Goal: Obtain resource: Obtain resource

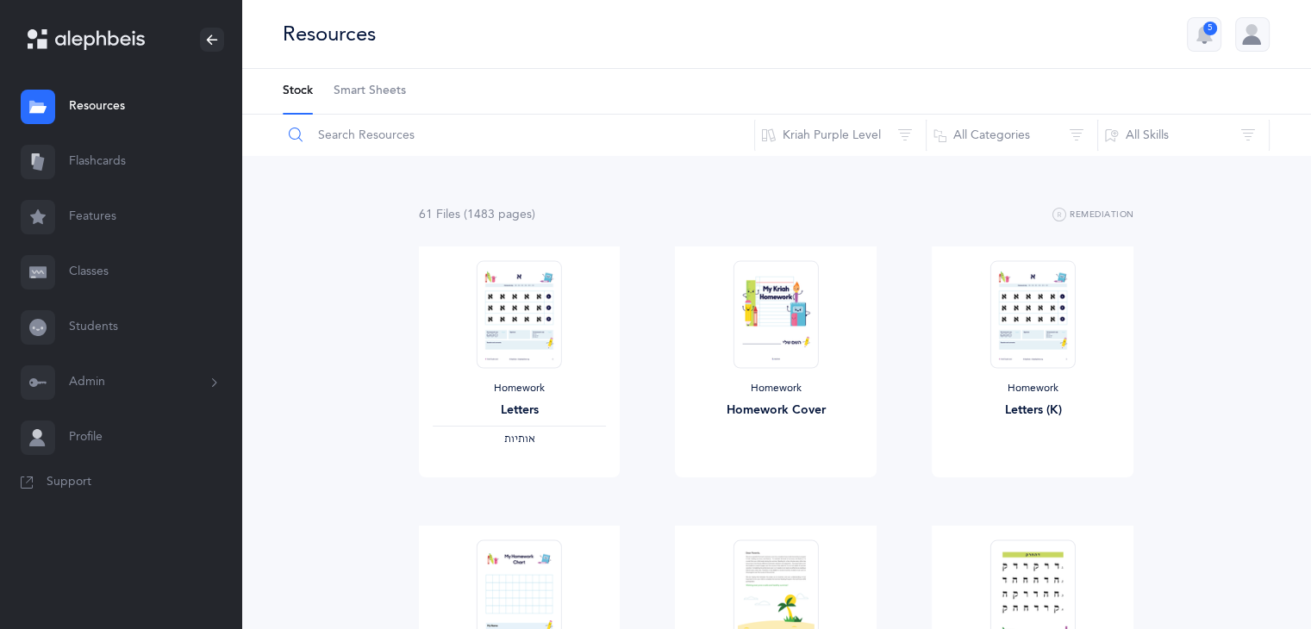
click at [377, 139] on input "text" at bounding box center [518, 135] width 473 height 41
click at [379, 138] on input "text" at bounding box center [518, 135] width 473 height 41
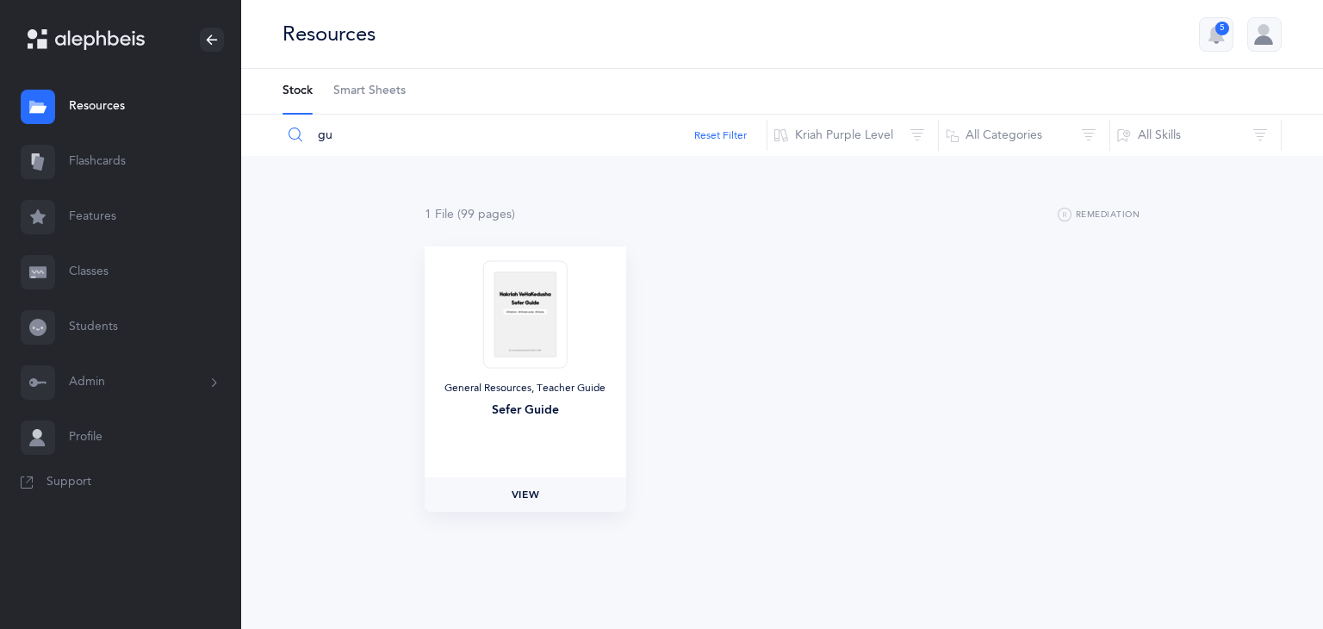
type input "gu"
click at [524, 508] on link "View" at bounding box center [526, 494] width 202 height 34
click at [1230, 33] on button "5" at bounding box center [1216, 34] width 34 height 34
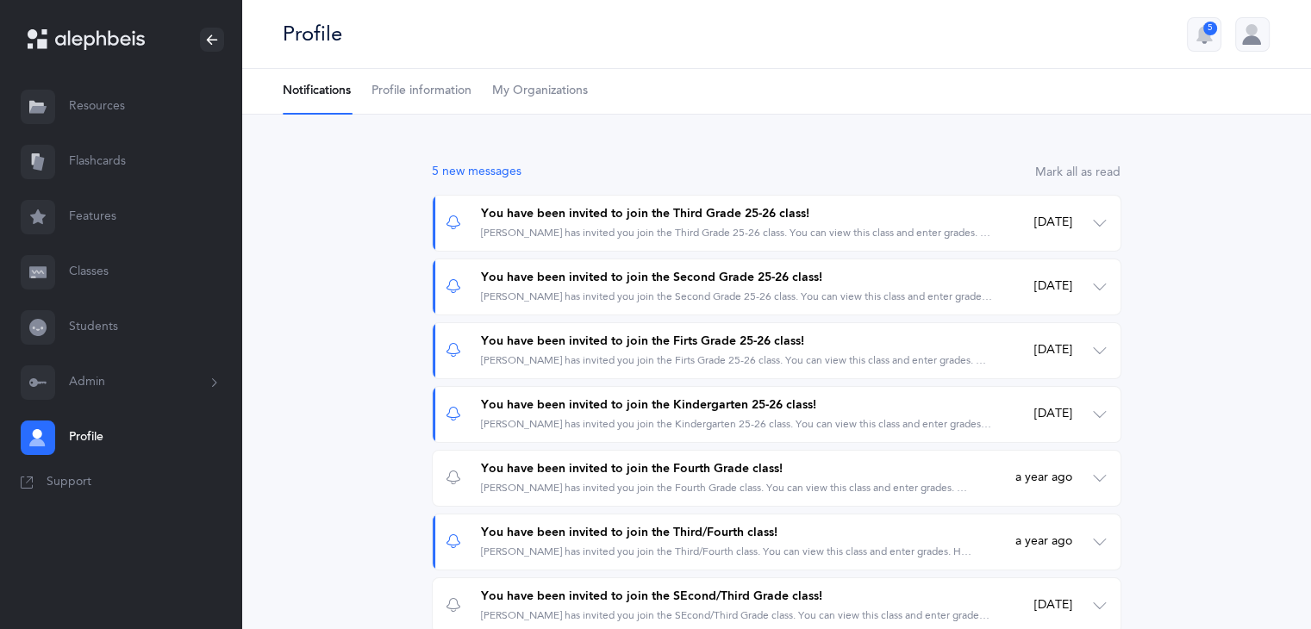
click at [116, 110] on link "Resources" at bounding box center [120, 106] width 241 height 55
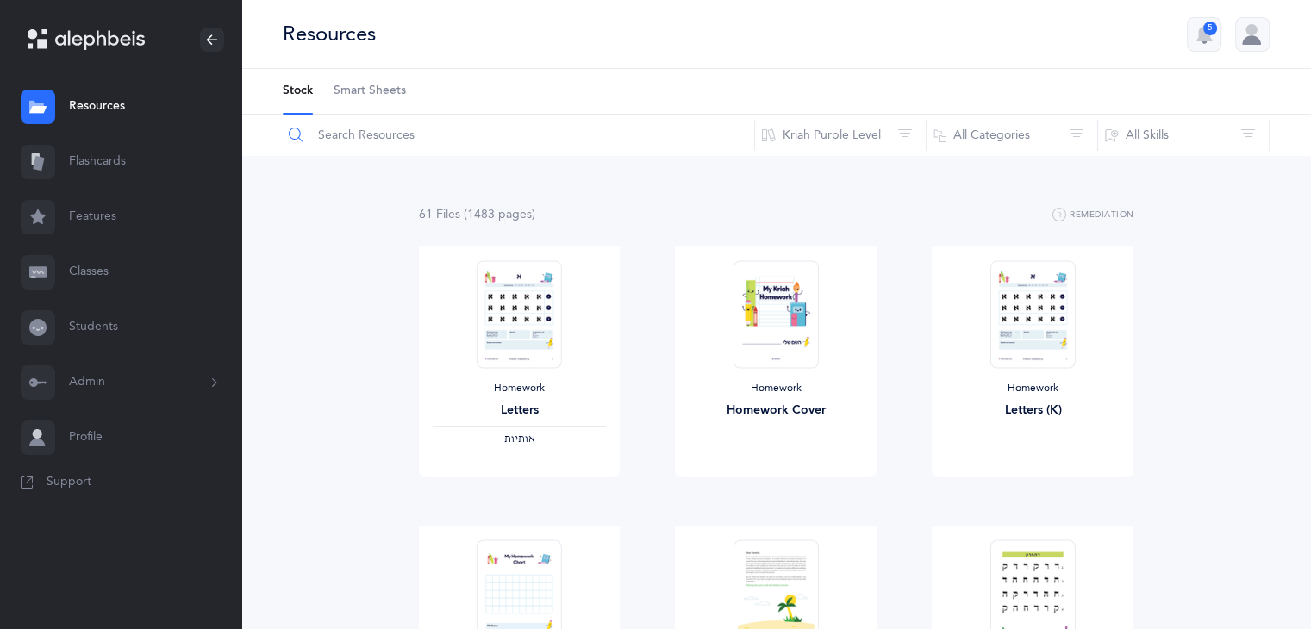
click at [424, 136] on input "text" at bounding box center [518, 135] width 473 height 41
click at [403, 139] on input "text" at bounding box center [518, 135] width 473 height 41
click at [72, 487] on span "Support" at bounding box center [69, 482] width 45 height 17
click at [384, 139] on input "text" at bounding box center [518, 135] width 473 height 41
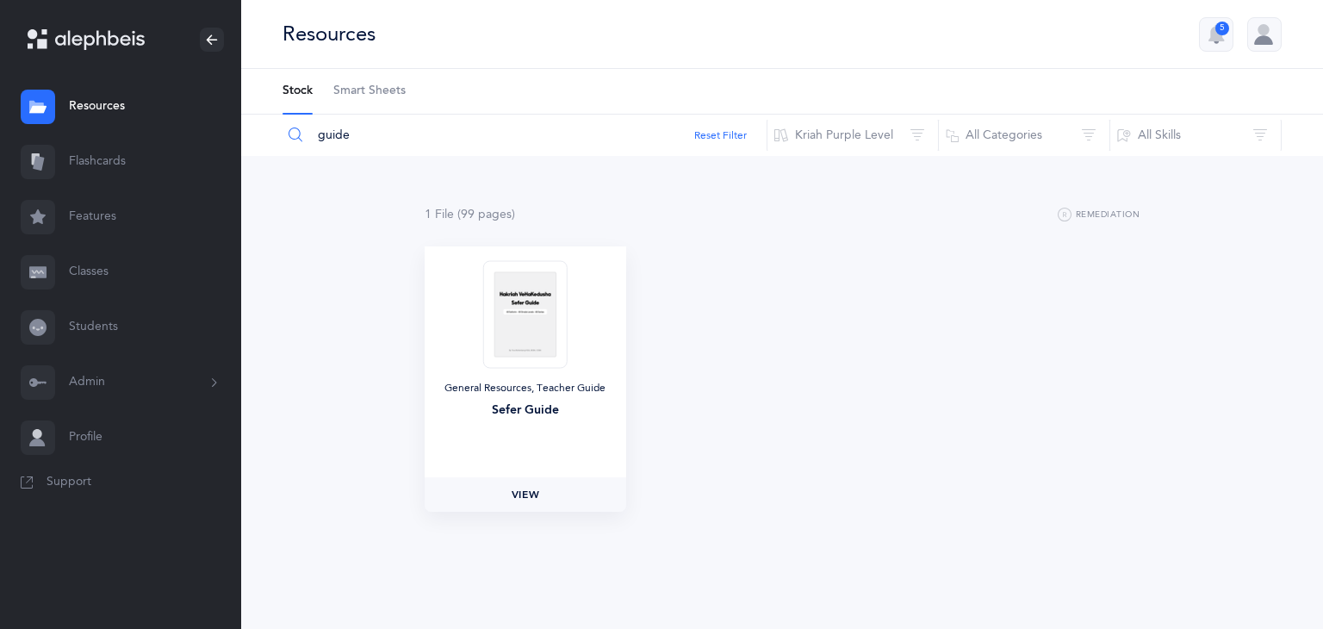
type input "guide"
click at [509, 487] on link "View" at bounding box center [526, 494] width 202 height 34
click at [114, 265] on link "Classes" at bounding box center [120, 272] width 241 height 55
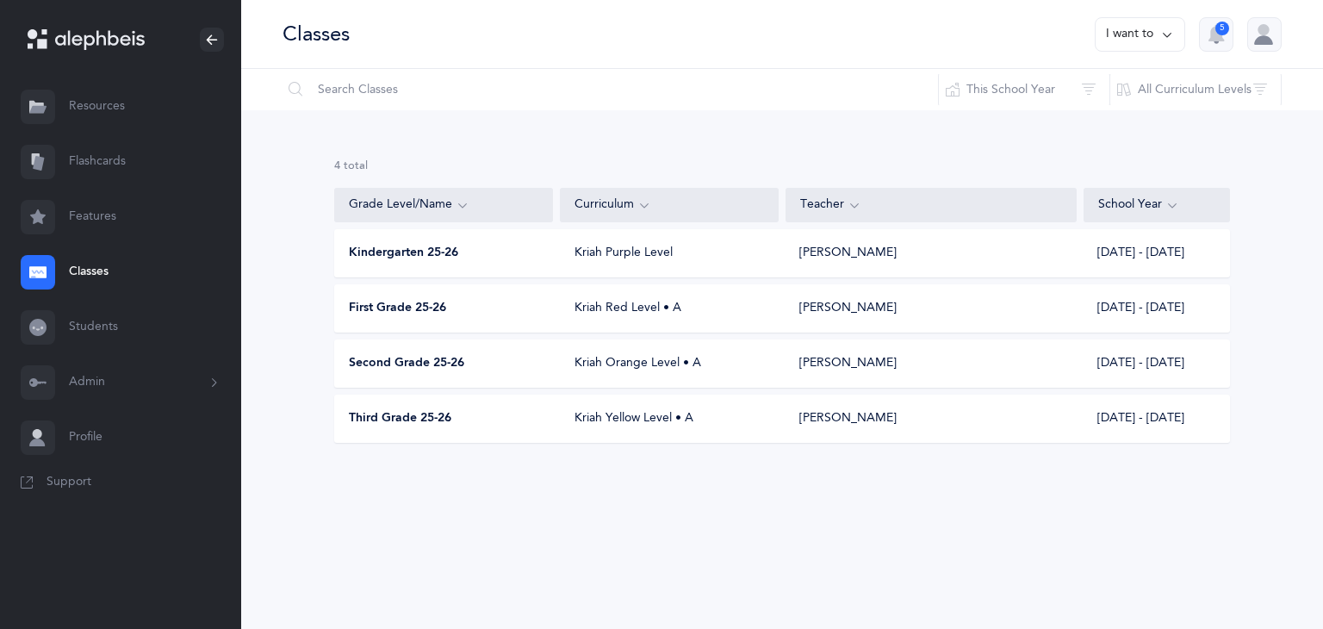
click at [383, 304] on span "First Grade 25-26" at bounding box center [397, 308] width 97 height 17
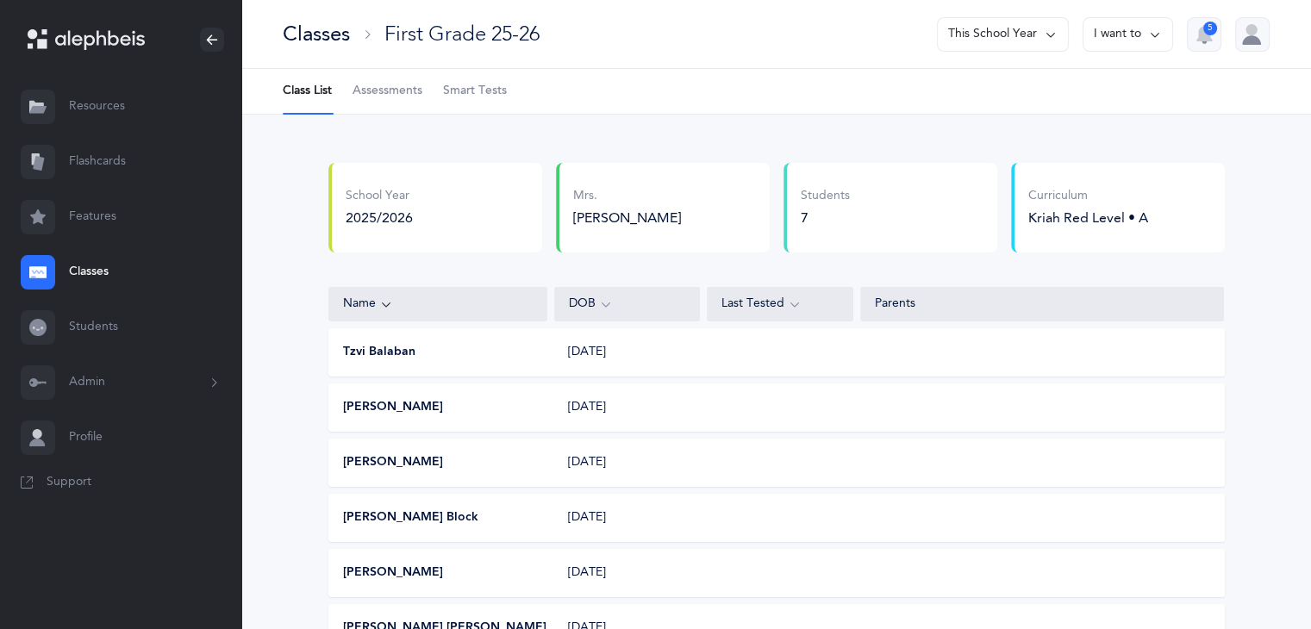
click at [470, 94] on span "Smart Tests" at bounding box center [475, 91] width 64 height 17
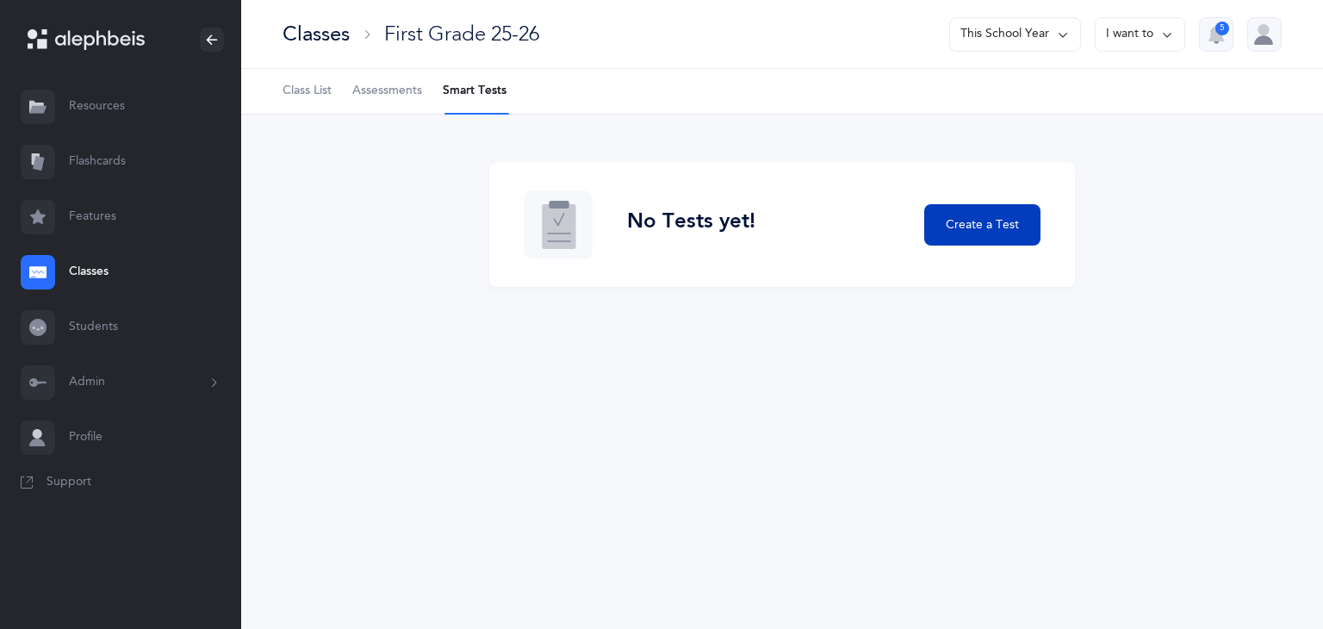
click at [956, 225] on span "Create a Test" at bounding box center [982, 225] width 73 height 18
select select "letters-nekudos"
select select
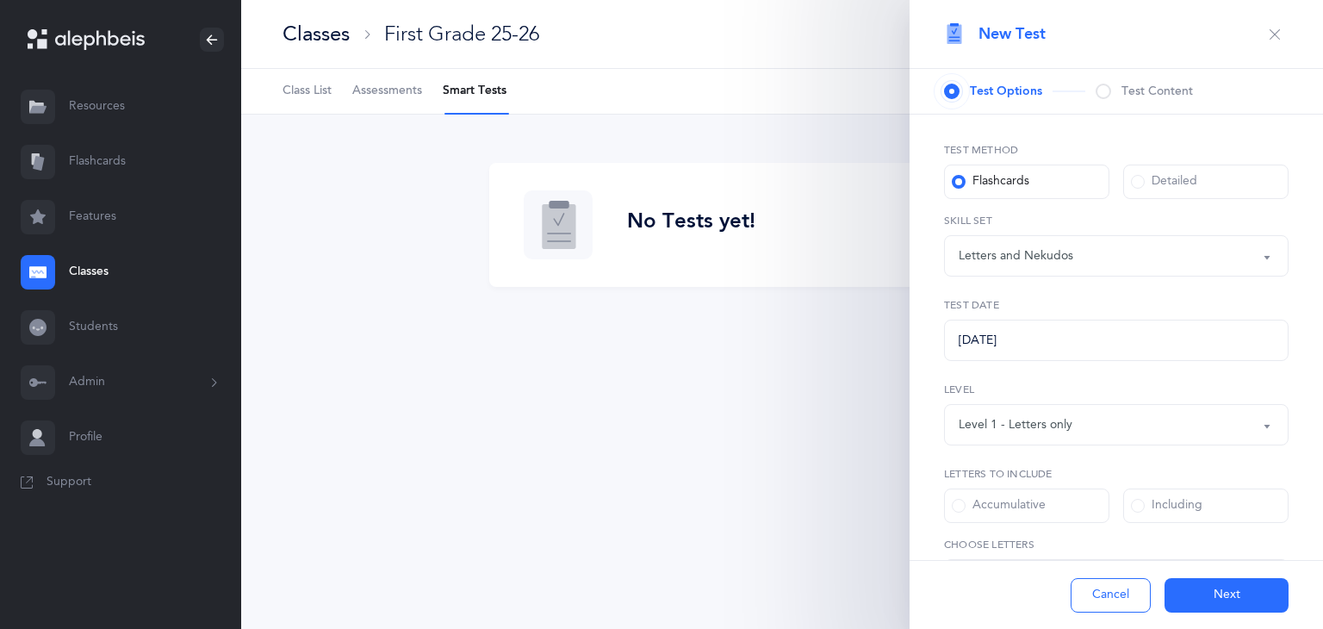
select select "27"
click at [1140, 508] on div "Including" at bounding box center [1167, 505] width 72 height 17
click at [0, 0] on input "Including" at bounding box center [0, 0] width 0 height 0
click at [1118, 263] on div "Letters and Nekudos" at bounding box center [1116, 255] width 315 height 29
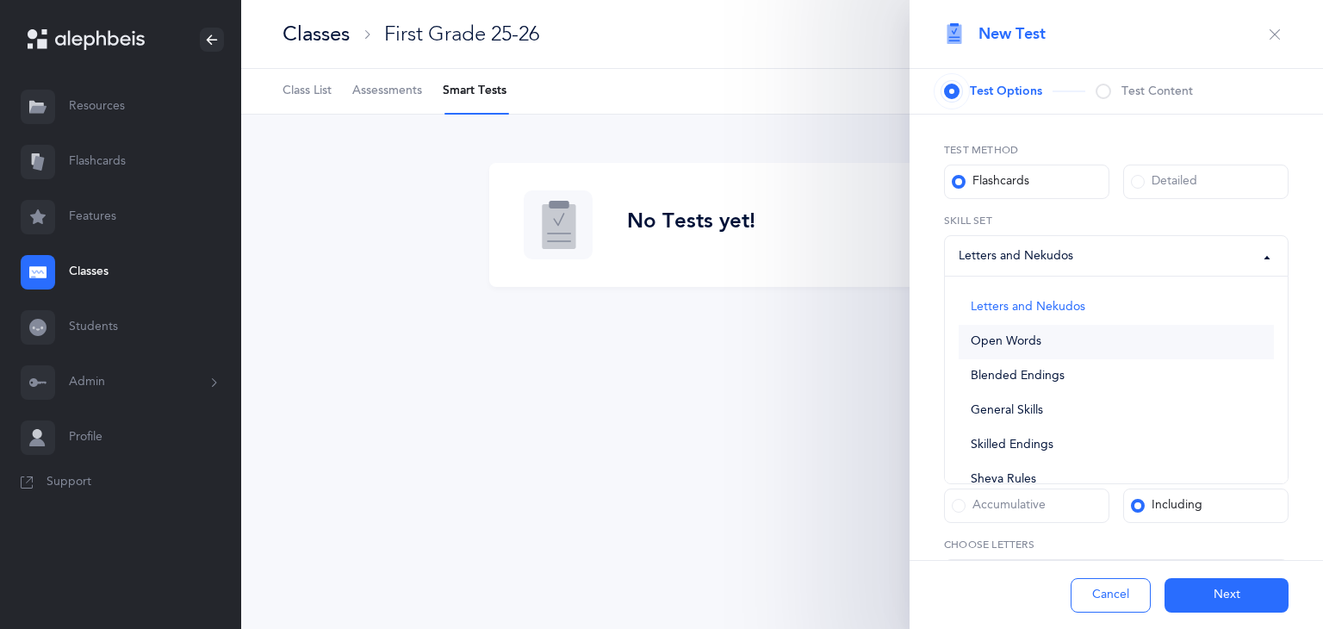
click at [1043, 342] on link "Open Words" at bounding box center [1116, 342] width 315 height 34
select select "open-words"
select select
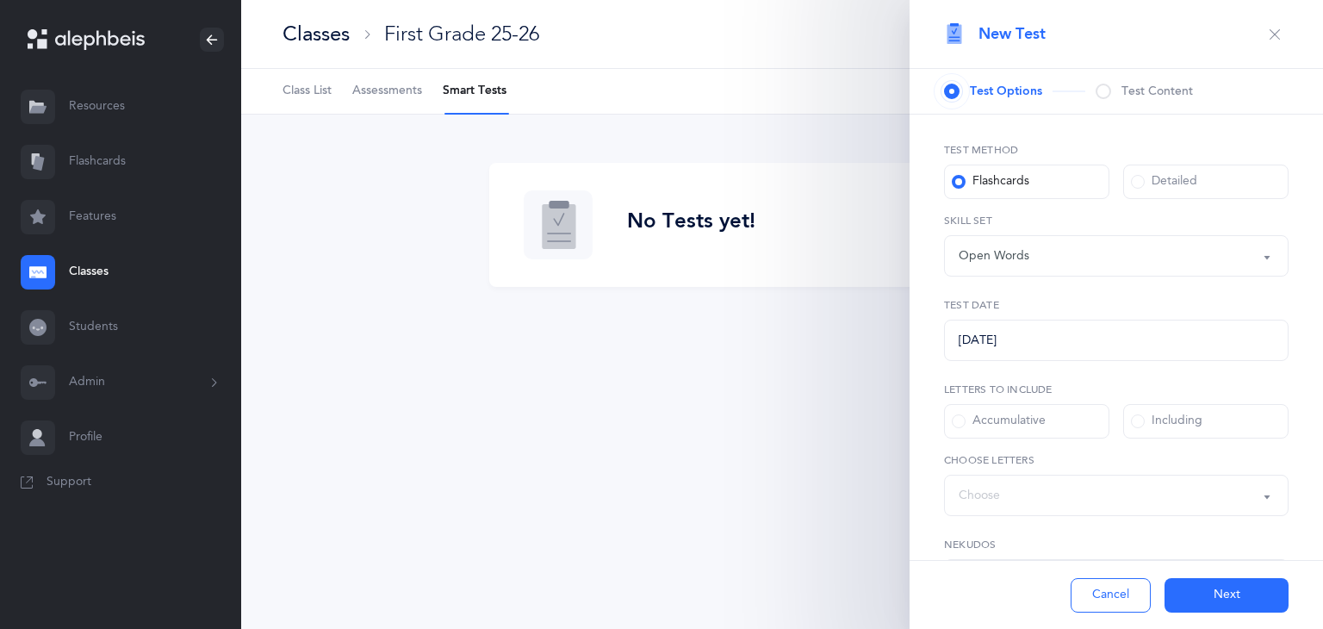
click at [1144, 428] on div "Including" at bounding box center [1167, 421] width 72 height 17
click at [0, 0] on input "Including" at bounding box center [0, 0] width 0 height 0
click at [1209, 507] on div "Words including: Choose" at bounding box center [1116, 495] width 315 height 29
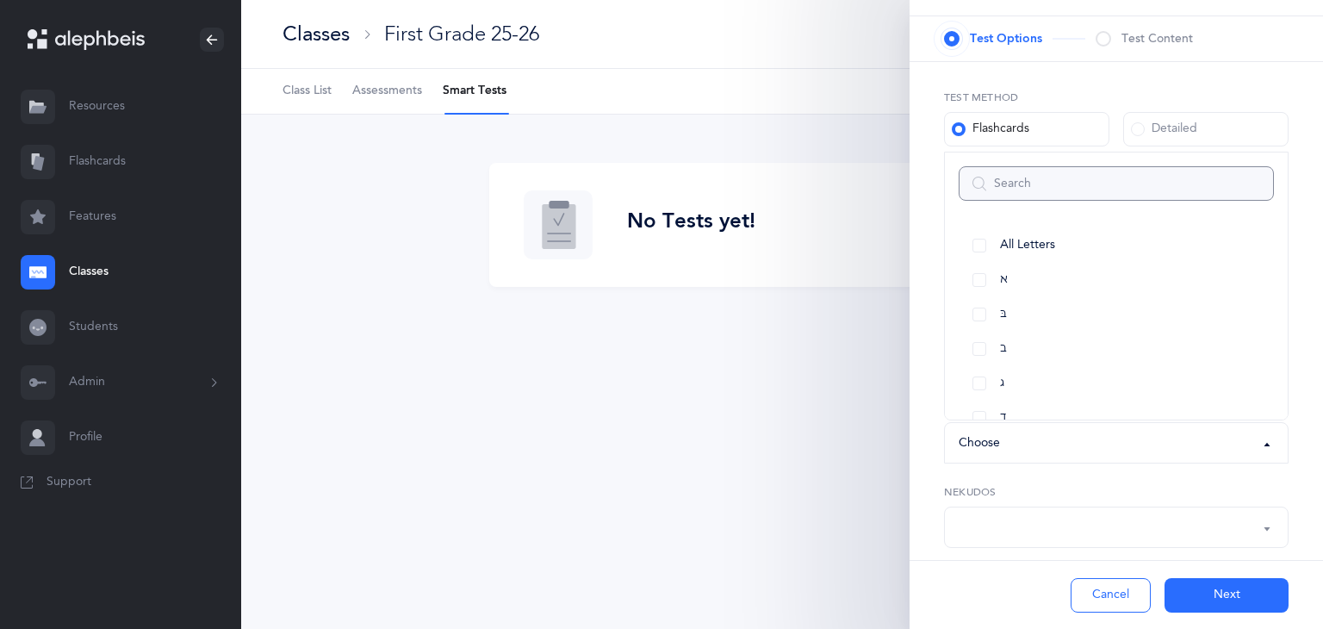
scroll to position [47, 0]
click at [1113, 50] on div "Test Content" at bounding box center [1144, 44] width 97 height 17
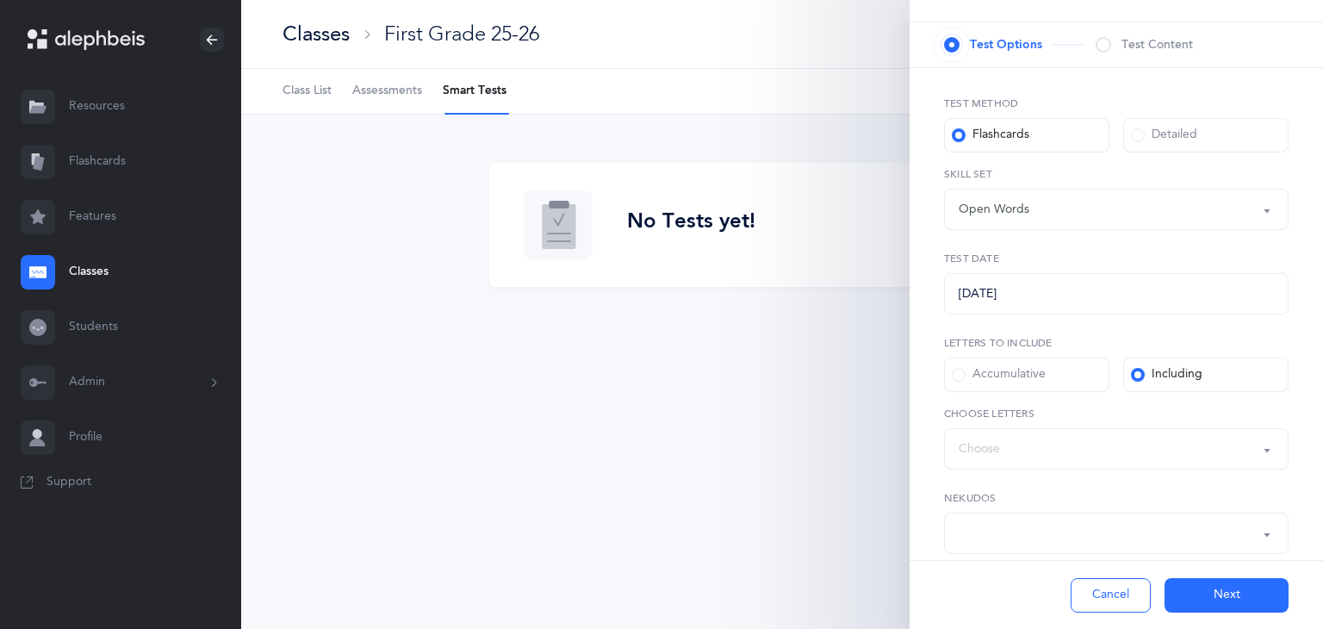
click at [1108, 46] on span at bounding box center [1104, 45] width 16 height 16
click at [1133, 136] on span at bounding box center [1138, 135] width 14 height 14
click at [0, 0] on input "Detailed" at bounding box center [0, 0] width 0 height 0
click at [1110, 45] on span at bounding box center [1104, 45] width 16 height 16
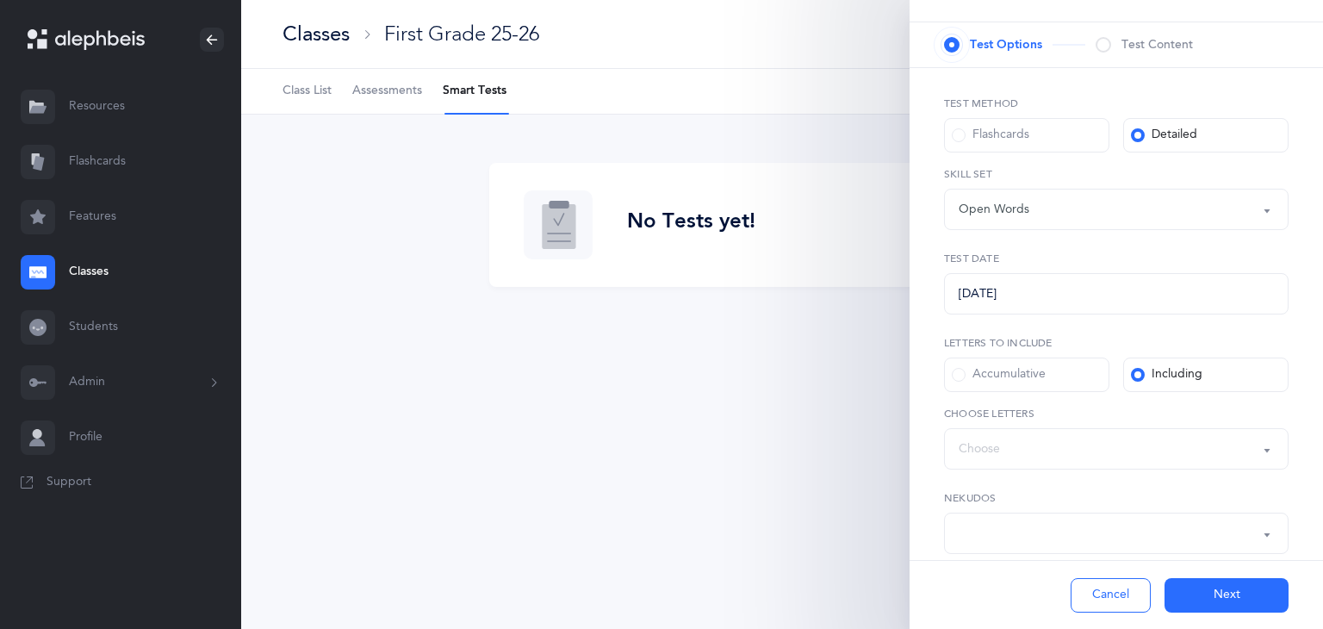
click at [965, 139] on div "Flashcards" at bounding box center [991, 135] width 78 height 17
click at [0, 0] on input "Flashcards" at bounding box center [0, 0] width 0 height 0
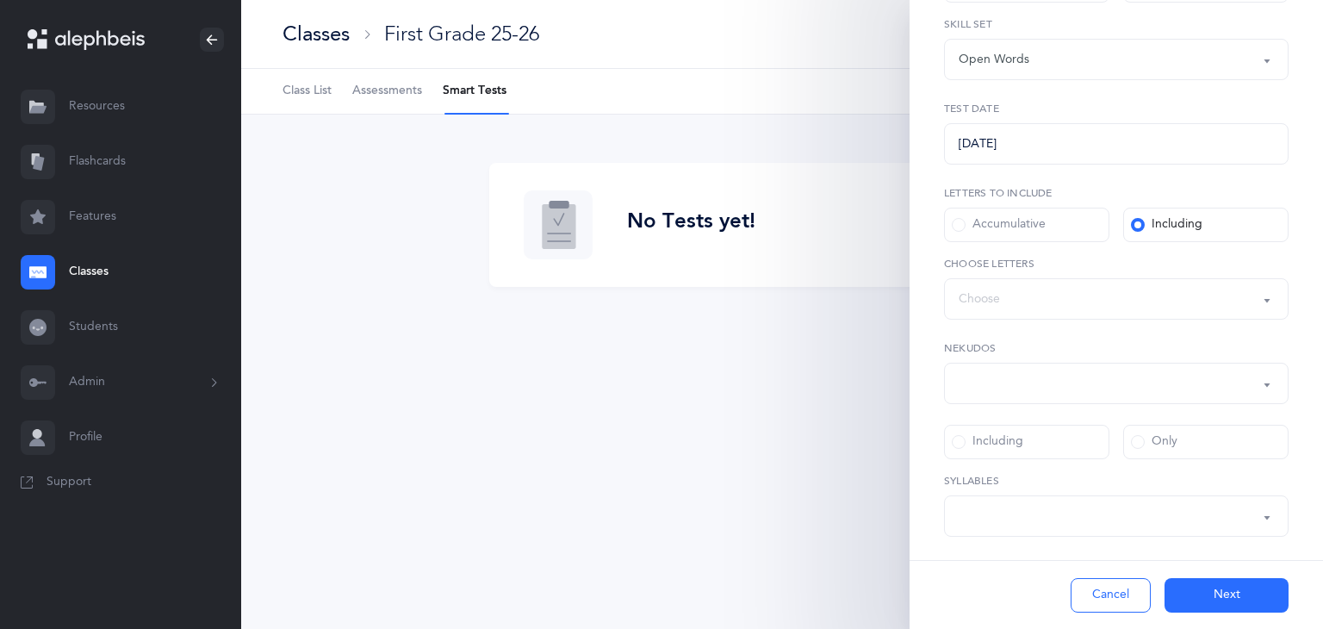
scroll to position [275, 0]
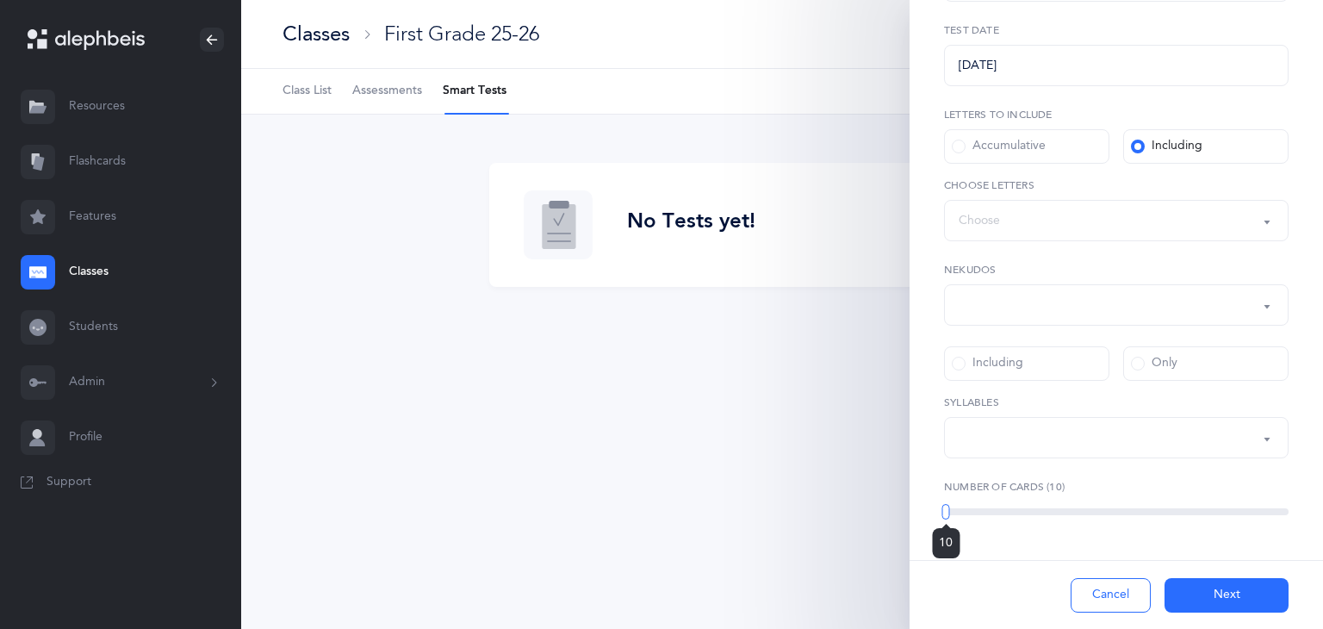
drag, startPoint x: 1018, startPoint y: 514, endPoint x: 946, endPoint y: 523, distance: 72.0
click at [946, 520] on div "10" at bounding box center [947, 512] width 8 height 16
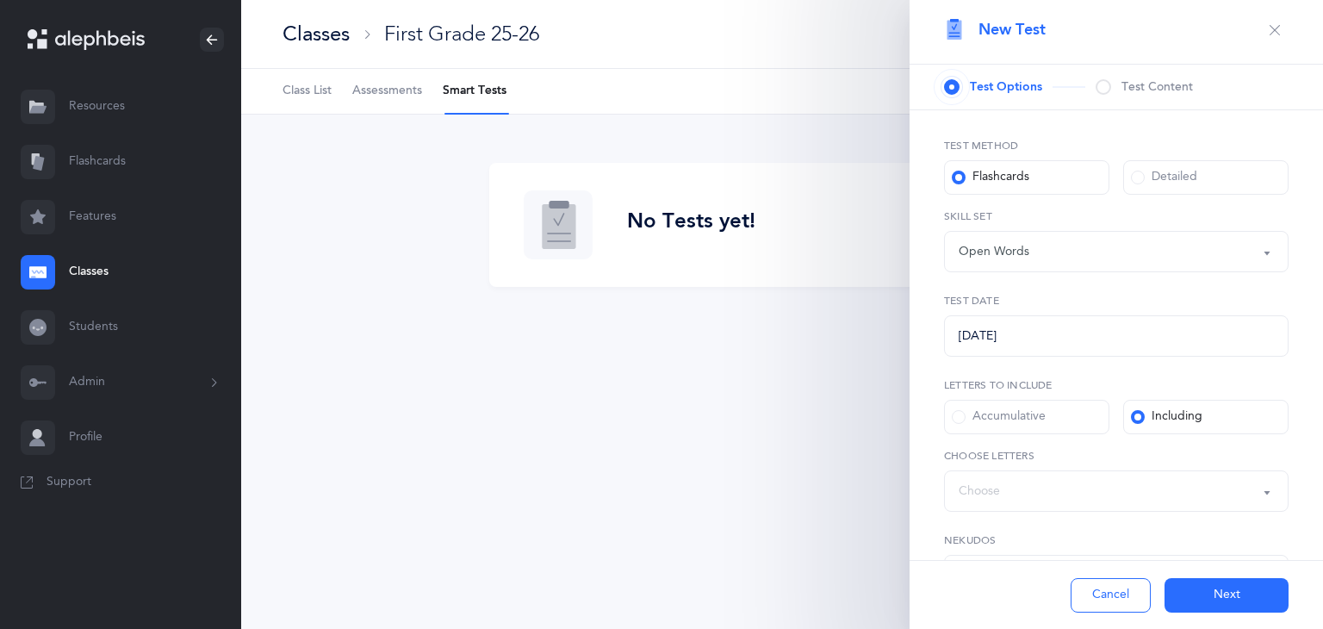
scroll to position [0, 0]
click at [1106, 87] on span at bounding box center [1104, 92] width 16 height 16
click at [948, 87] on span at bounding box center [952, 92] width 16 height 16
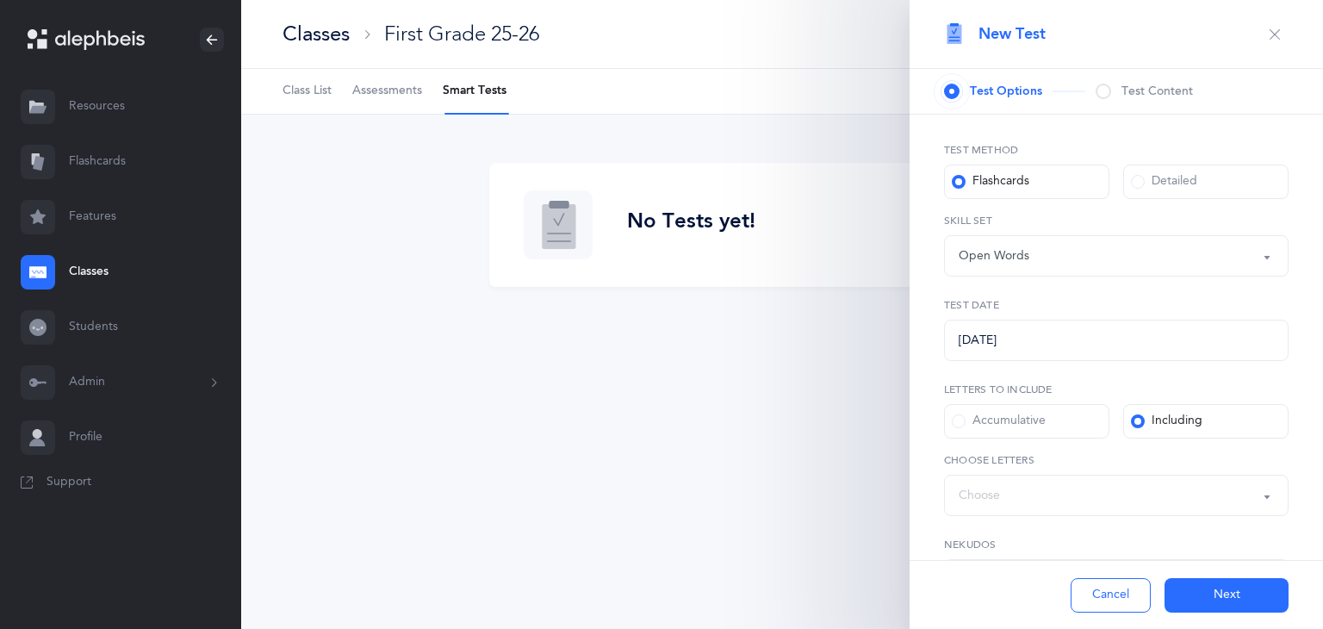
click at [1132, 184] on span at bounding box center [1138, 182] width 14 height 14
click at [0, 0] on input "Detailed" at bounding box center [0, 0] width 0 height 0
click at [958, 182] on span at bounding box center [959, 182] width 14 height 14
click at [0, 0] on input "Flashcards" at bounding box center [0, 0] width 0 height 0
click at [408, 93] on span "Assessments" at bounding box center [387, 91] width 70 height 17
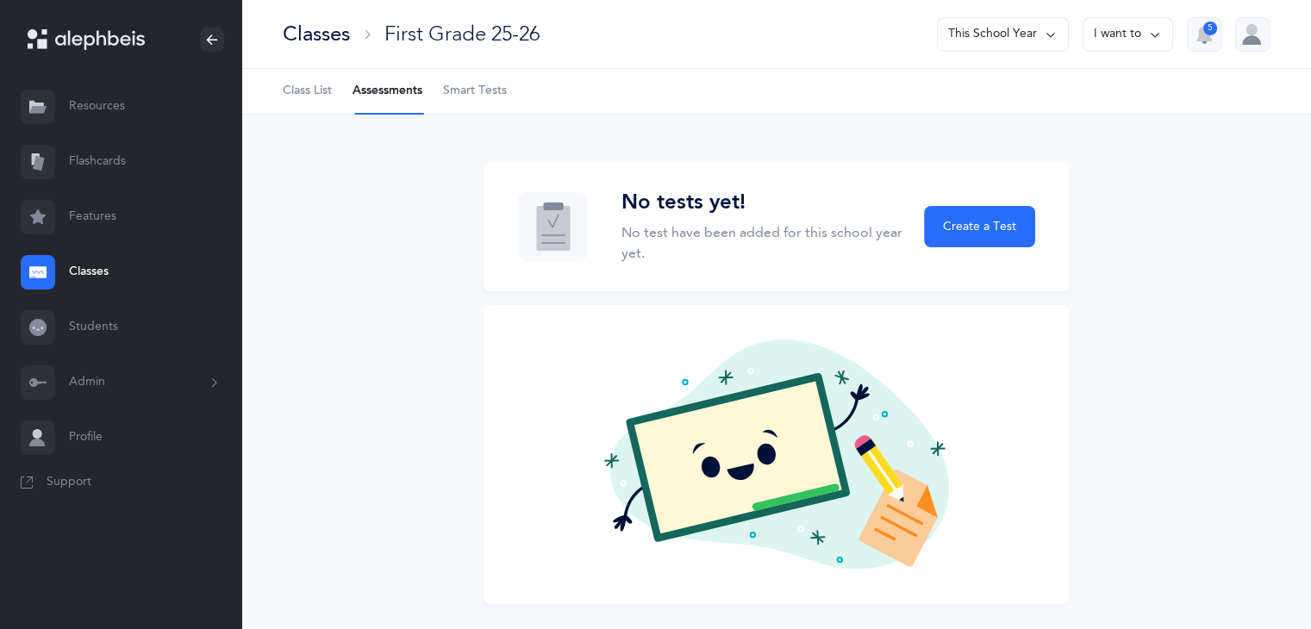
click at [408, 93] on li "Assessments" at bounding box center [387, 91] width 70 height 45
click at [976, 220] on span "Create a Test" at bounding box center [979, 227] width 73 height 18
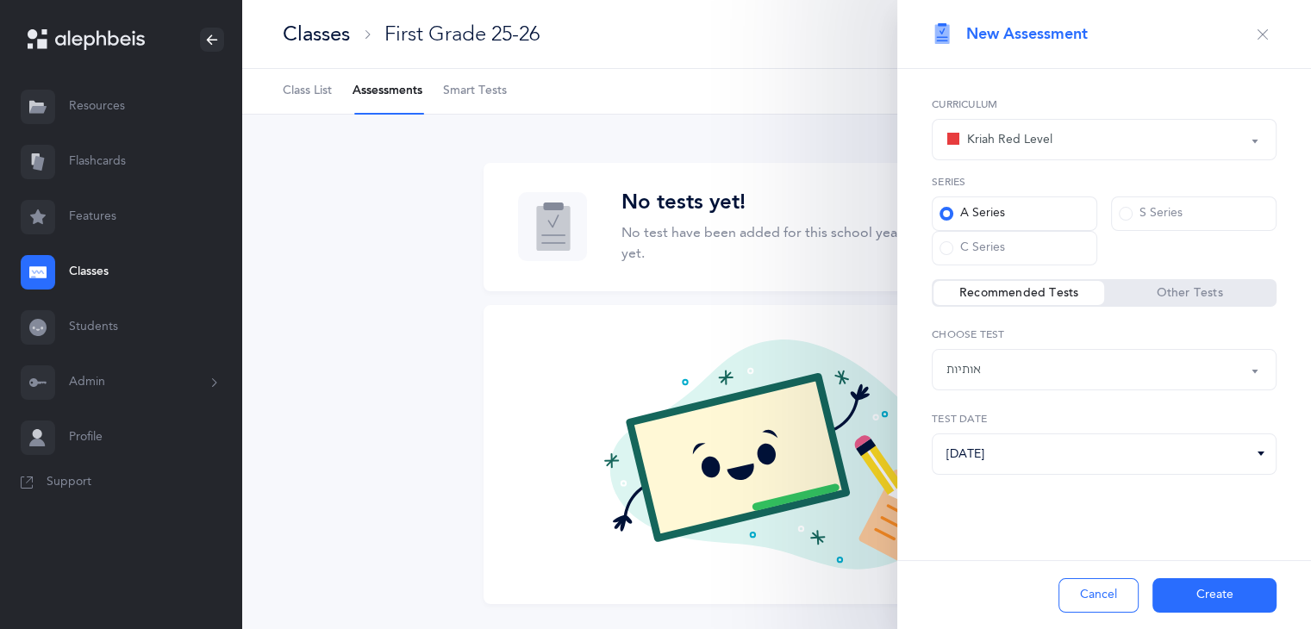
click at [1043, 377] on div "אותיות" at bounding box center [1103, 369] width 315 height 29
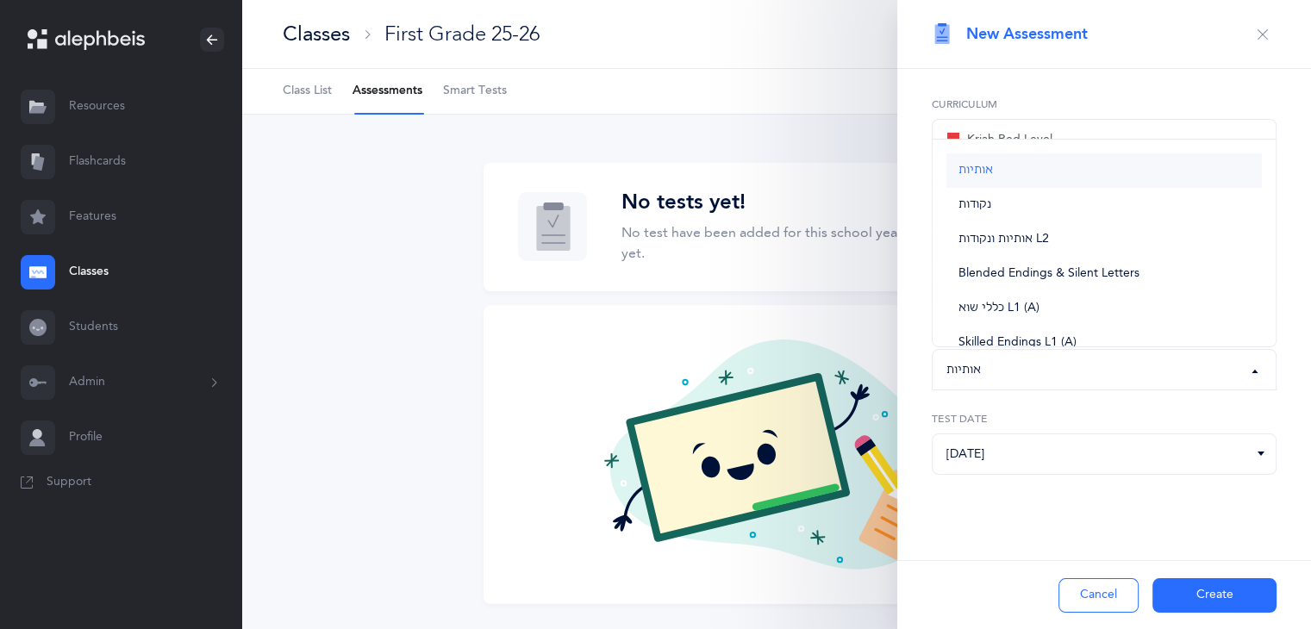
click at [1019, 170] on link "אותיות" at bounding box center [1103, 170] width 315 height 34
select select "2"
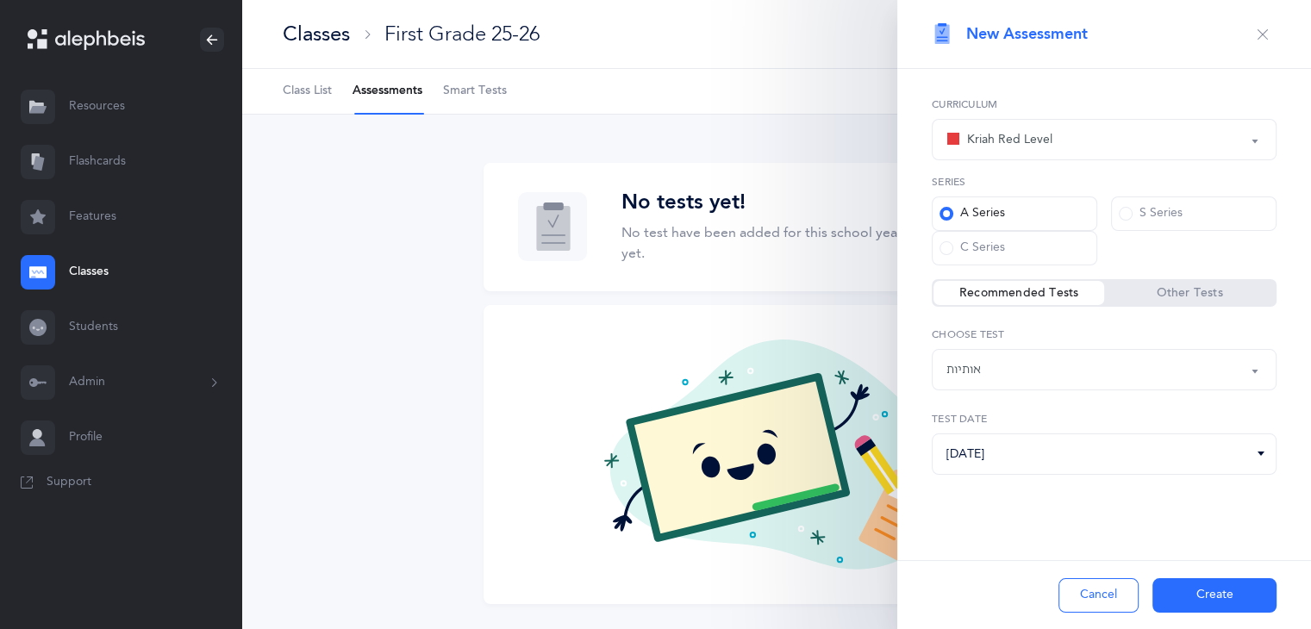
click at [744, 96] on ul "Class List Assessments Smart Tests" at bounding box center [775, 92] width 1069 height 46
click at [483, 87] on span "Smart Tests" at bounding box center [475, 91] width 64 height 17
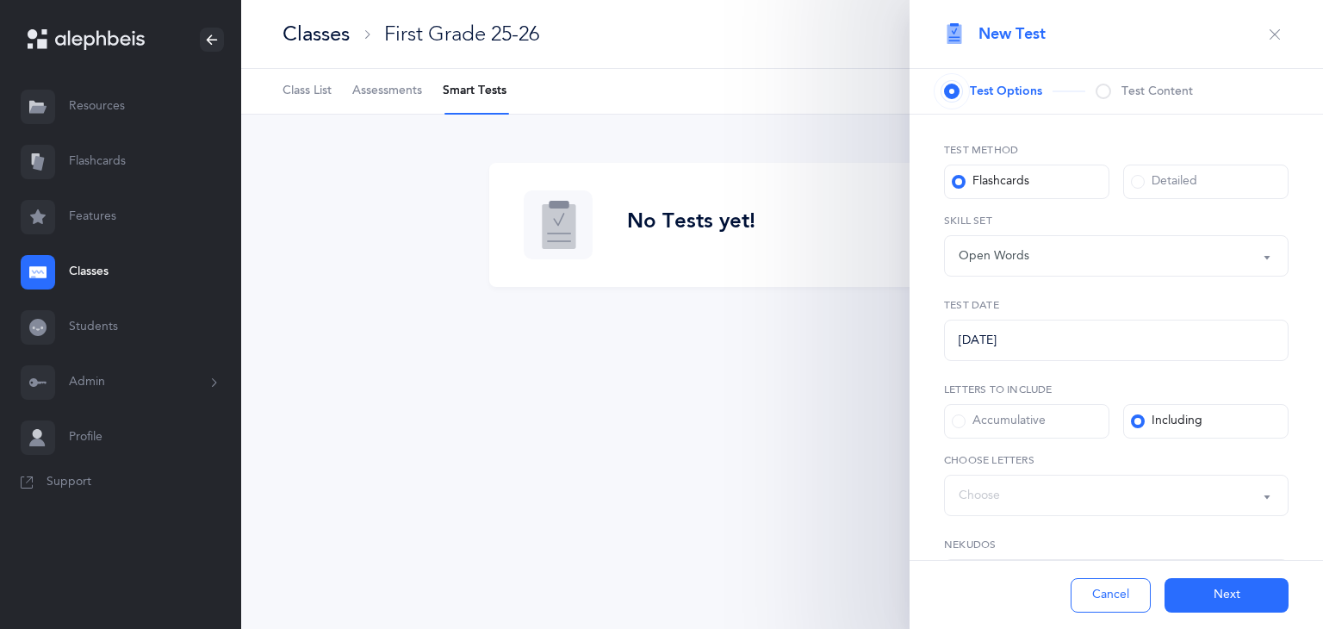
click at [1070, 258] on div "Open Words" at bounding box center [1116, 255] width 315 height 29
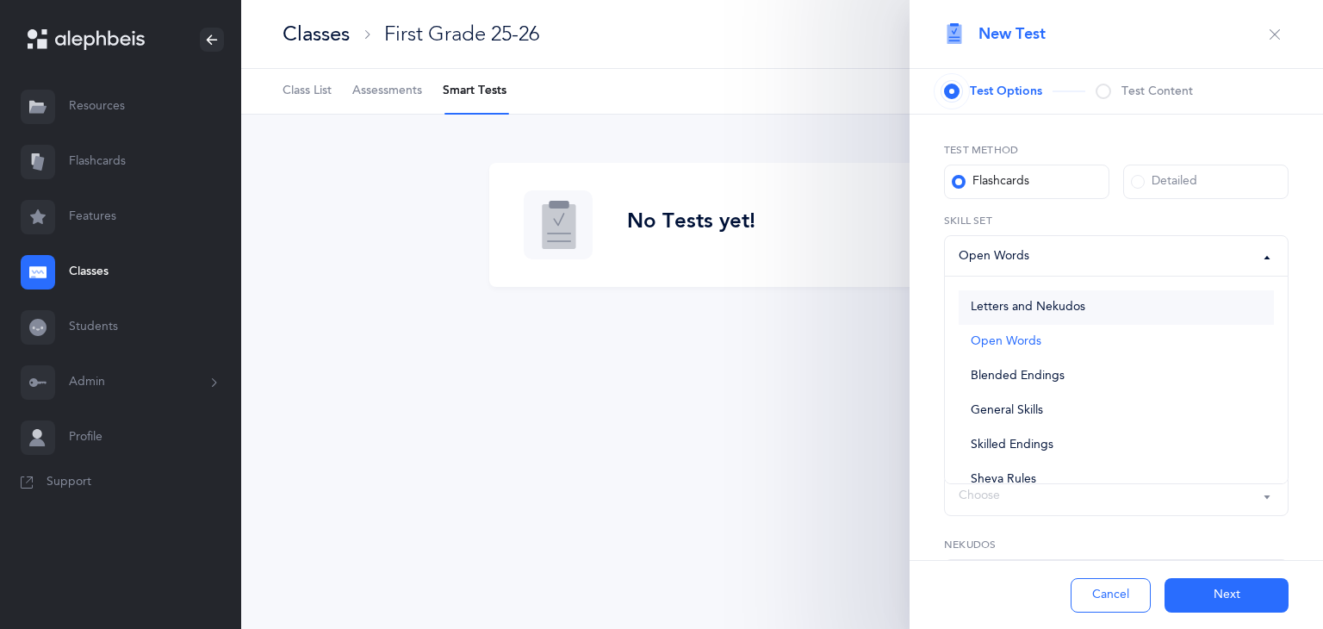
click at [1095, 308] on link "Letters and Nekudos" at bounding box center [1116, 307] width 315 height 34
select select "letters-nekudos"
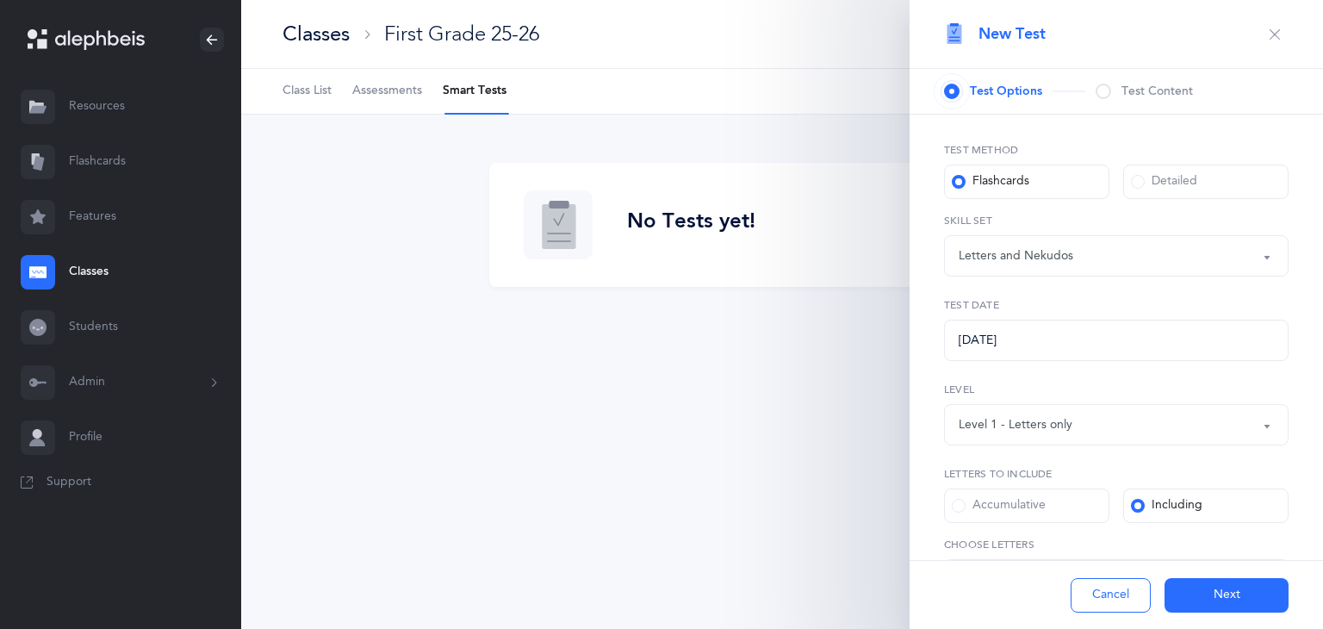
click at [1206, 598] on button "Next" at bounding box center [1227, 595] width 124 height 34
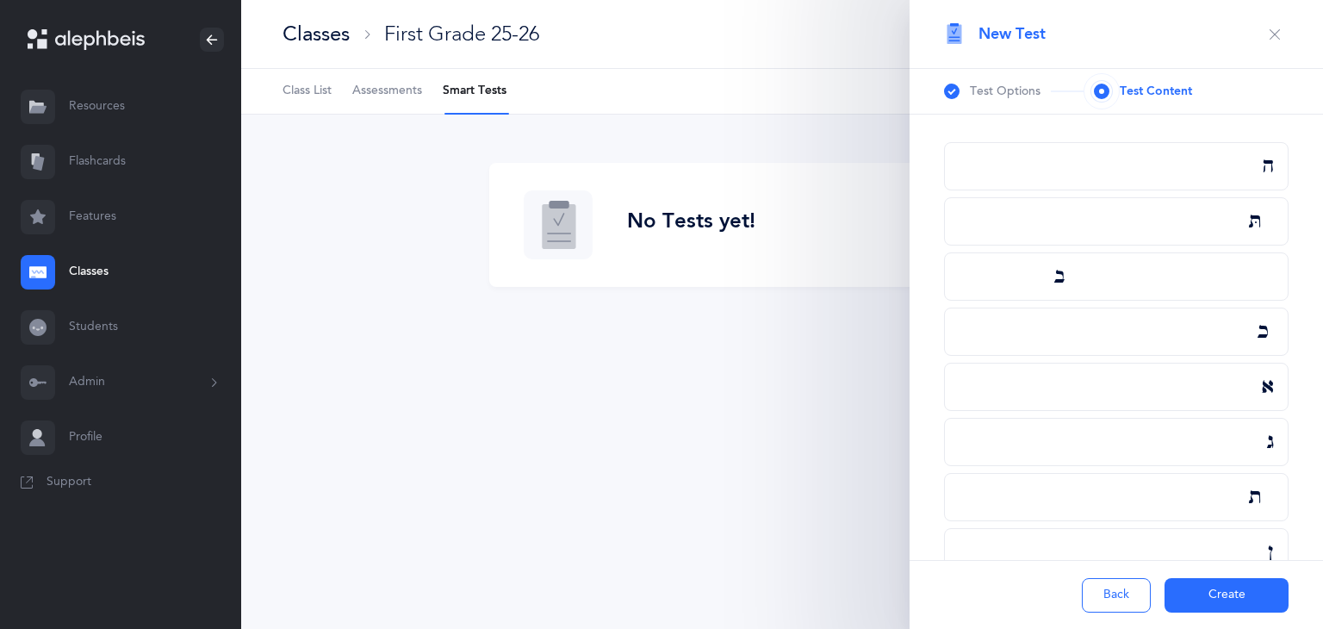
click at [1227, 172] on div "ה" at bounding box center [1116, 166] width 345 height 48
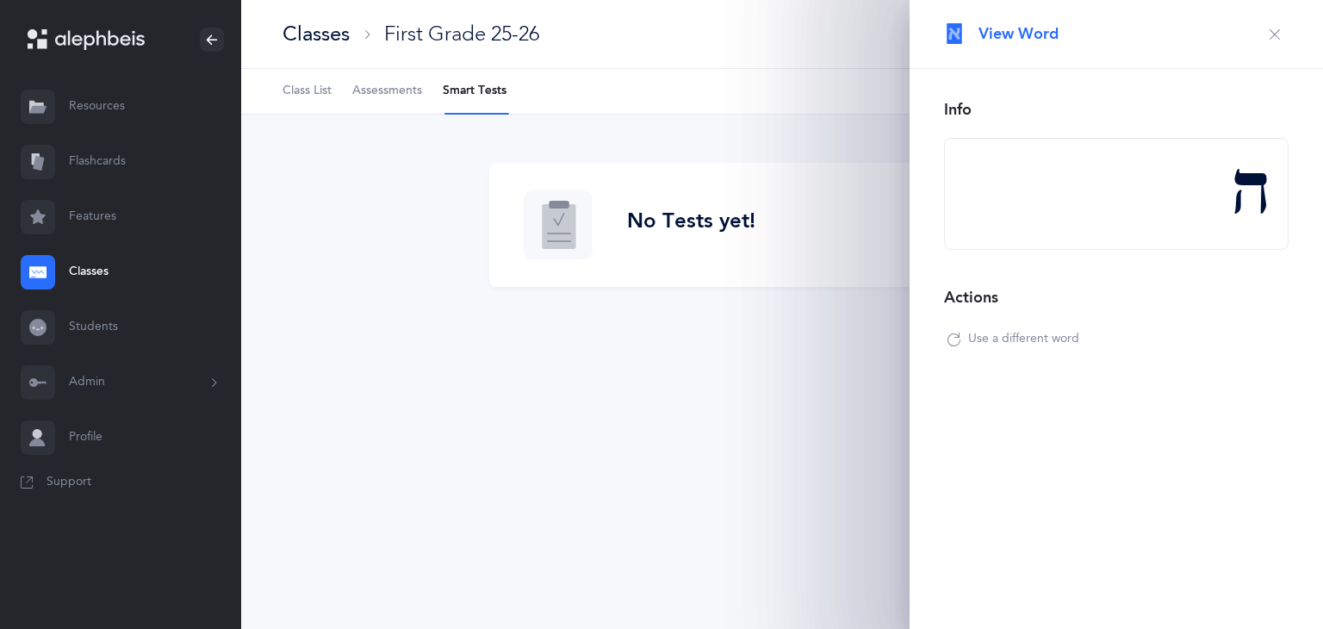
click at [1276, 35] on icon "button" at bounding box center [1275, 35] width 14 height 14
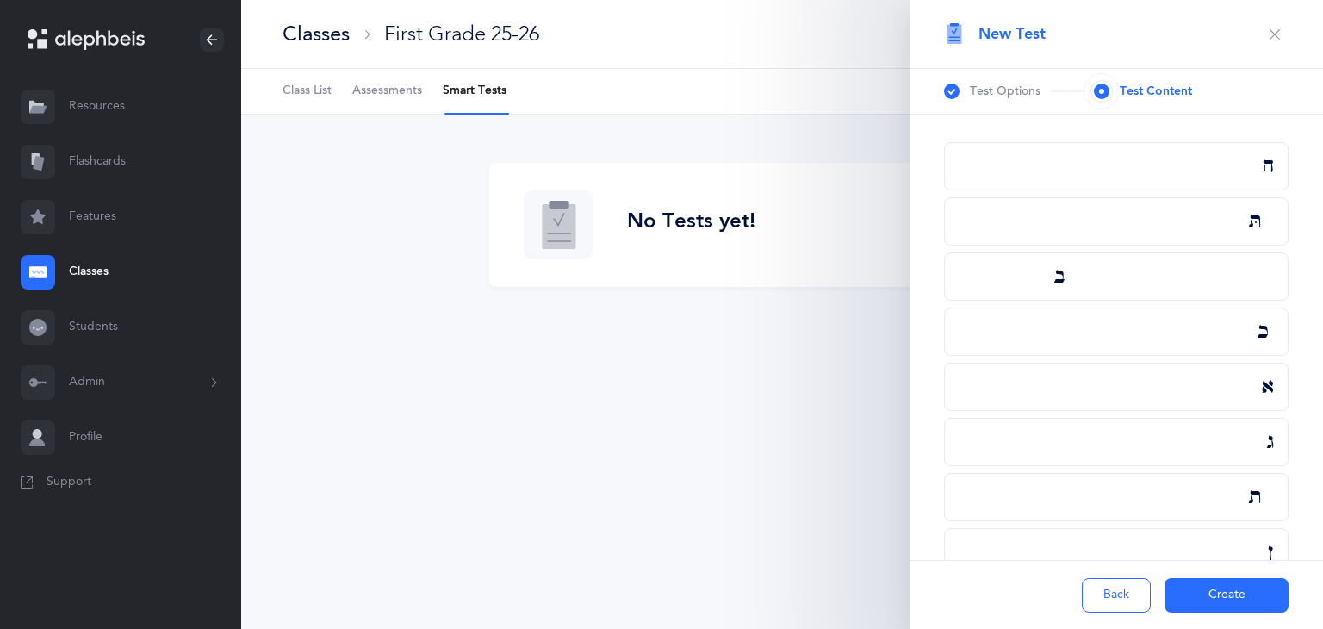
click at [1211, 602] on button "Create" at bounding box center [1227, 595] width 124 height 34
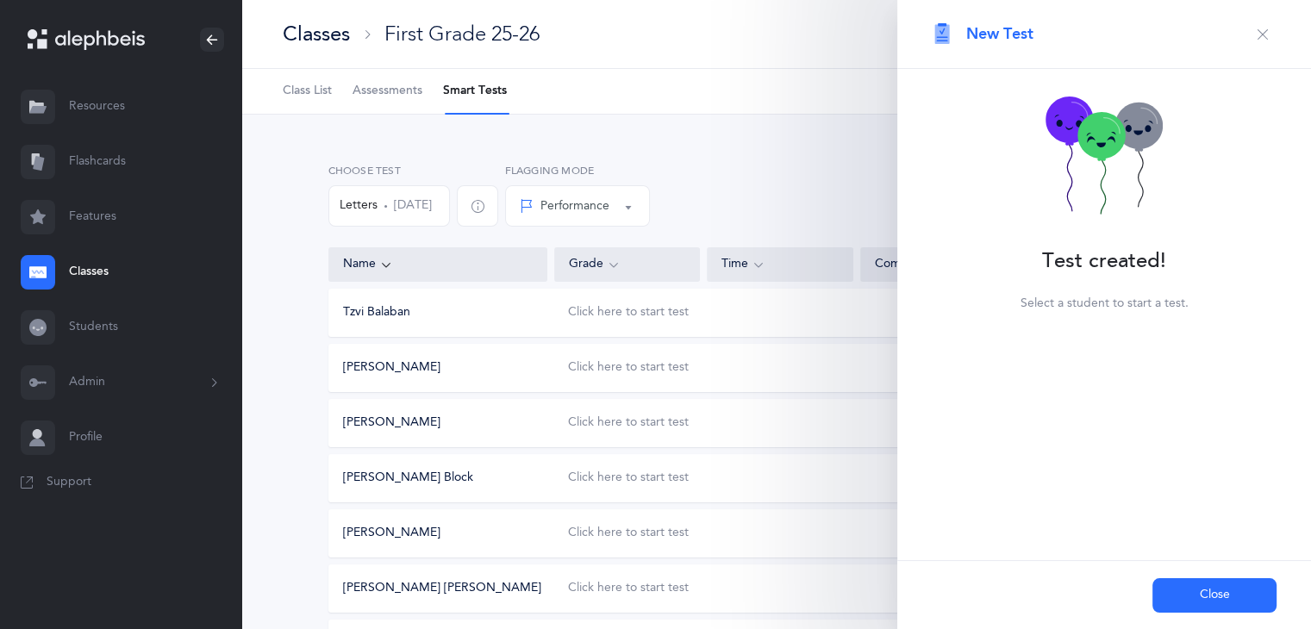
click at [1263, 37] on icon "button" at bounding box center [1262, 35] width 14 height 14
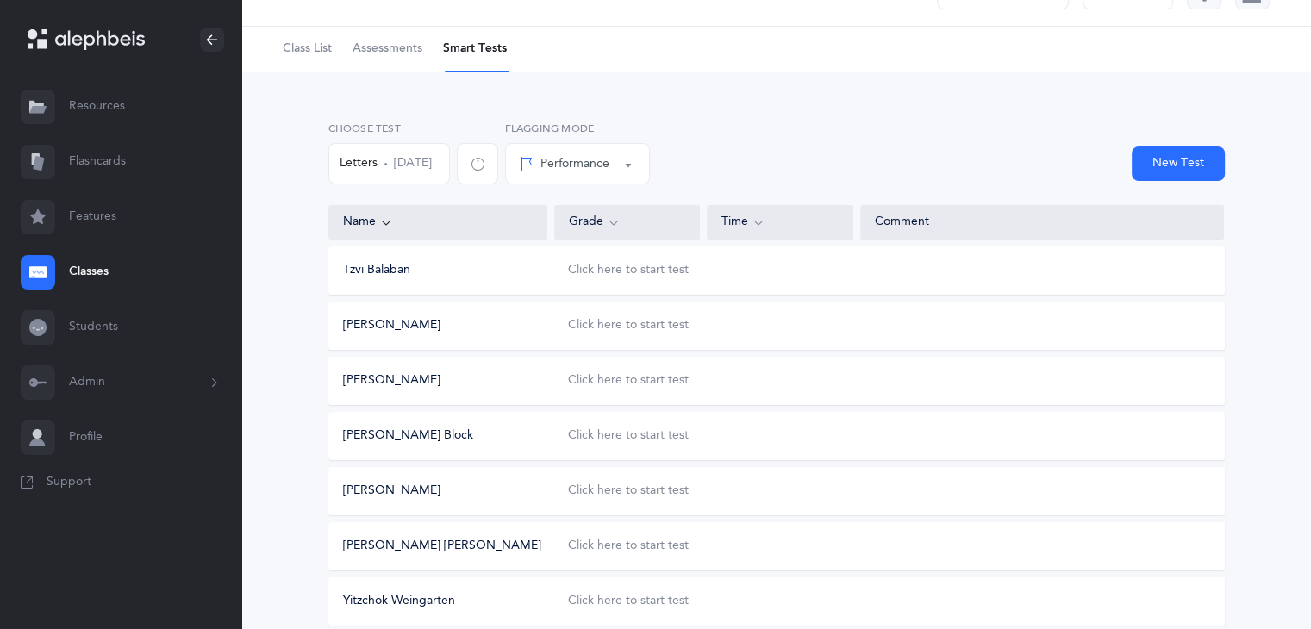
scroll to position [79, 0]
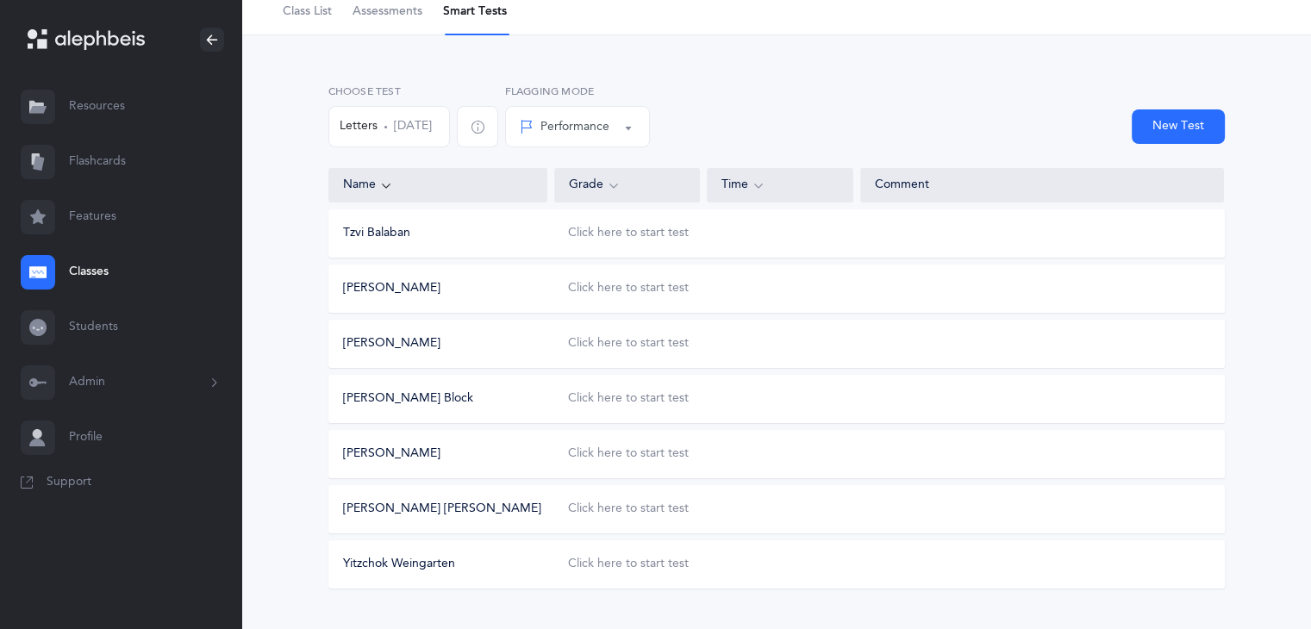
drag, startPoint x: 1305, startPoint y: 308, endPoint x: 1305, endPoint y: 352, distance: 43.9
click at [1305, 352] on div "Choose Test Letters Aug 31, 2025 Performance Percentile Performance Flagging Mo…" at bounding box center [775, 349] width 1069 height 629
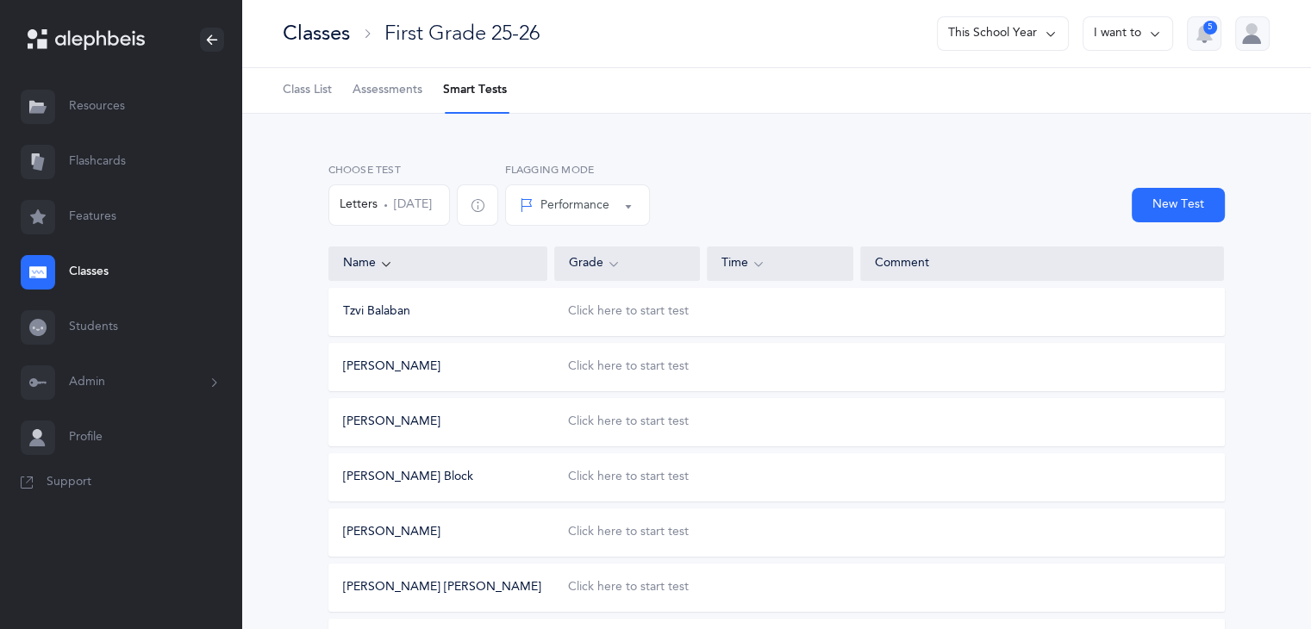
scroll to position [0, 0]
click at [917, 149] on div "Choose Test Letters Aug 31, 2025 Performance Percentile Performance Flagging Mo…" at bounding box center [775, 429] width 1069 height 629
click at [107, 215] on link "Features" at bounding box center [120, 217] width 241 height 55
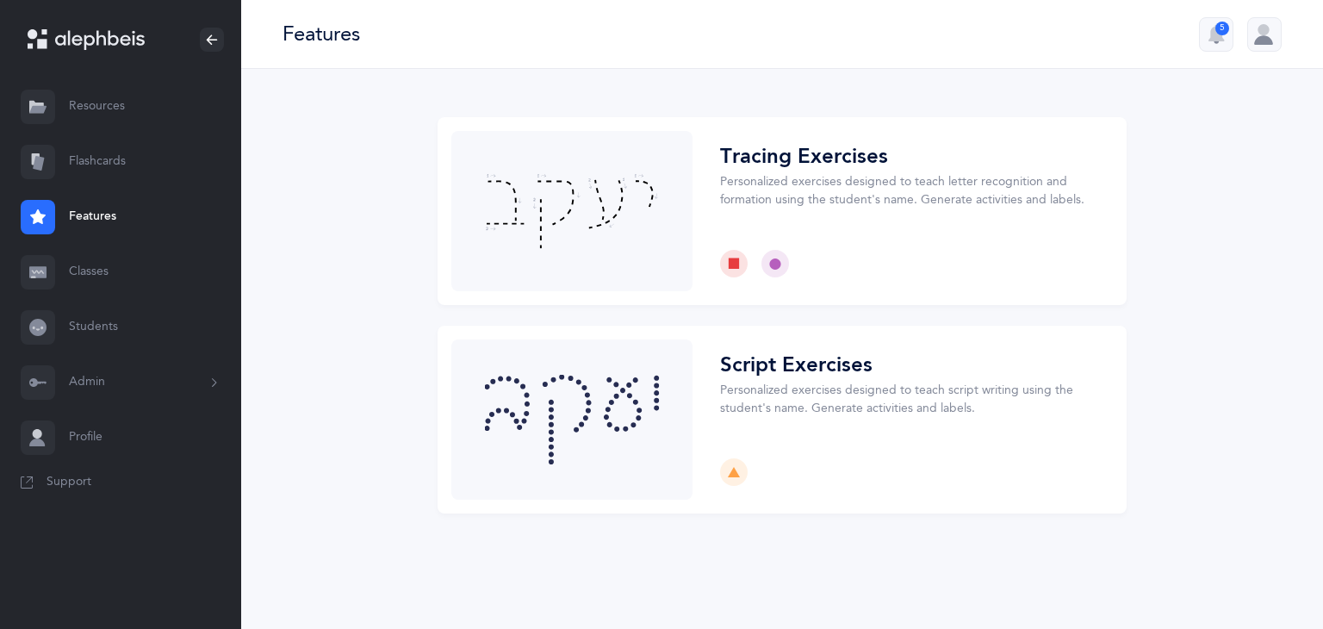
click at [75, 159] on link "Flashcards" at bounding box center [120, 161] width 241 height 55
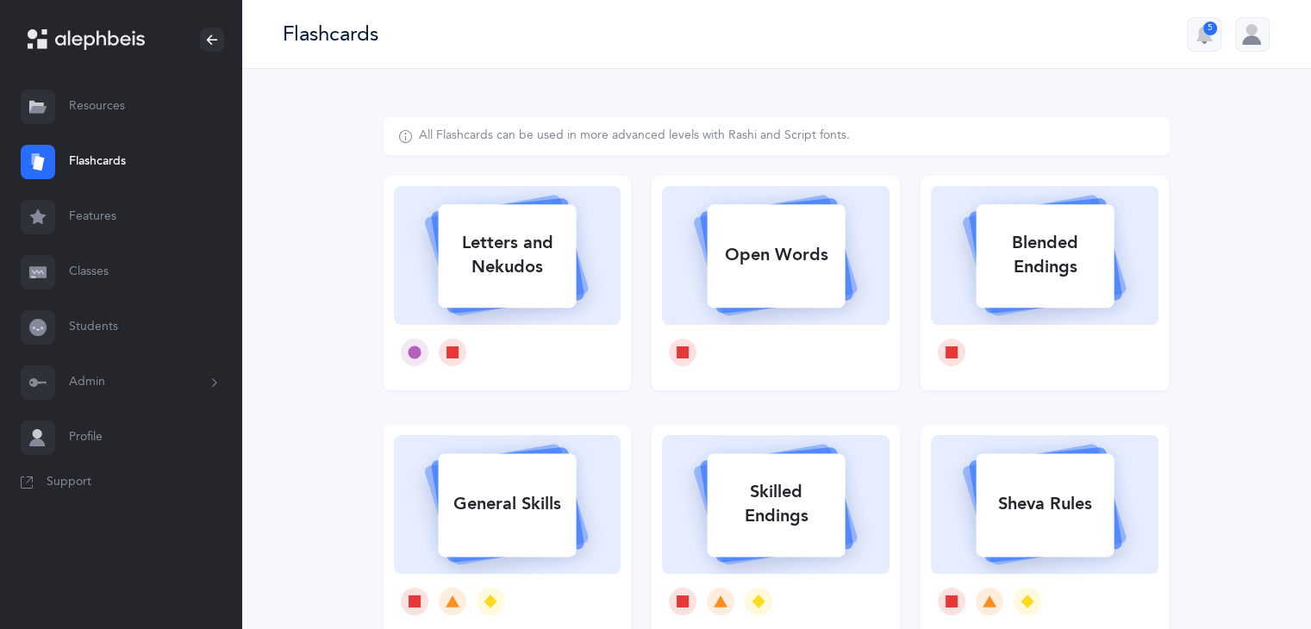
click at [95, 263] on link "Classes" at bounding box center [120, 272] width 241 height 55
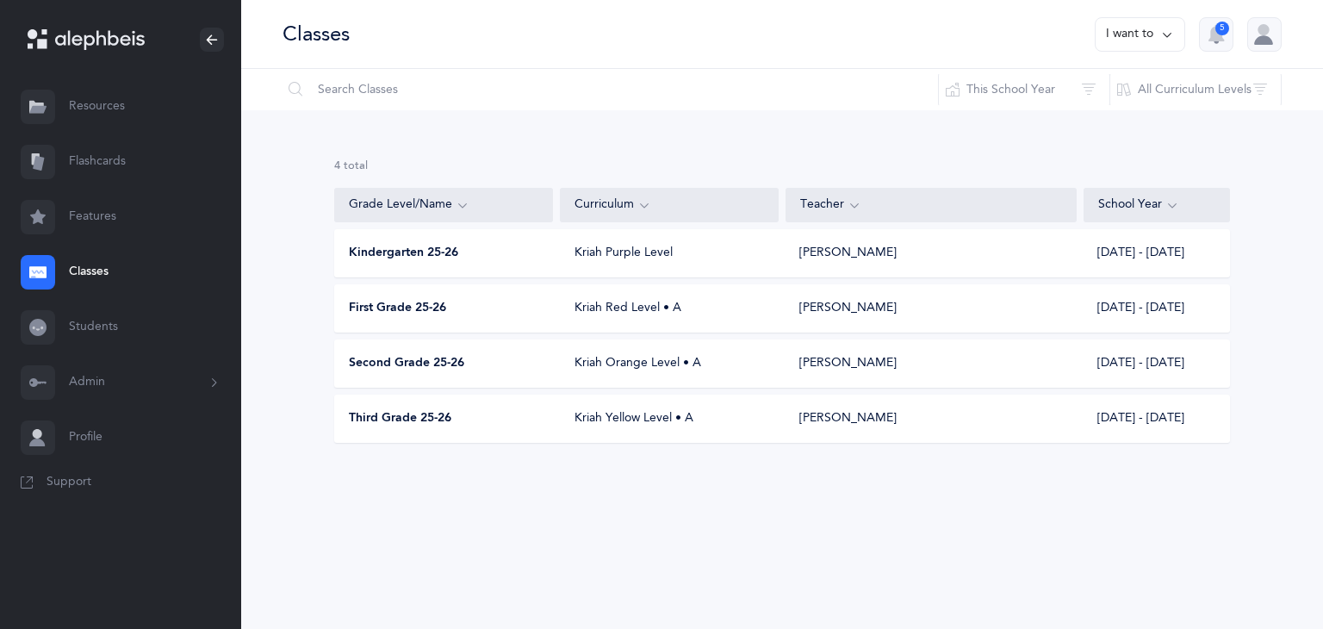
click at [382, 249] on span "Kindergarten 25-26" at bounding box center [403, 253] width 109 height 17
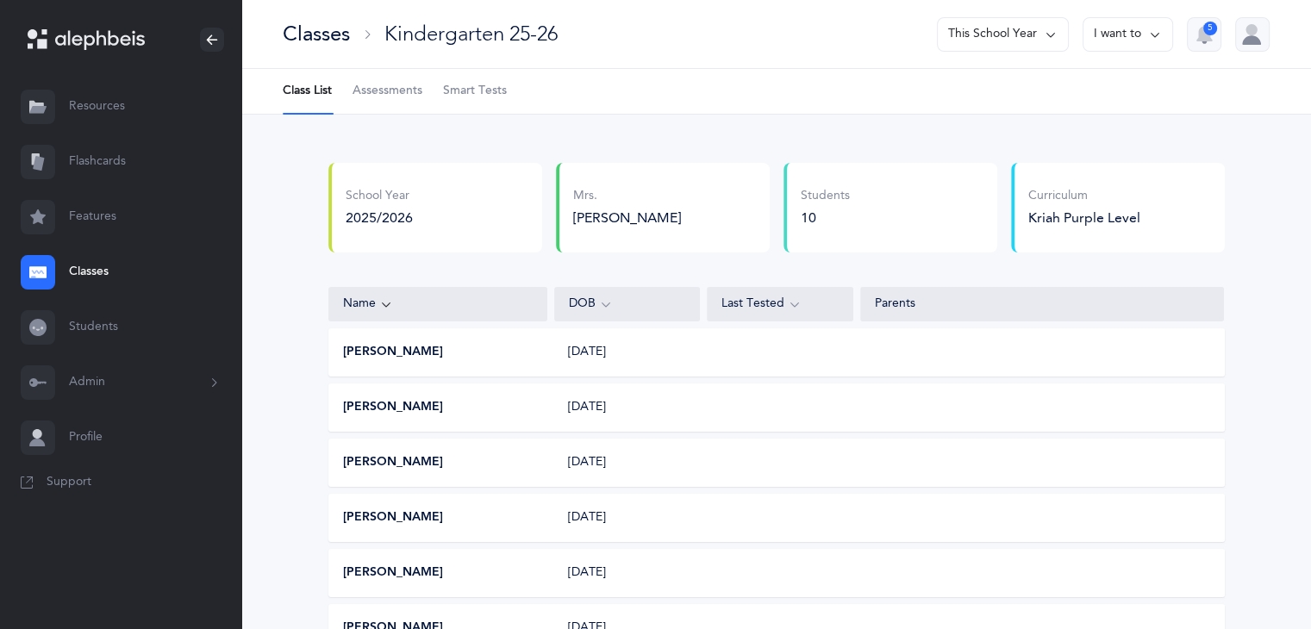
click at [484, 93] on span "Smart Tests" at bounding box center [475, 91] width 64 height 17
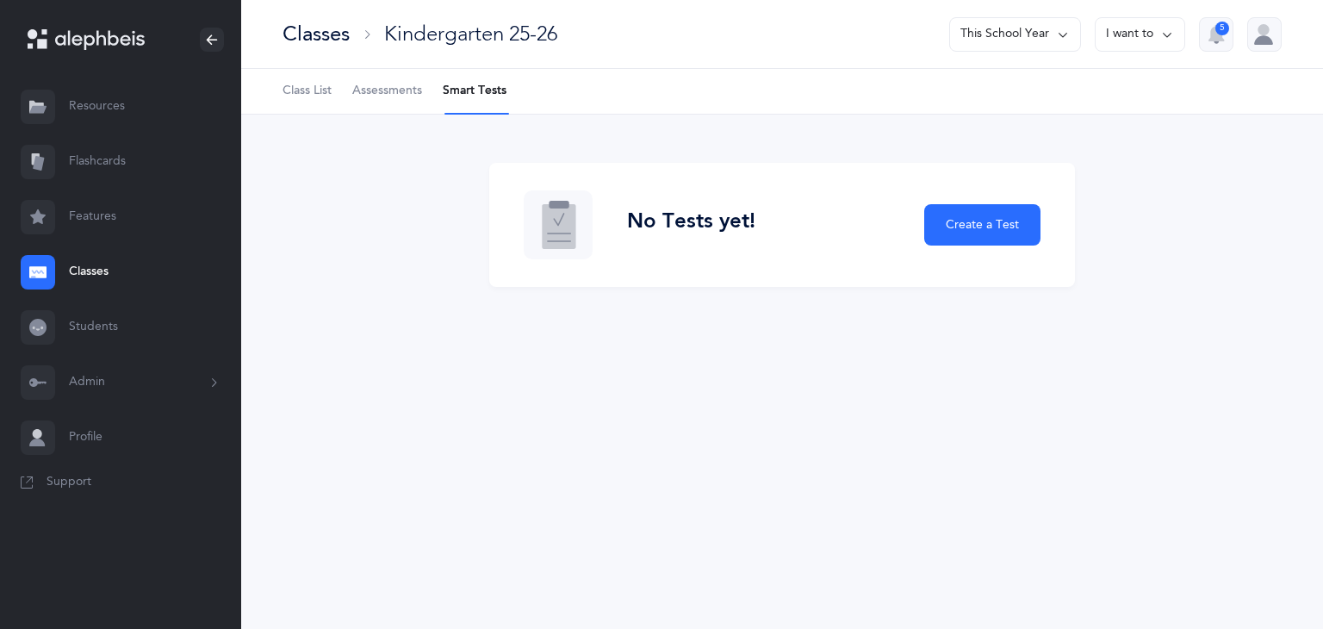
click at [313, 91] on span "Class List" at bounding box center [307, 91] width 49 height 17
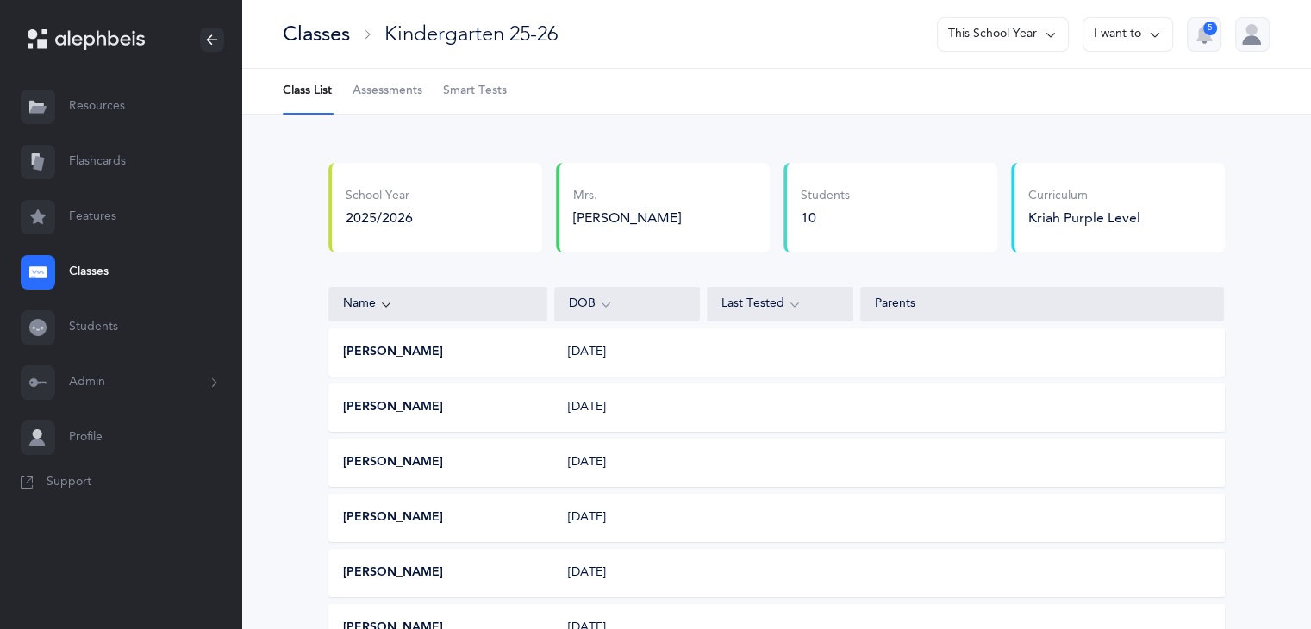
click at [76, 165] on link "Flashcards" at bounding box center [120, 161] width 241 height 55
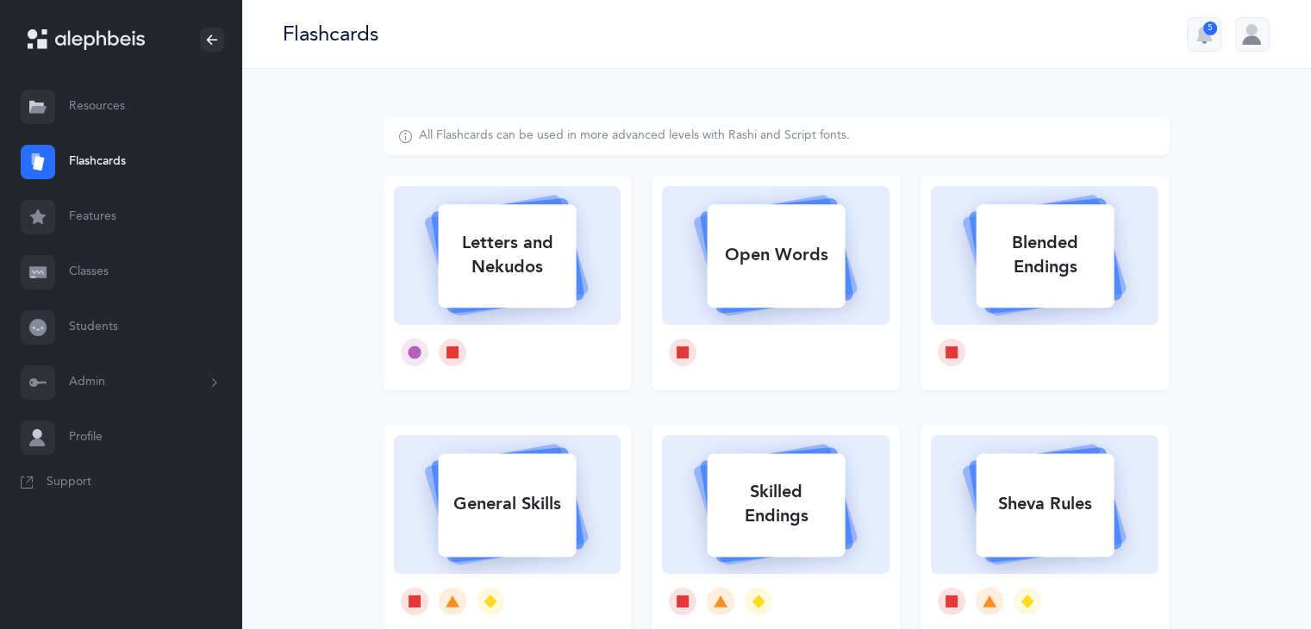
click at [528, 240] on div "Letters and Nekudos" at bounding box center [507, 255] width 138 height 69
select select "single"
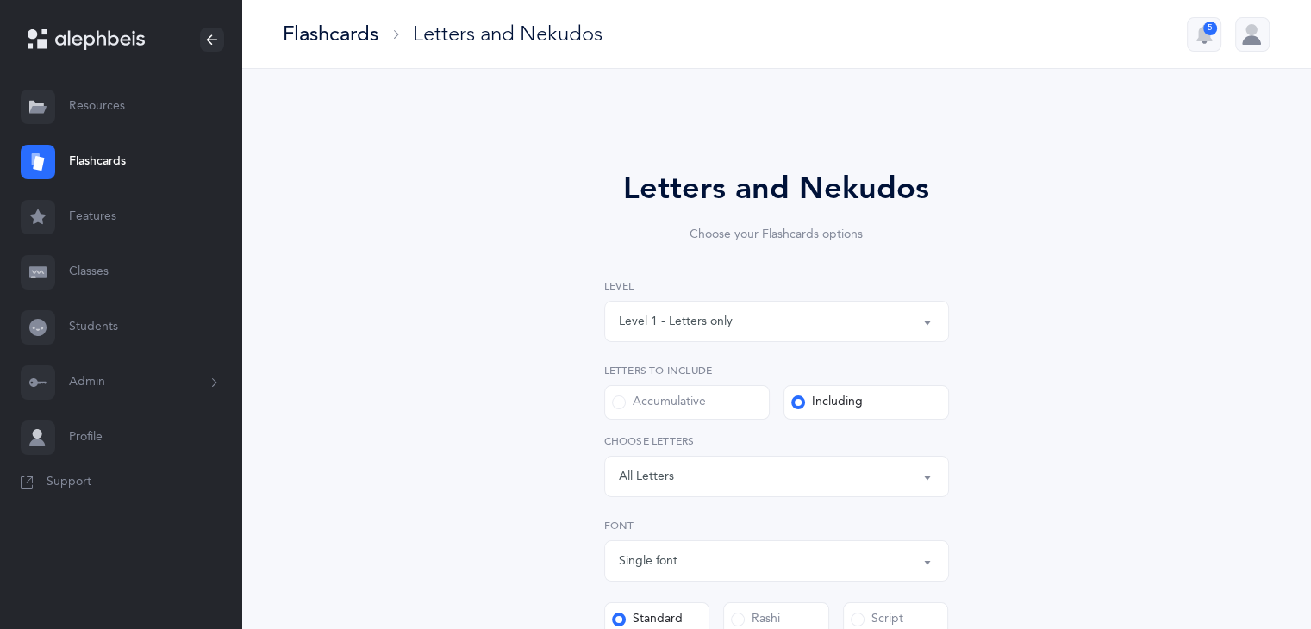
click at [885, 479] on div "Letters: All Letters" at bounding box center [776, 476] width 315 height 29
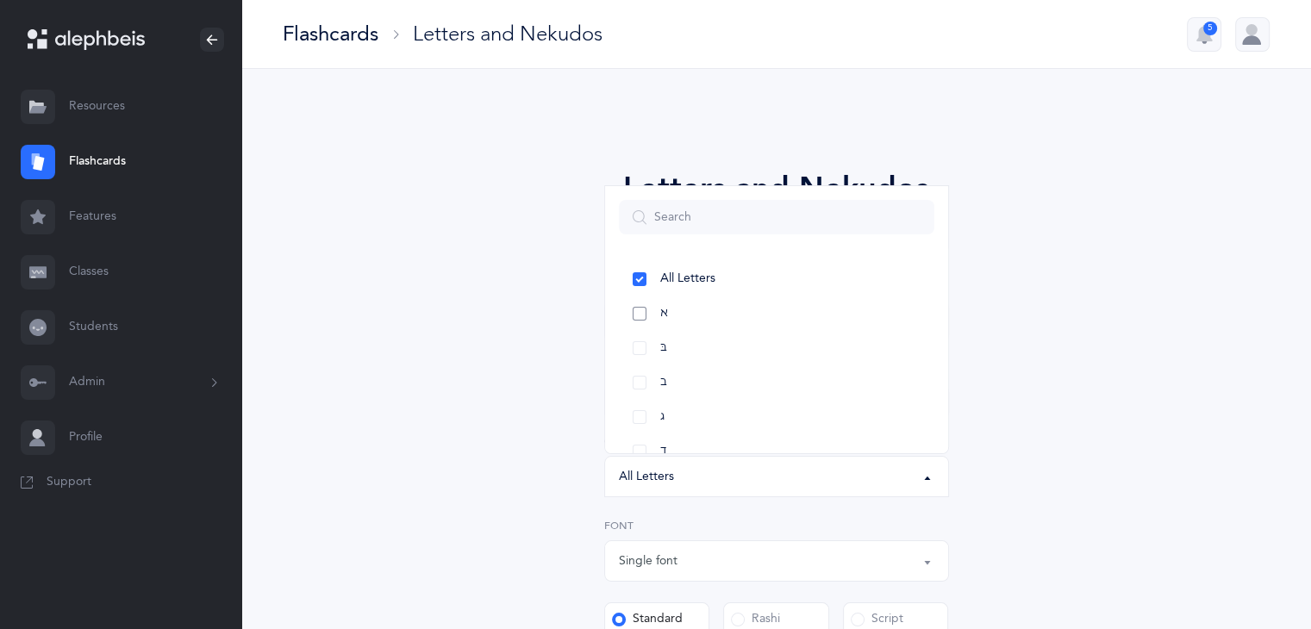
click at [632, 321] on link "א" at bounding box center [776, 313] width 315 height 34
select select "1"
click at [634, 346] on link "בּ" at bounding box center [776, 348] width 315 height 34
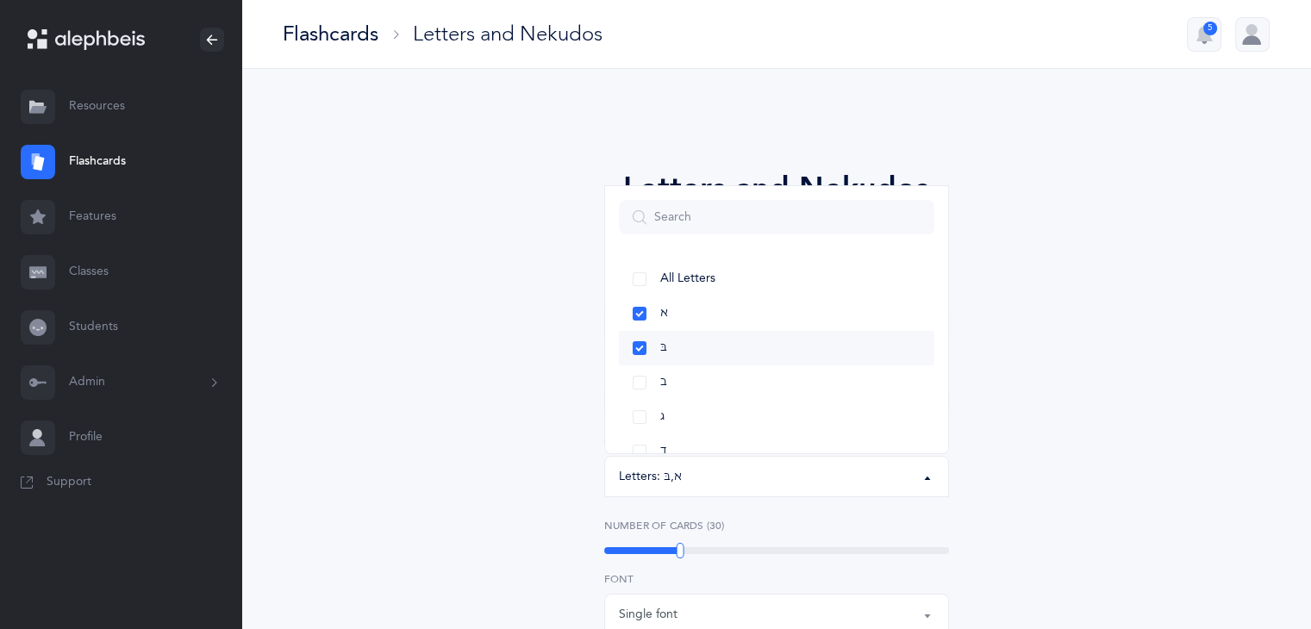
click at [638, 347] on link "בּ" at bounding box center [776, 348] width 315 height 34
click at [638, 314] on link "א" at bounding box center [776, 313] width 315 height 34
click at [1037, 358] on div "Letters and Nekudos Choose your Flashcards options Level 1 - Letters only Level…" at bounding box center [776, 595] width 786 height 957
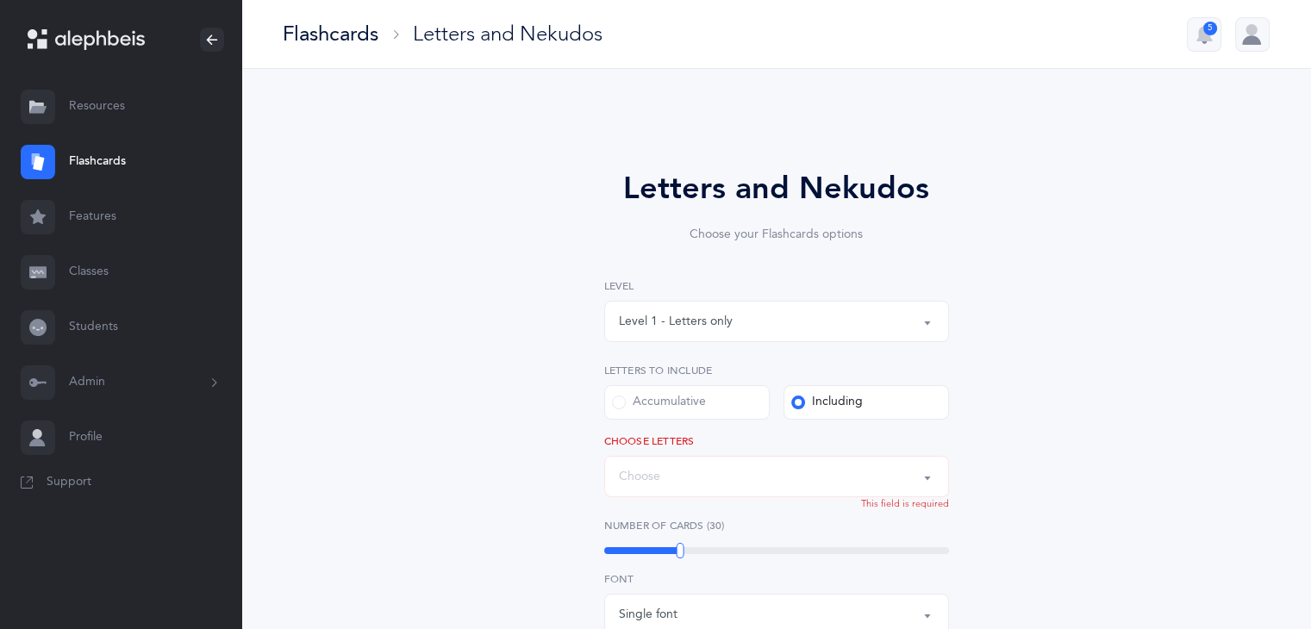
click at [817, 473] on div "Letters: Choose" at bounding box center [776, 476] width 315 height 29
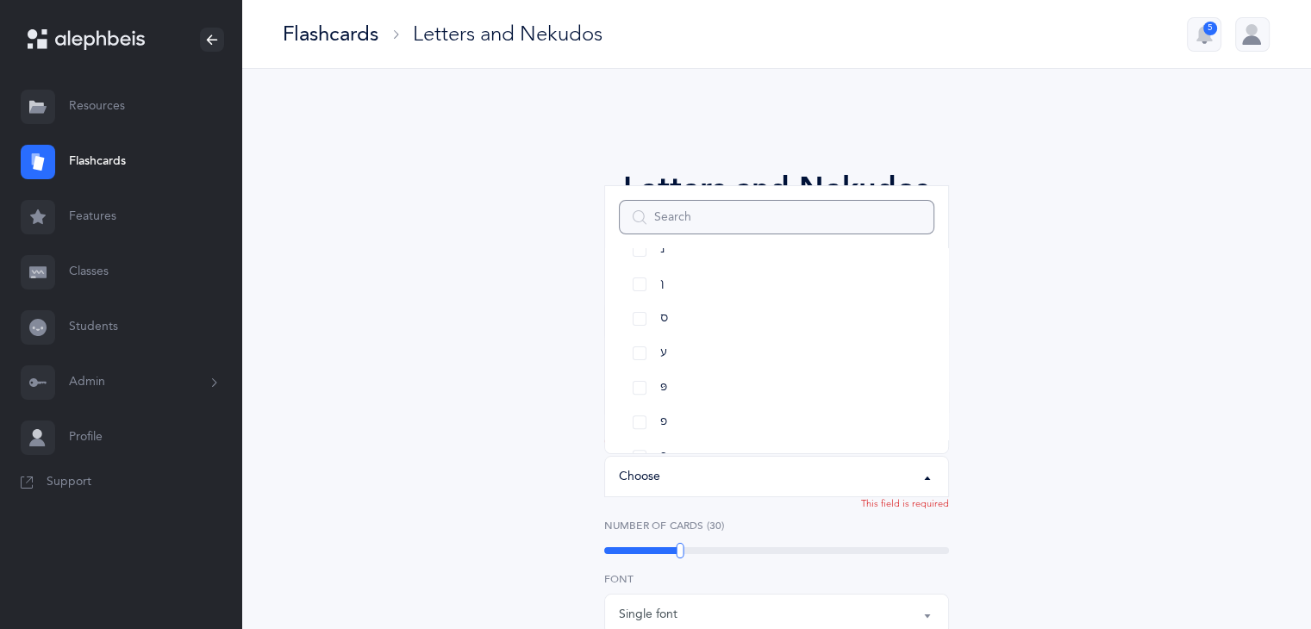
scroll to position [0, 0]
click at [644, 352] on link "בּ" at bounding box center [776, 348] width 315 height 34
select select "81"
click at [620, 418] on link "ג" at bounding box center [776, 417] width 315 height 34
click at [1135, 311] on div "Letters and Nekudos Choose your Flashcards options Level 1 - Letters only Level…" at bounding box center [776, 595] width 786 height 957
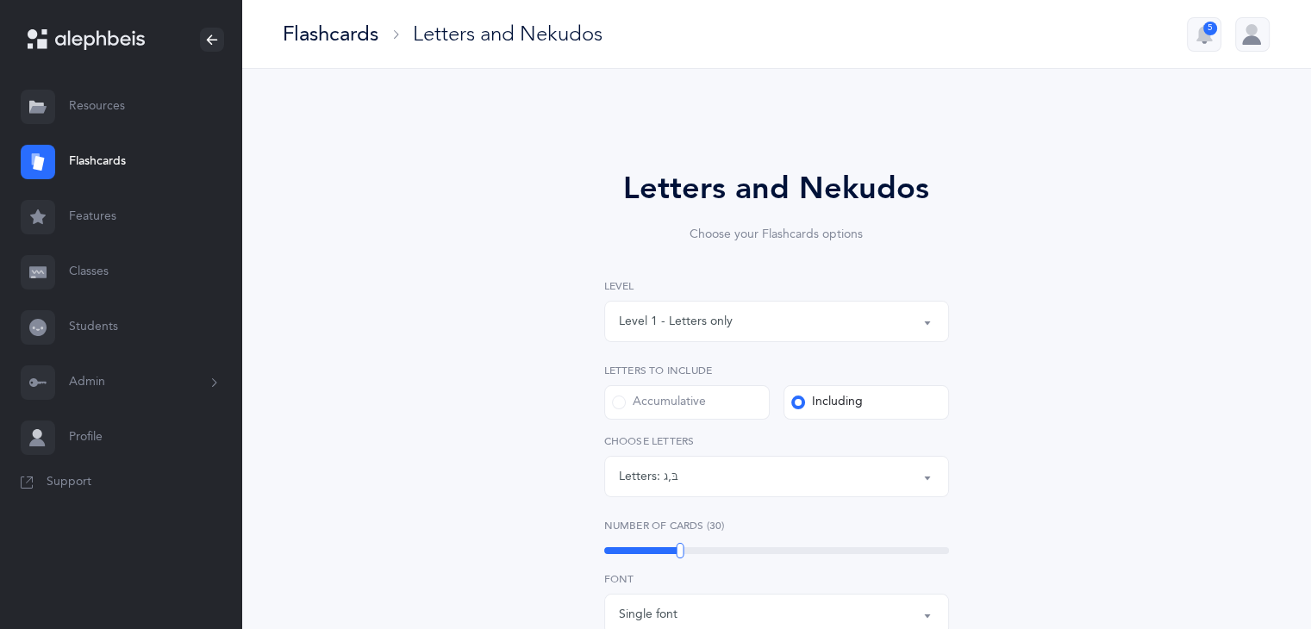
click at [713, 406] on label "Accumulative" at bounding box center [686, 402] width 165 height 34
click at [0, 0] on input "Accumulative" at bounding box center [0, 0] width 0 height 0
select select "27"
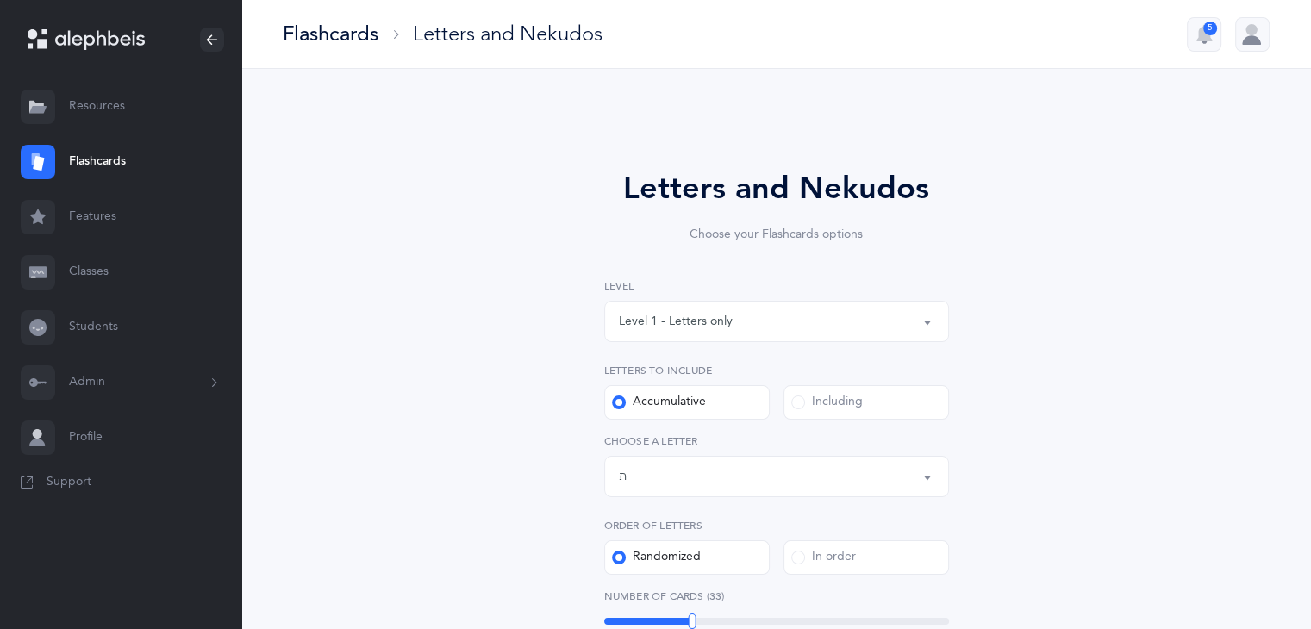
click at [893, 471] on div "Letters up until: ת" at bounding box center [776, 476] width 315 height 29
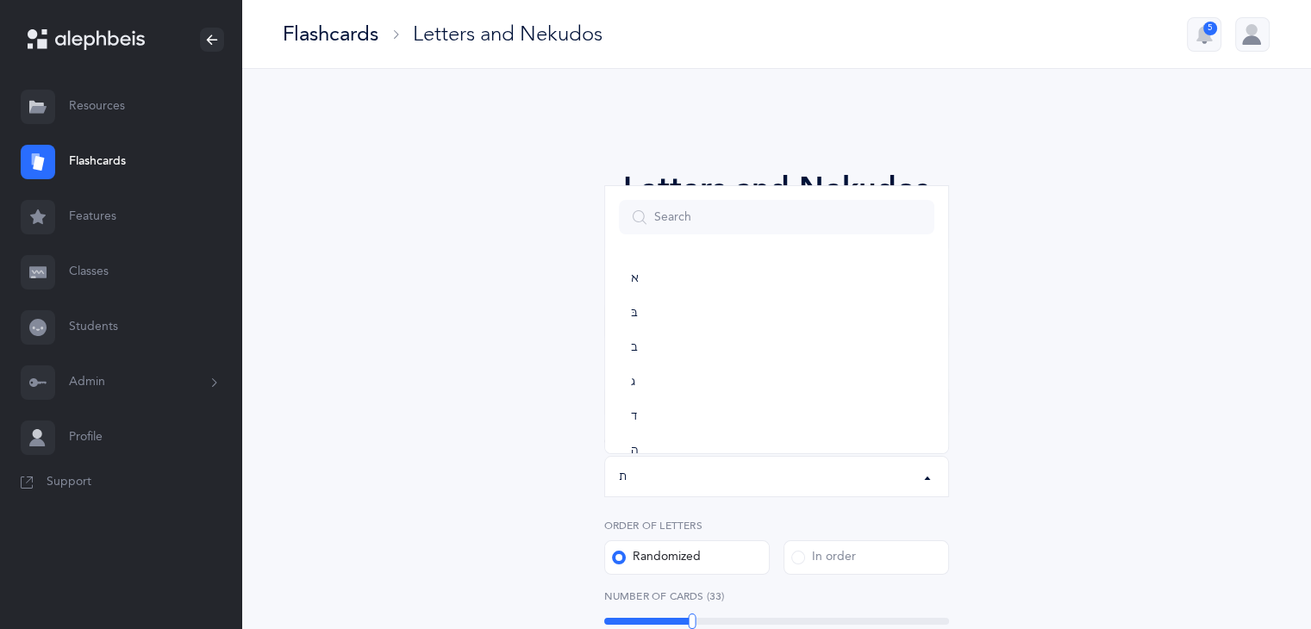
click at [1093, 322] on div "Letters and Nekudos Choose your Flashcards options Level 1 - Letters only Level…" at bounding box center [776, 631] width 786 height 1028
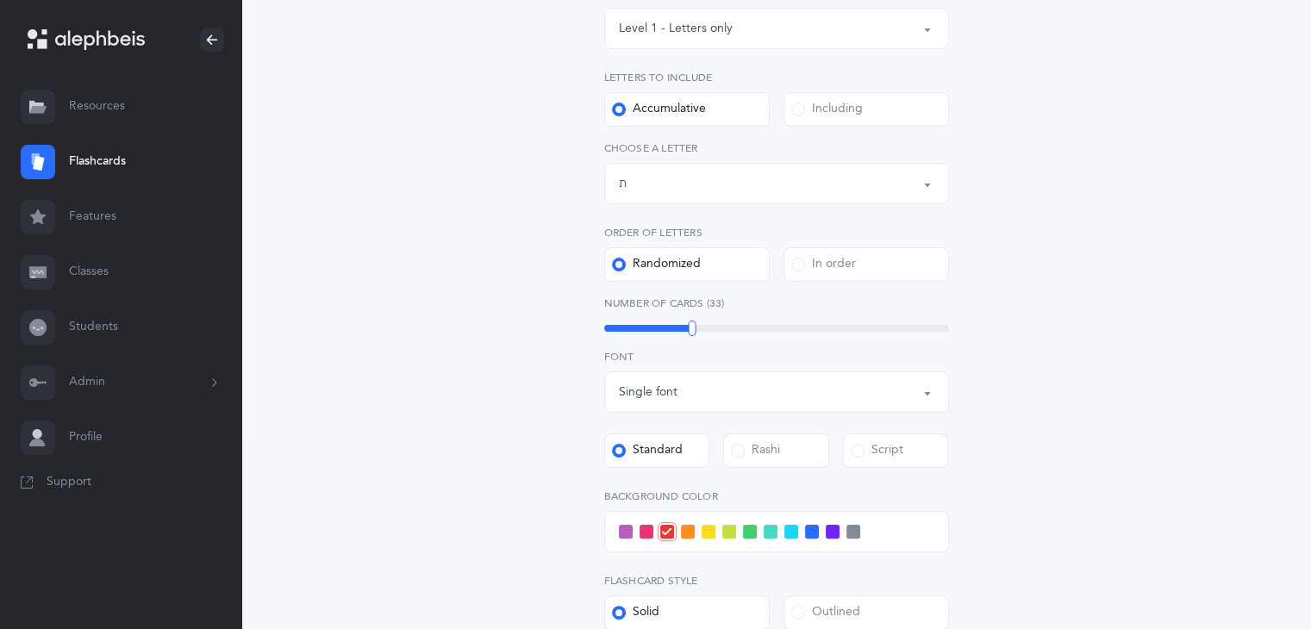
scroll to position [290, 0]
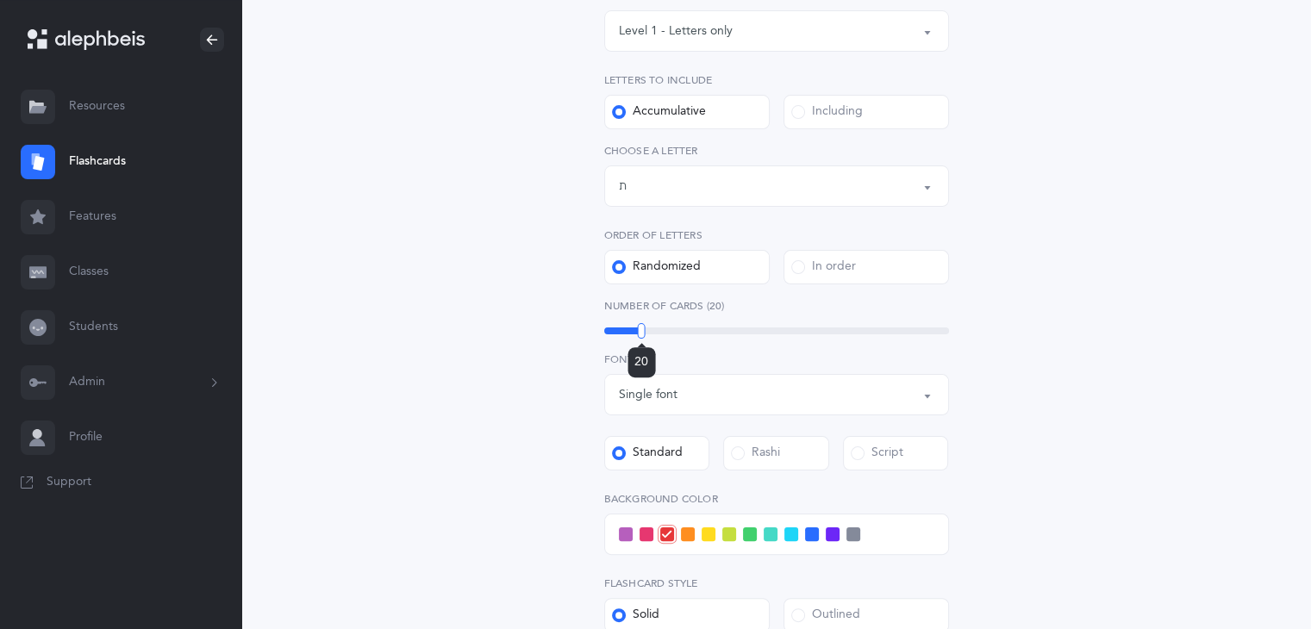
drag, startPoint x: 689, startPoint y: 330, endPoint x: 641, endPoint y: 333, distance: 48.3
click at [641, 333] on div at bounding box center [642, 331] width 8 height 16
click at [879, 35] on div "Level 1 - Letters only" at bounding box center [776, 30] width 315 height 29
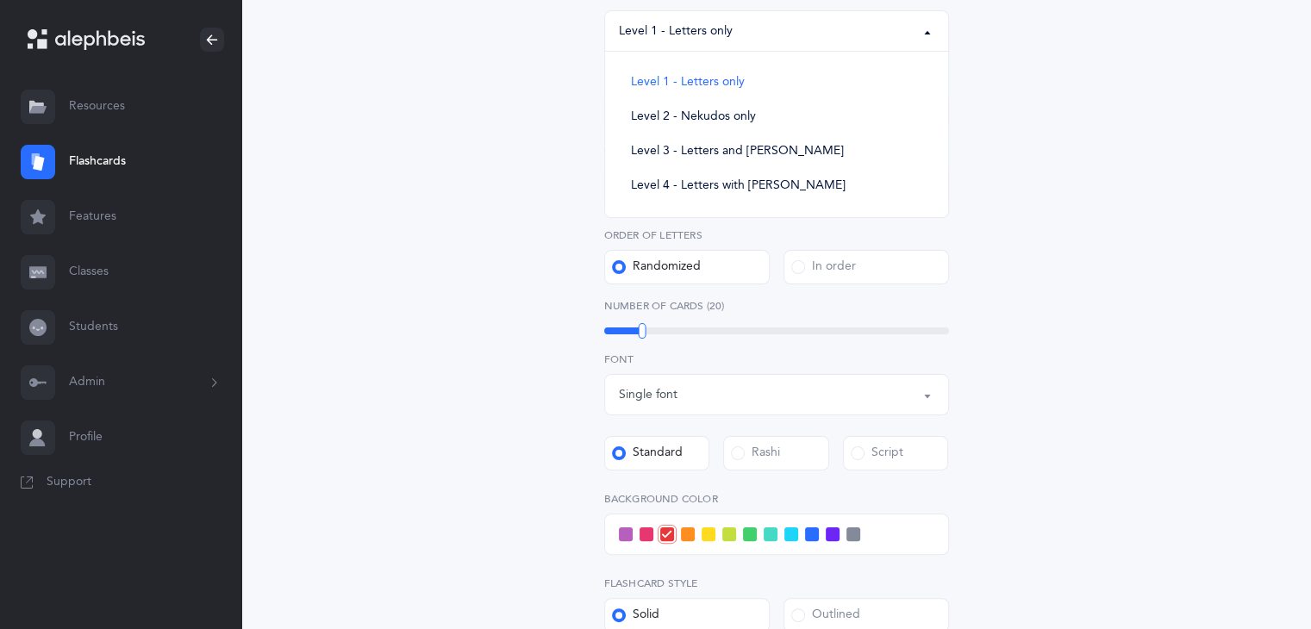
click at [483, 141] on div "Letters and Nekudos Choose your Flashcards options Level 1 - Letters only Level…" at bounding box center [776, 341] width 786 height 1028
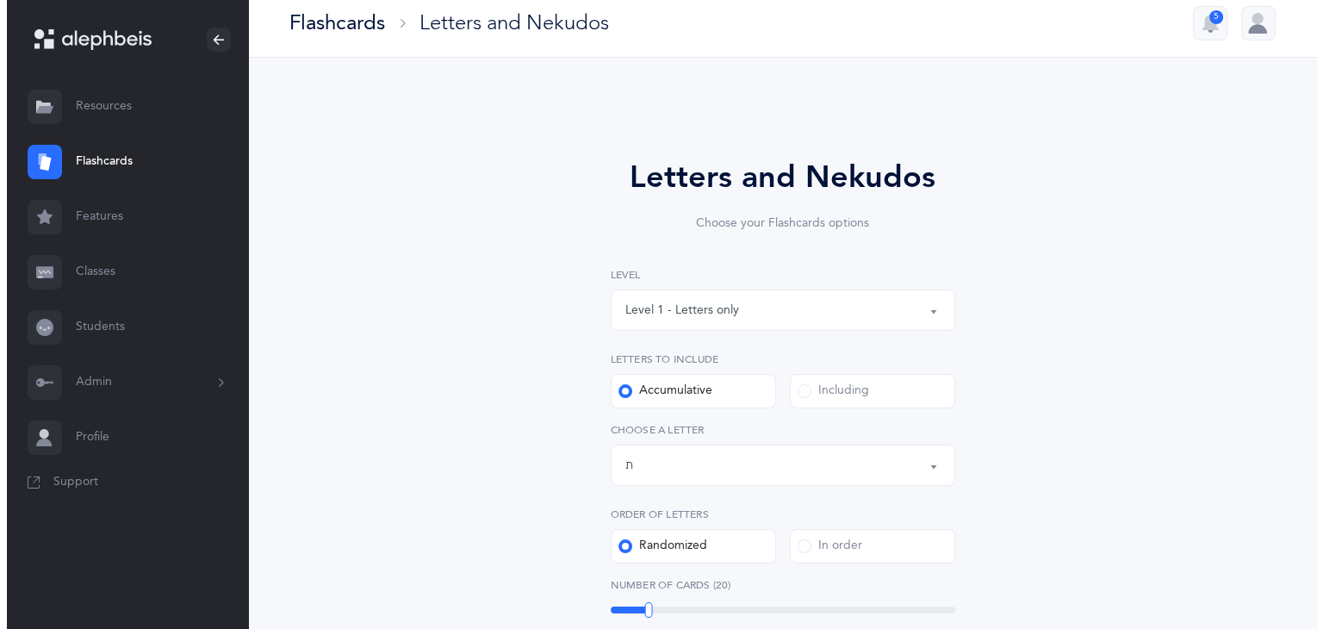
scroll to position [0, 0]
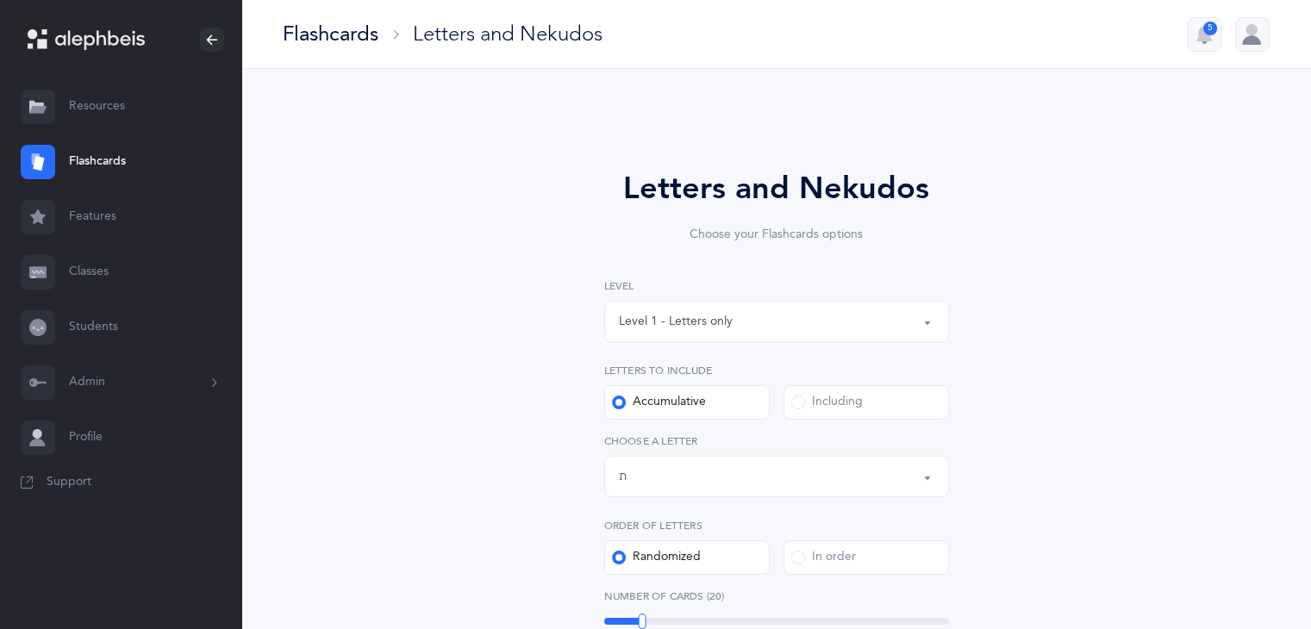
click at [81, 276] on link "Classes" at bounding box center [120, 272] width 241 height 55
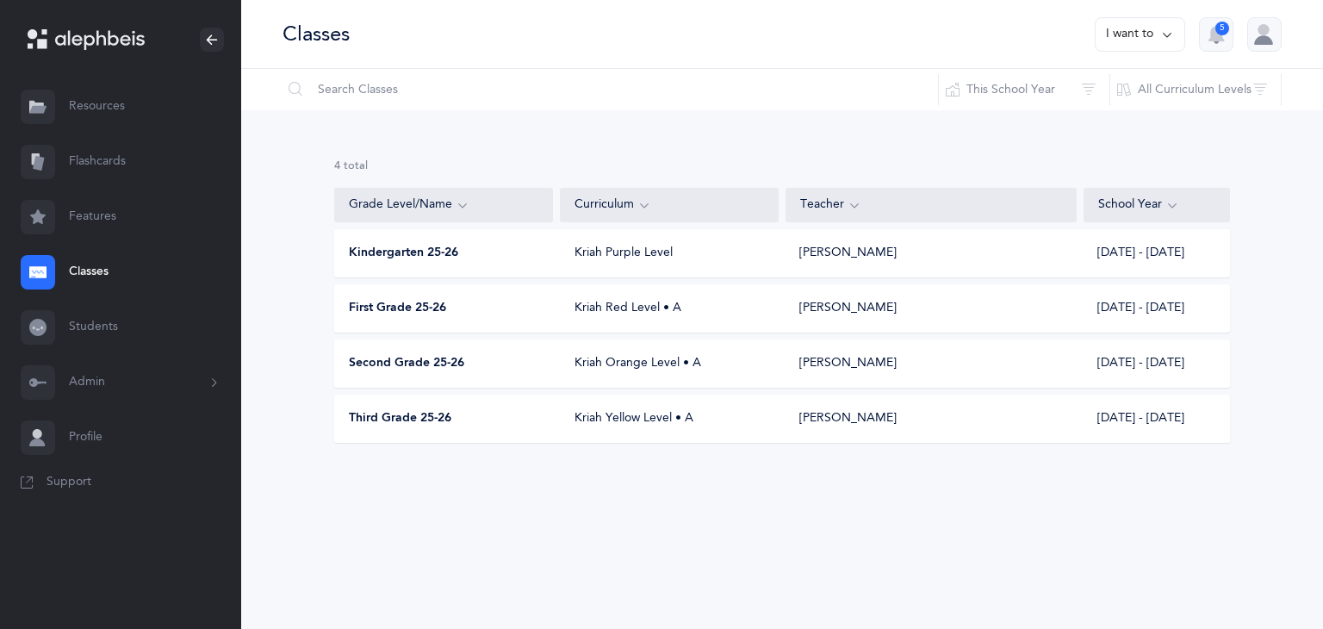
click at [265, 259] on div "4 results total Grade Level/Name Curriculum Teacher School Year Kindergarten 25…" at bounding box center [782, 314] width 1082 height 408
click at [434, 256] on span "Kindergarten 25-26" at bounding box center [403, 253] width 109 height 17
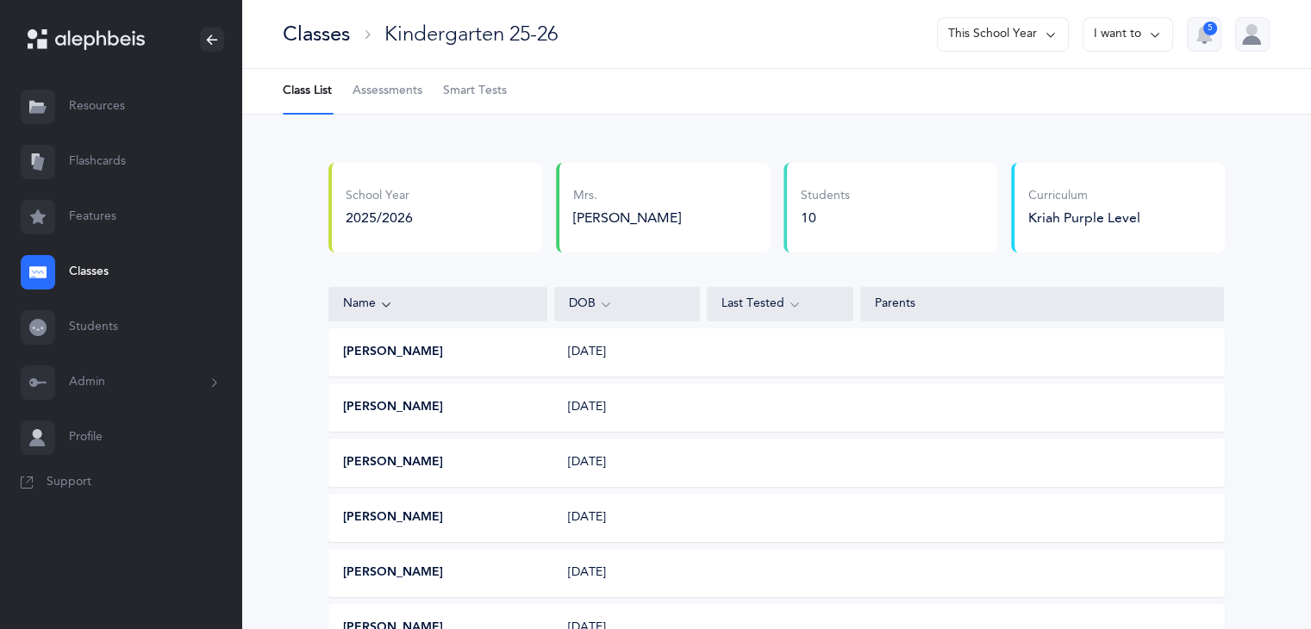
click at [403, 89] on span "Assessments" at bounding box center [387, 91] width 70 height 17
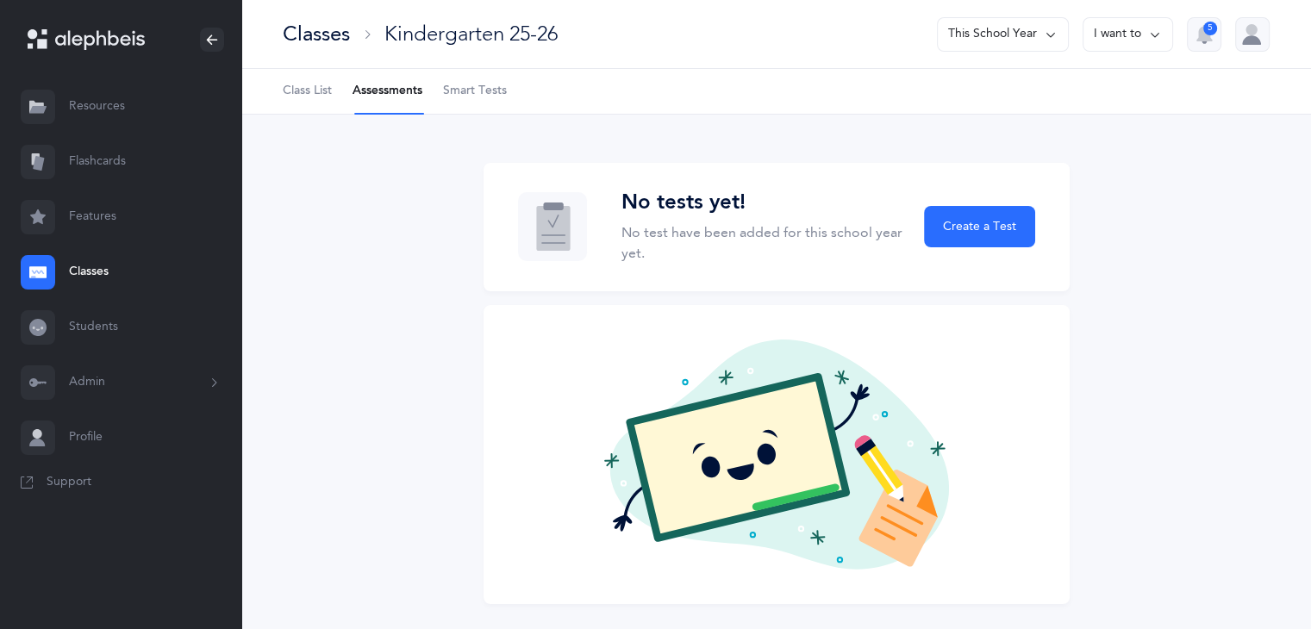
click at [463, 90] on span "Smart Tests" at bounding box center [475, 91] width 64 height 17
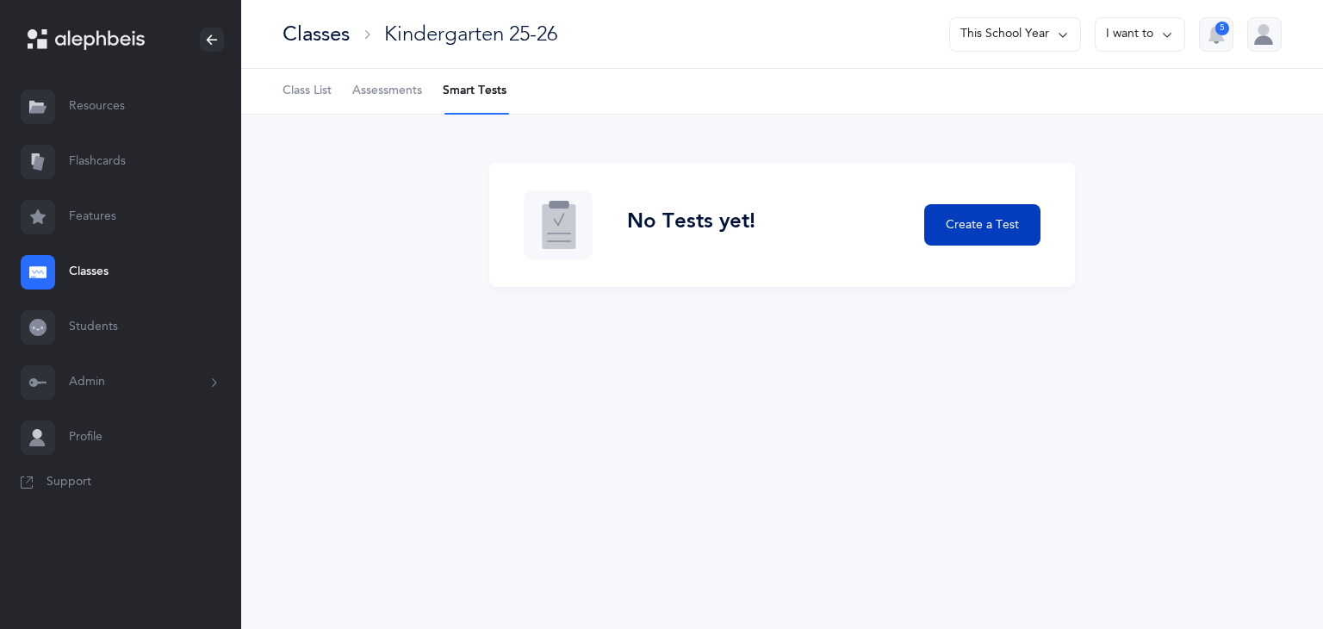
click at [968, 231] on span "Create a Test" at bounding box center [982, 225] width 73 height 18
select select "letters-nekudos"
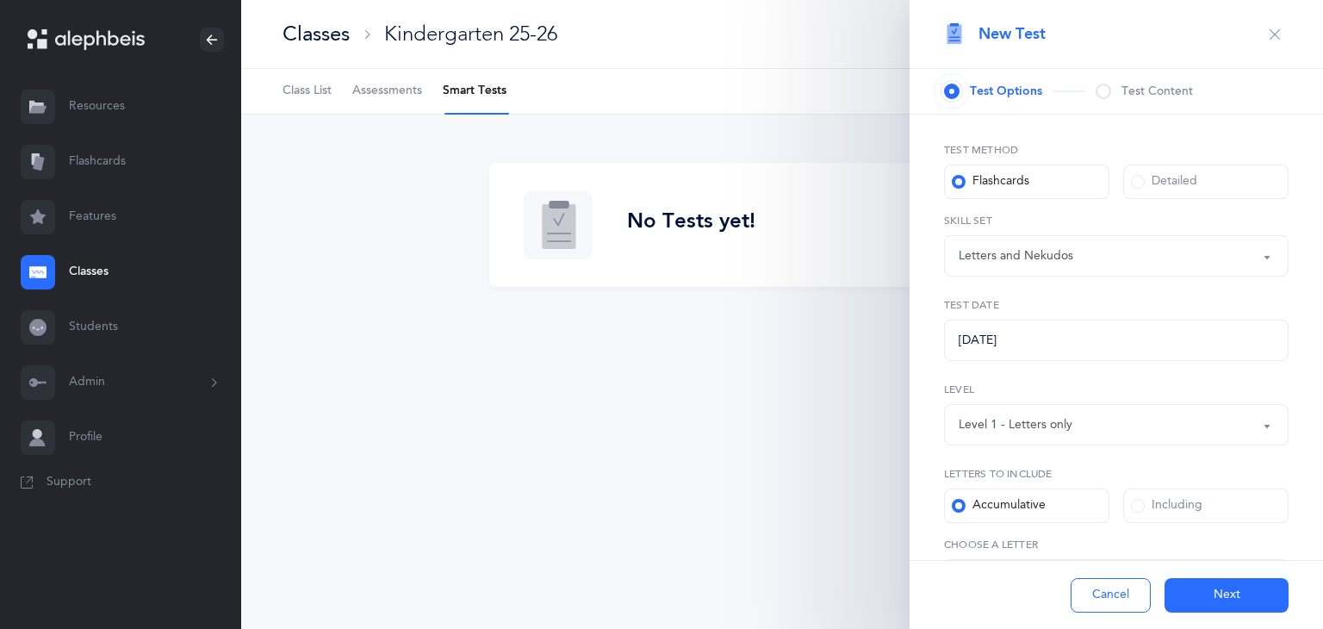
click at [1134, 188] on div "Detailed" at bounding box center [1164, 181] width 66 height 17
click at [0, 0] on input "Detailed" at bounding box center [0, 0] width 0 height 0
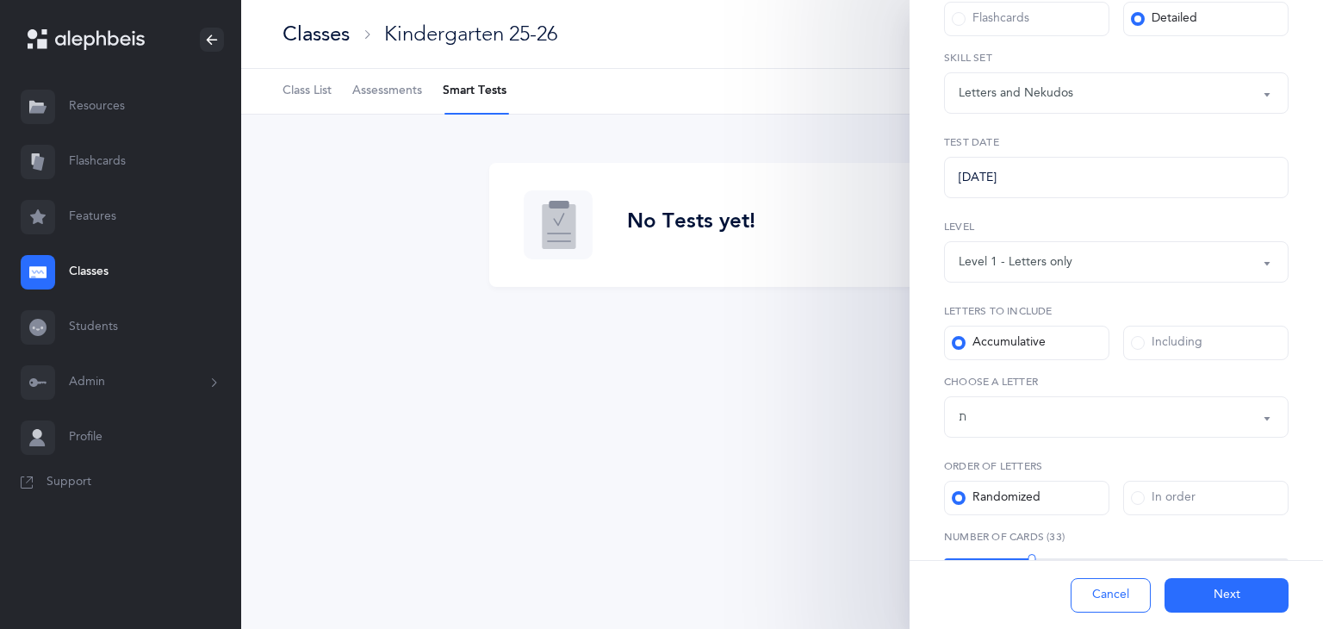
scroll to position [213, 0]
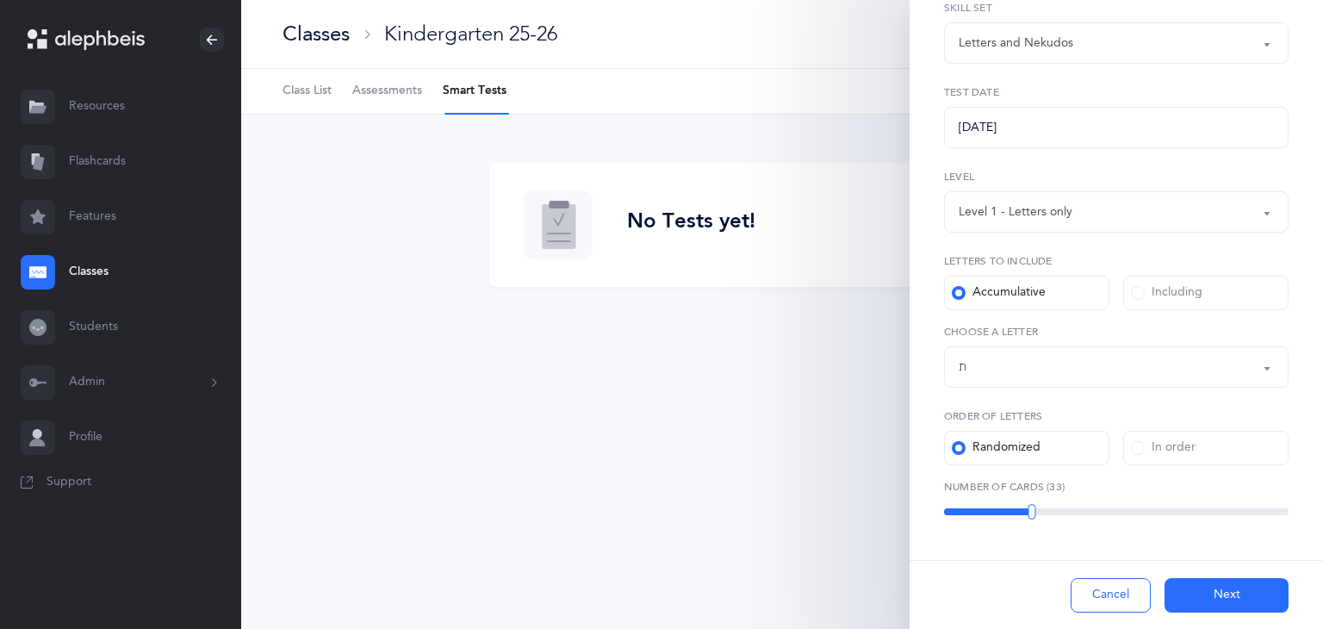
click at [1244, 352] on div "Letters up until: ת" at bounding box center [1116, 366] width 315 height 29
click at [1292, 287] on div "Test Method Flashcards Detailed Letters and Nekudos Open Words Blended Endings …" at bounding box center [1117, 265] width 414 height 727
click at [965, 294] on span at bounding box center [959, 293] width 14 height 14
click at [0, 0] on input "Accumulative" at bounding box center [0, 0] width 0 height 0
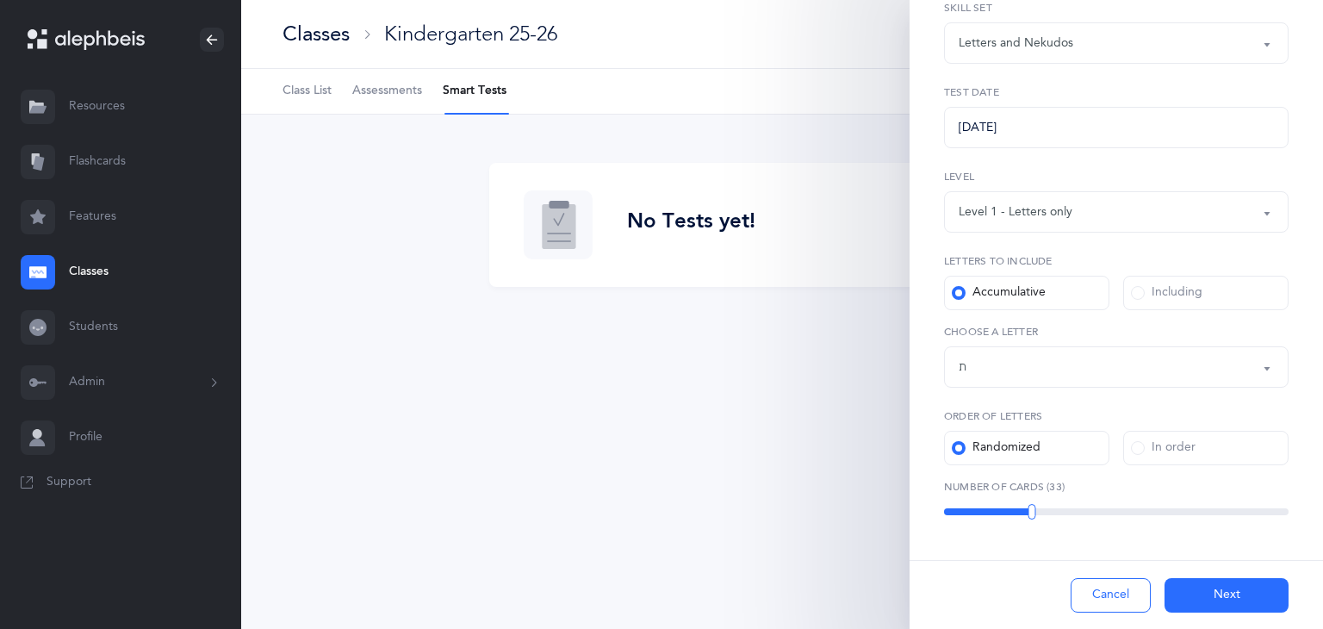
click at [964, 366] on div "ת" at bounding box center [963, 367] width 8 height 18
click at [975, 321] on link "ת" at bounding box center [1116, 314] width 315 height 34
click at [965, 362] on div "ת" at bounding box center [963, 367] width 8 height 18
click at [975, 252] on span "שׂ" at bounding box center [975, 246] width 9 height 16
click at [1249, 370] on button "Letters up until: שׂ" at bounding box center [1116, 366] width 345 height 41
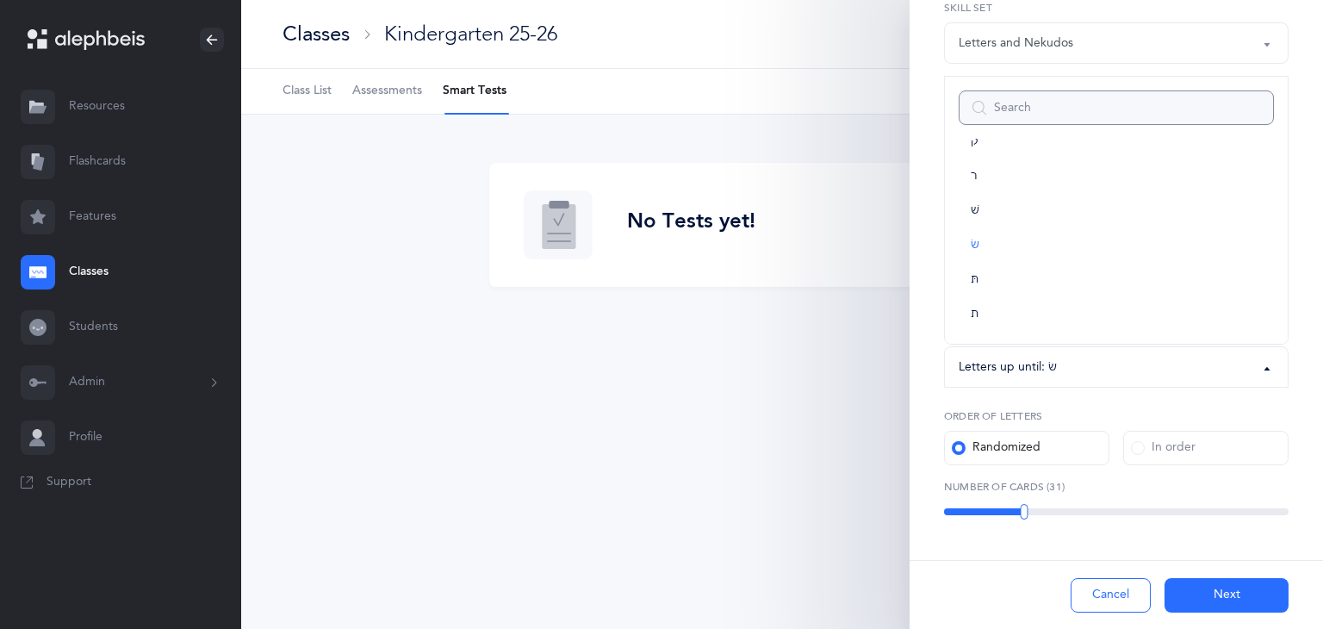
scroll to position [948, 0]
click at [988, 318] on link "ת" at bounding box center [1116, 325] width 315 height 34
select select "27"
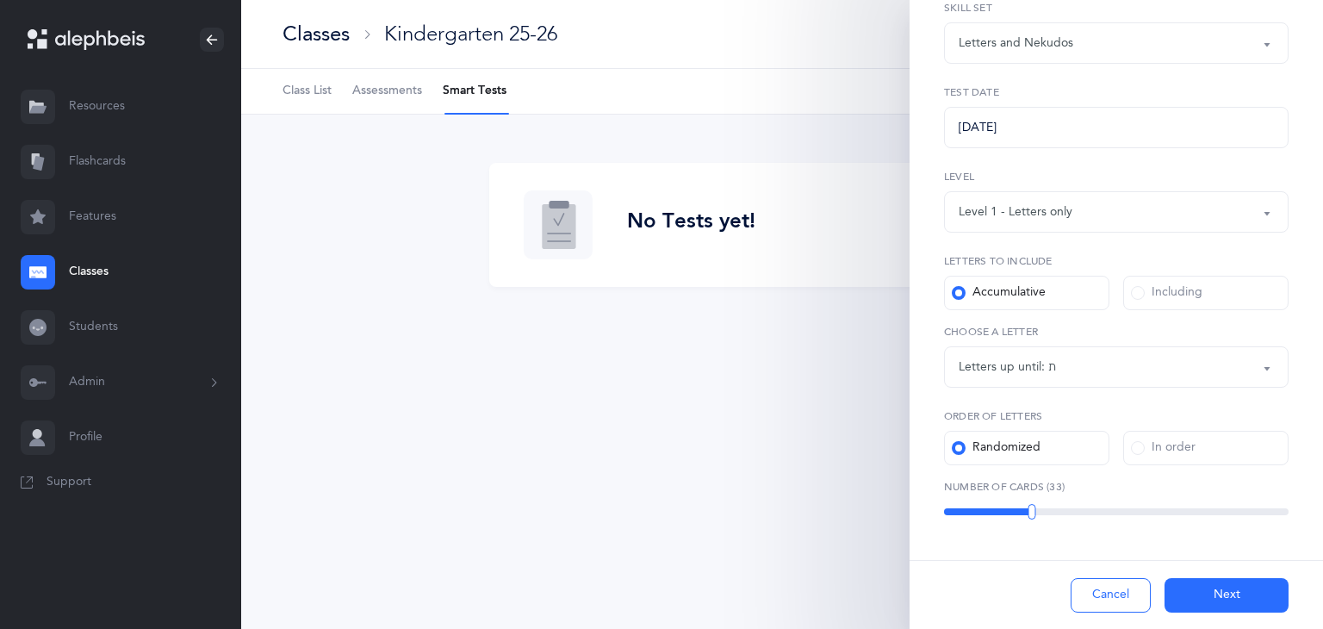
click at [1203, 206] on div "Level 1 - Letters only" at bounding box center [1116, 211] width 315 height 29
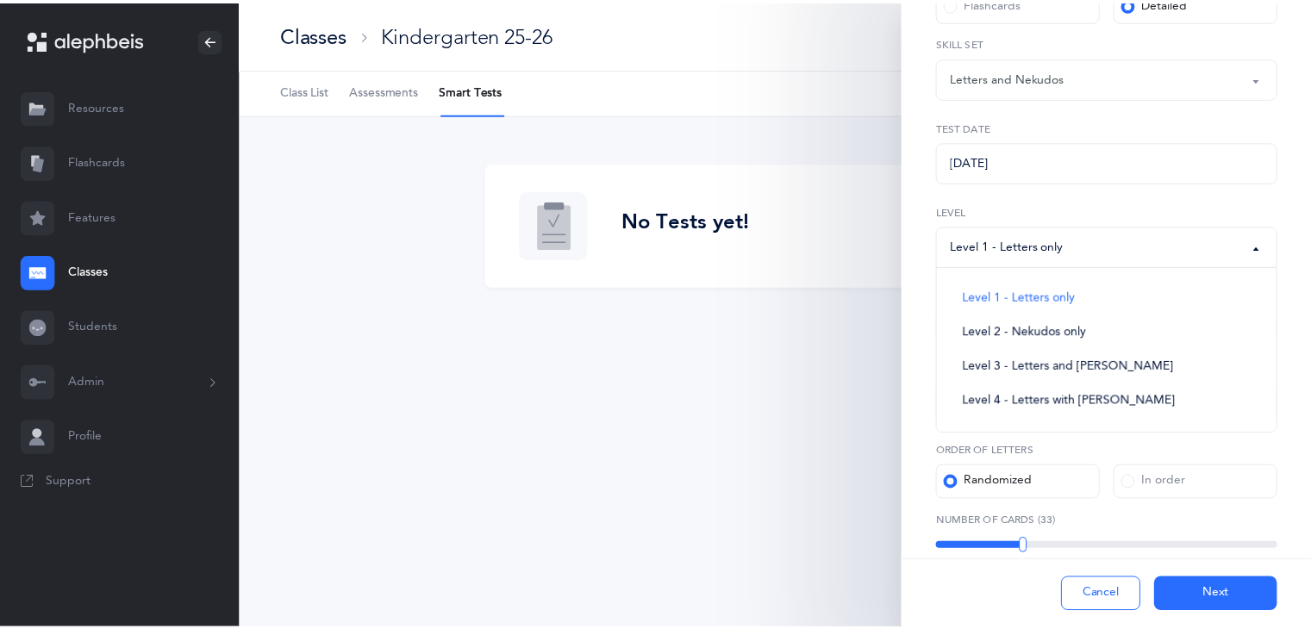
scroll to position [166, 0]
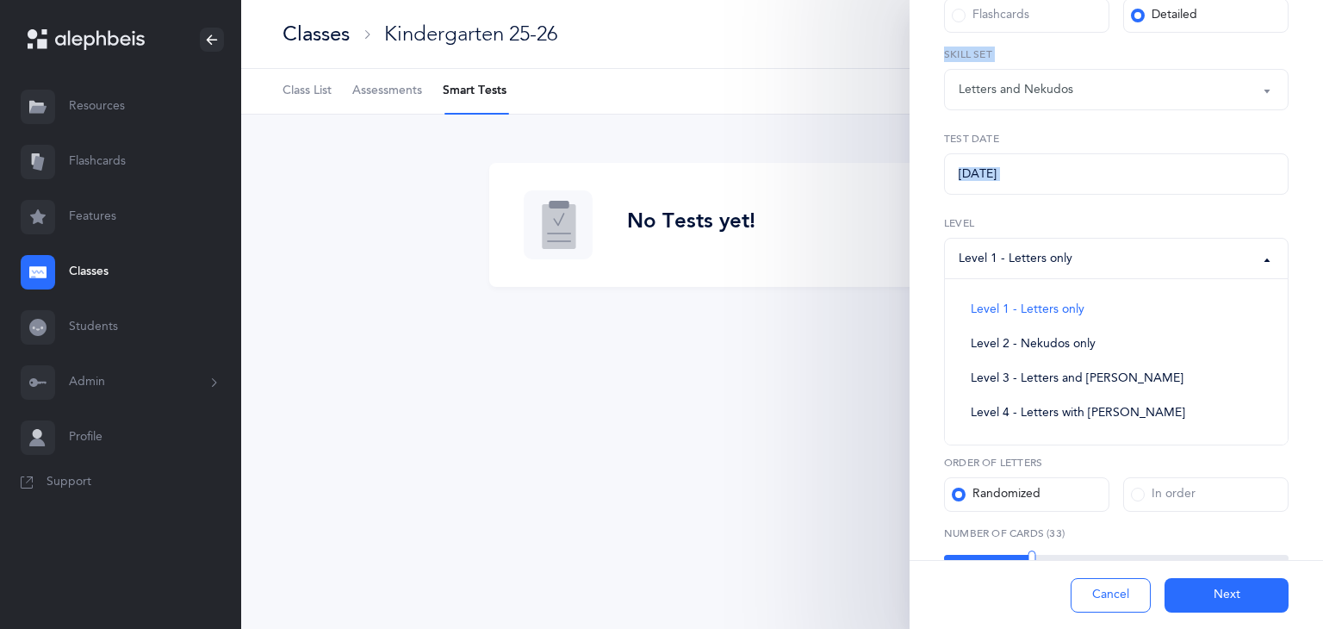
drag, startPoint x: 1292, startPoint y: 173, endPoint x: 1323, endPoint y: 72, distance: 105.2
click at [1323, 72] on div "New Test Test Options Test Content Test Method Flashcards Detailed Letters and …" at bounding box center [1117, 314] width 414 height 629
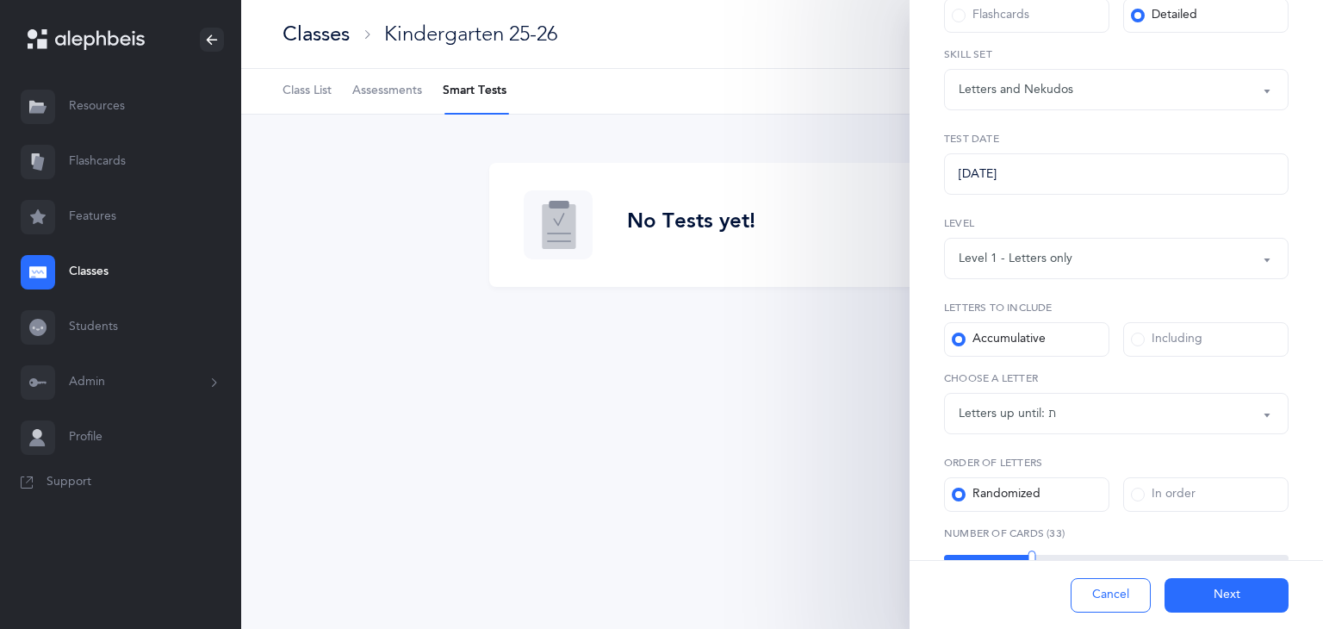
click at [798, 436] on div "Classes Kindergarten 25-26 This School Year I want to 5 Class List Assessments …" at bounding box center [782, 314] width 1082 height 629
click at [806, 428] on div "Classes Kindergarten 25-26 This School Year I want to 5 Class List Assessments …" at bounding box center [782, 314] width 1082 height 629
drag, startPoint x: 1030, startPoint y: 562, endPoint x: 1016, endPoint y: 564, distance: 13.9
click at [1016, 564] on div "Cancel Next" at bounding box center [1117, 594] width 414 height 69
drag, startPoint x: 1029, startPoint y: 558, endPoint x: 980, endPoint y: 561, distance: 49.2
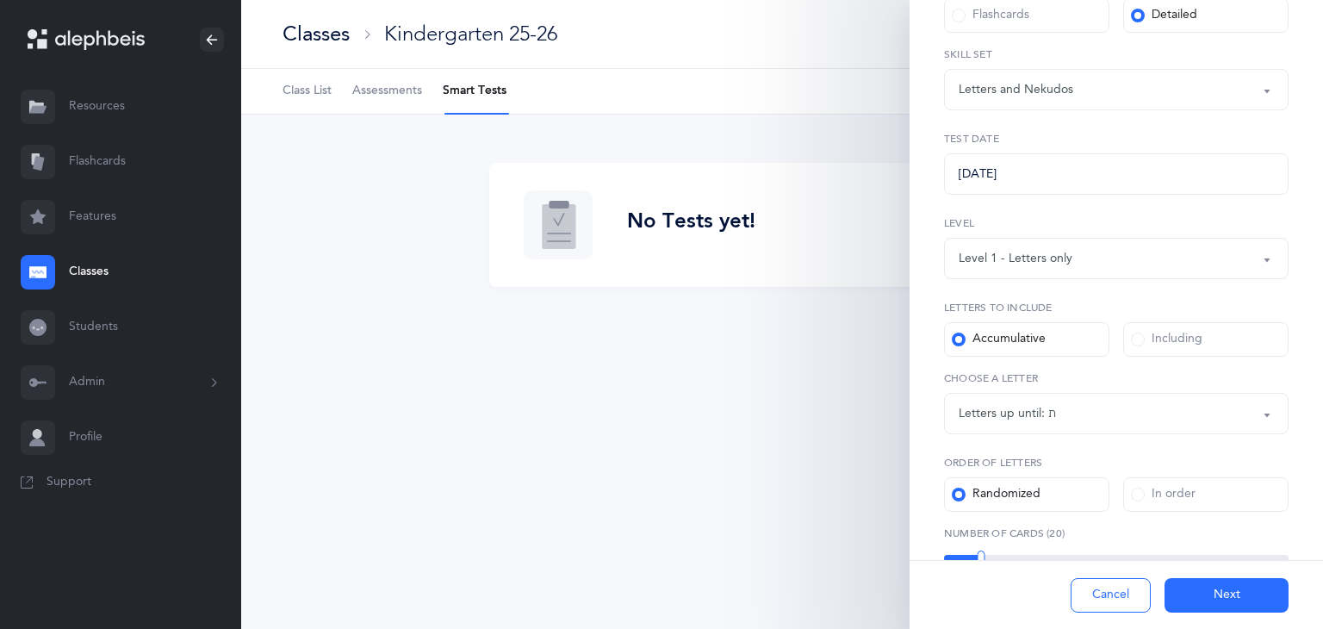
click at [980, 561] on div "Test Method Flashcards Detailed Letters and Nekudos Open Words Blended Endings …" at bounding box center [1117, 311] width 414 height 727
click at [100, 163] on link "Flashcards" at bounding box center [120, 161] width 241 height 55
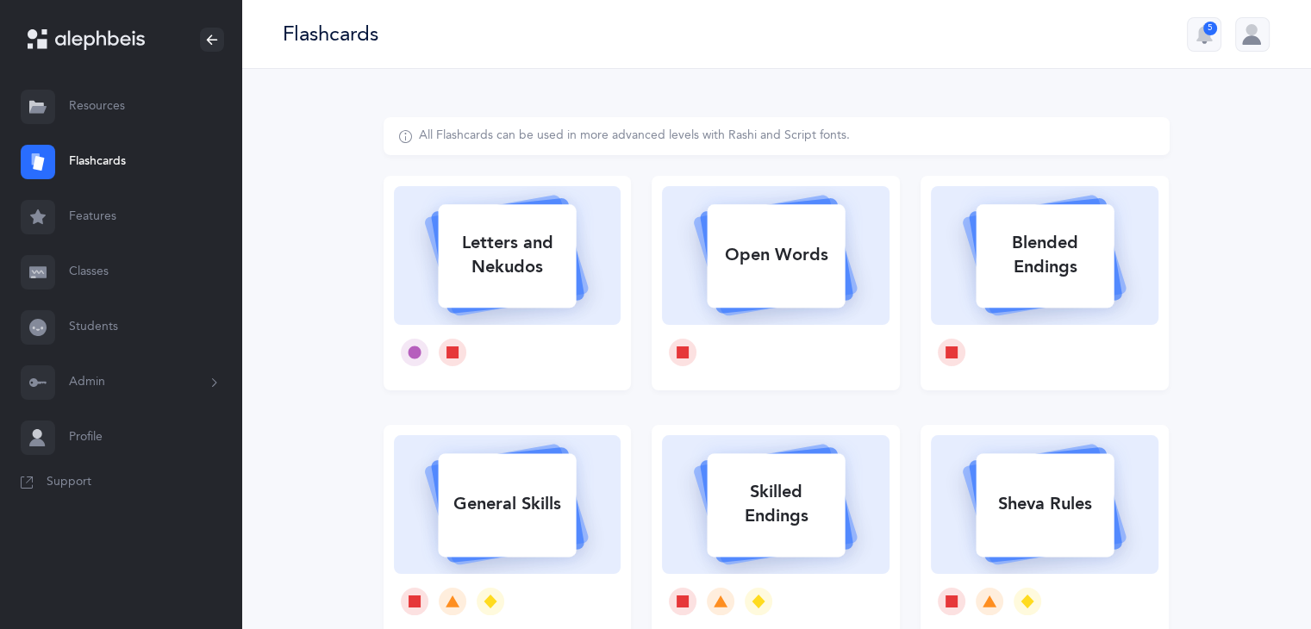
click at [524, 250] on div "Letters and Nekudos" at bounding box center [507, 255] width 138 height 69
select select "27"
select select "single"
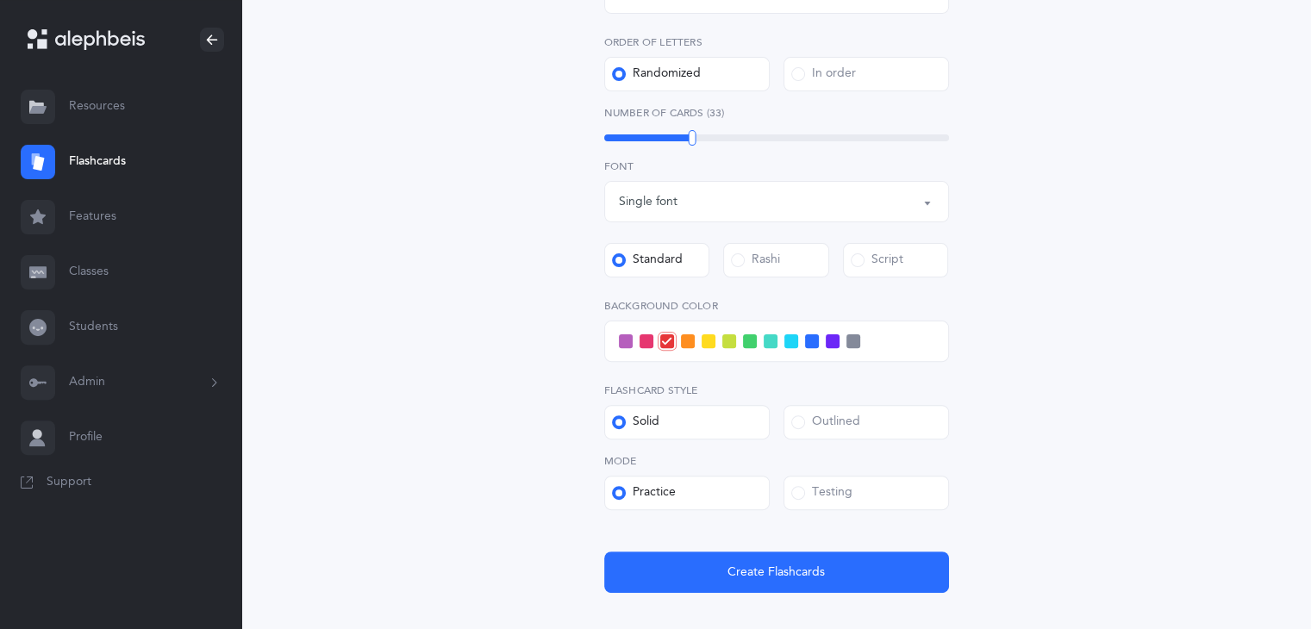
scroll to position [486, 0]
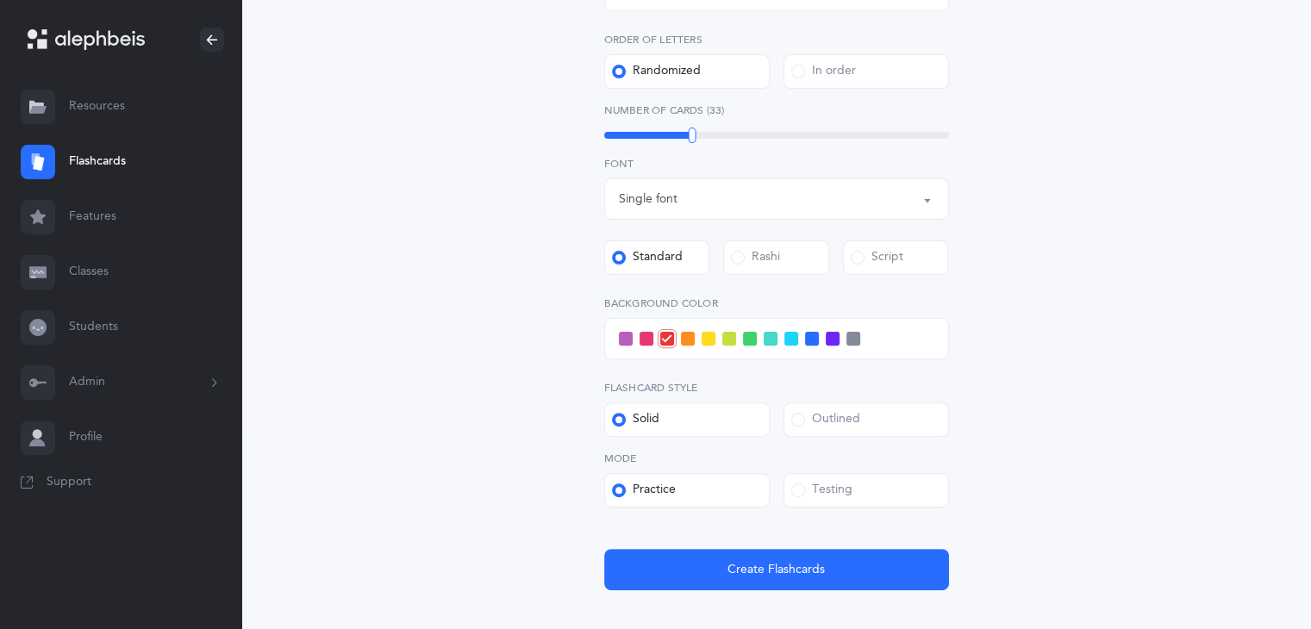
click at [102, 270] on link "Classes" at bounding box center [120, 272] width 241 height 55
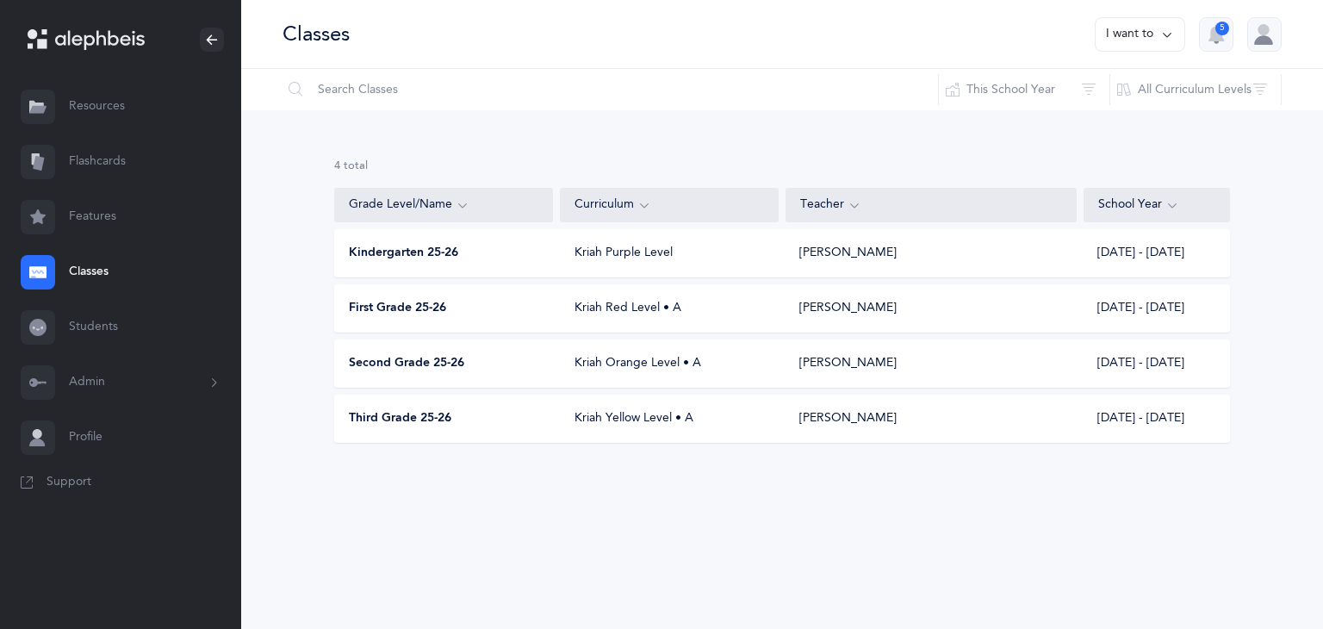
click at [117, 216] on link "Features" at bounding box center [120, 217] width 241 height 55
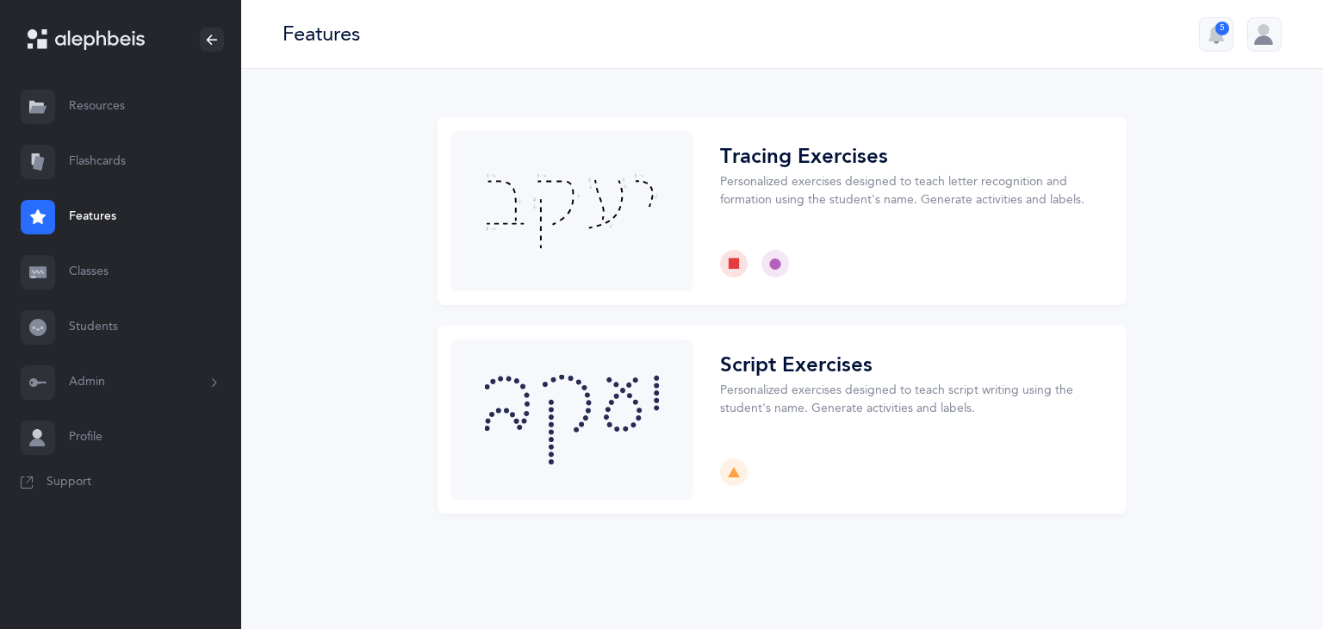
click at [113, 104] on link "Resources" at bounding box center [120, 106] width 241 height 55
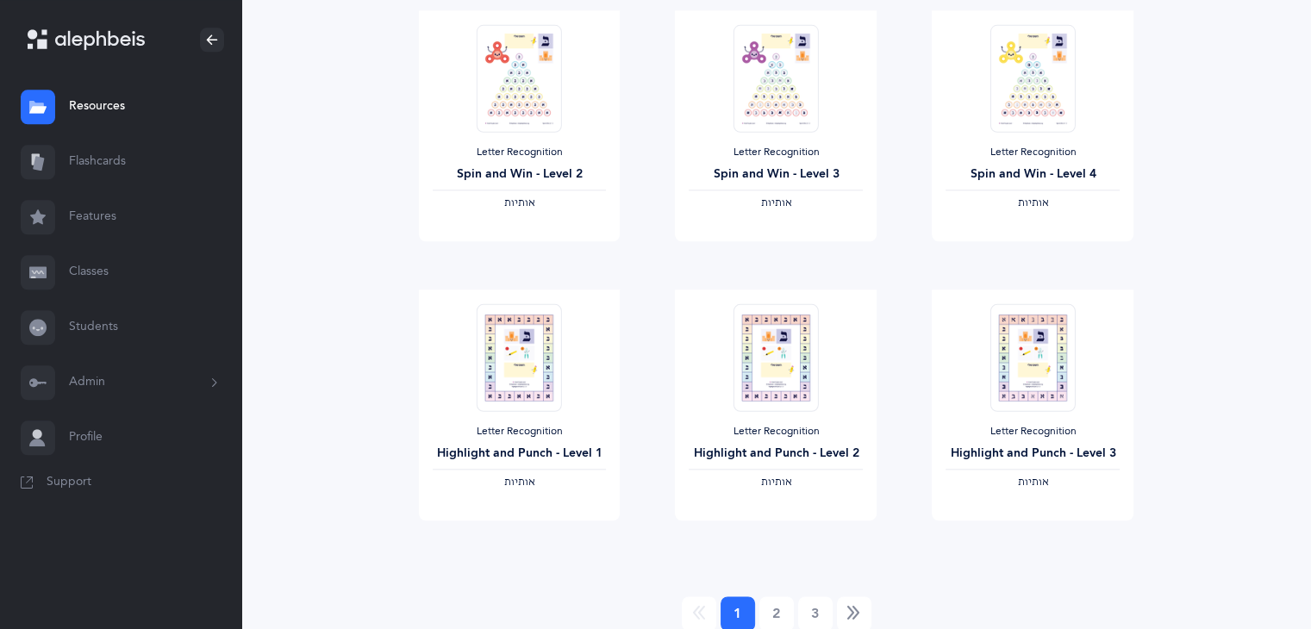
scroll to position [1982, 0]
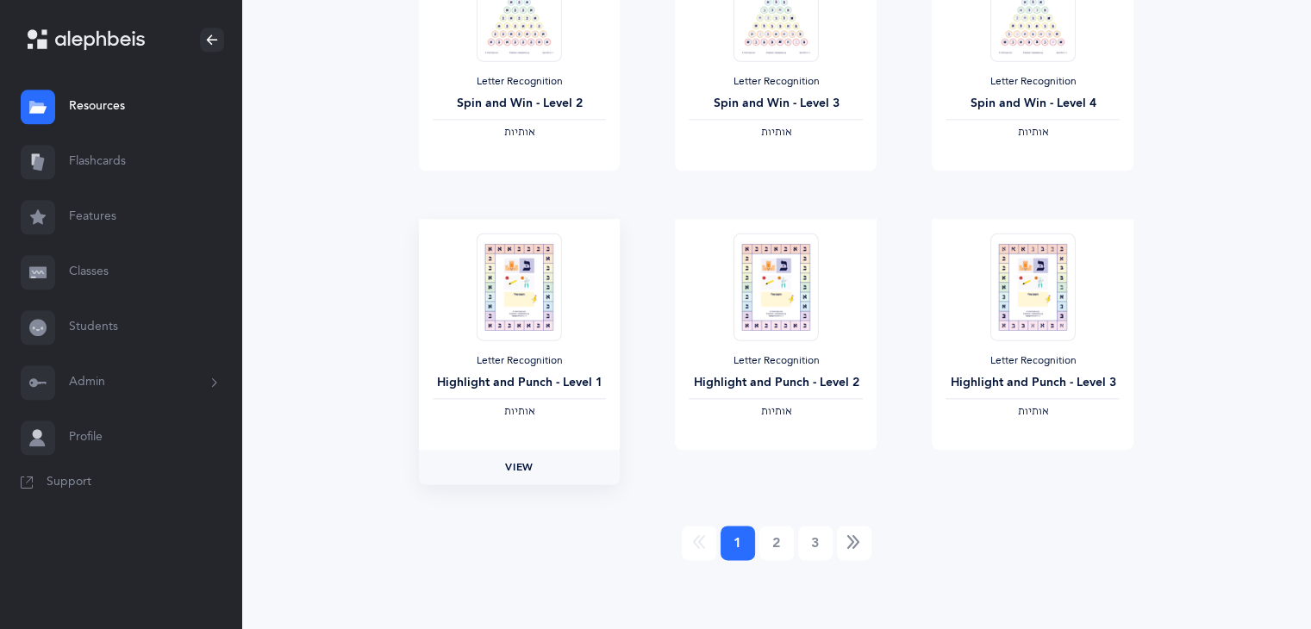
click at [519, 460] on span "View" at bounding box center [519, 467] width 28 height 16
click at [817, 466] on link "View" at bounding box center [776, 467] width 202 height 34
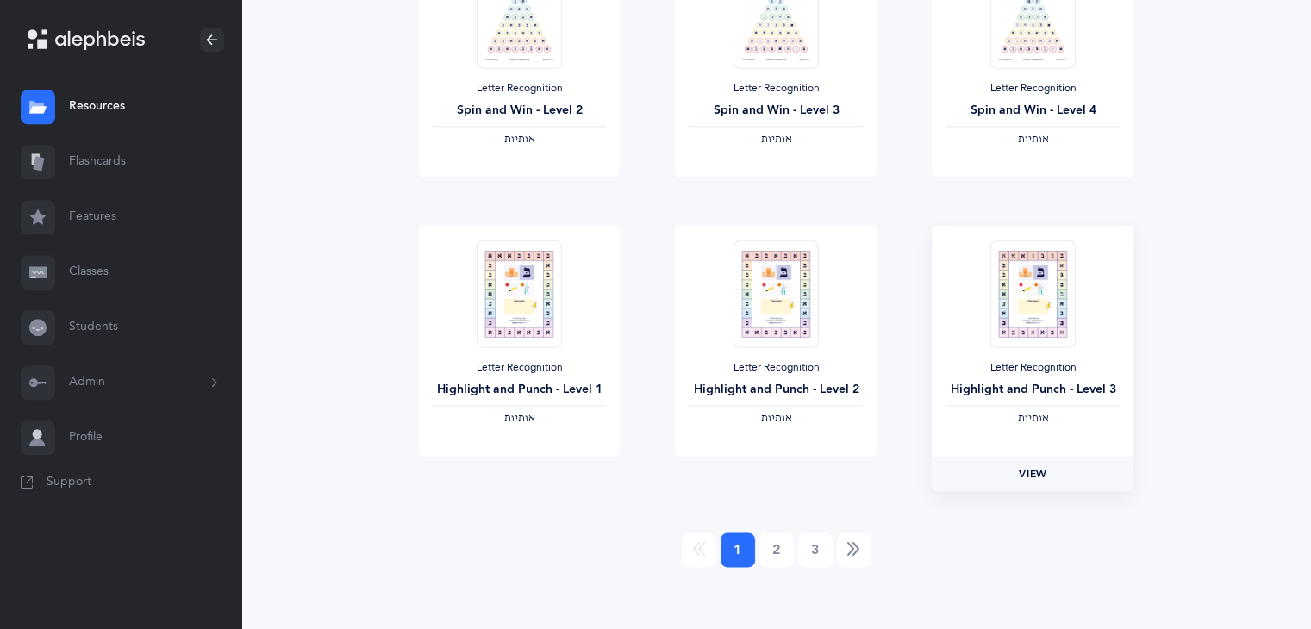
click at [1043, 479] on span "View" at bounding box center [1032, 474] width 28 height 16
click at [769, 557] on link "2" at bounding box center [776, 549] width 34 height 34
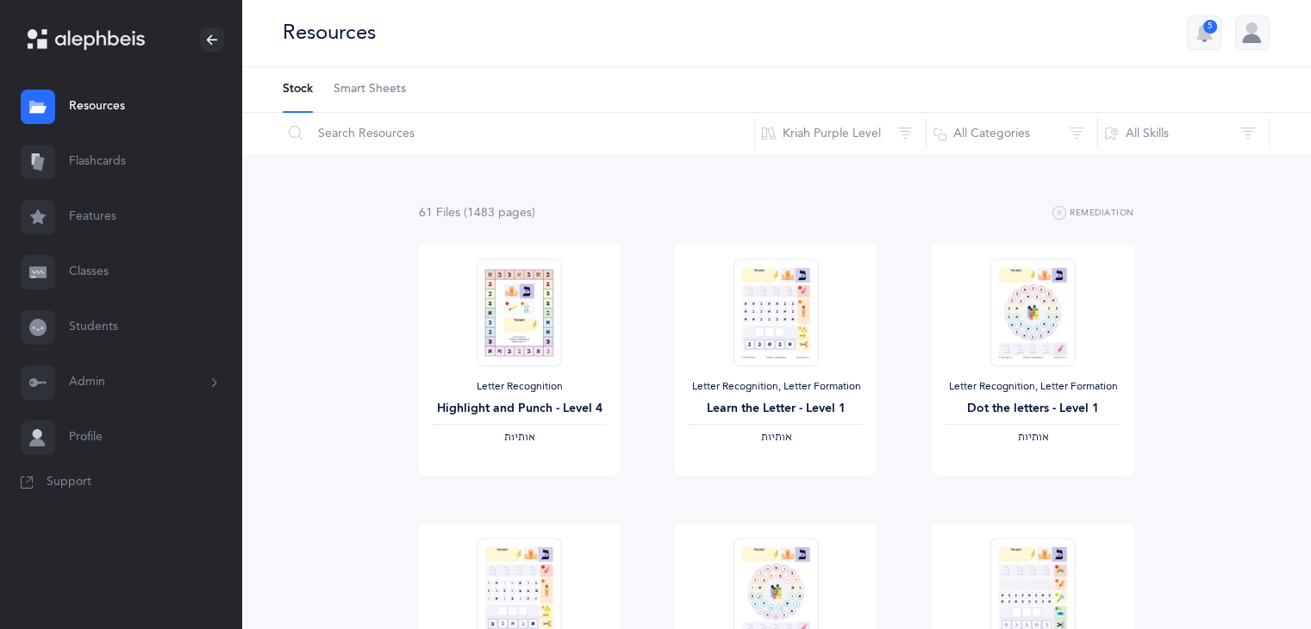
scroll to position [0, 0]
click at [527, 494] on span "View" at bounding box center [519, 495] width 28 height 16
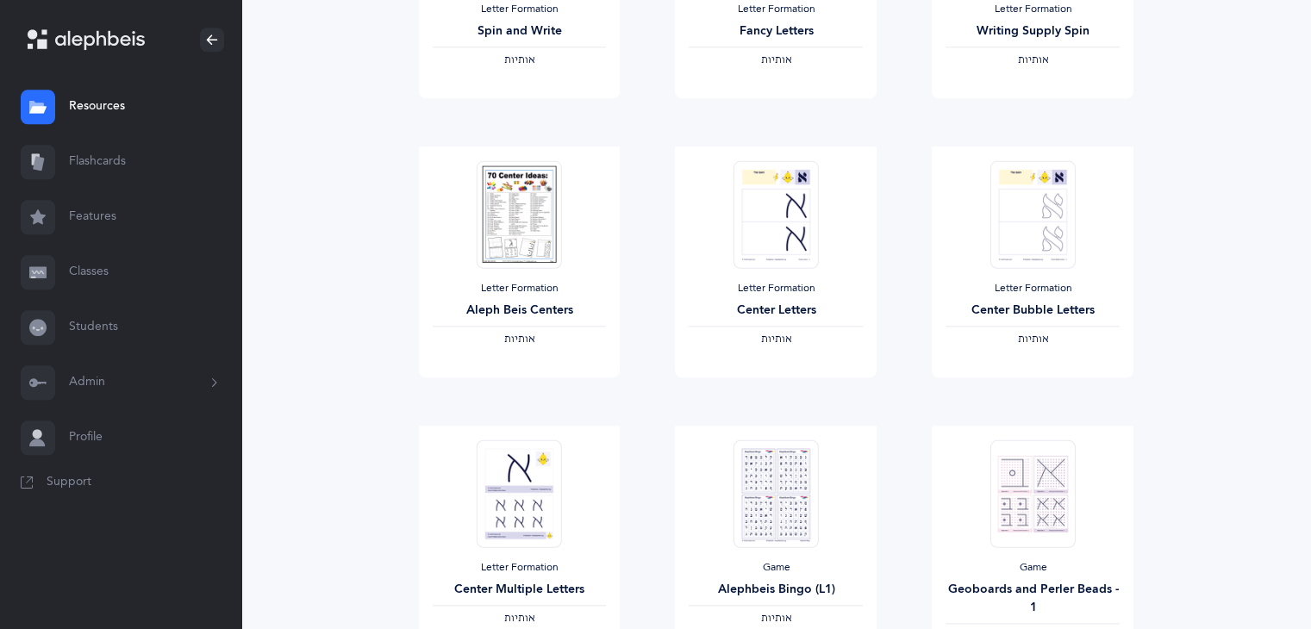
scroll to position [1772, 0]
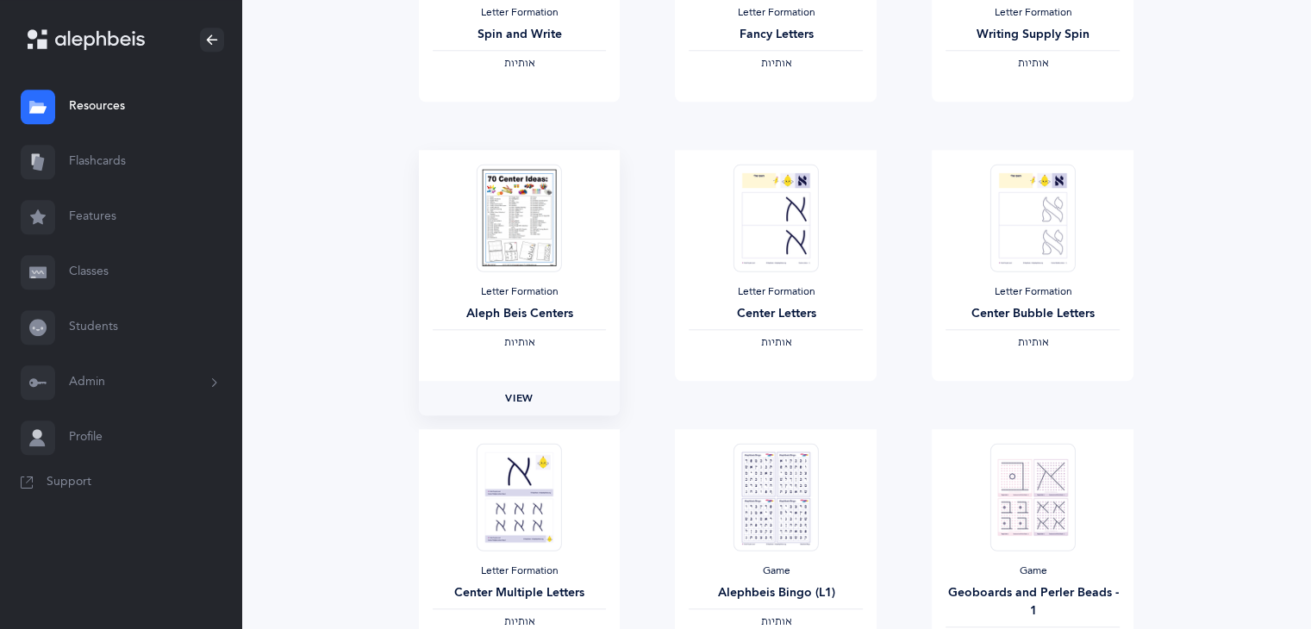
click at [543, 402] on link "View" at bounding box center [520, 398] width 202 height 34
drag, startPoint x: 1310, startPoint y: 445, endPoint x: 1315, endPoint y: 513, distance: 67.4
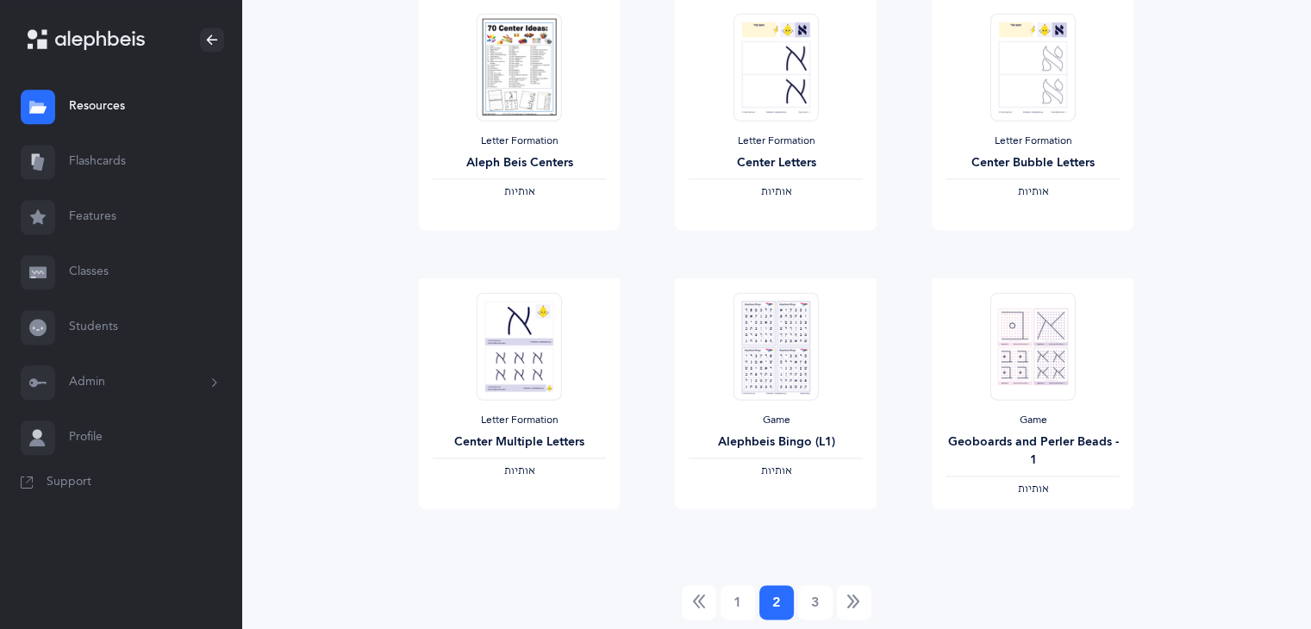
scroll to position [1982, 0]
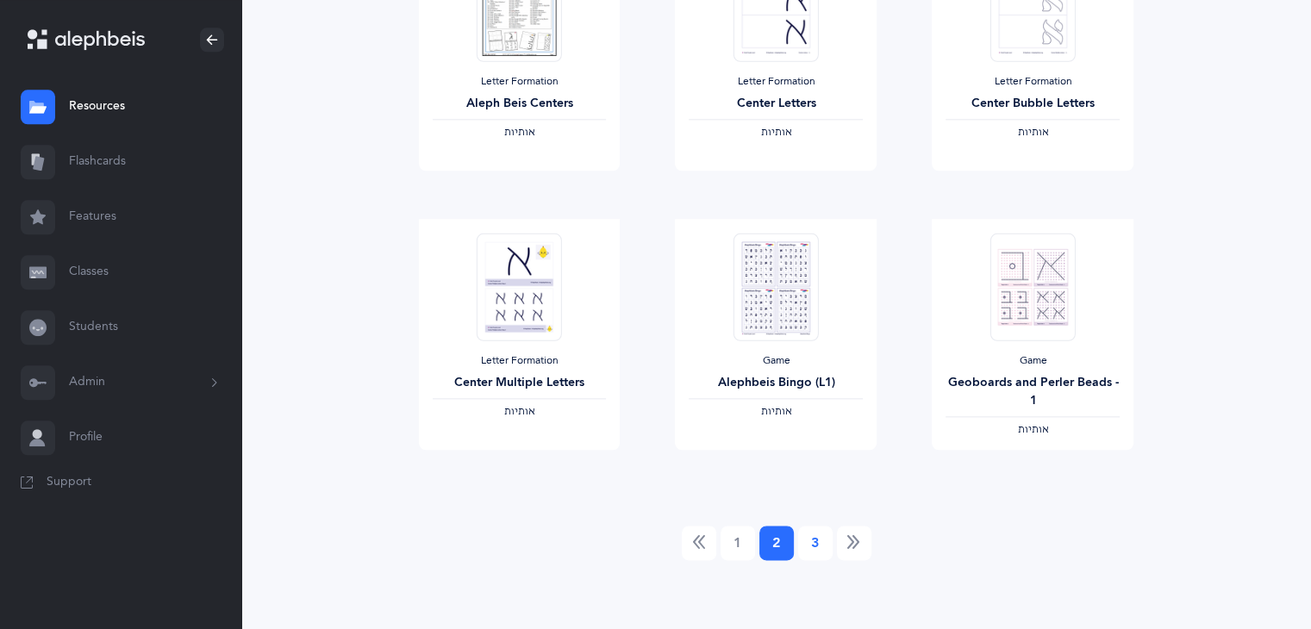
click at [813, 539] on link "3" at bounding box center [815, 543] width 34 height 34
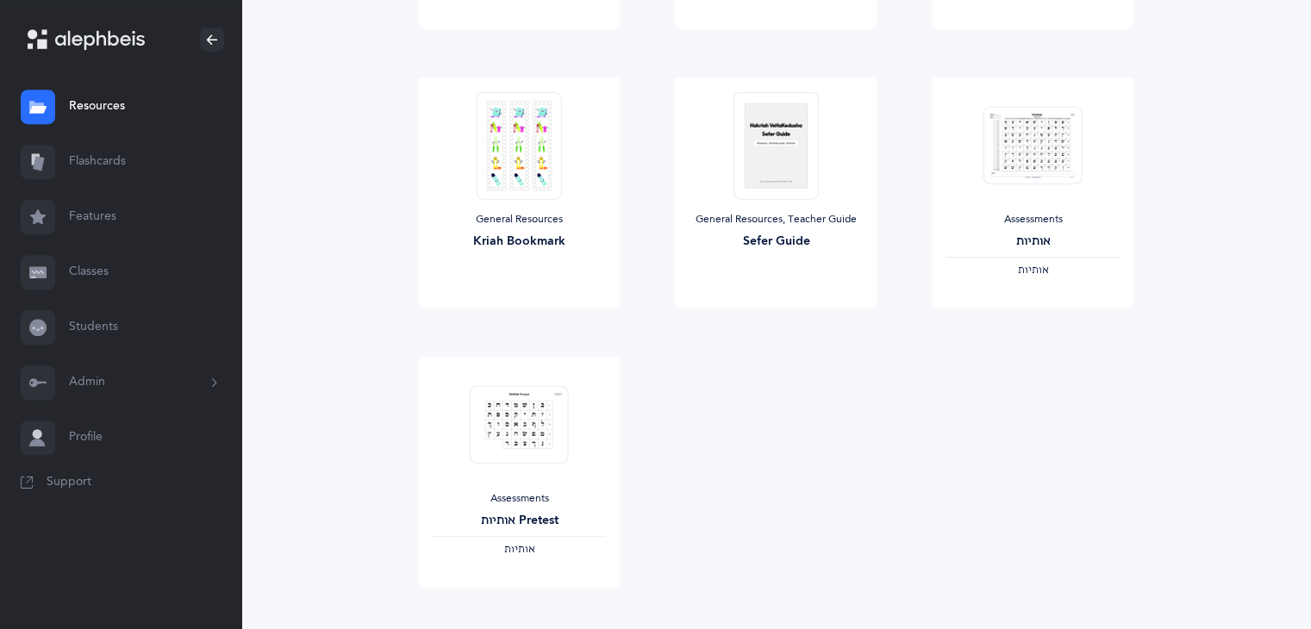
scroll to position [996, 0]
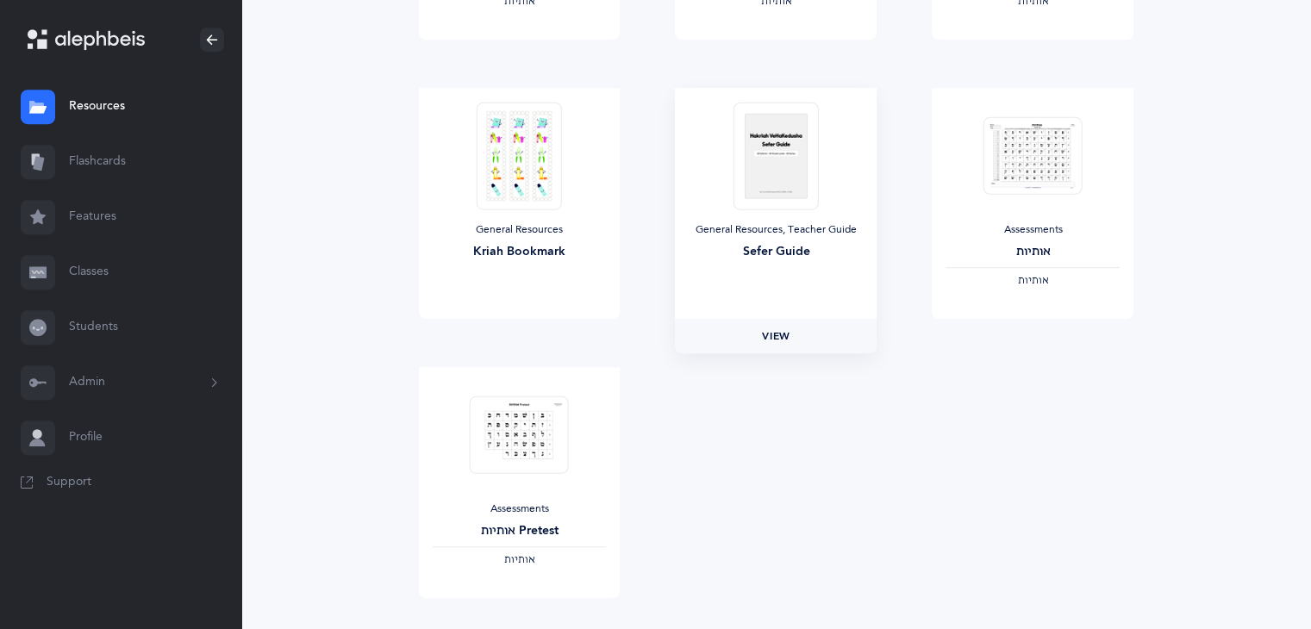
click at [798, 343] on link "View" at bounding box center [776, 336] width 202 height 34
click at [551, 329] on link "View" at bounding box center [520, 336] width 202 height 34
click at [103, 112] on link "Resources" at bounding box center [120, 106] width 241 height 55
click at [34, 111] on icon at bounding box center [37, 109] width 17 height 7
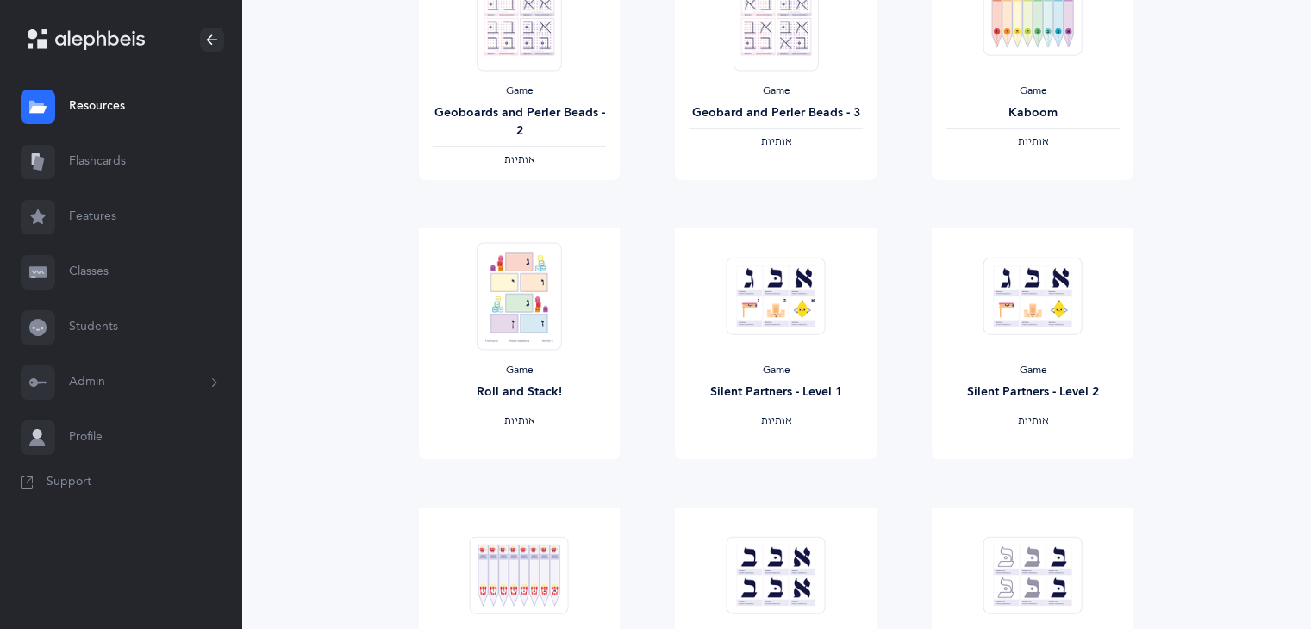
scroll to position [0, 0]
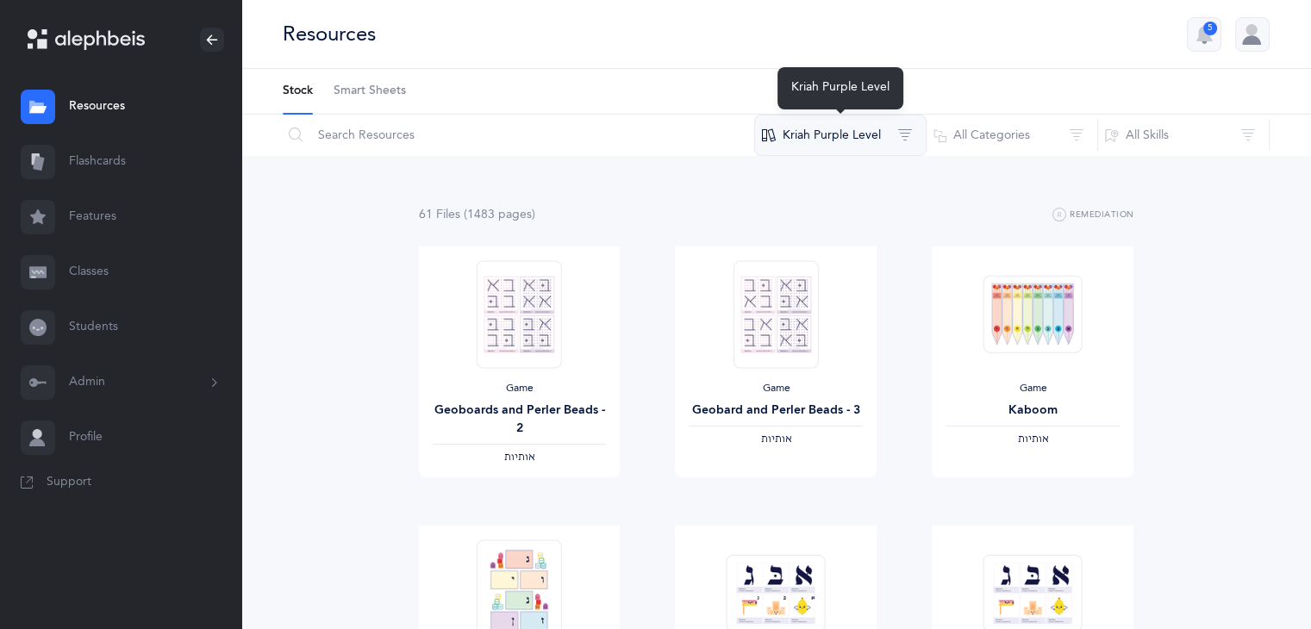
click at [811, 133] on button "Kriah Purple Level" at bounding box center [840, 135] width 172 height 41
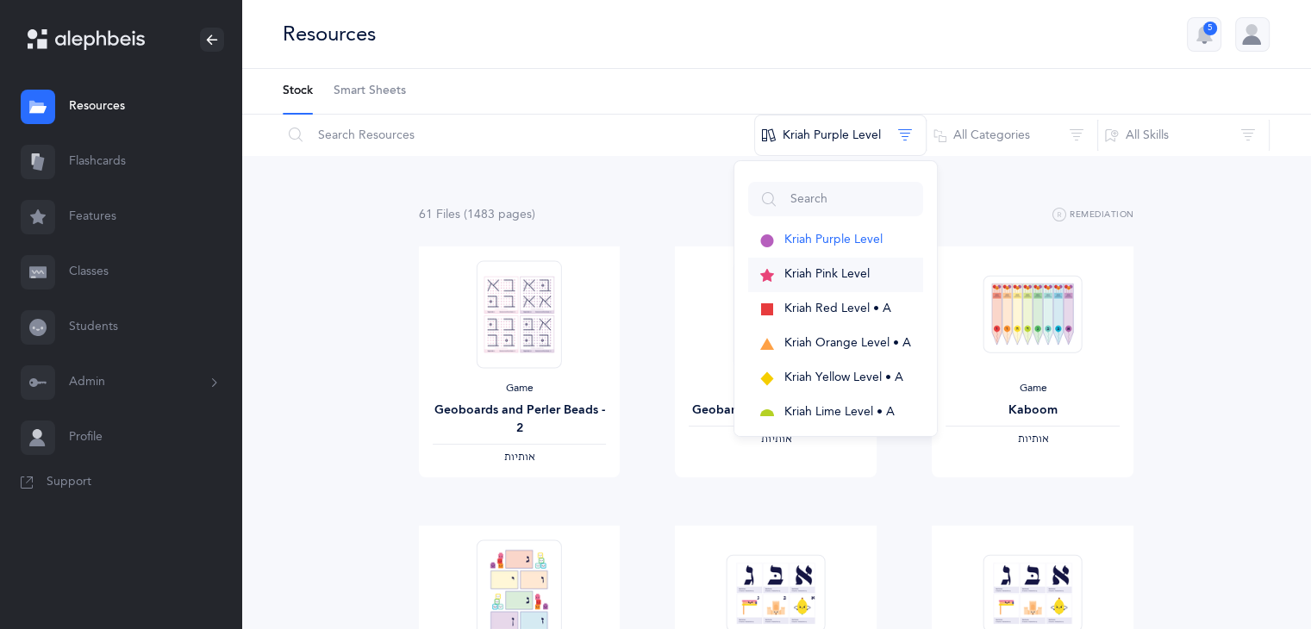
click at [839, 277] on span "Kriah Pink Level" at bounding box center [826, 274] width 85 height 14
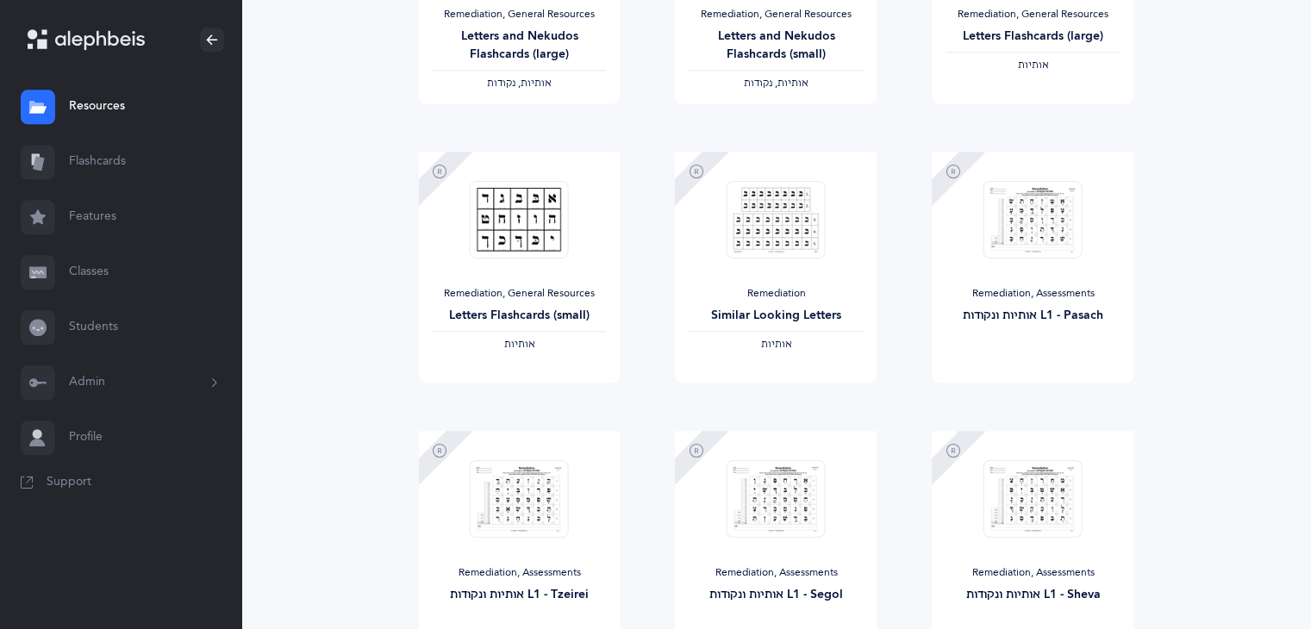
scroll to position [1982, 0]
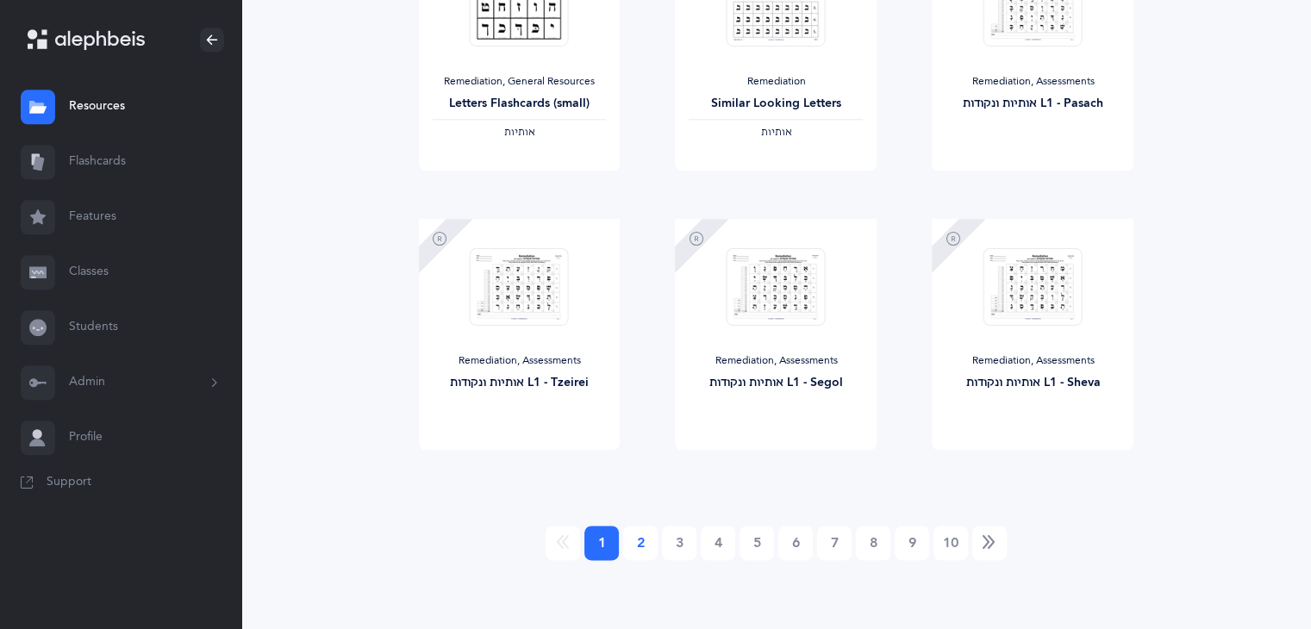
click at [645, 550] on link "2" at bounding box center [640, 543] width 34 height 34
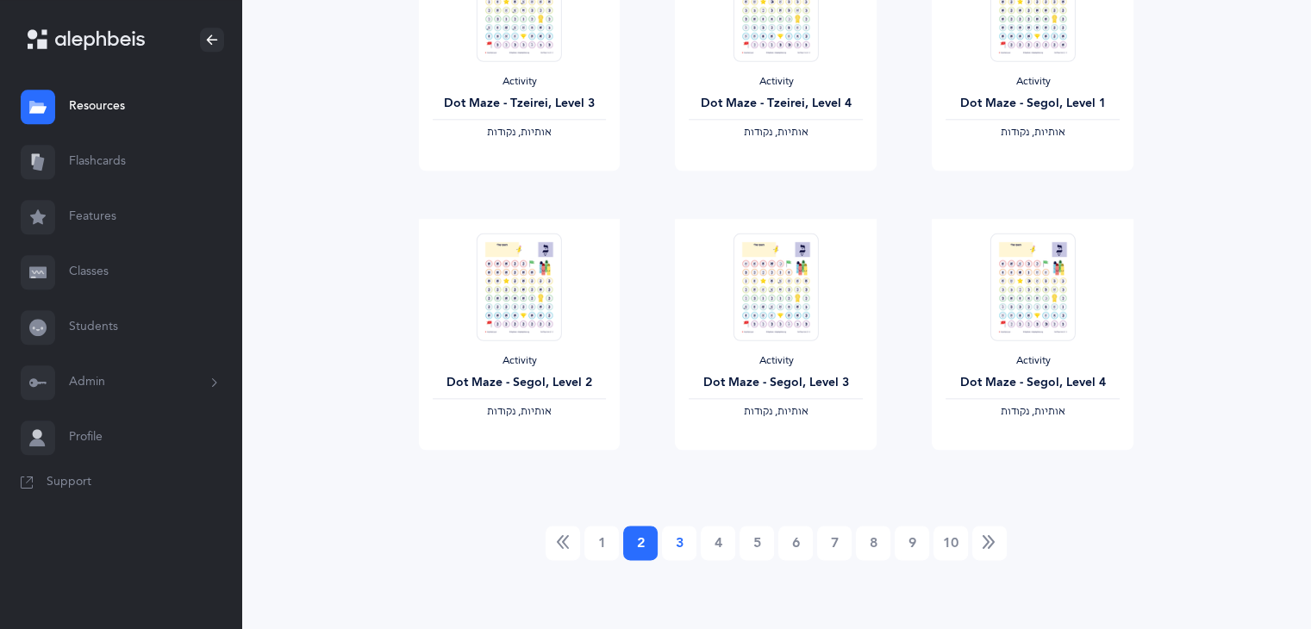
click at [671, 547] on link "3" at bounding box center [679, 543] width 34 height 34
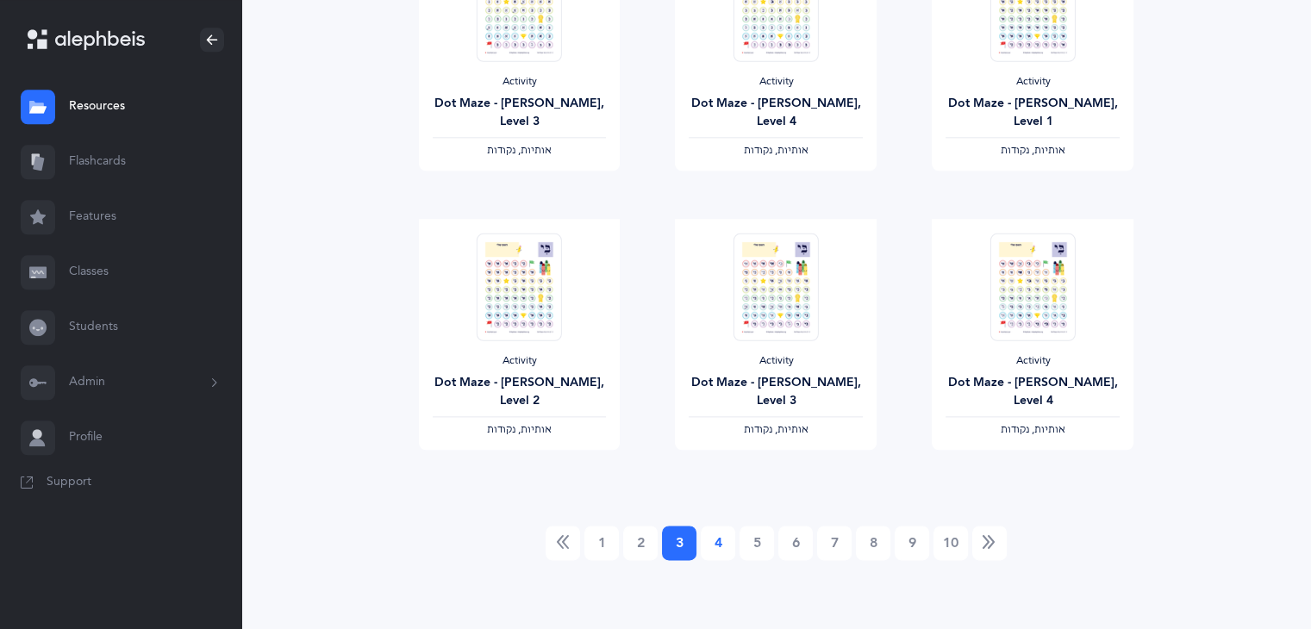
click at [715, 535] on link "4" at bounding box center [718, 543] width 34 height 34
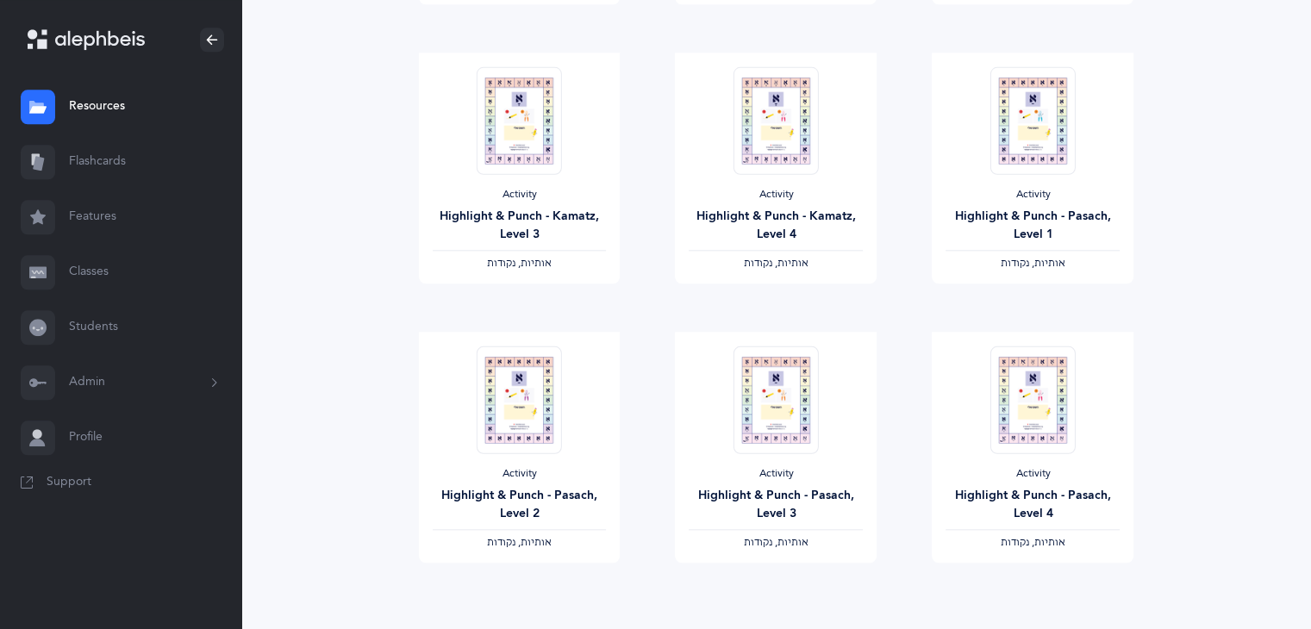
scroll to position [1871, 0]
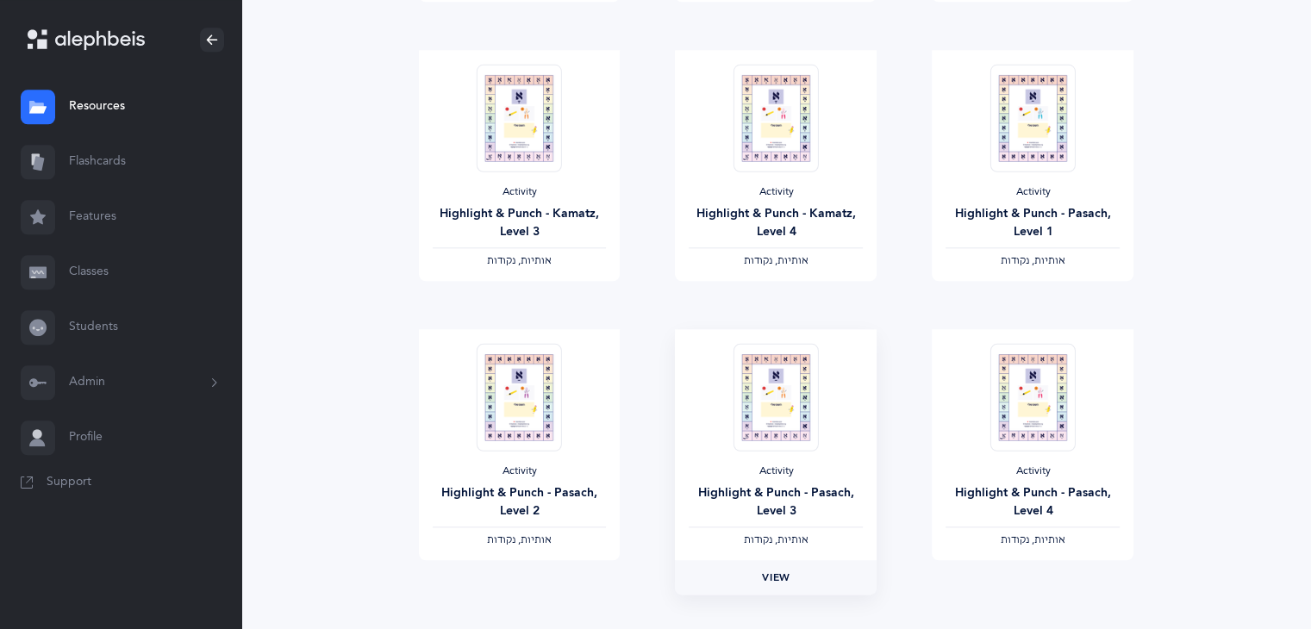
click at [783, 580] on span "View" at bounding box center [776, 578] width 28 height 16
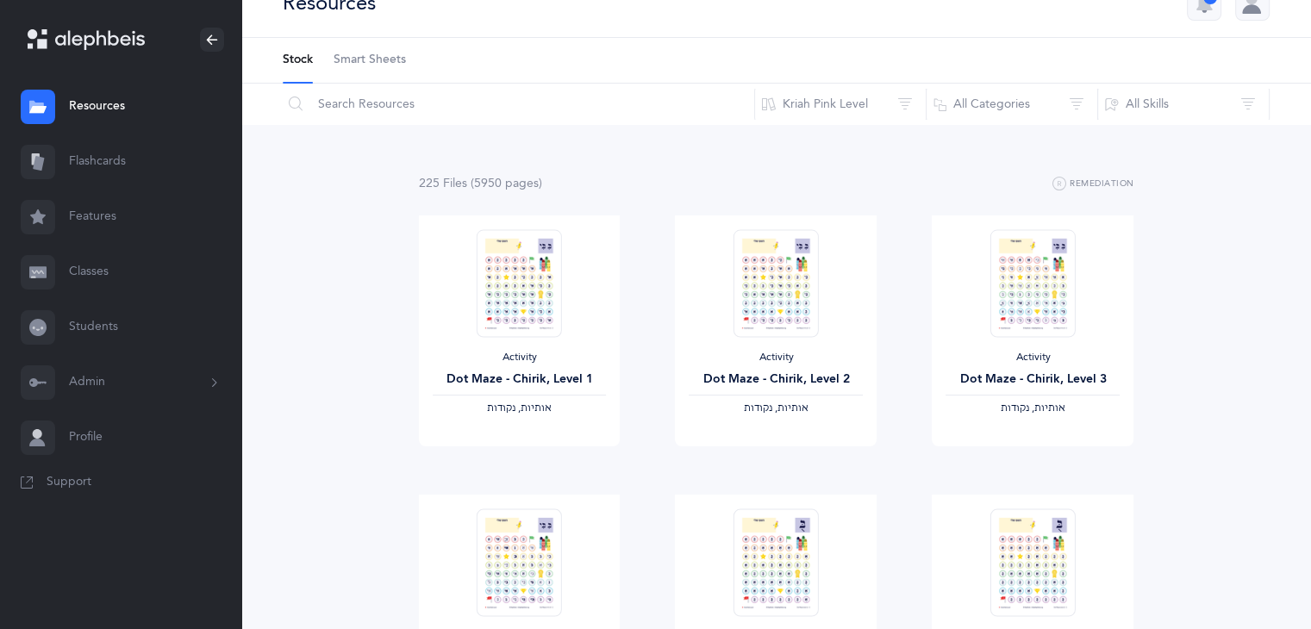
scroll to position [7, 0]
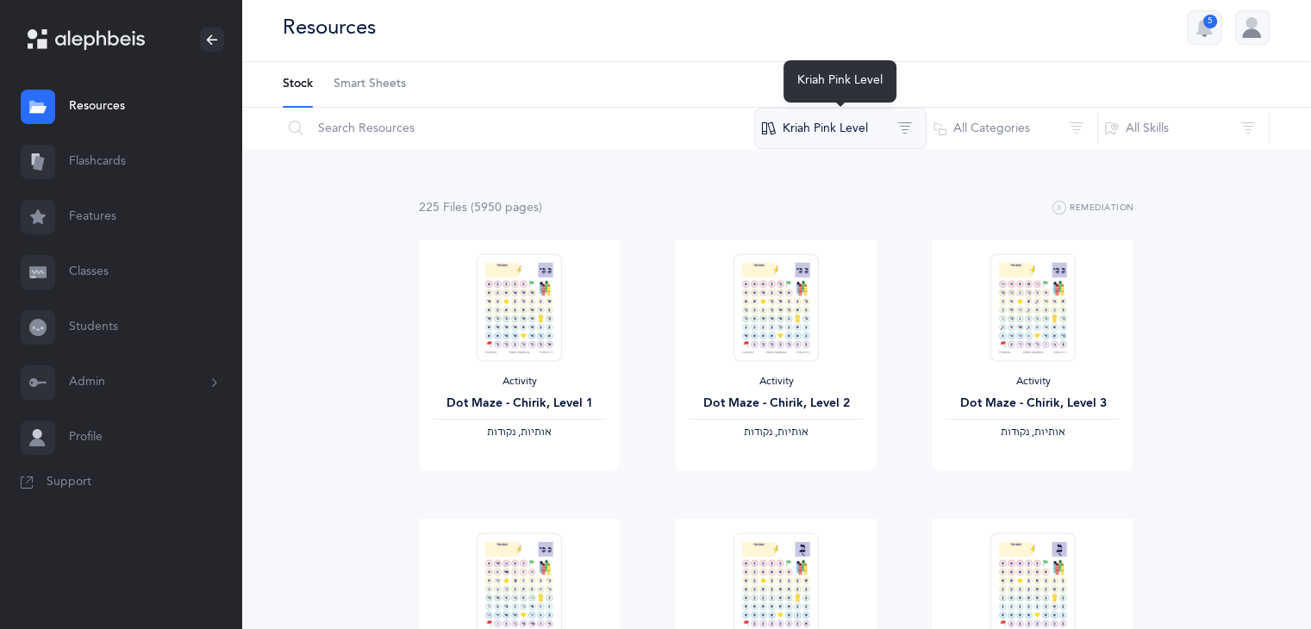
click at [791, 131] on button "Kriah Pink Level" at bounding box center [840, 128] width 172 height 41
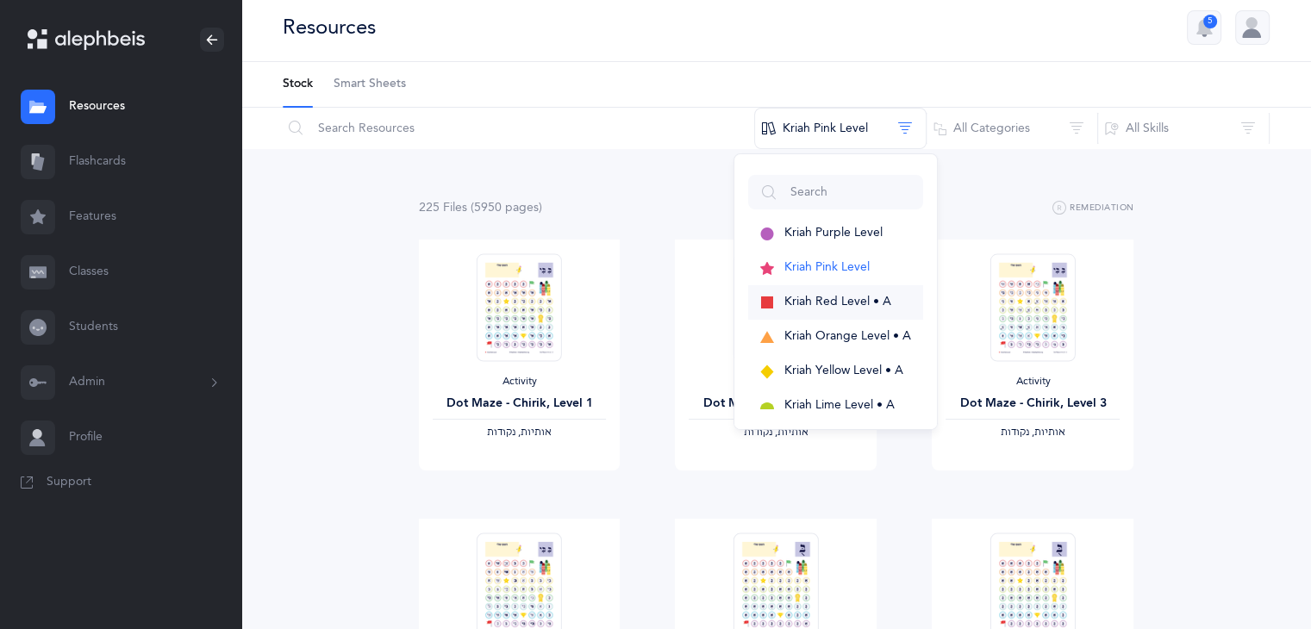
click at [839, 301] on span "Kriah Red Level • A" at bounding box center [837, 302] width 107 height 14
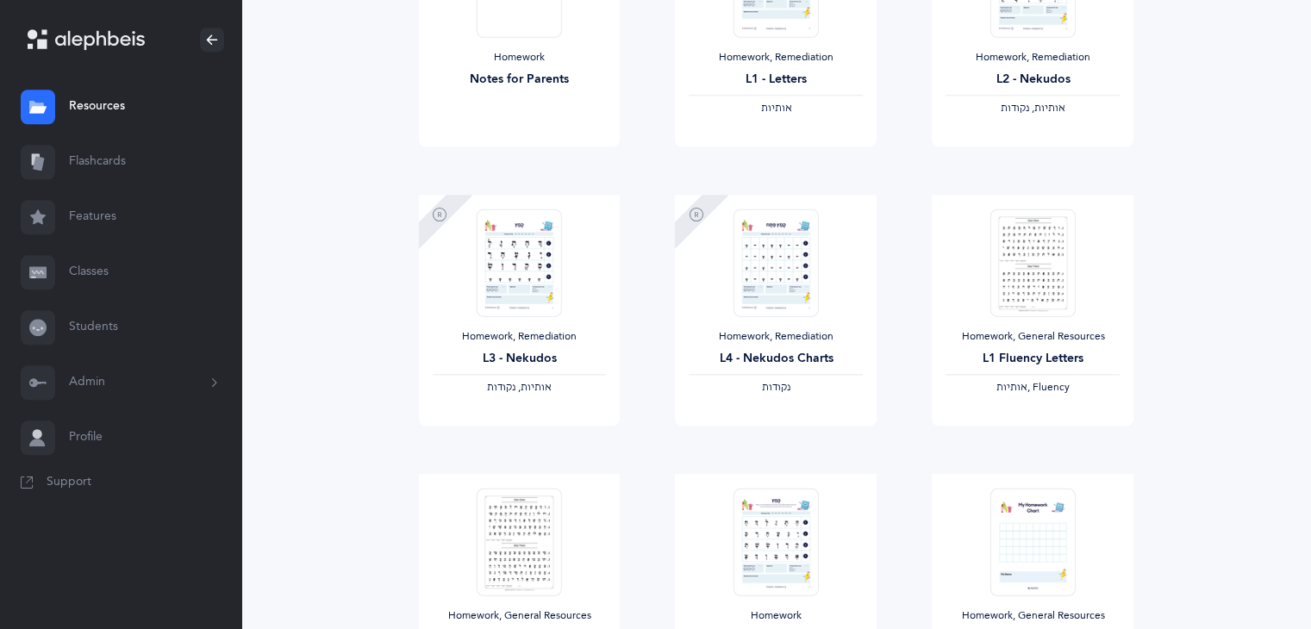
scroll to position [1982, 0]
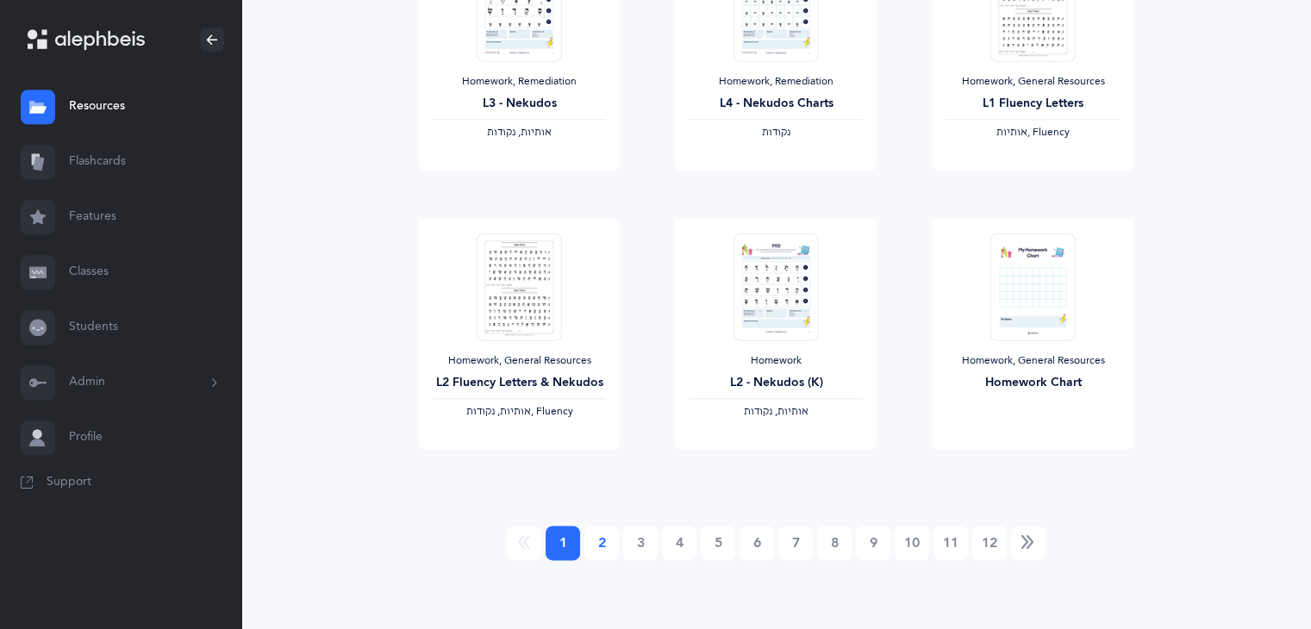
click at [604, 543] on link "2" at bounding box center [601, 543] width 34 height 34
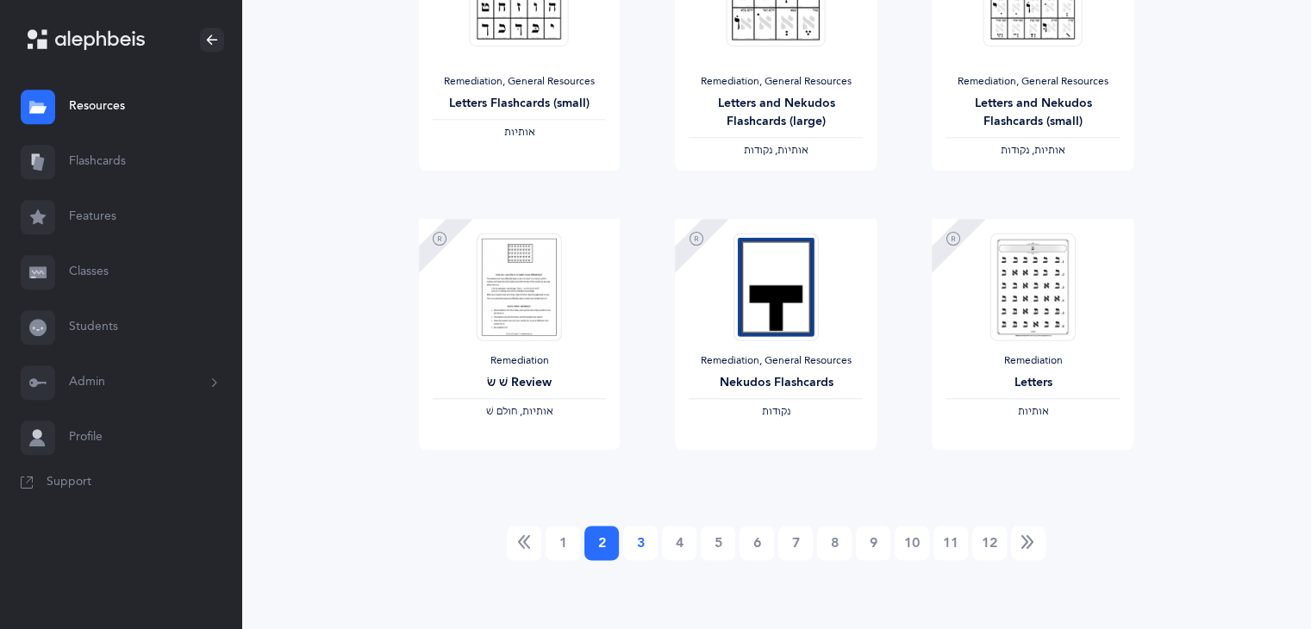
click at [636, 544] on link "3" at bounding box center [640, 543] width 34 height 34
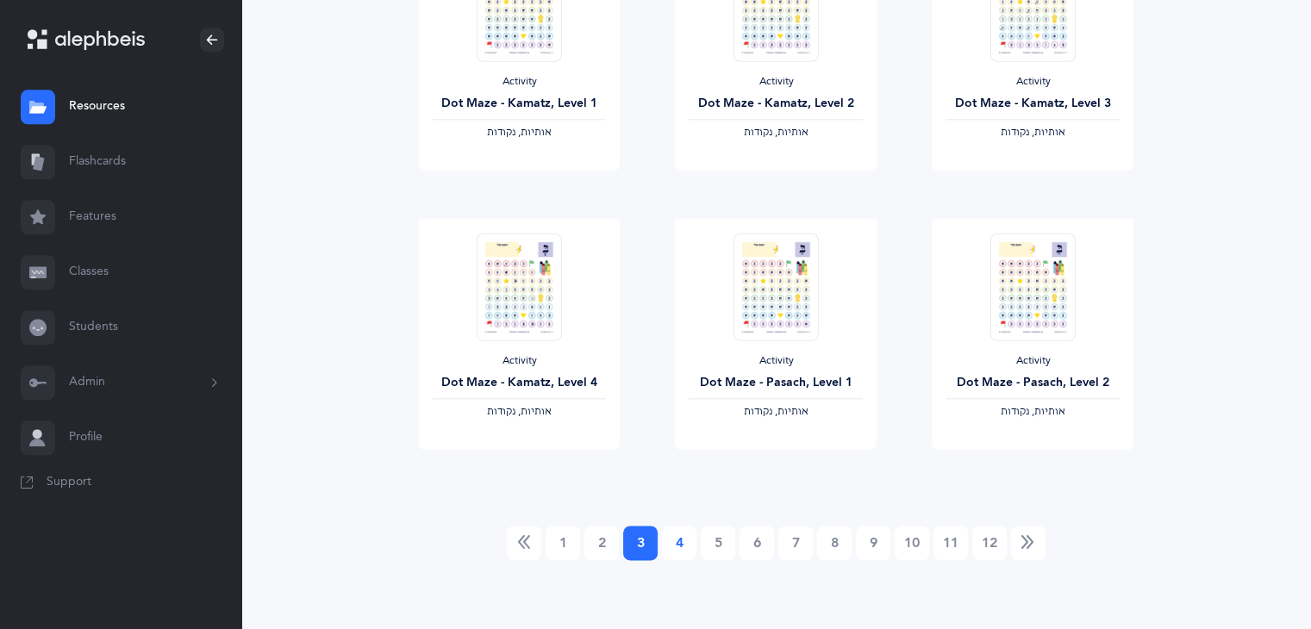
click at [679, 545] on link "4" at bounding box center [679, 543] width 34 height 34
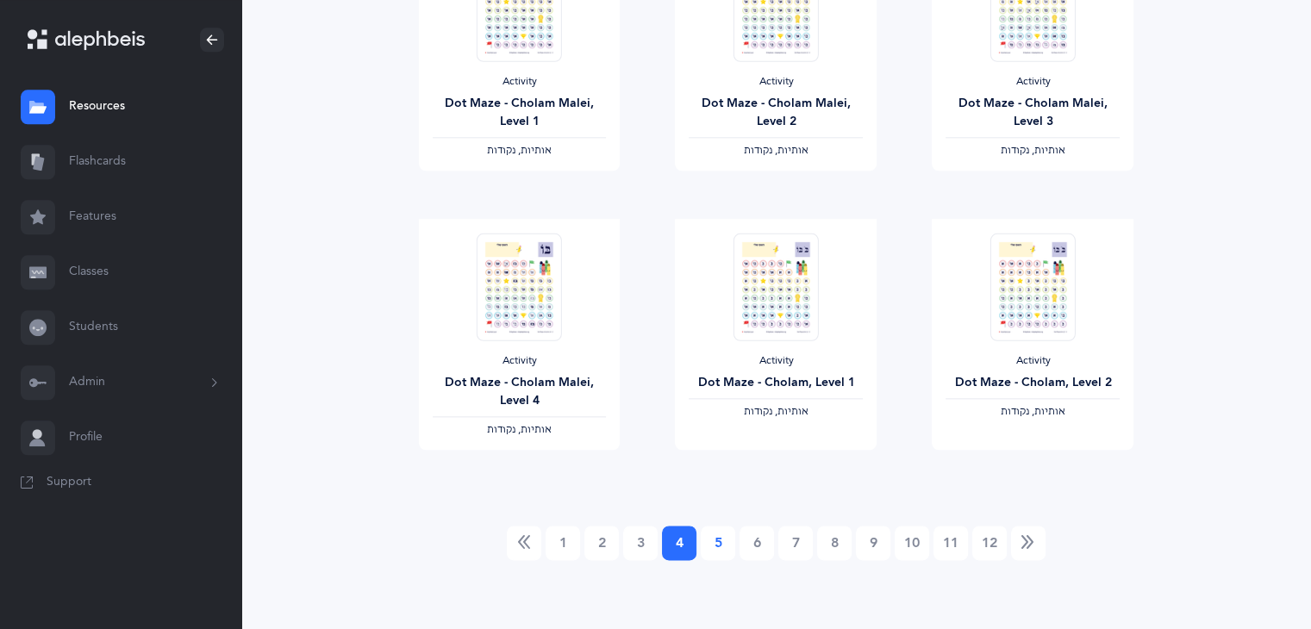
click at [710, 541] on link "5" at bounding box center [718, 543] width 34 height 34
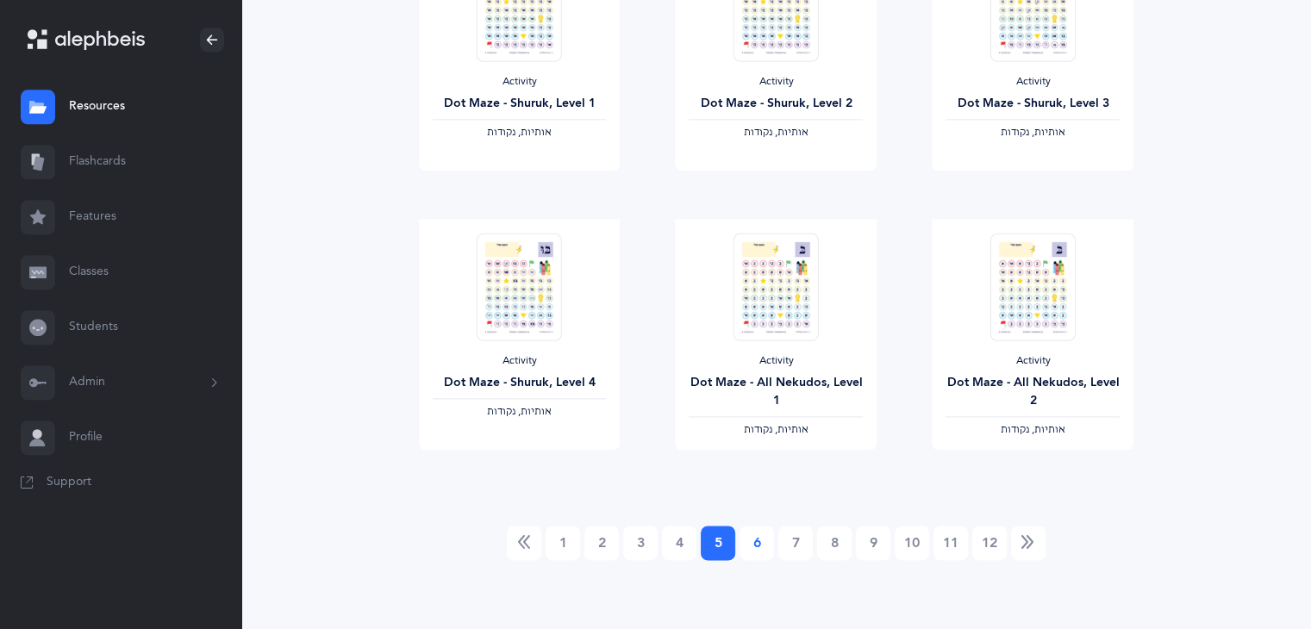
click at [755, 545] on link "6" at bounding box center [756, 543] width 34 height 34
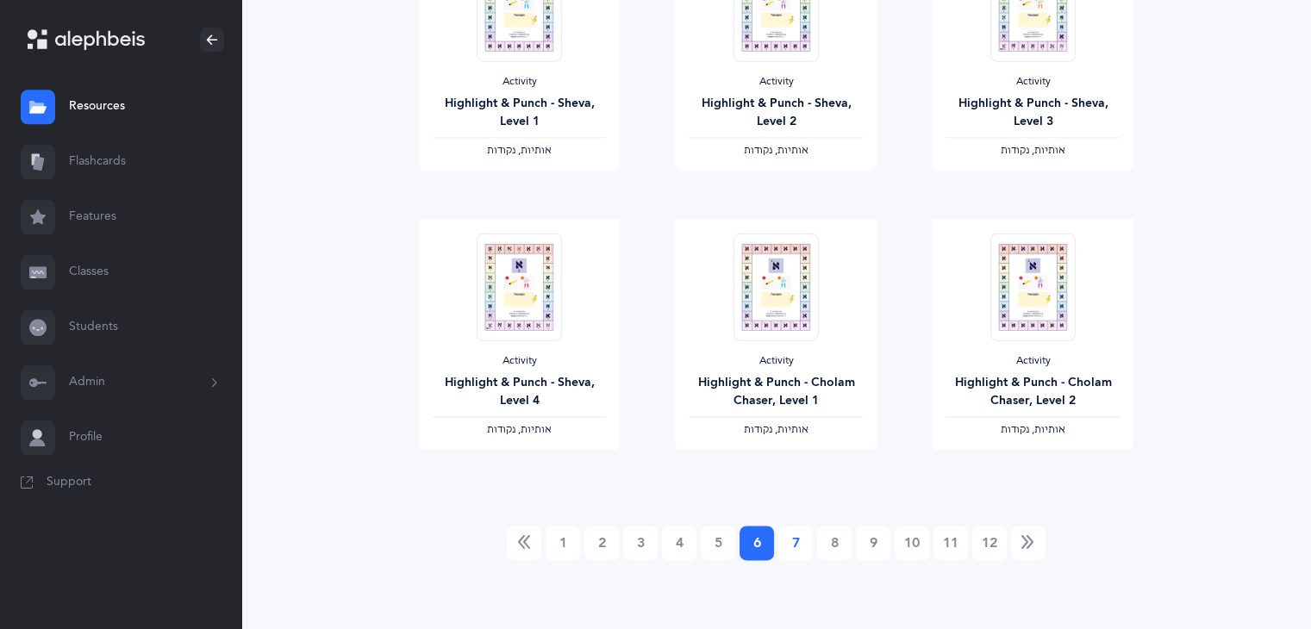
click at [792, 539] on link "7" at bounding box center [795, 543] width 34 height 34
click at [832, 546] on link "8" at bounding box center [834, 543] width 34 height 34
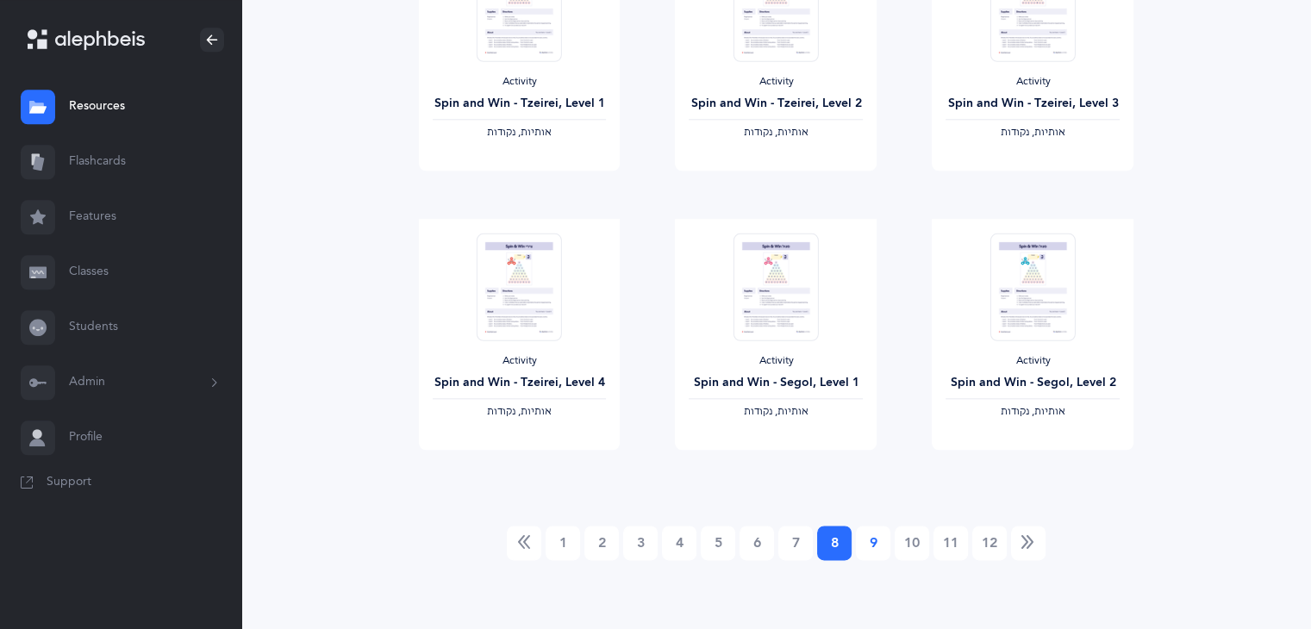
click at [871, 549] on link "9" at bounding box center [873, 543] width 34 height 34
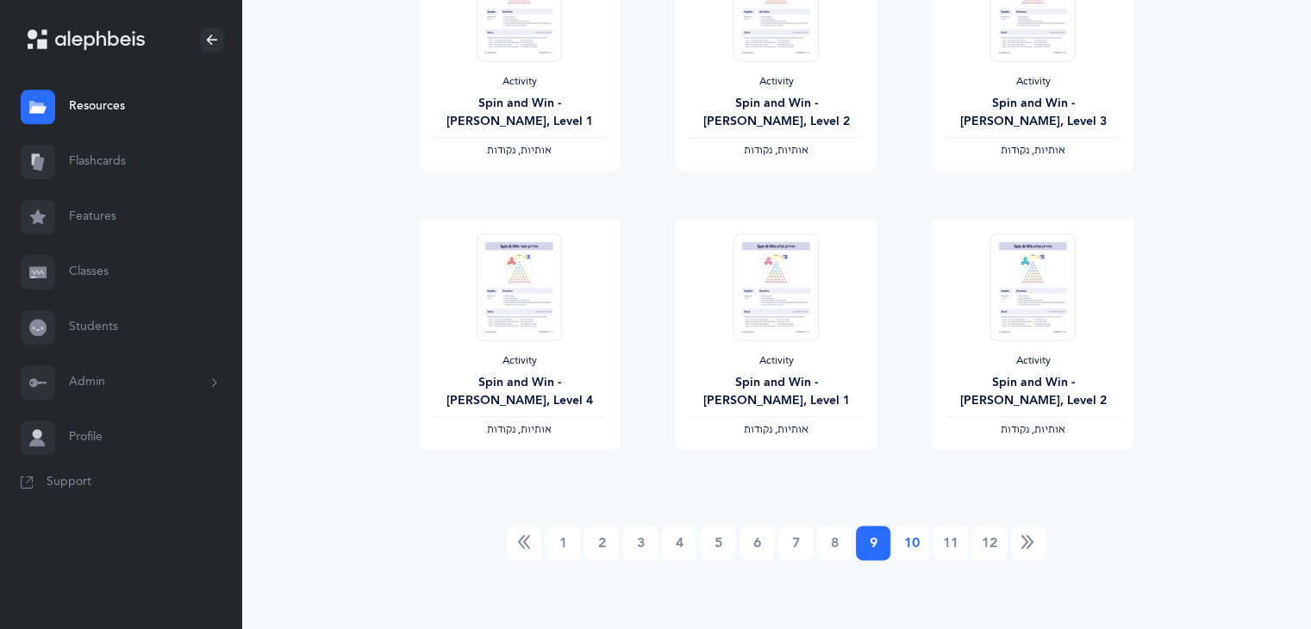
click at [915, 545] on link "10" at bounding box center [911, 543] width 34 height 34
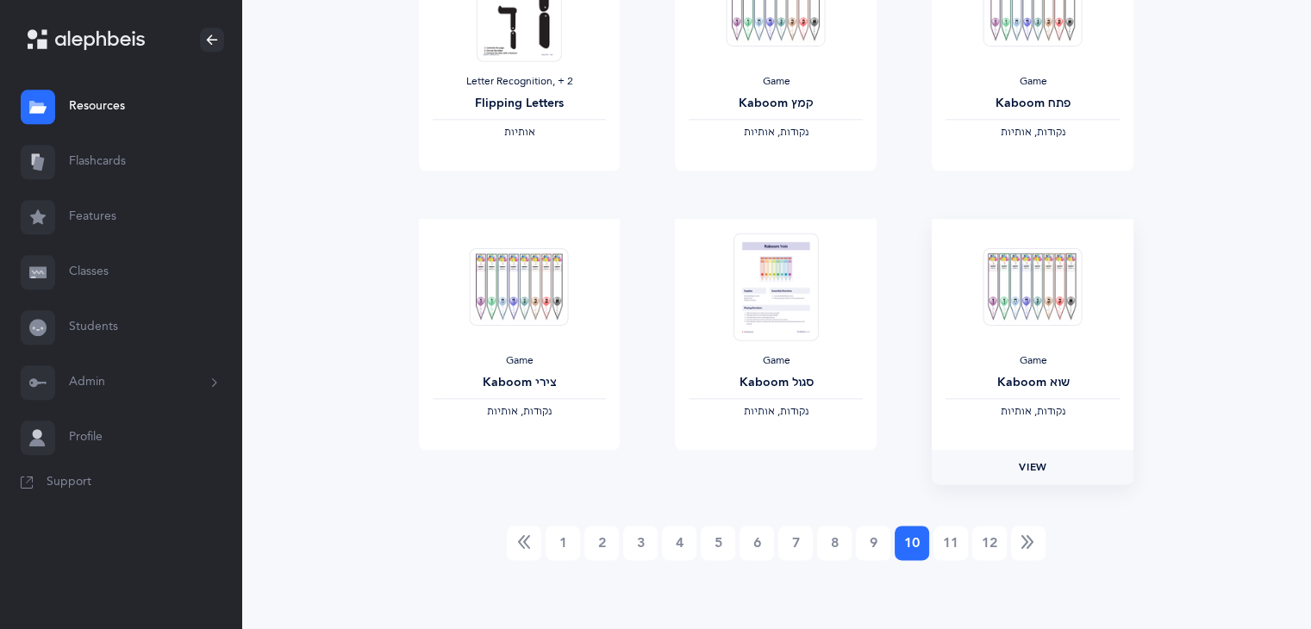
click at [1024, 470] on span "View" at bounding box center [1032, 467] width 28 height 16
click at [943, 533] on link "11" at bounding box center [950, 543] width 34 height 34
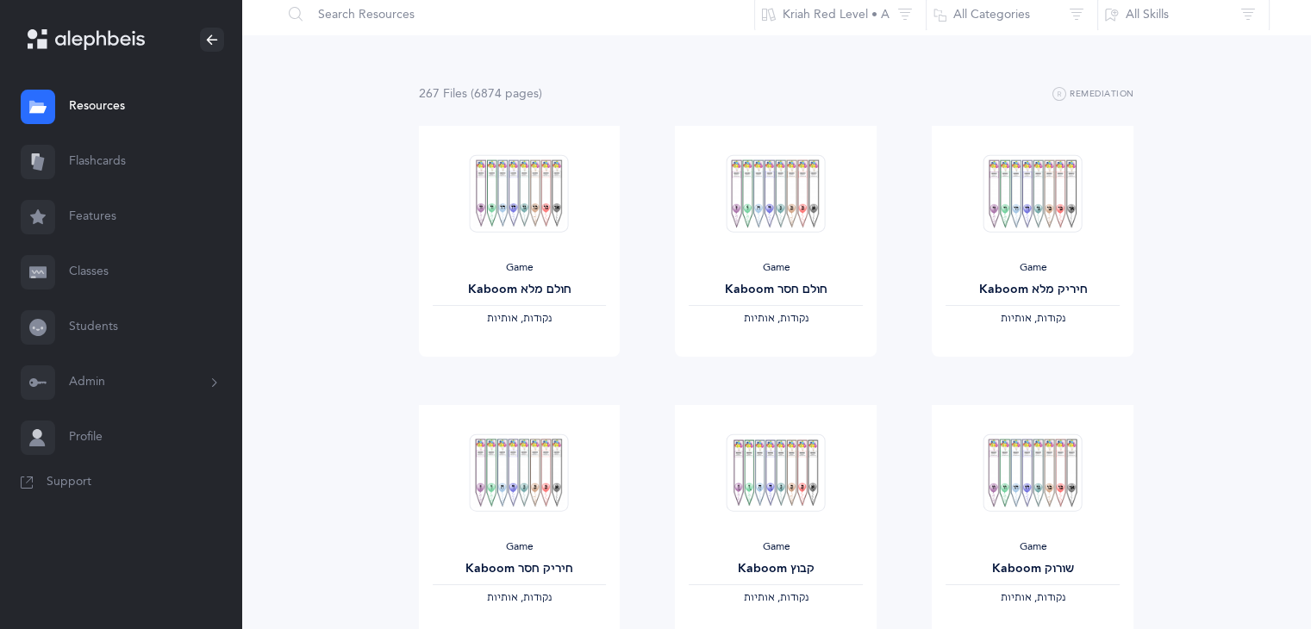
scroll to position [0, 0]
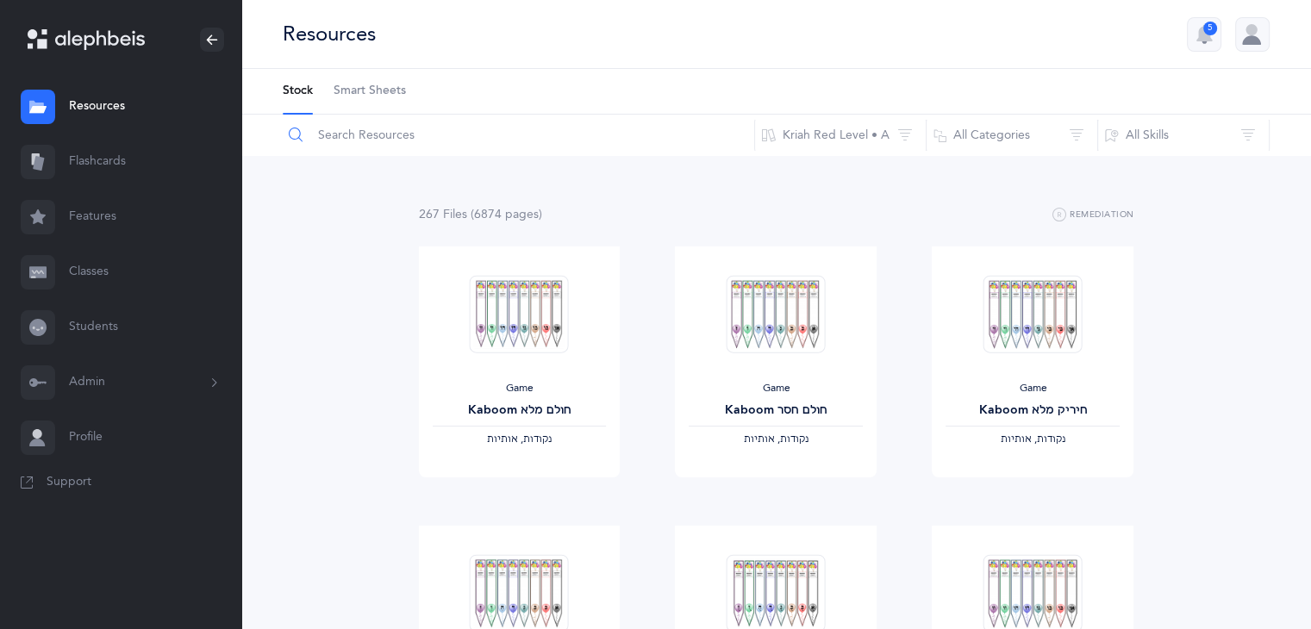
click at [361, 140] on input "text" at bounding box center [518, 135] width 473 height 41
click at [356, 152] on input "text" at bounding box center [518, 135] width 473 height 41
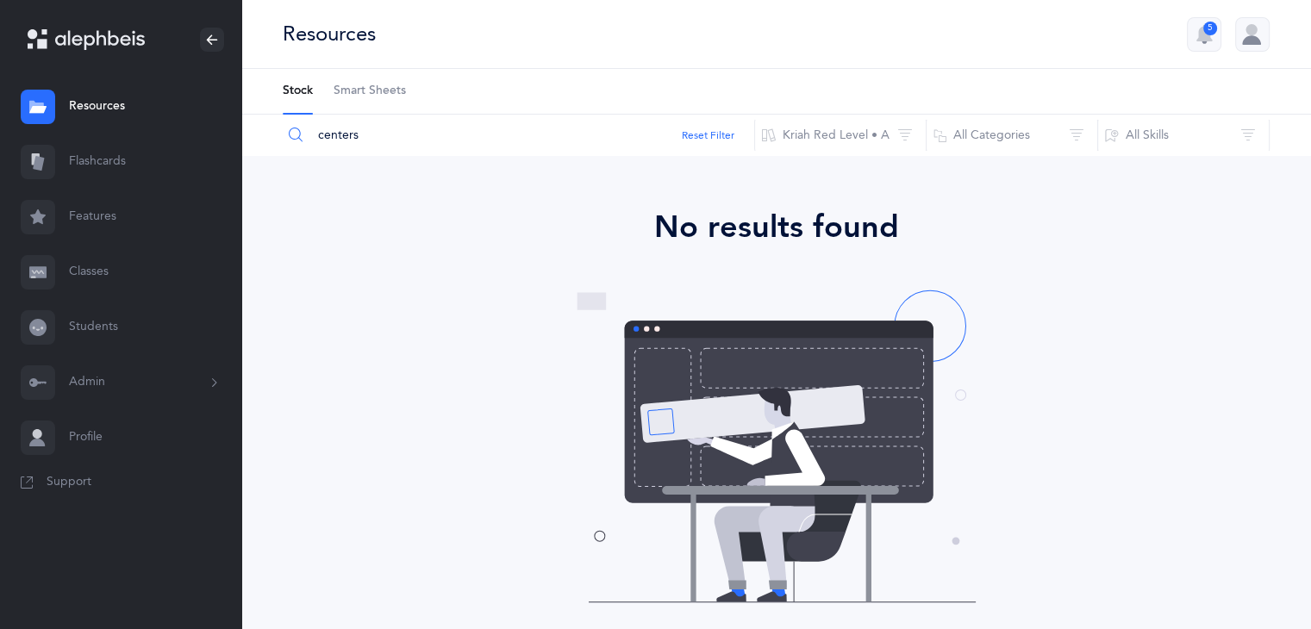
type input "centers"
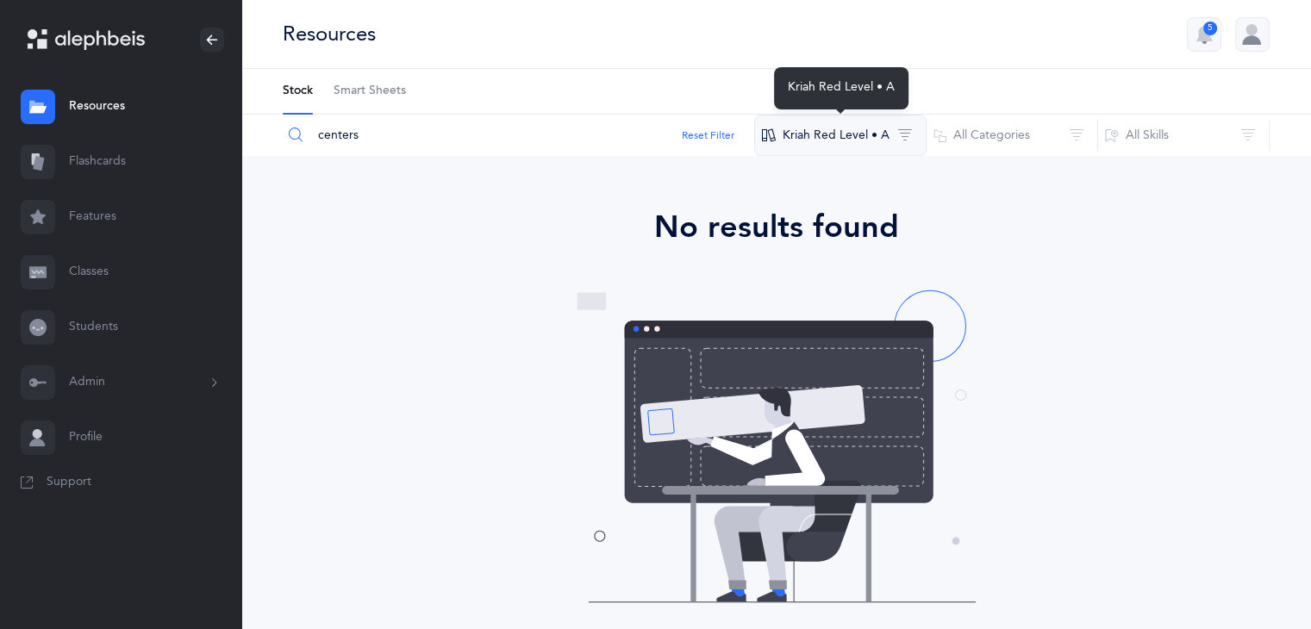
click at [842, 139] on button "Kriah Red Level • A" at bounding box center [840, 135] width 172 height 41
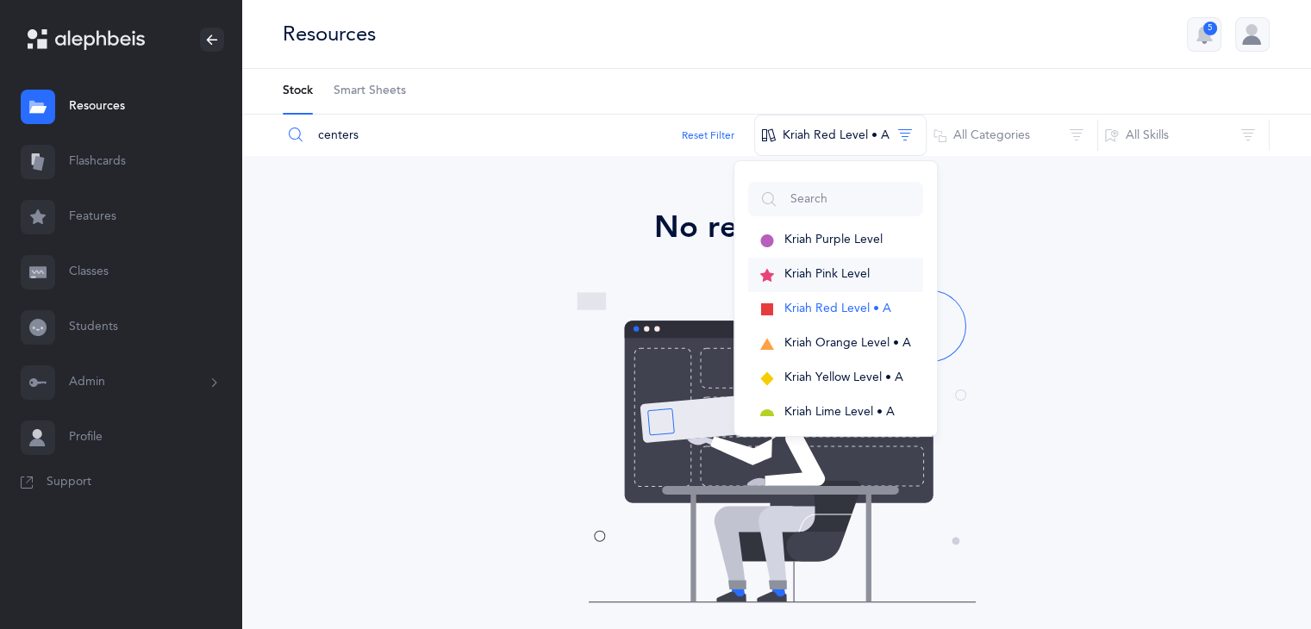
click at [855, 270] on span "Kriah Pink Level" at bounding box center [826, 274] width 85 height 14
click at [848, 243] on span "Kriah Purple Level" at bounding box center [833, 240] width 98 height 14
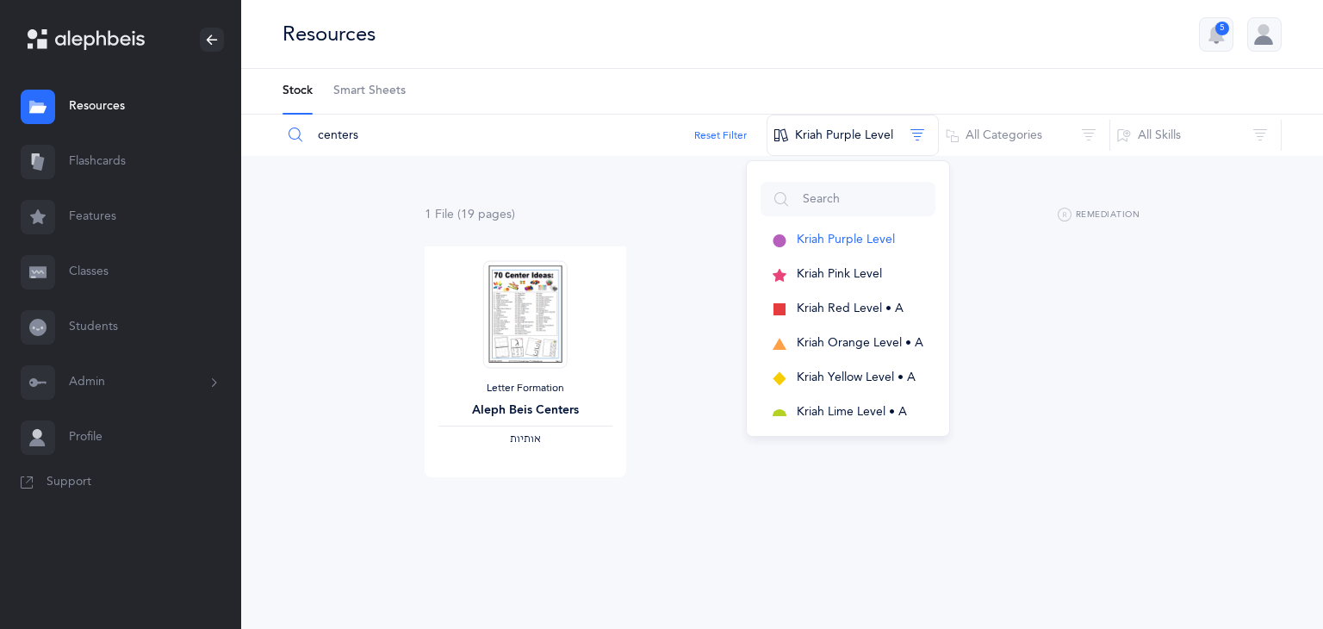
click at [707, 364] on div "Letter Formation Aleph Beis Centers ‫אותיות‬ View" at bounding box center [782, 385] width 770 height 279
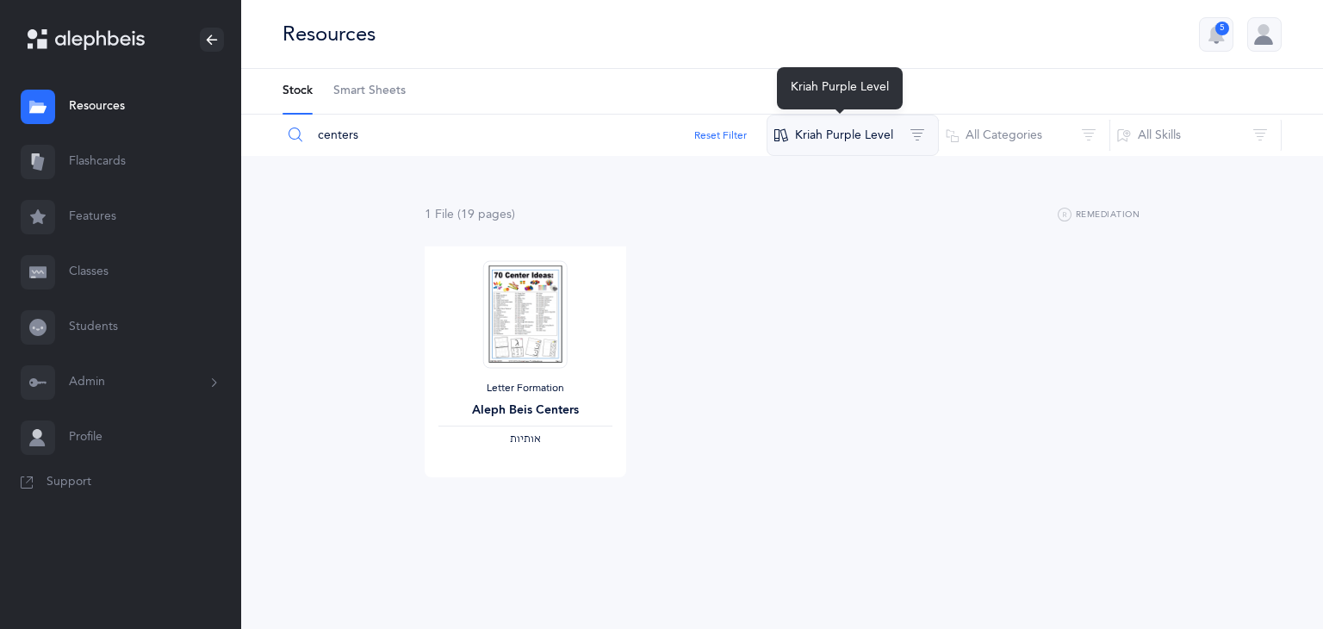
click at [857, 137] on button "Kriah Purple Level" at bounding box center [853, 135] width 172 height 41
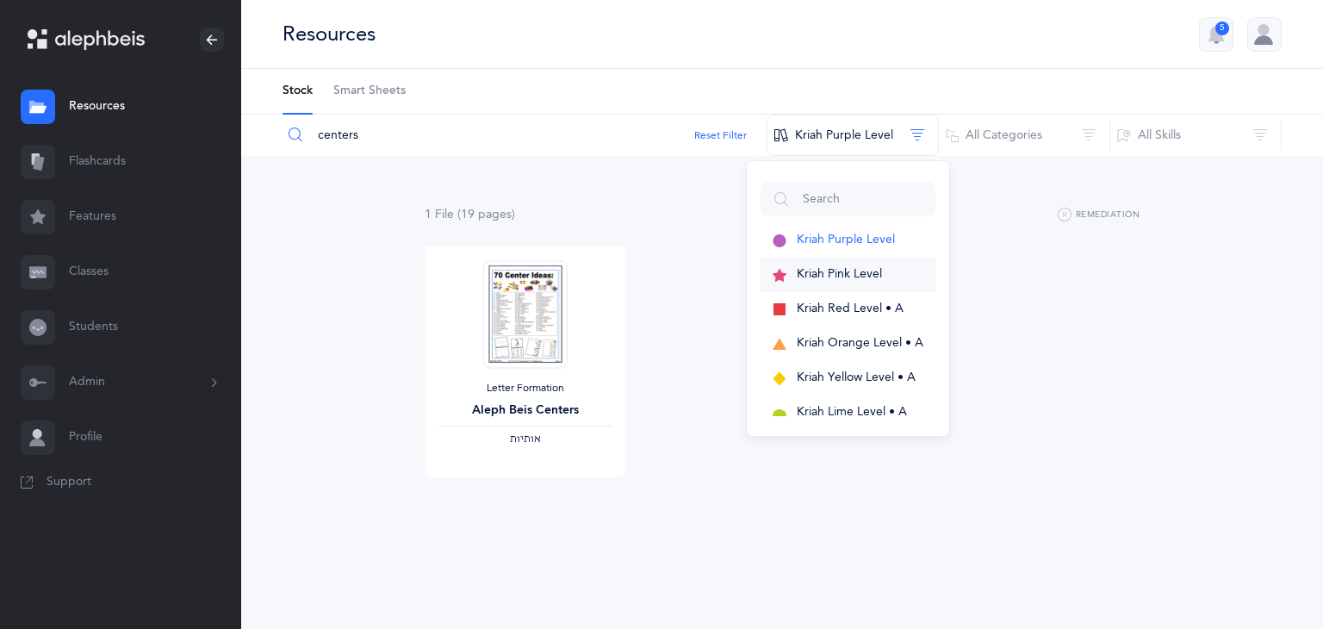
click at [851, 268] on span "Kriah Pink Level" at bounding box center [839, 274] width 85 height 14
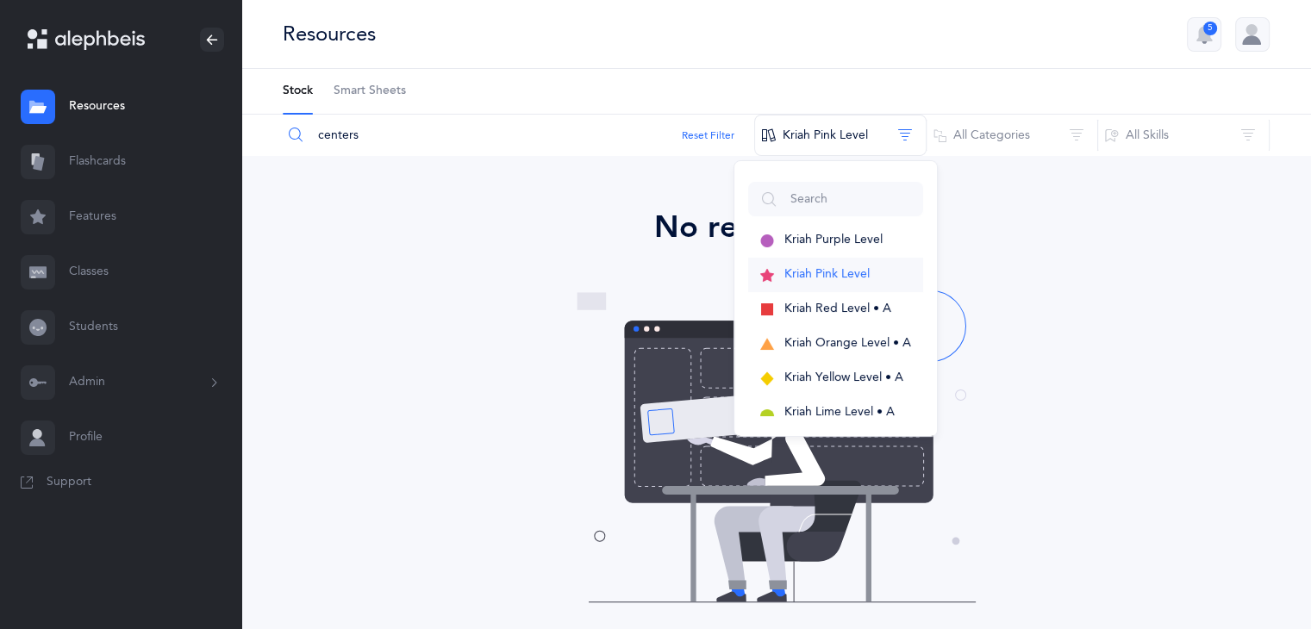
click at [851, 268] on span "Kriah Pink Level" at bounding box center [826, 274] width 85 height 14
click at [866, 271] on span "Kriah Pink Level" at bounding box center [826, 274] width 85 height 14
drag, startPoint x: 371, startPoint y: 132, endPoint x: 233, endPoint y: 121, distance: 138.2
click at [233, 121] on main "Malkie Marrus Resources Resources Flashcards Flashcards Features Features Class…" at bounding box center [655, 401] width 1311 height 803
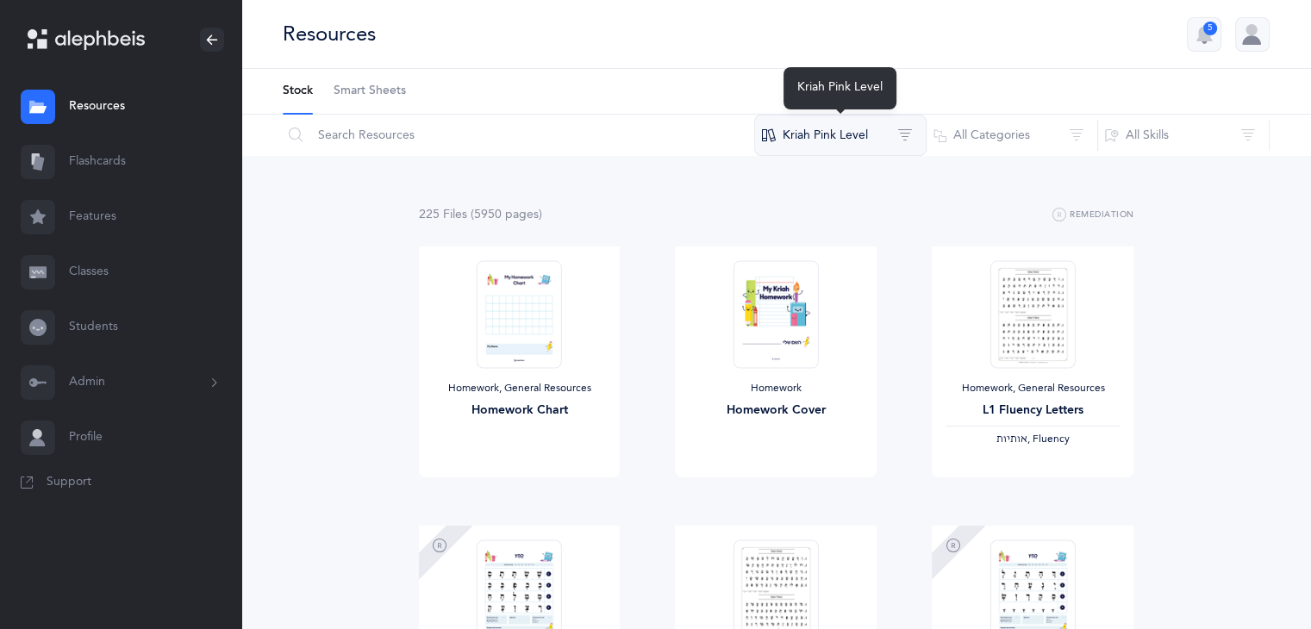
click at [834, 134] on button "Kriah Pink Level" at bounding box center [840, 135] width 172 height 41
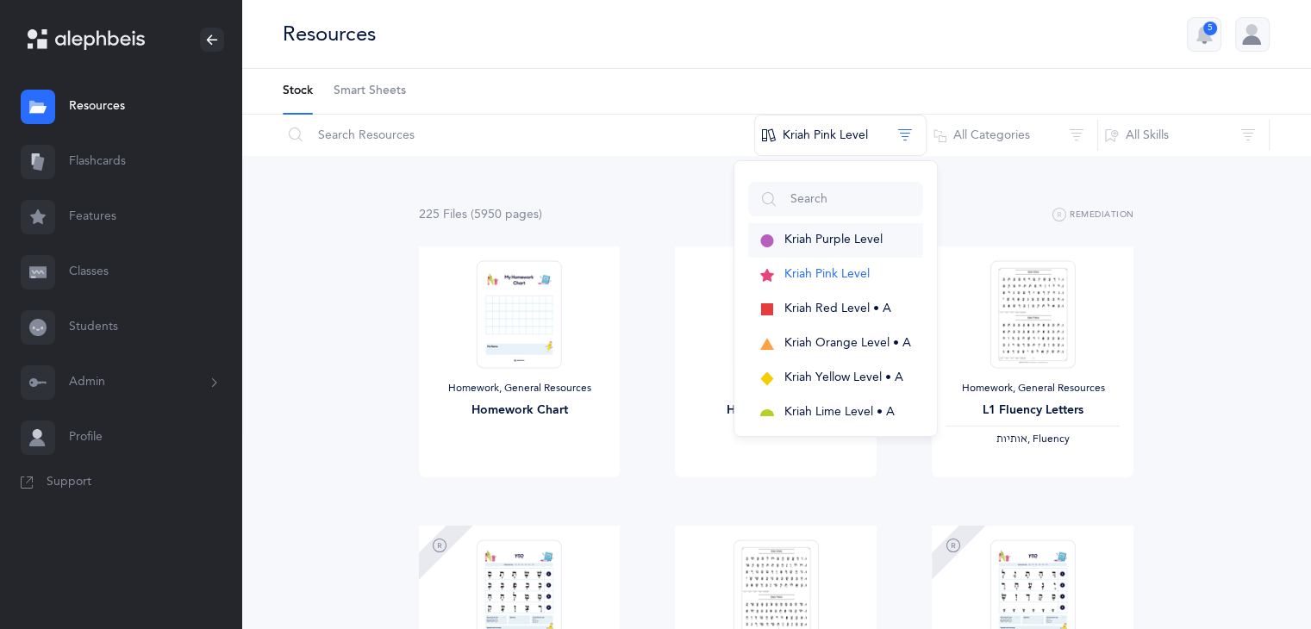
click at [841, 246] on button "Kriah Purple Level" at bounding box center [835, 240] width 175 height 34
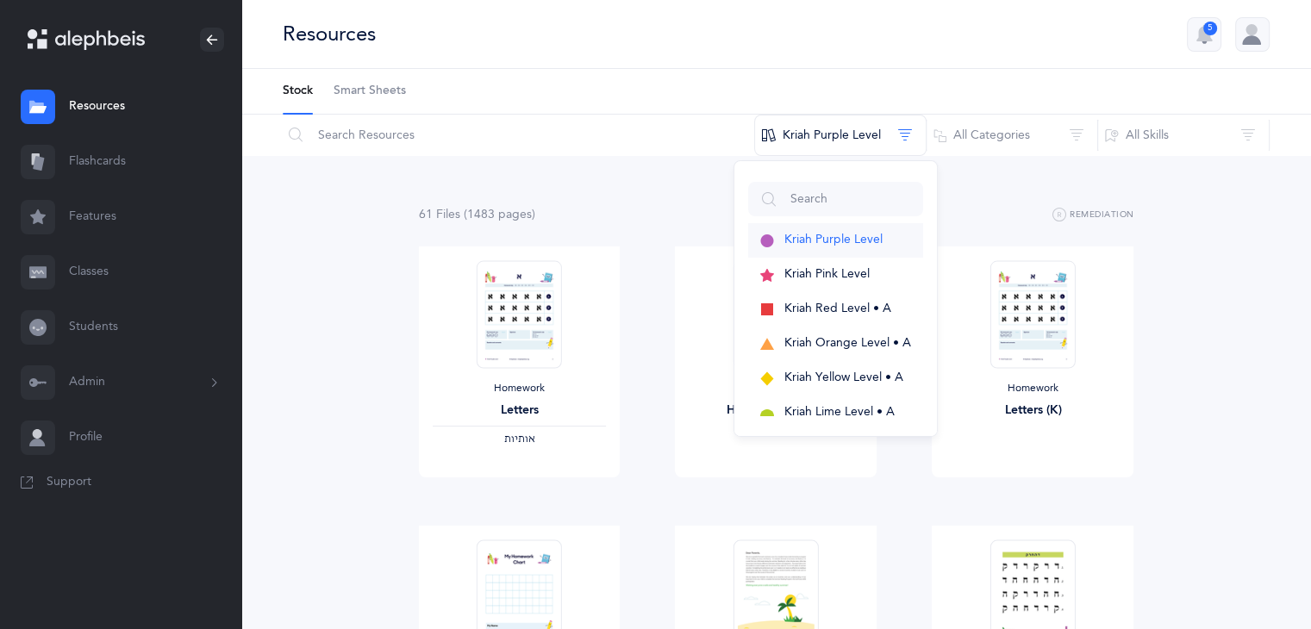
click at [882, 234] on button "Kriah Purple Level" at bounding box center [835, 240] width 175 height 34
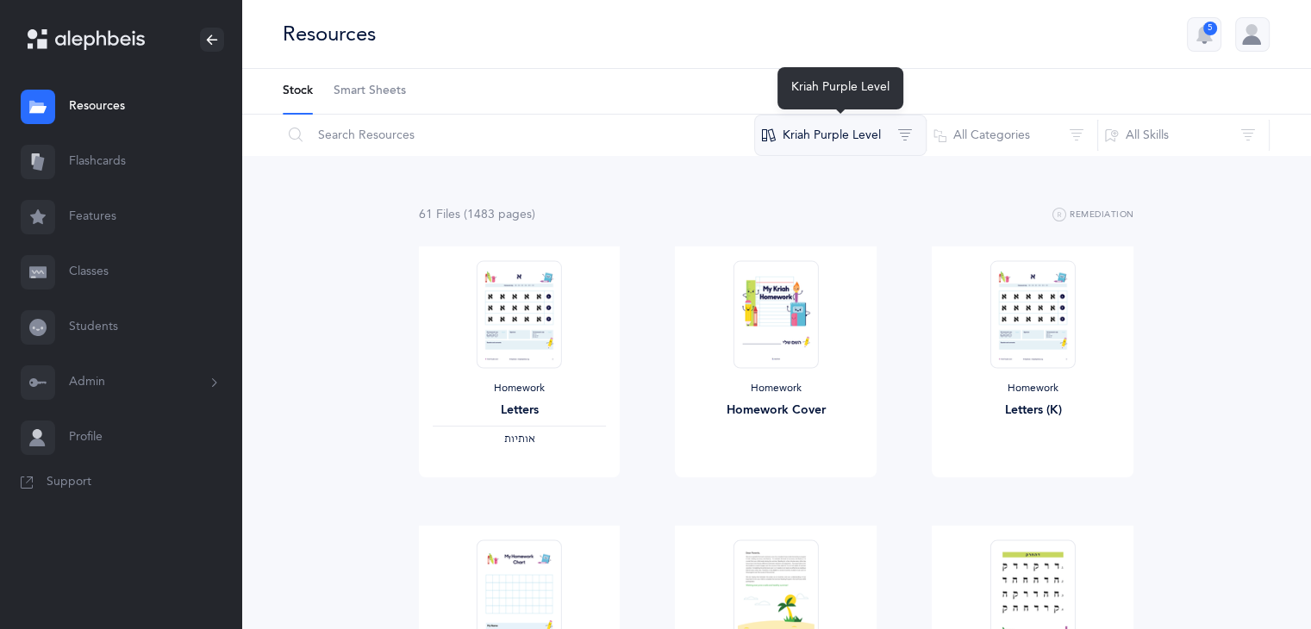
click at [814, 143] on button "Kriah Purple Level" at bounding box center [840, 135] width 172 height 41
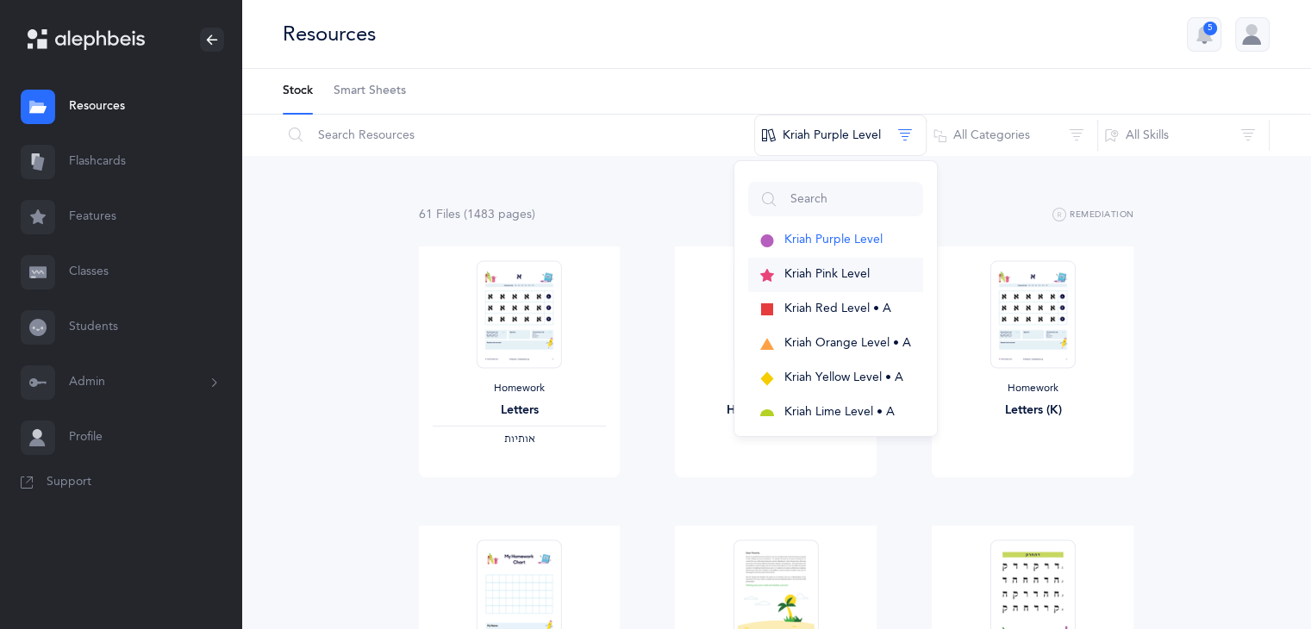
click at [823, 276] on span "Kriah Pink Level" at bounding box center [826, 274] width 85 height 14
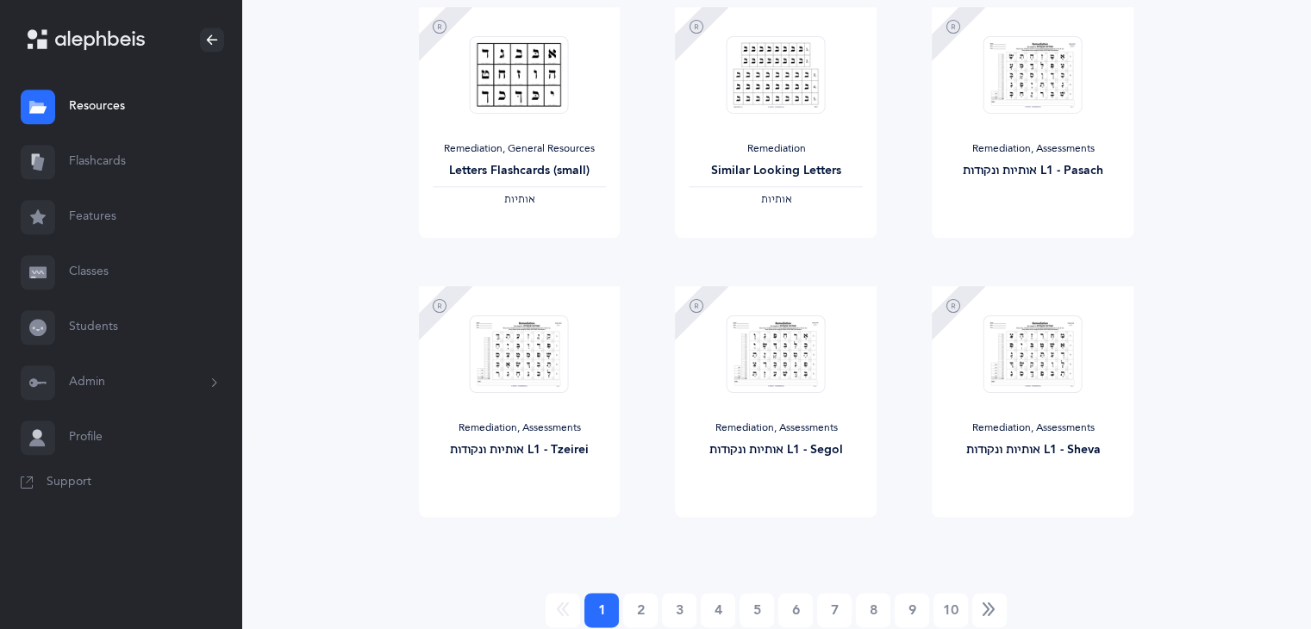
scroll to position [1982, 0]
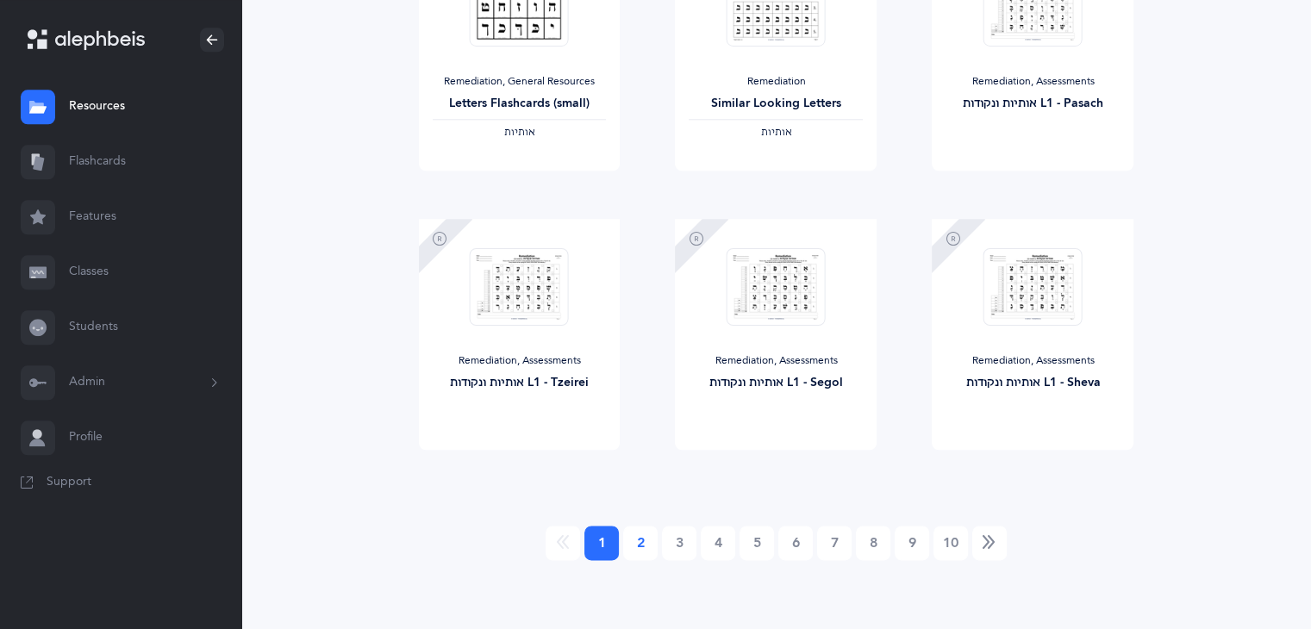
click at [641, 543] on link "2" at bounding box center [640, 543] width 34 height 34
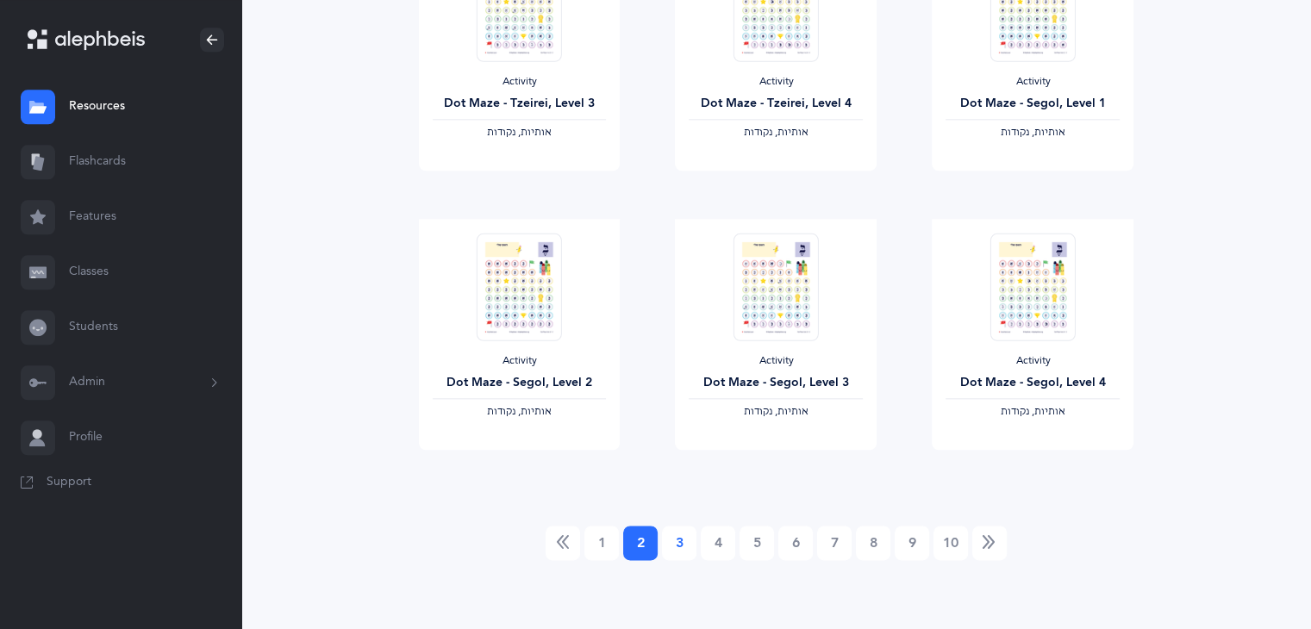
click at [673, 545] on link "3" at bounding box center [679, 543] width 34 height 34
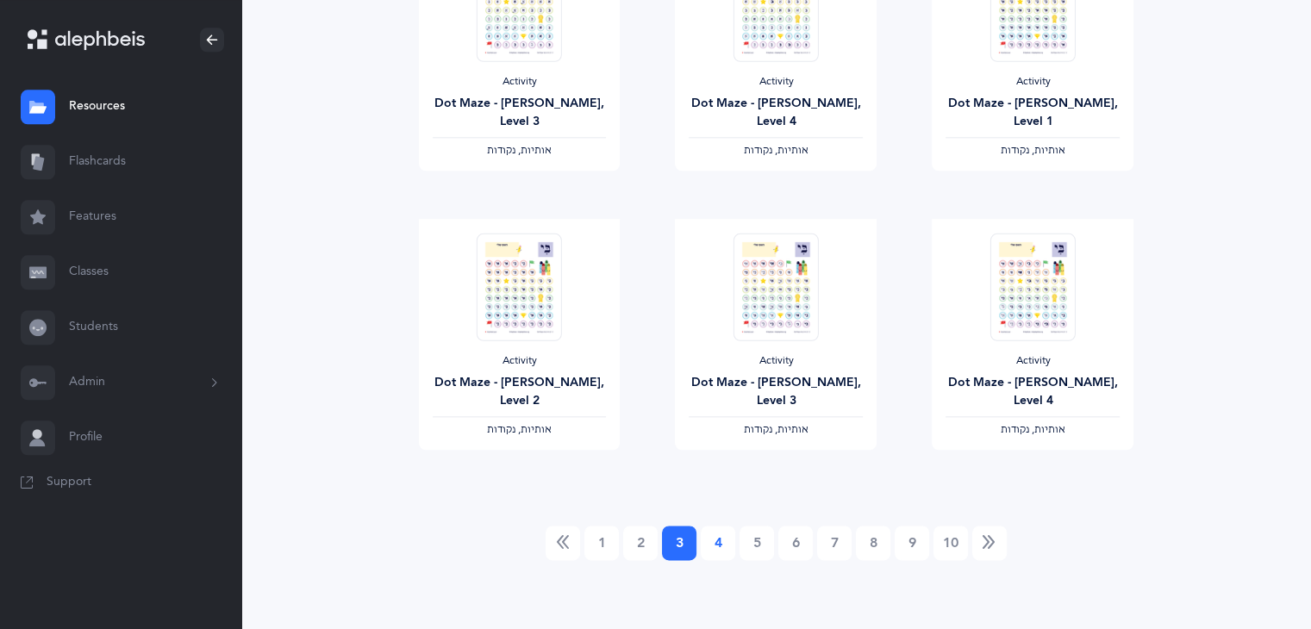
click at [719, 551] on link "4" at bounding box center [718, 543] width 34 height 34
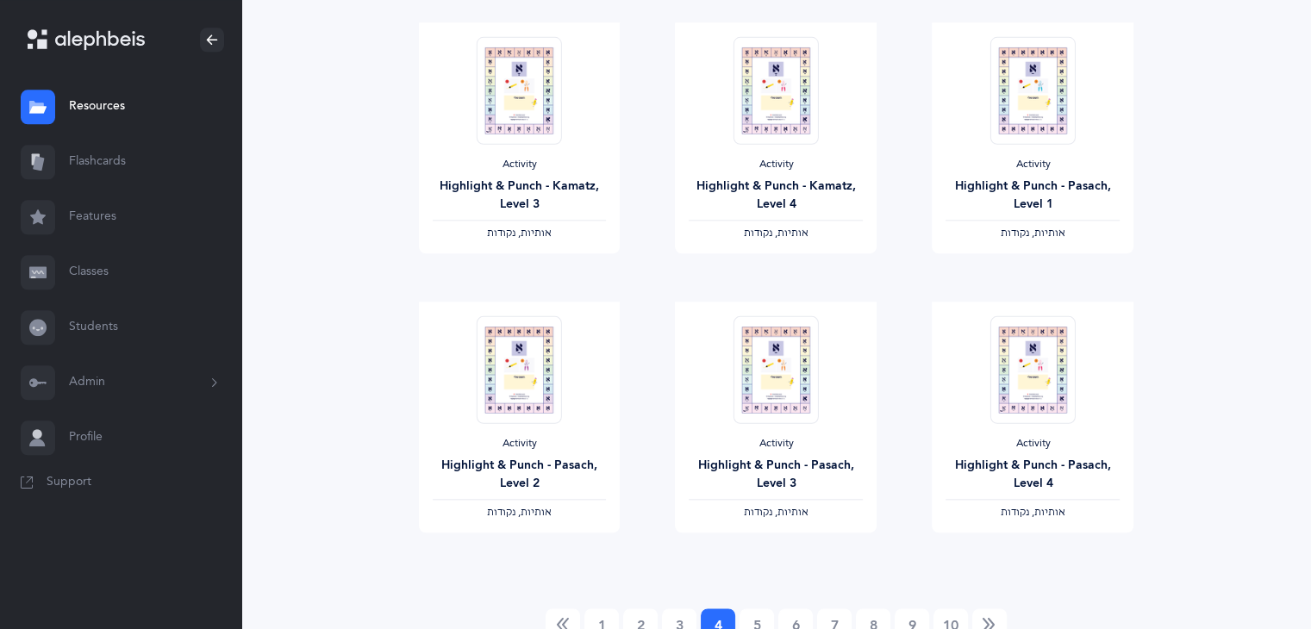
scroll to position [1902, 0]
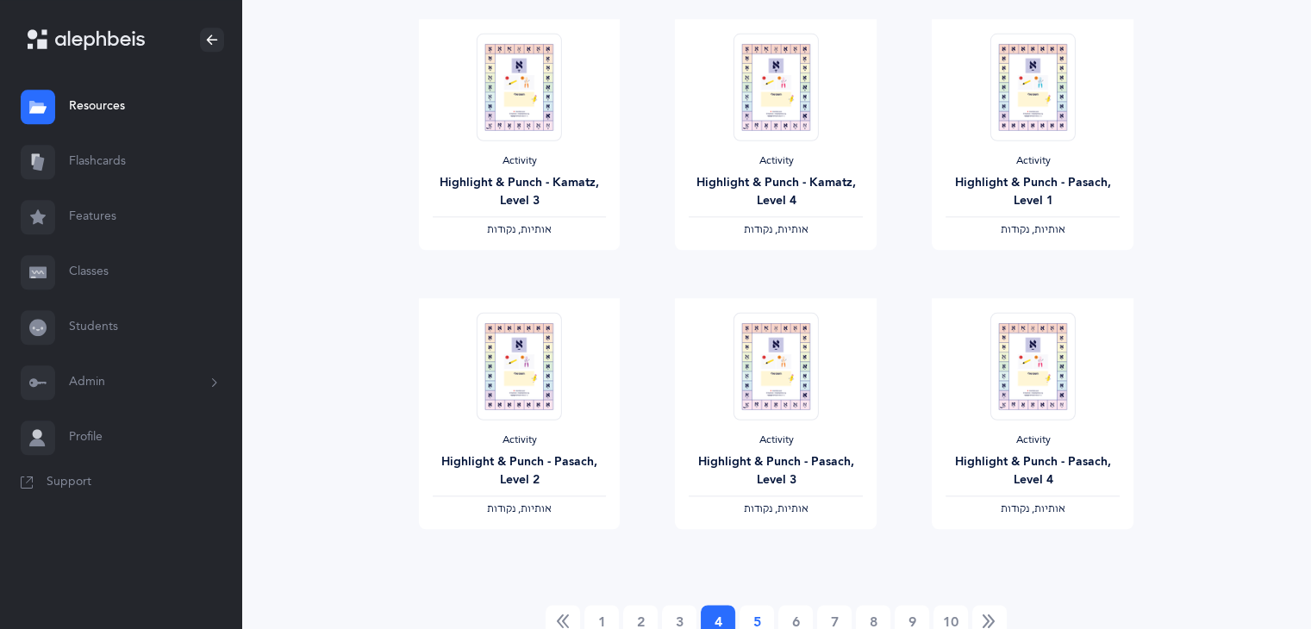
click at [760, 622] on link "5" at bounding box center [756, 622] width 34 height 34
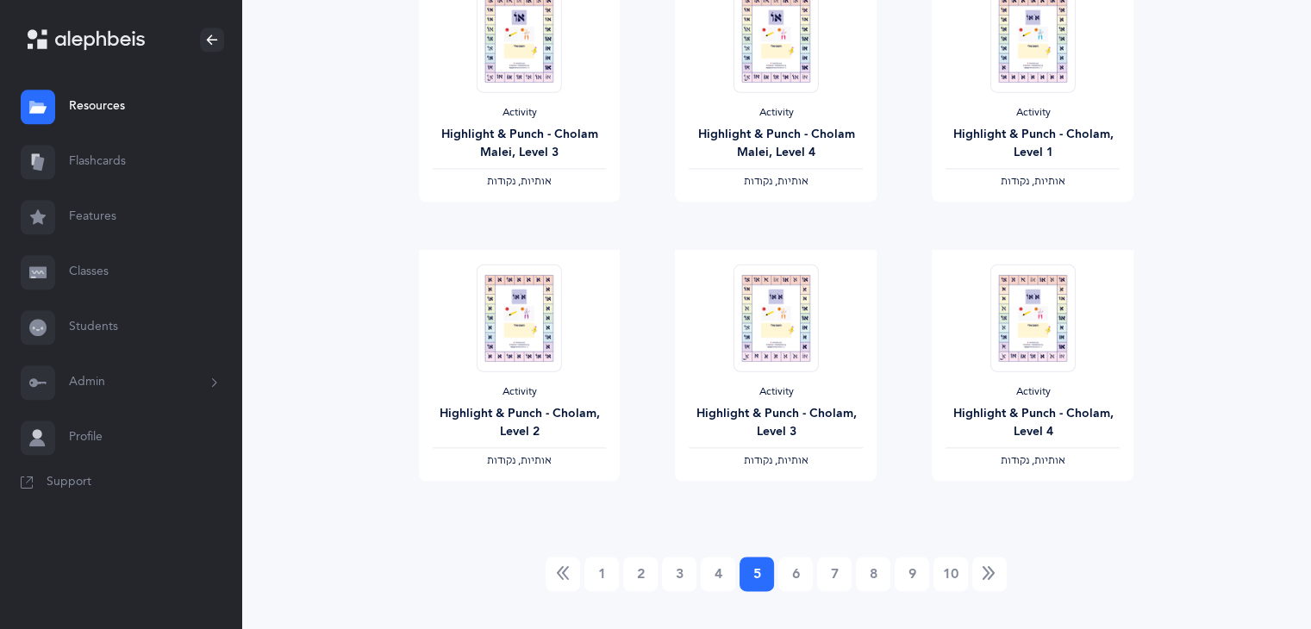
scroll to position [1939, 0]
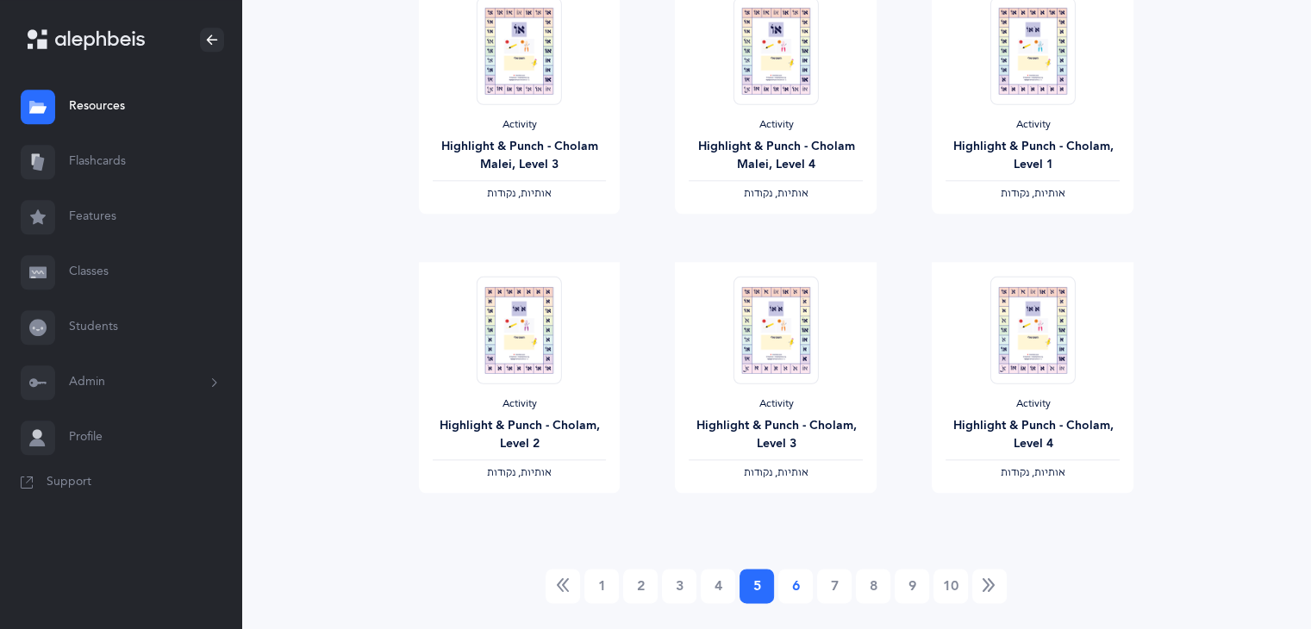
click at [797, 583] on link "6" at bounding box center [795, 586] width 34 height 34
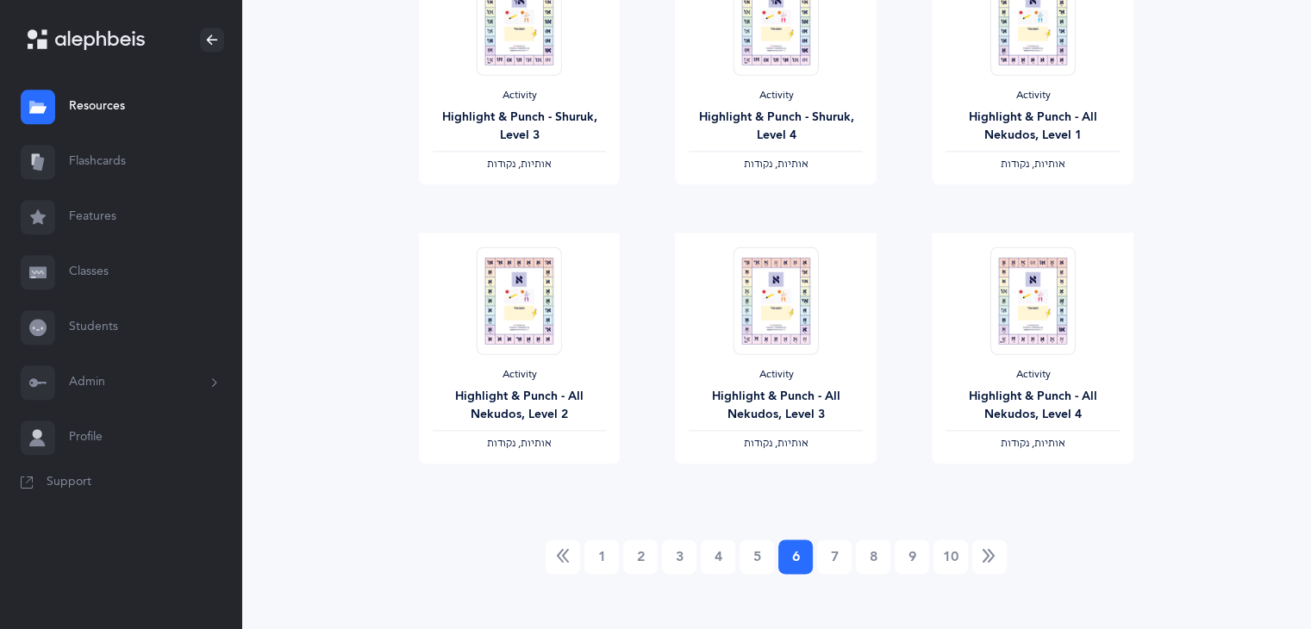
scroll to position [1951, 0]
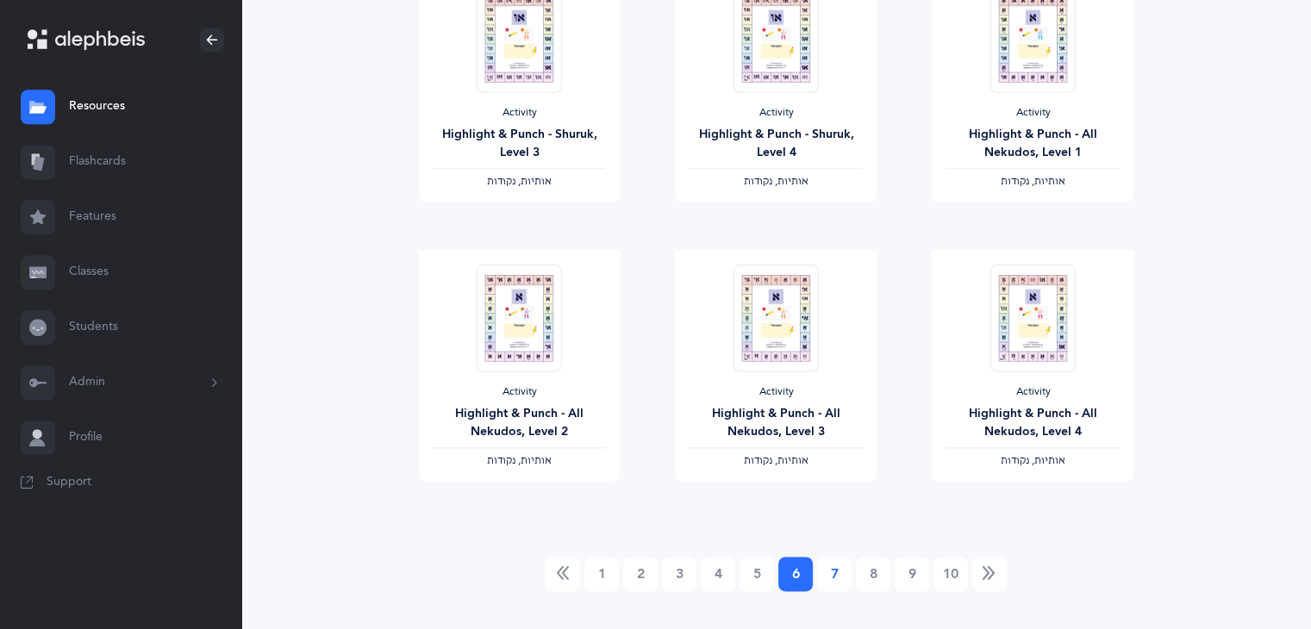
click at [846, 587] on link "7" at bounding box center [834, 574] width 34 height 34
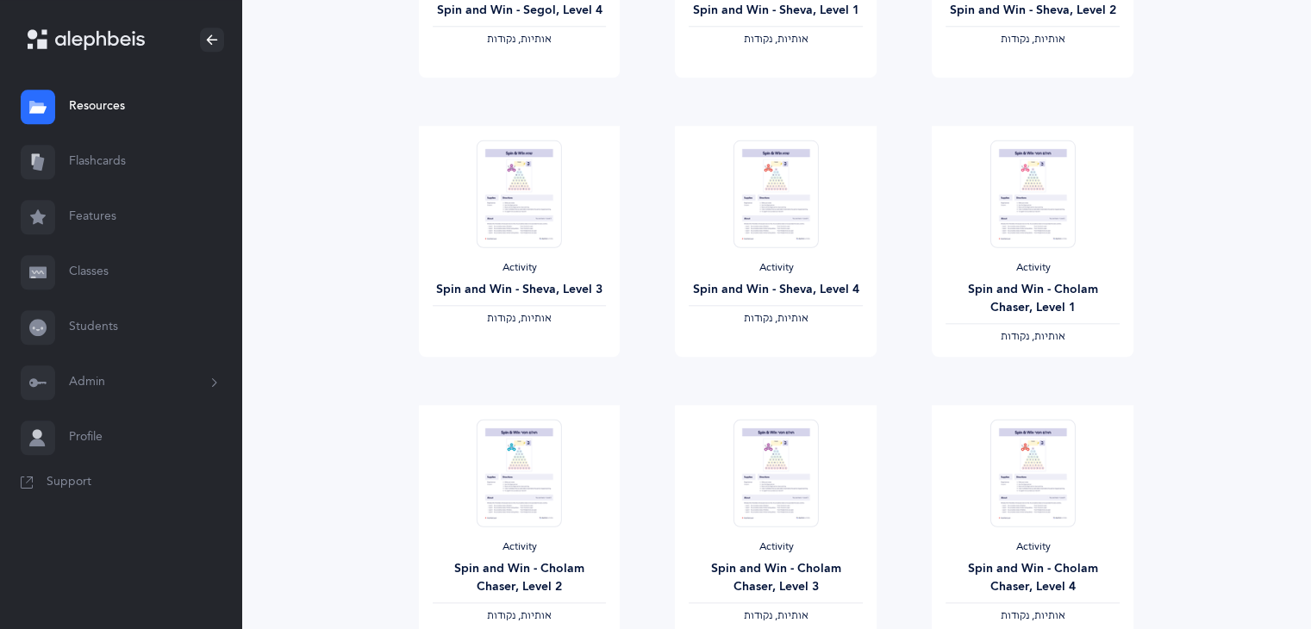
scroll to position [1982, 0]
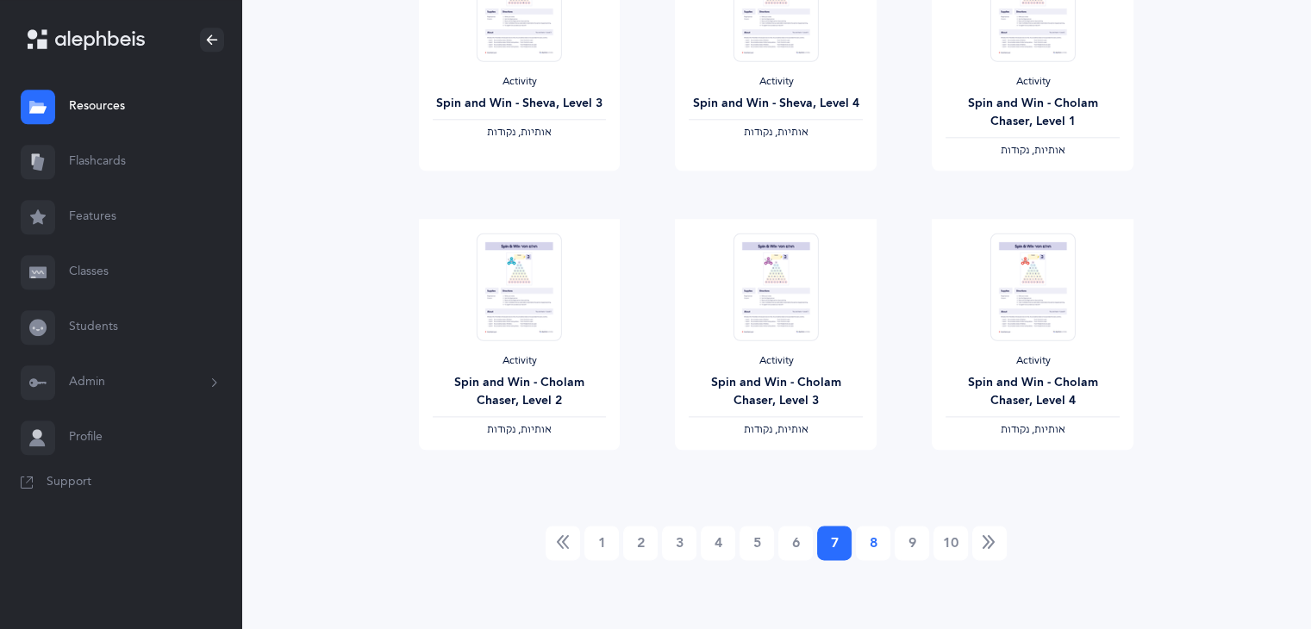
click at [866, 548] on link "8" at bounding box center [873, 543] width 34 height 34
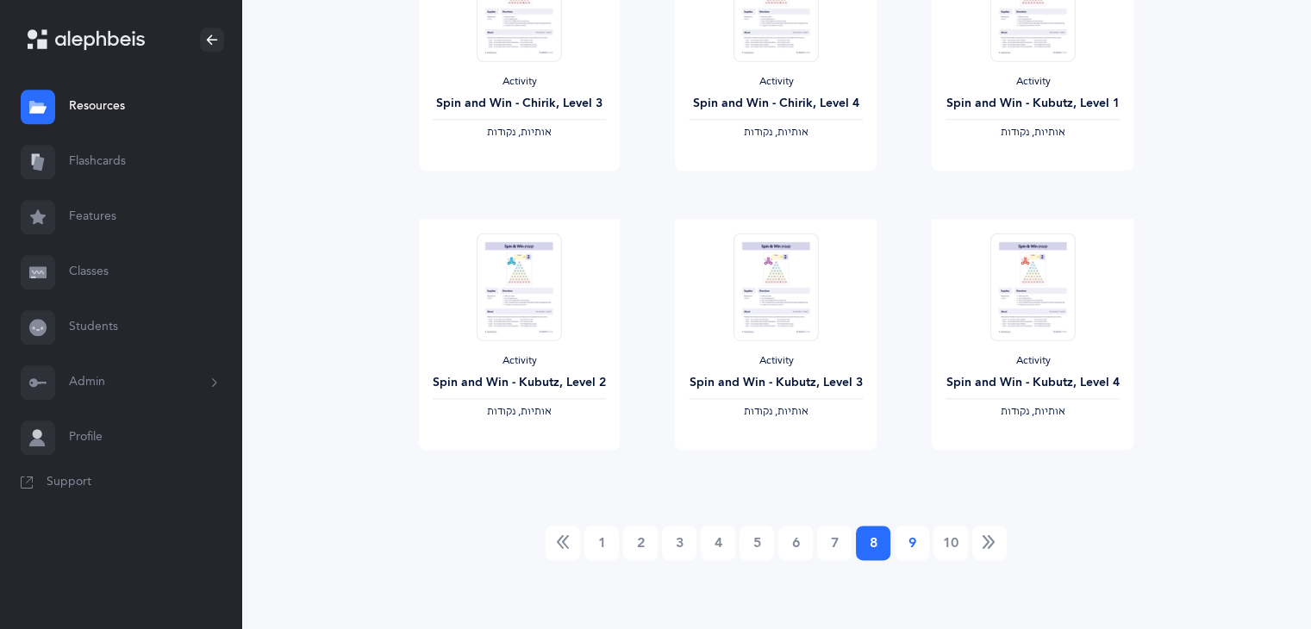
click at [917, 551] on link "9" at bounding box center [911, 543] width 34 height 34
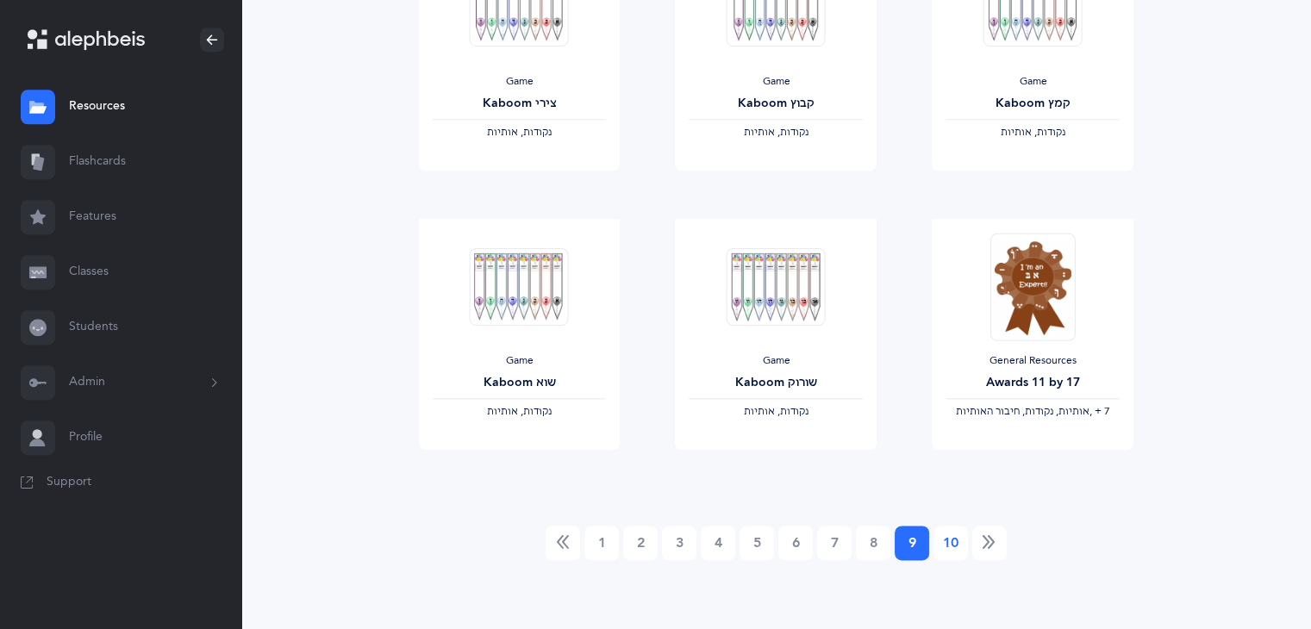
click at [956, 552] on link "10" at bounding box center [950, 543] width 34 height 34
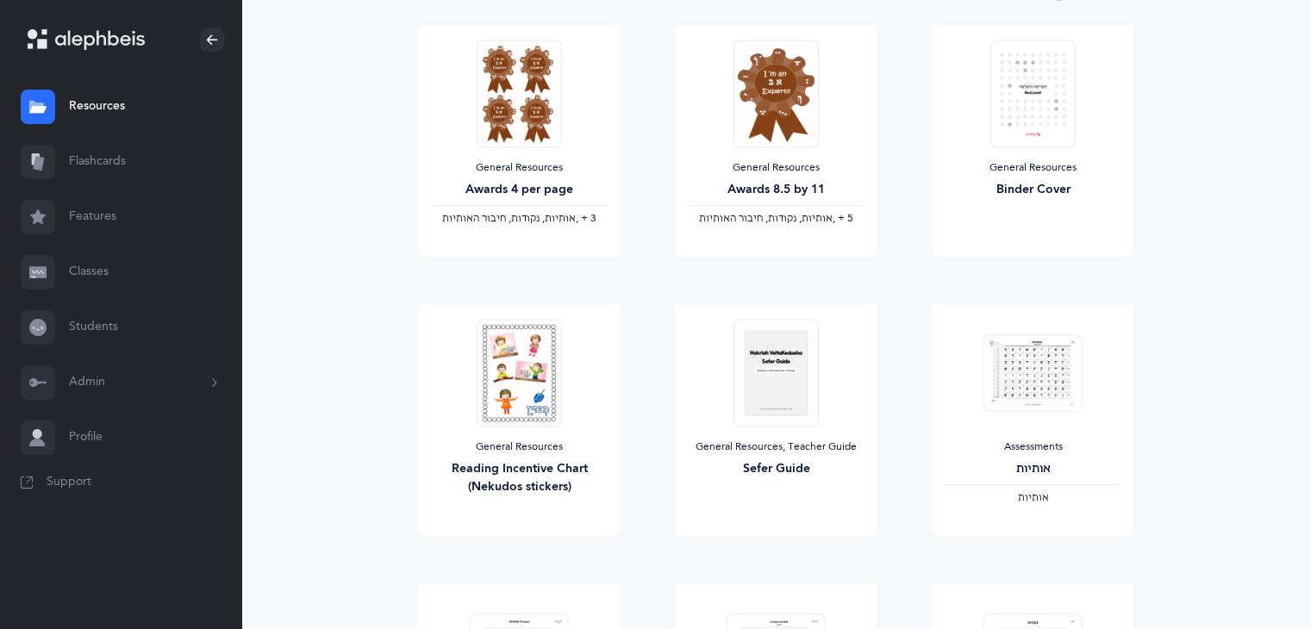
scroll to position [0, 0]
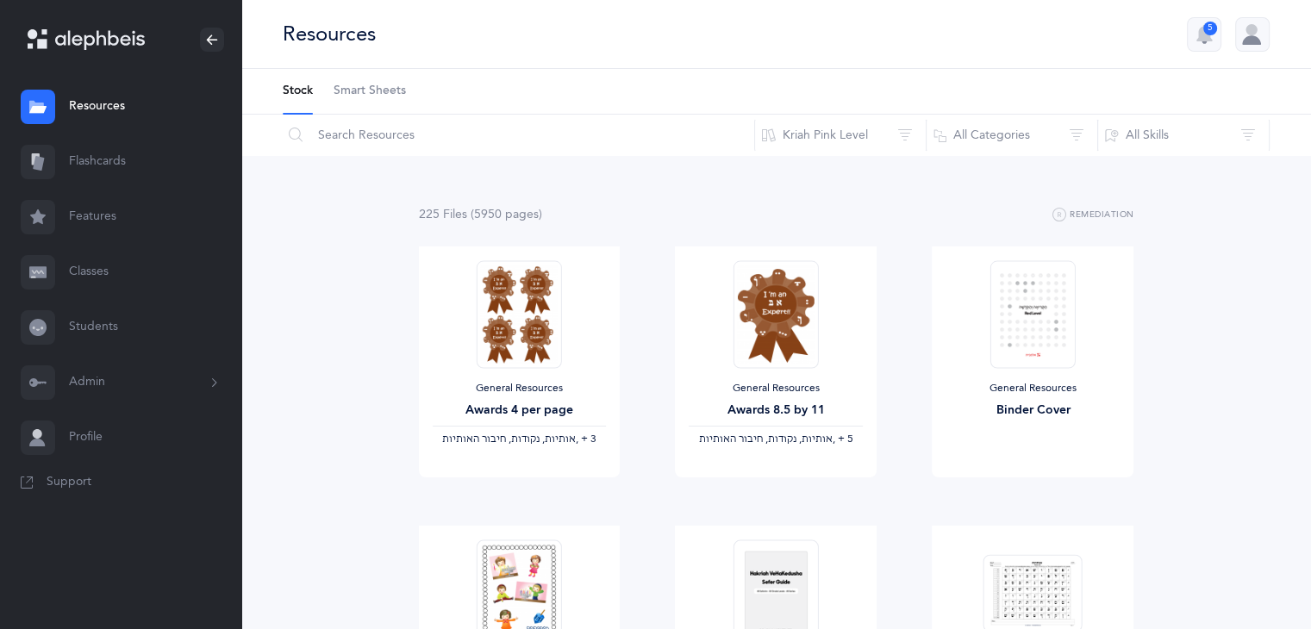
click at [90, 221] on link "Features" at bounding box center [120, 217] width 241 height 55
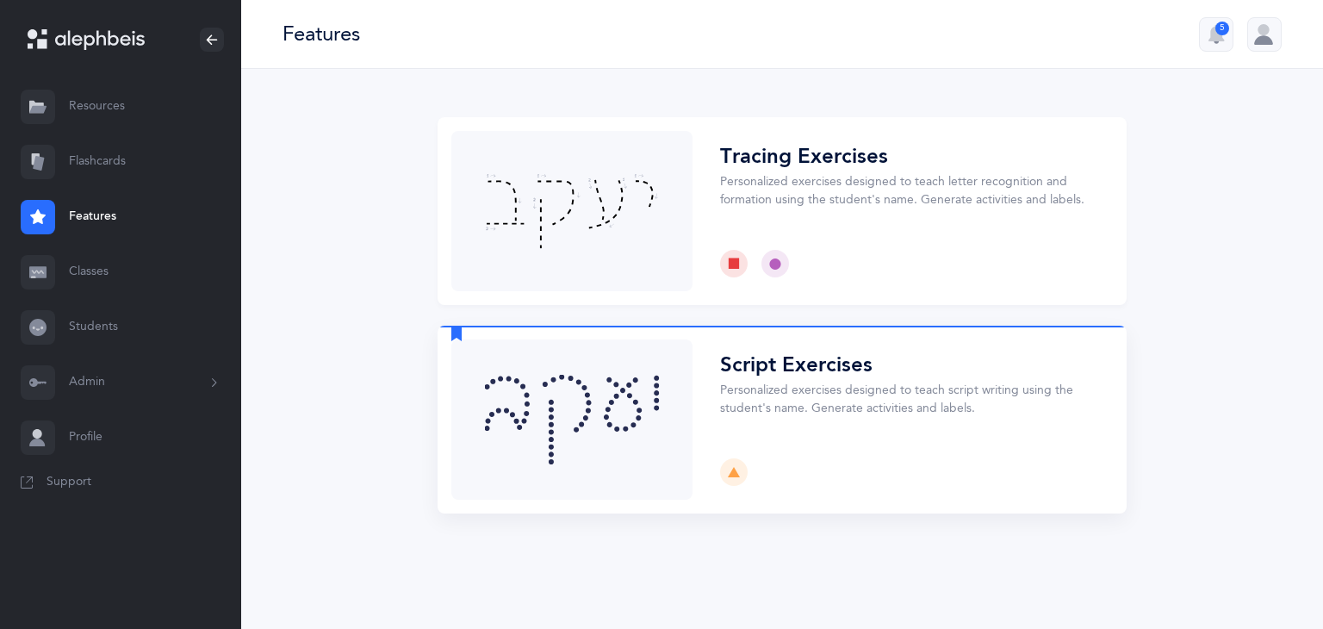
click at [582, 427] on button "Choose" at bounding box center [782, 420] width 689 height 188
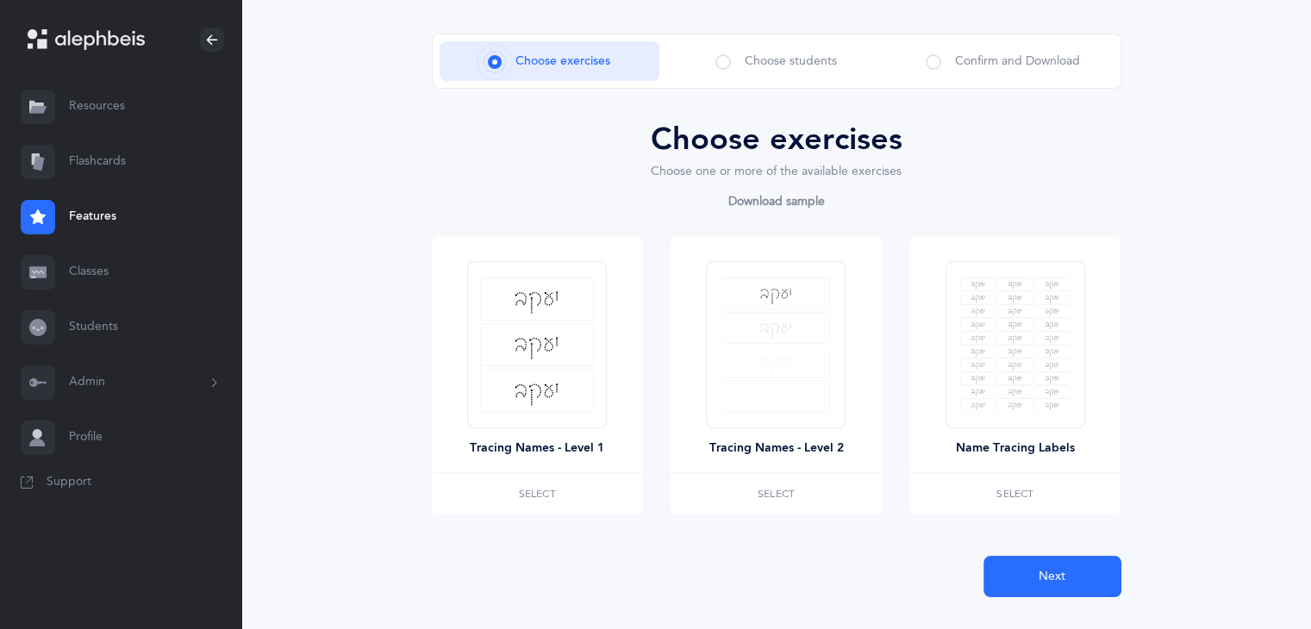
scroll to position [84, 0]
drag, startPoint x: 1310, startPoint y: 197, endPoint x: 1306, endPoint y: 61, distance: 136.2
click at [1306, 61] on div "Choose exercises Choose students Confirm and Download Choose exercises Choose o…" at bounding box center [775, 324] width 1069 height 681
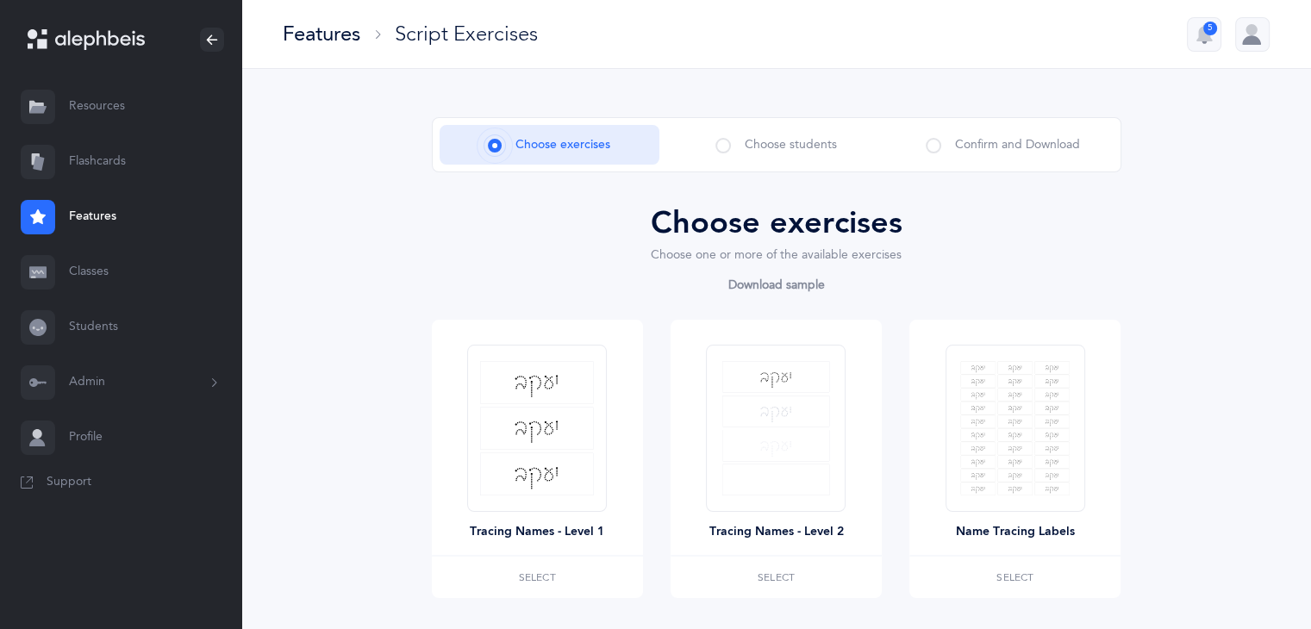
click at [383, 284] on div "Choose exercises Choose students Confirm and Download Choose exercises Choose o…" at bounding box center [775, 409] width 1069 height 681
click at [89, 115] on link "Resources" at bounding box center [120, 106] width 241 height 55
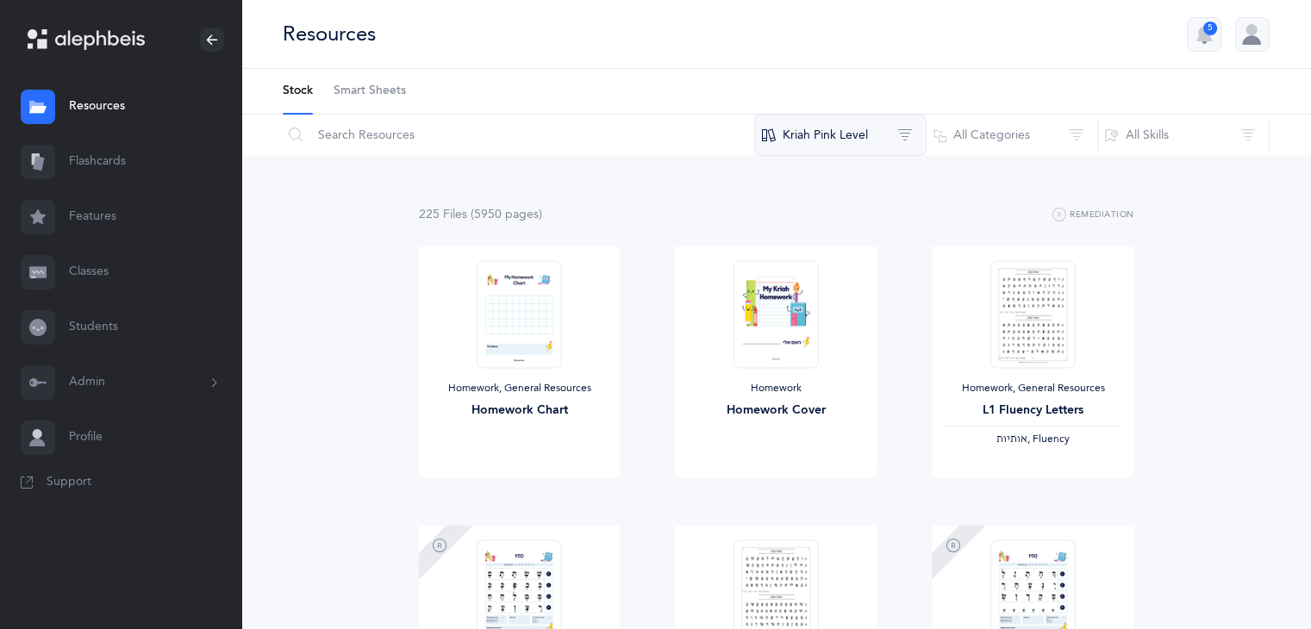
drag, startPoint x: 1319, startPoint y: 129, endPoint x: 825, endPoint y: 136, distance: 494.6
click at [825, 136] on button "Kriah Pink Level" at bounding box center [840, 135] width 172 height 41
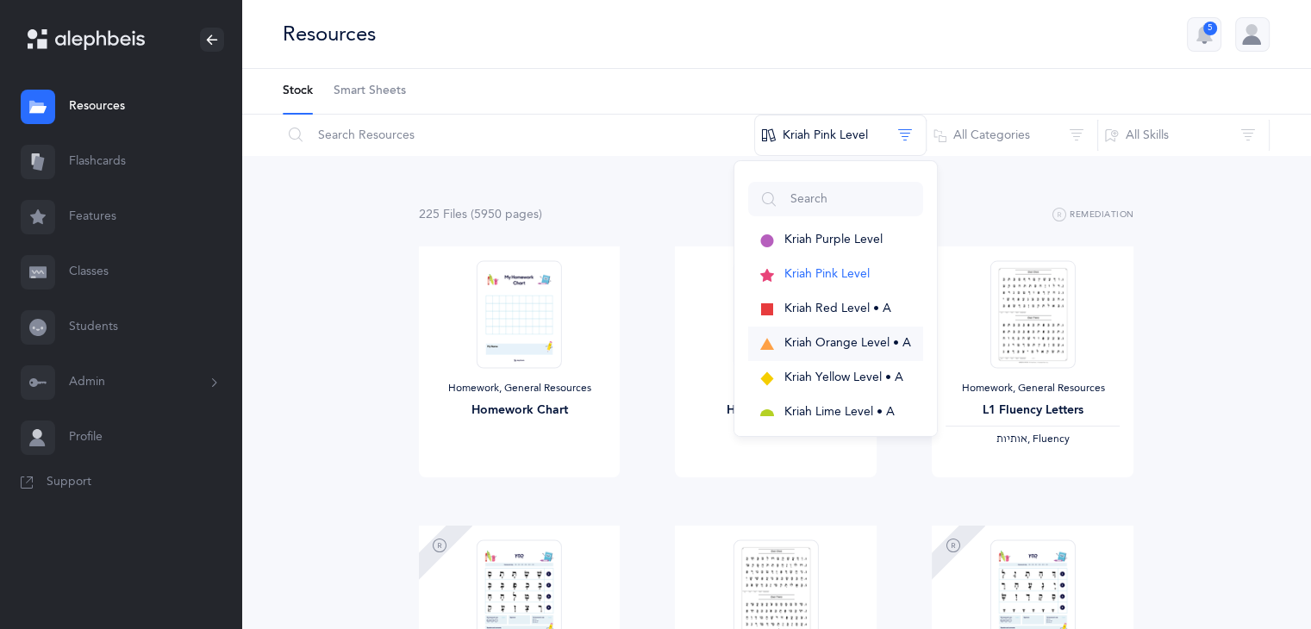
click at [837, 345] on span "Kriah Orange Level • A" at bounding box center [847, 343] width 127 height 14
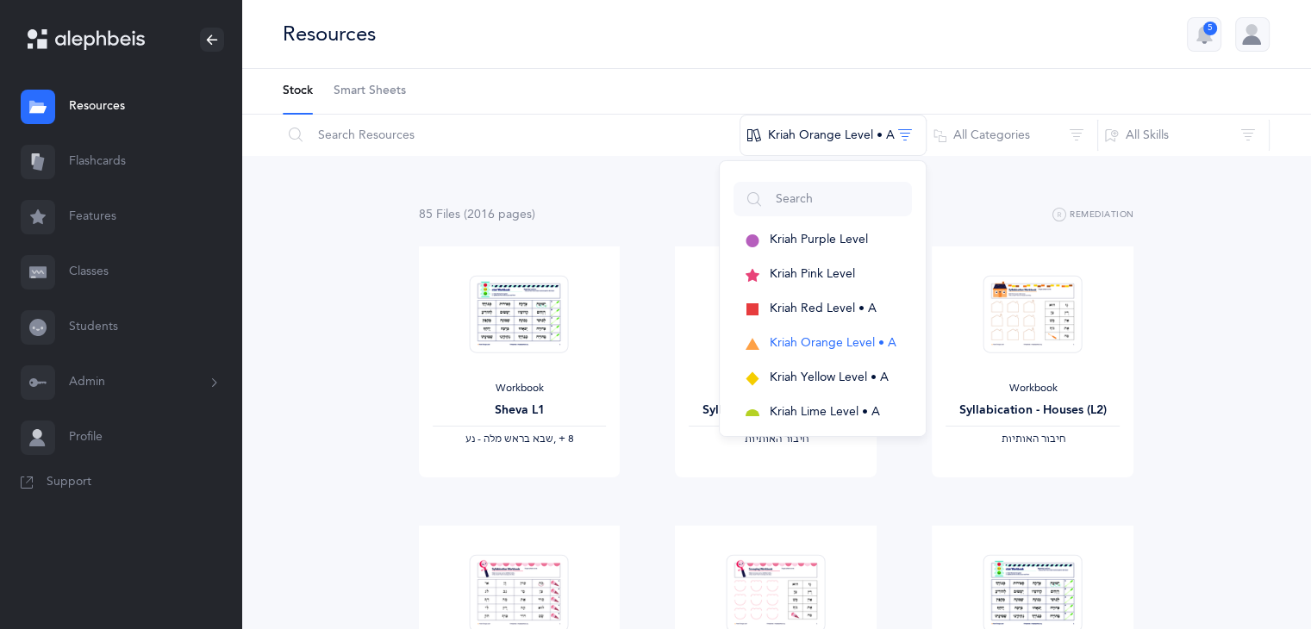
drag, startPoint x: 1281, startPoint y: 265, endPoint x: 1202, endPoint y: 199, distance: 103.4
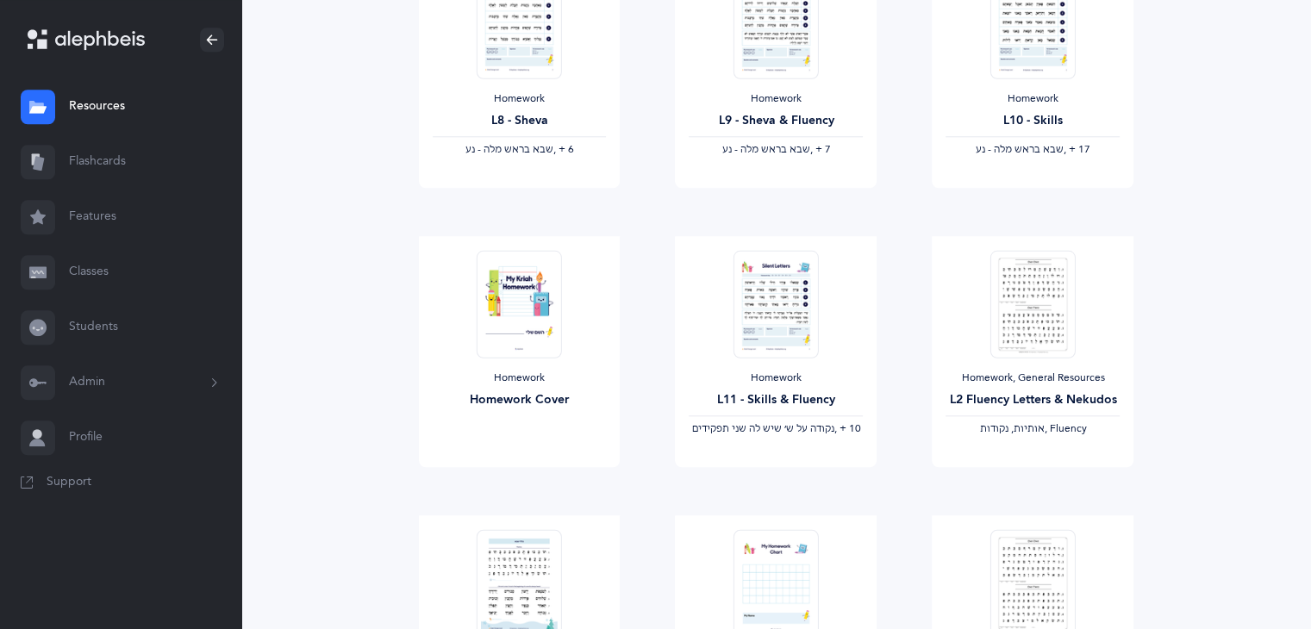
scroll to position [1982, 0]
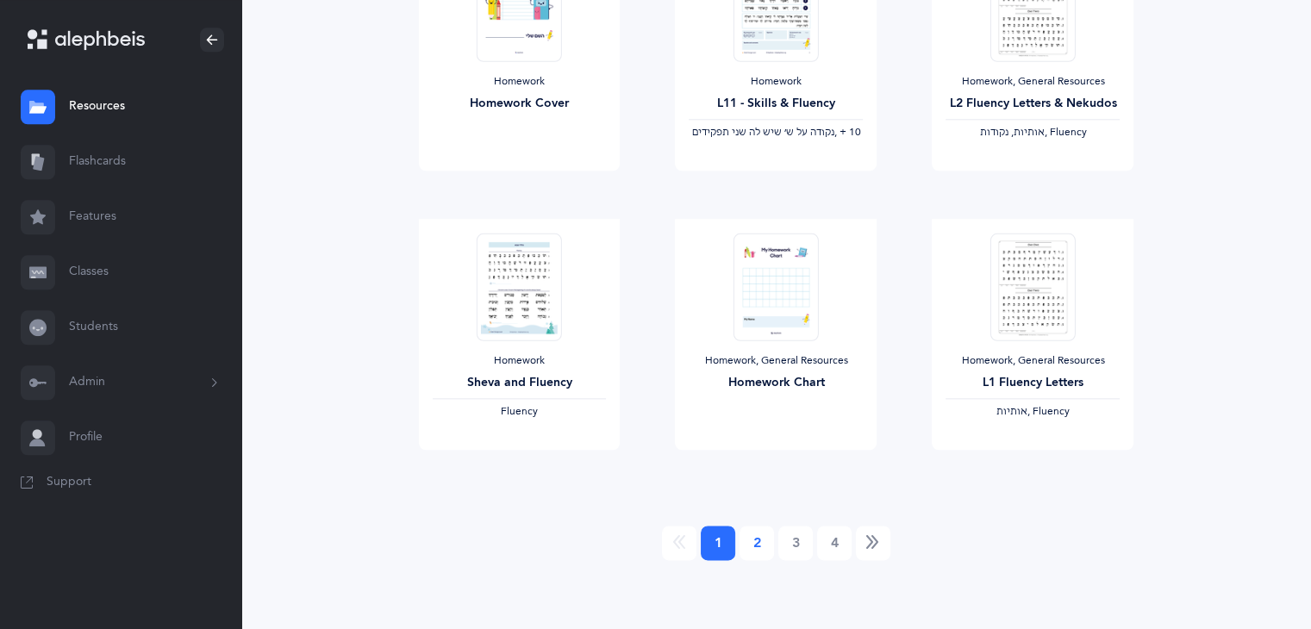
click at [748, 541] on link "2" at bounding box center [756, 543] width 34 height 34
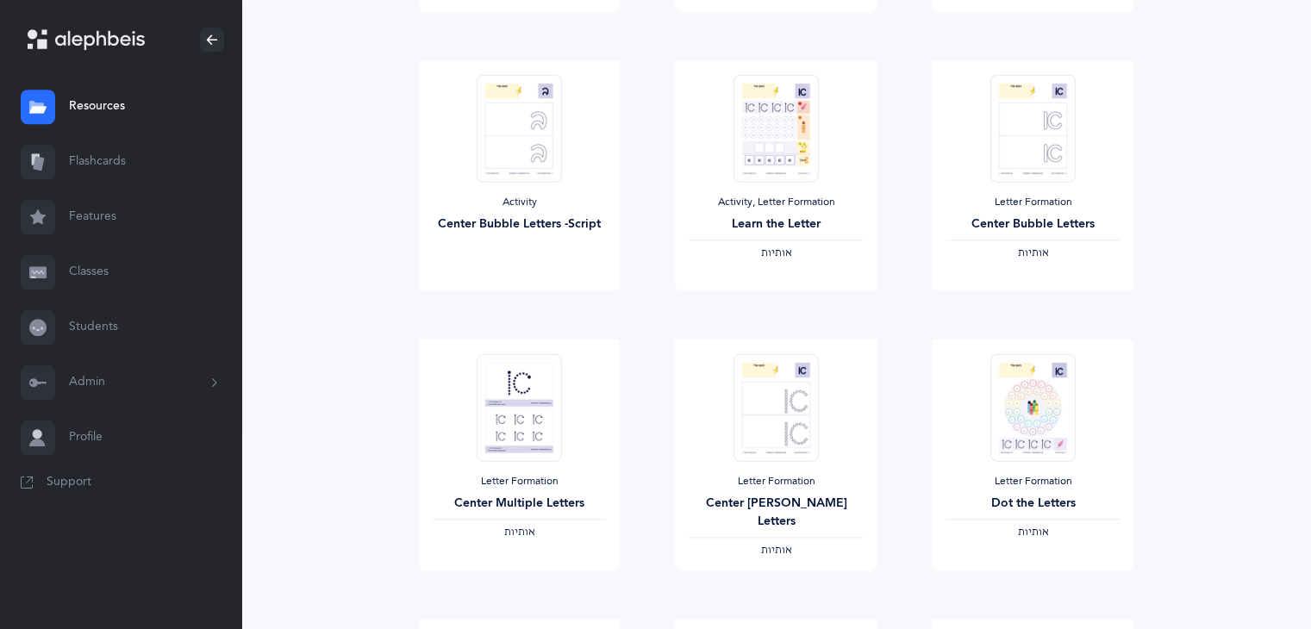
scroll to position [1604, 0]
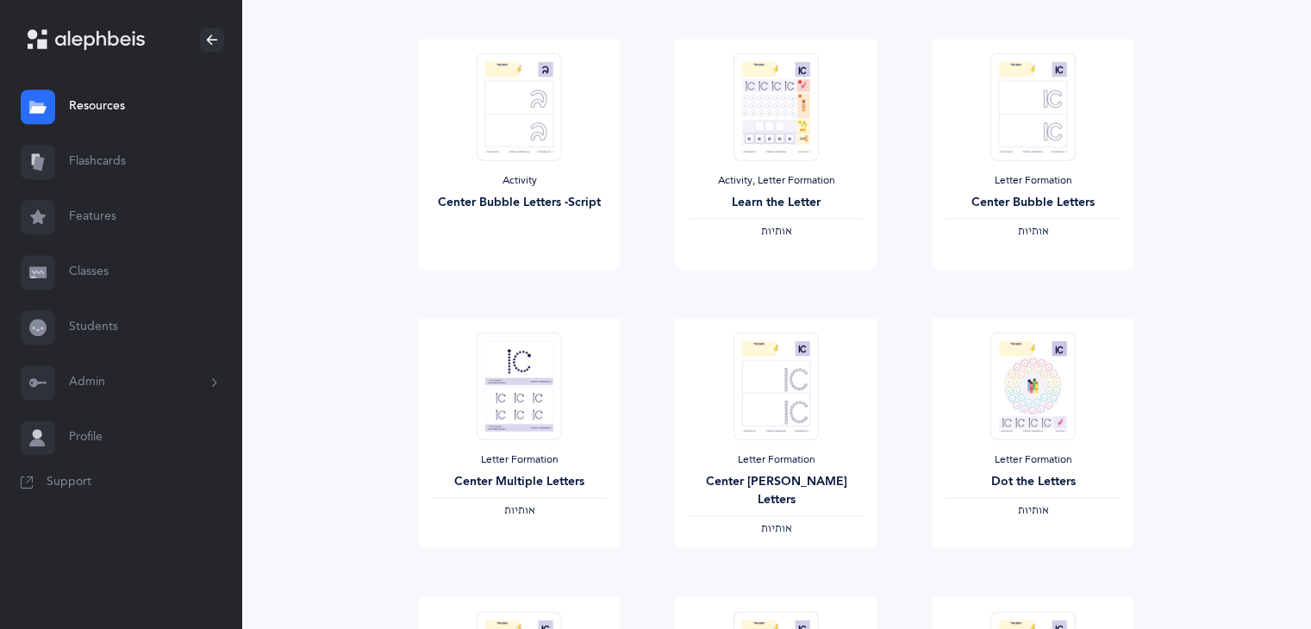
drag, startPoint x: 1289, startPoint y: 465, endPoint x: 1289, endPoint y: 488, distance: 22.4
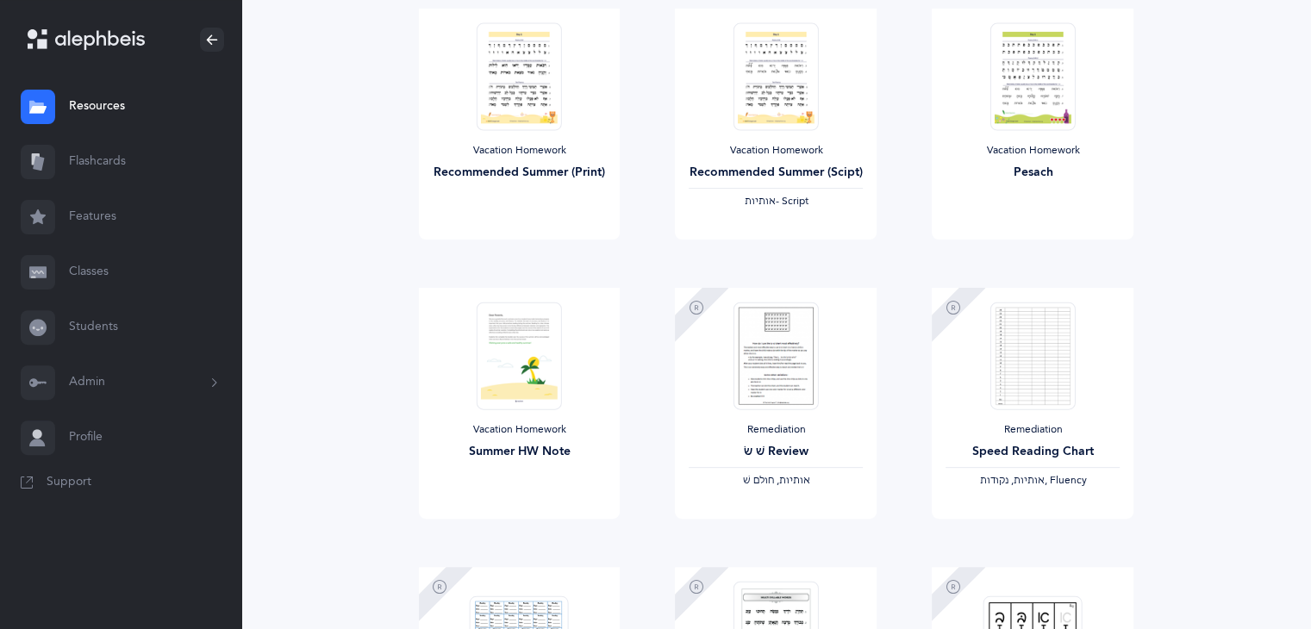
scroll to position [0, 0]
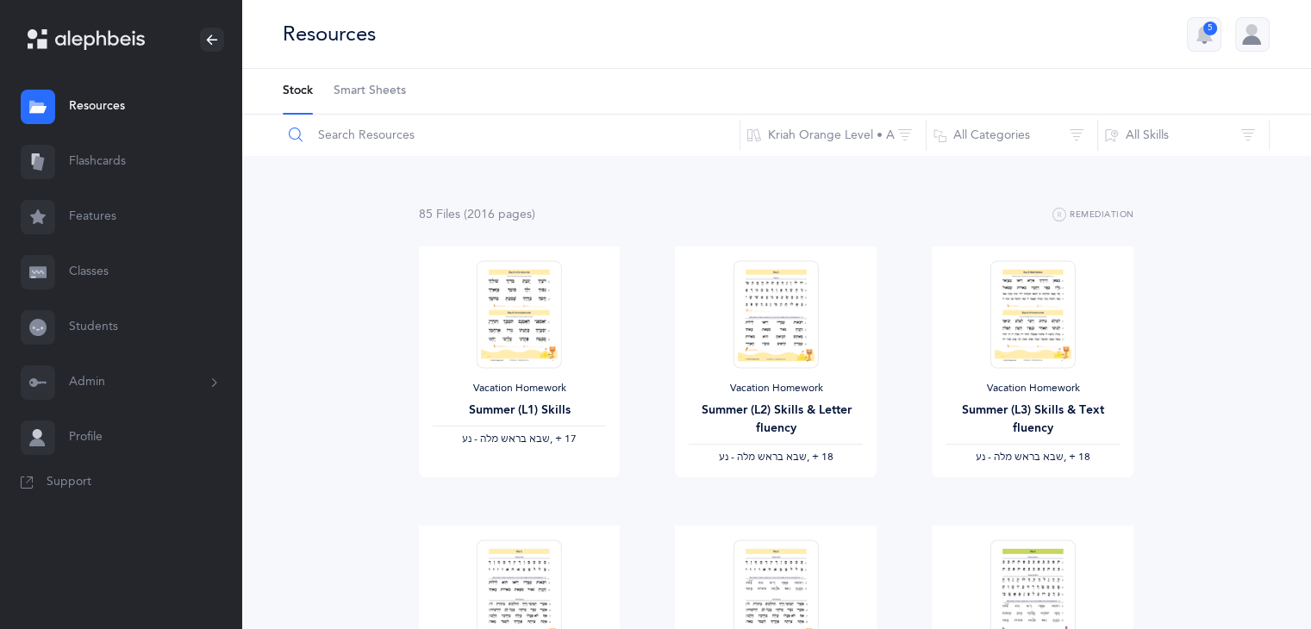
click at [495, 131] on input "text" at bounding box center [511, 135] width 458 height 41
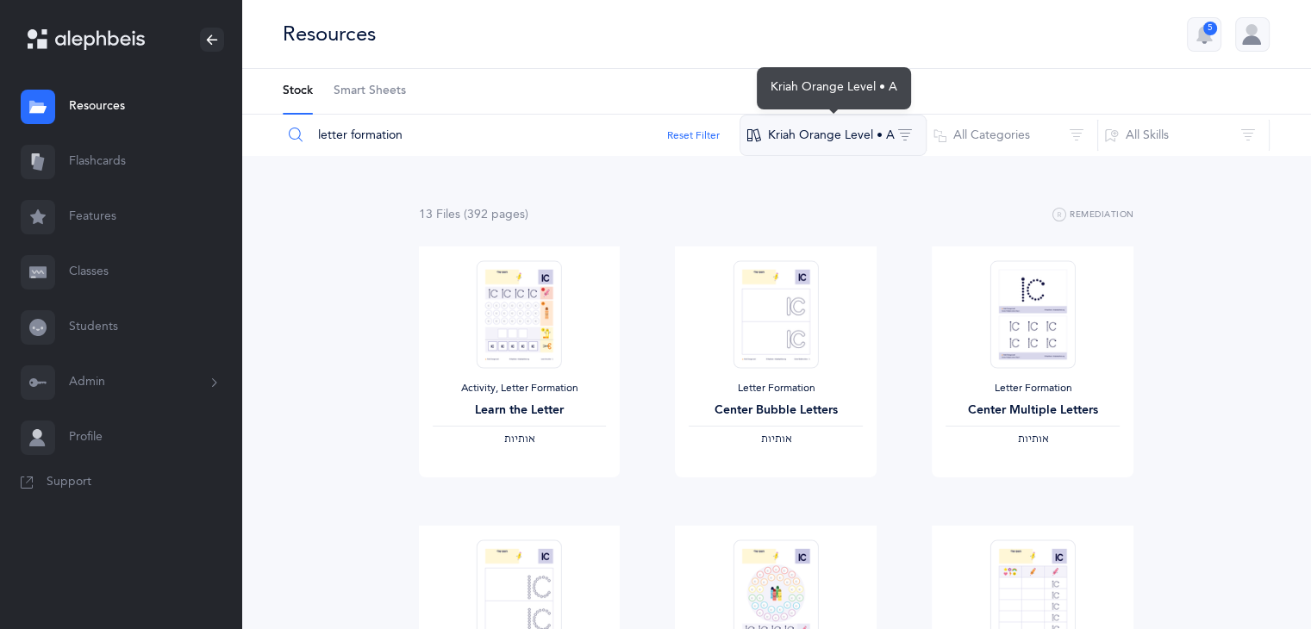
type input "letter formation"
click at [799, 137] on button "Kriah Orange Level • A" at bounding box center [832, 135] width 187 height 41
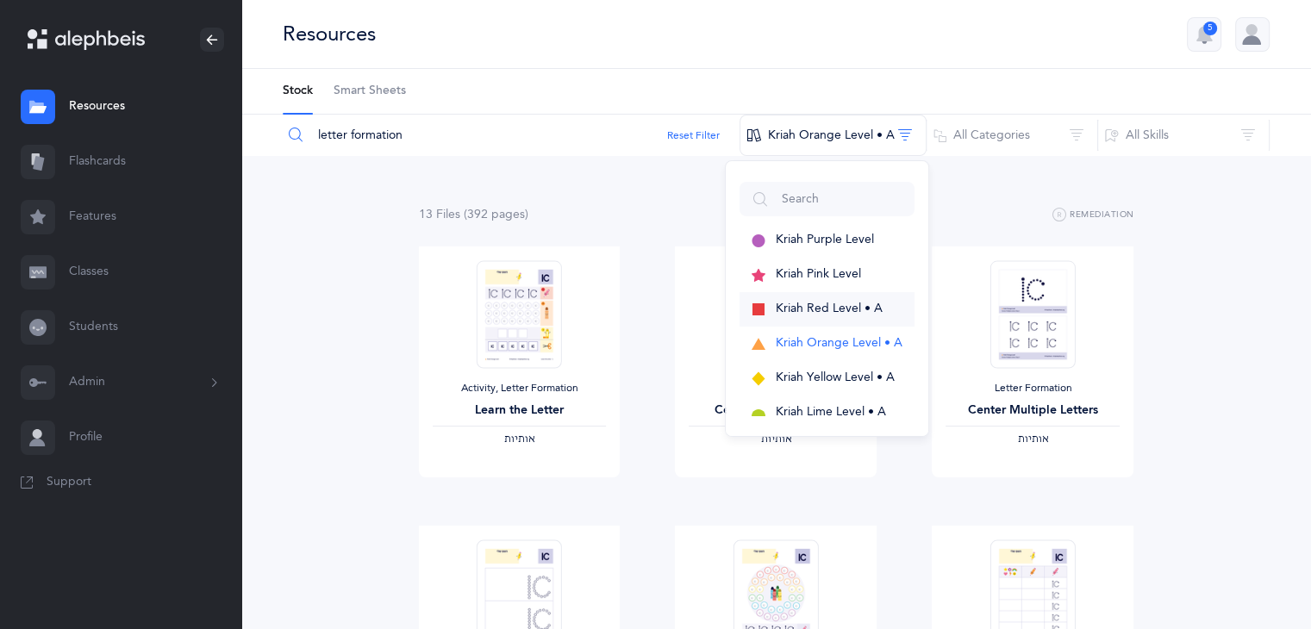
click at [819, 317] on button "Kriah Red Level • A" at bounding box center [826, 309] width 175 height 34
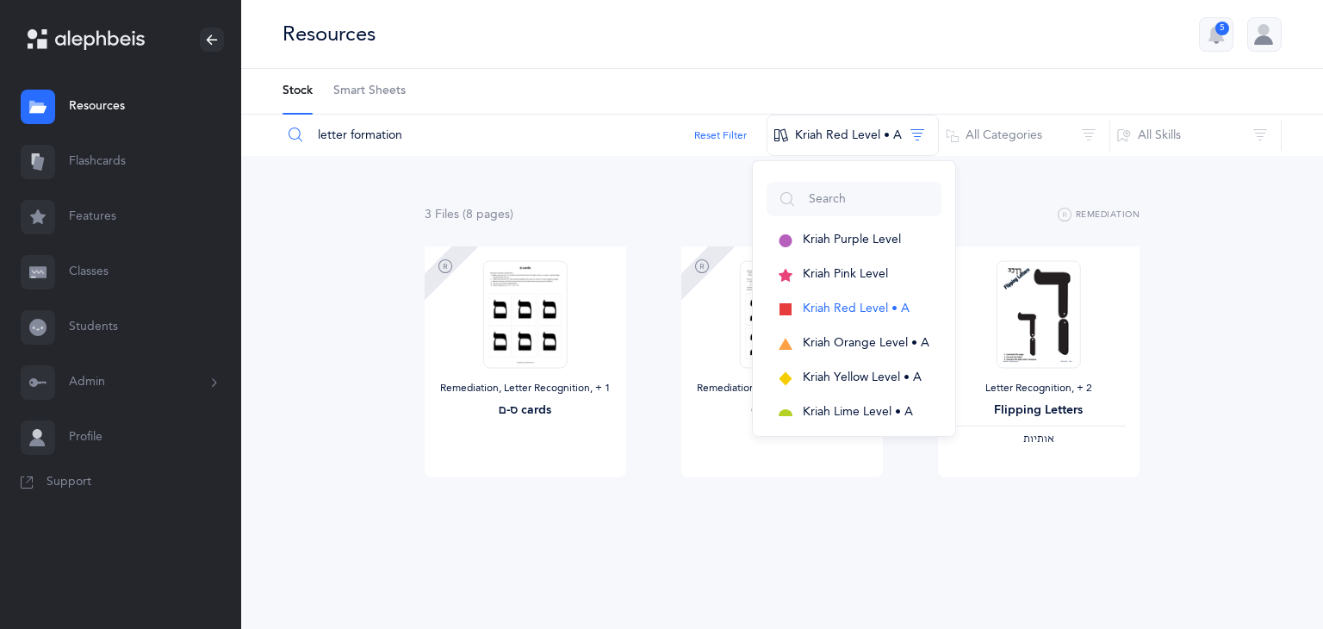
click at [1259, 292] on div "3 File s (8 page s ) Remediation Remediation, Letter Recognition‪, + 1‬ ס-ם car…" at bounding box center [782, 375] width 1082 height 439
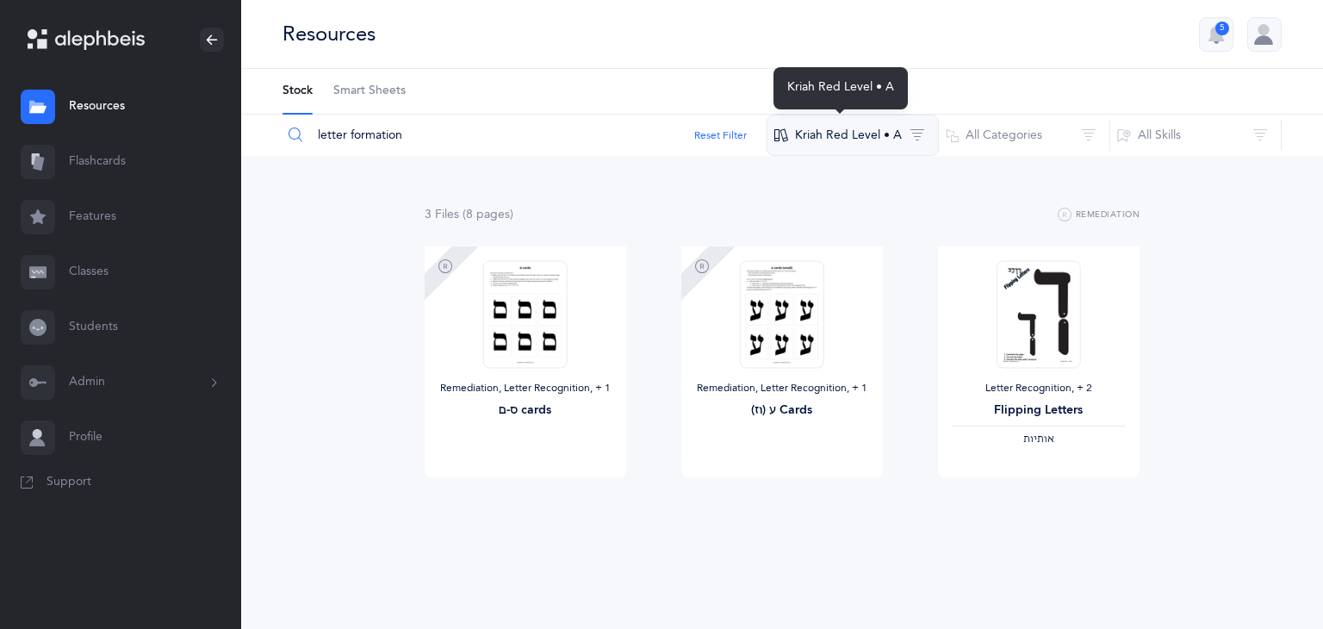
click at [840, 146] on button "Kriah Red Level • A" at bounding box center [853, 135] width 172 height 41
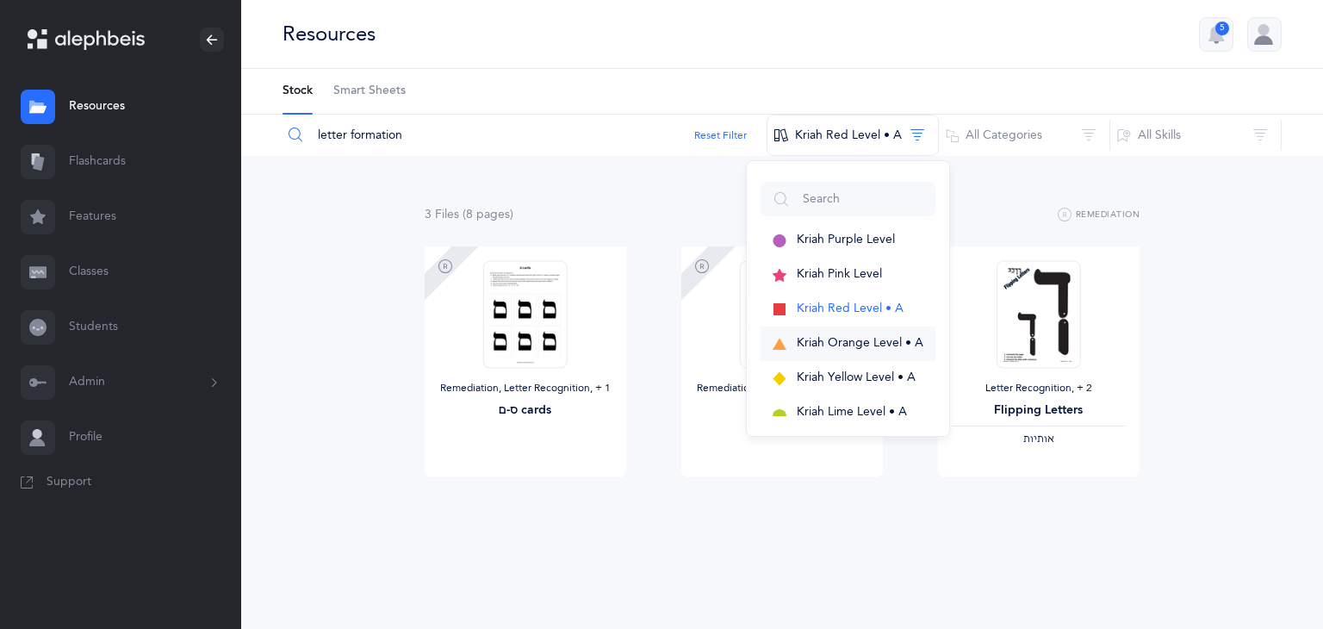
click at [858, 352] on button "Kriah Orange Level • A" at bounding box center [848, 344] width 175 height 34
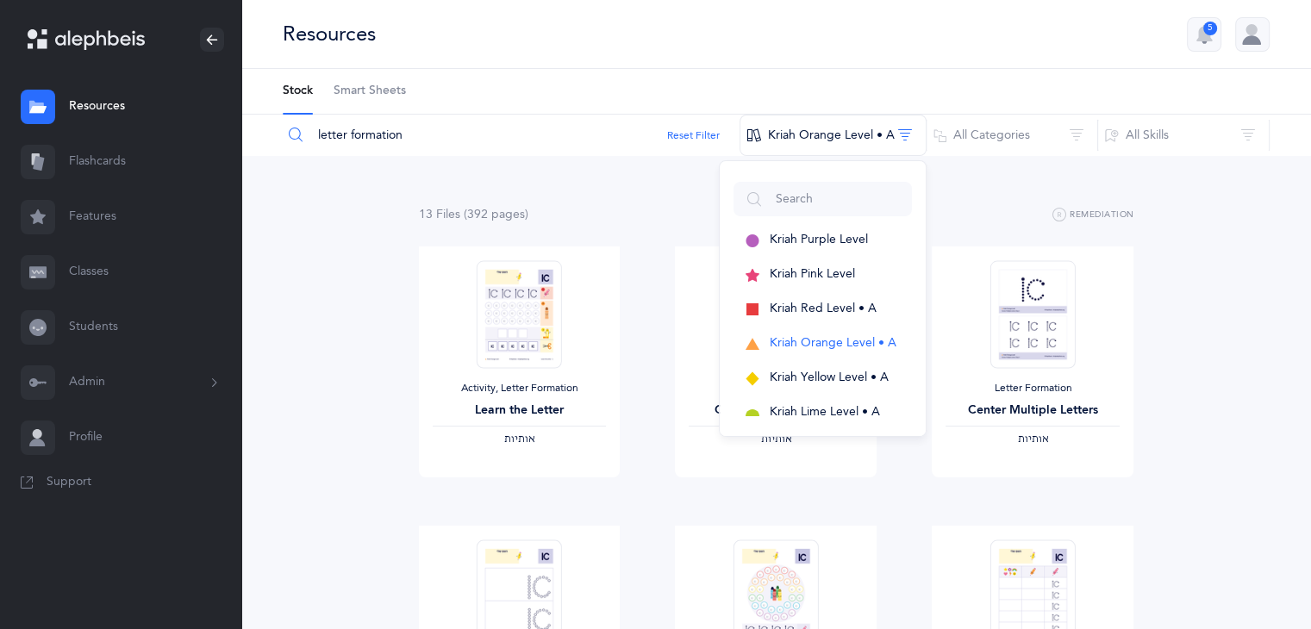
drag, startPoint x: 1298, startPoint y: 278, endPoint x: 1240, endPoint y: 205, distance: 93.8
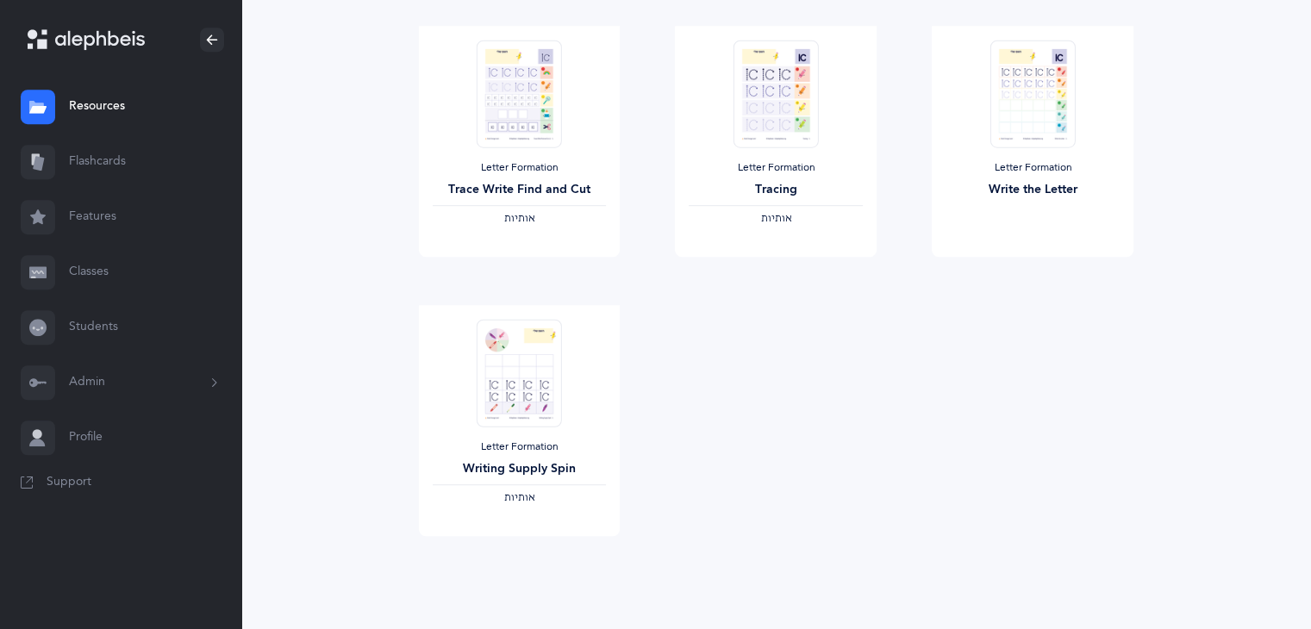
scroll to position [1056, 0]
click at [1030, 277] on span "View" at bounding box center [1032, 277] width 28 height 16
click at [525, 271] on span "View" at bounding box center [519, 277] width 28 height 16
click at [546, 556] on link "View" at bounding box center [520, 556] width 202 height 34
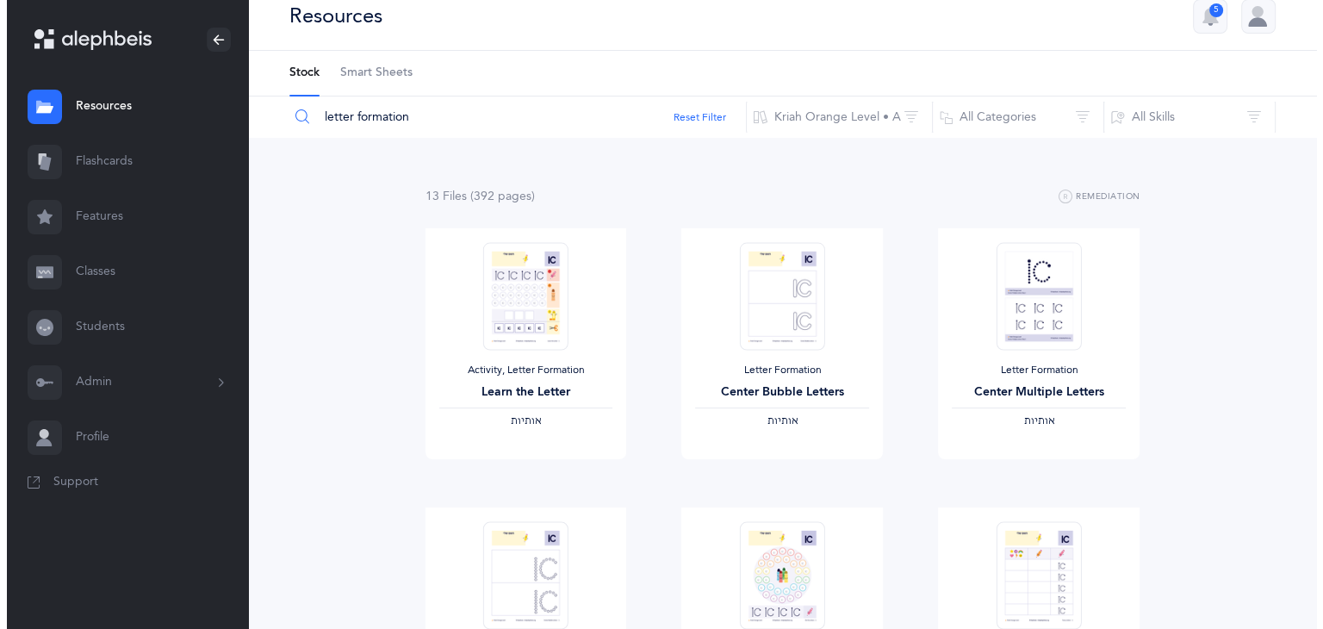
scroll to position [0, 0]
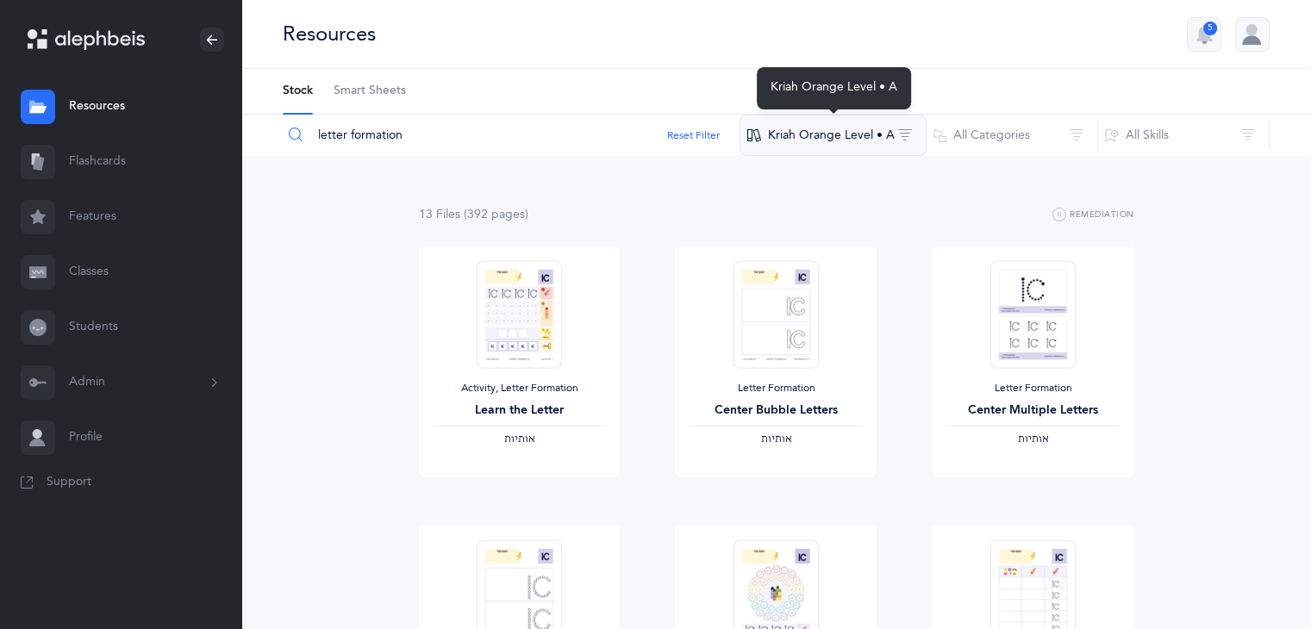
click at [836, 137] on button "Kriah Orange Level • A" at bounding box center [832, 135] width 187 height 41
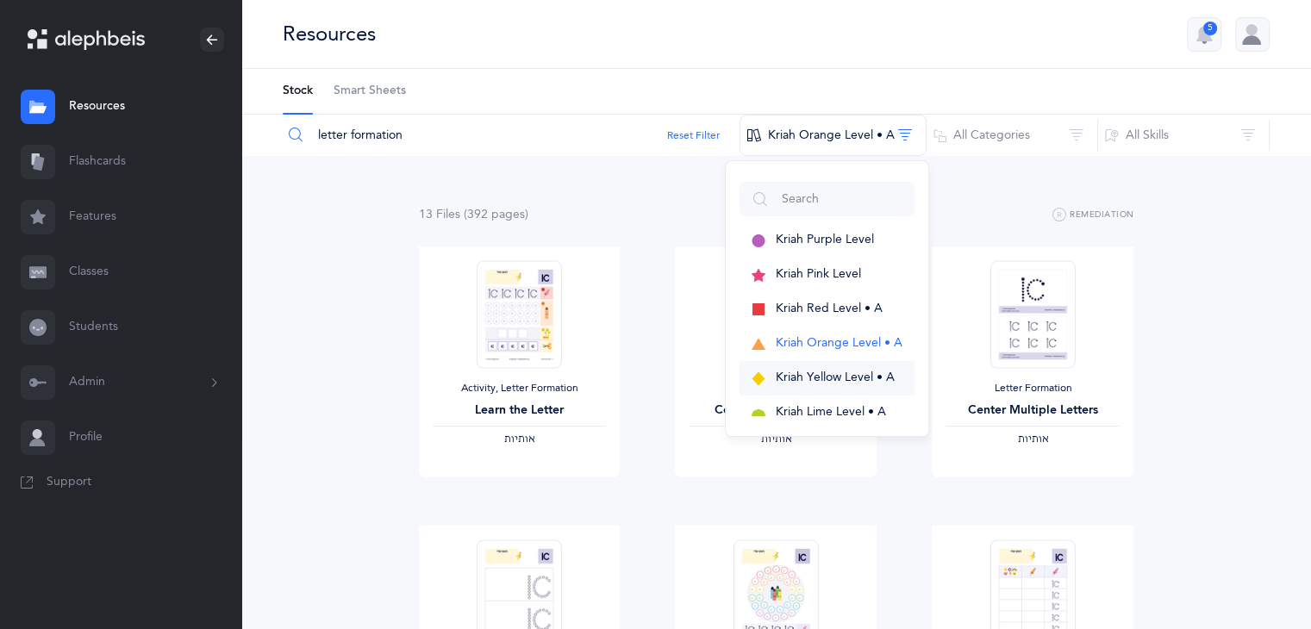
click at [825, 379] on span "Kriah Yellow Level • A" at bounding box center [834, 378] width 119 height 14
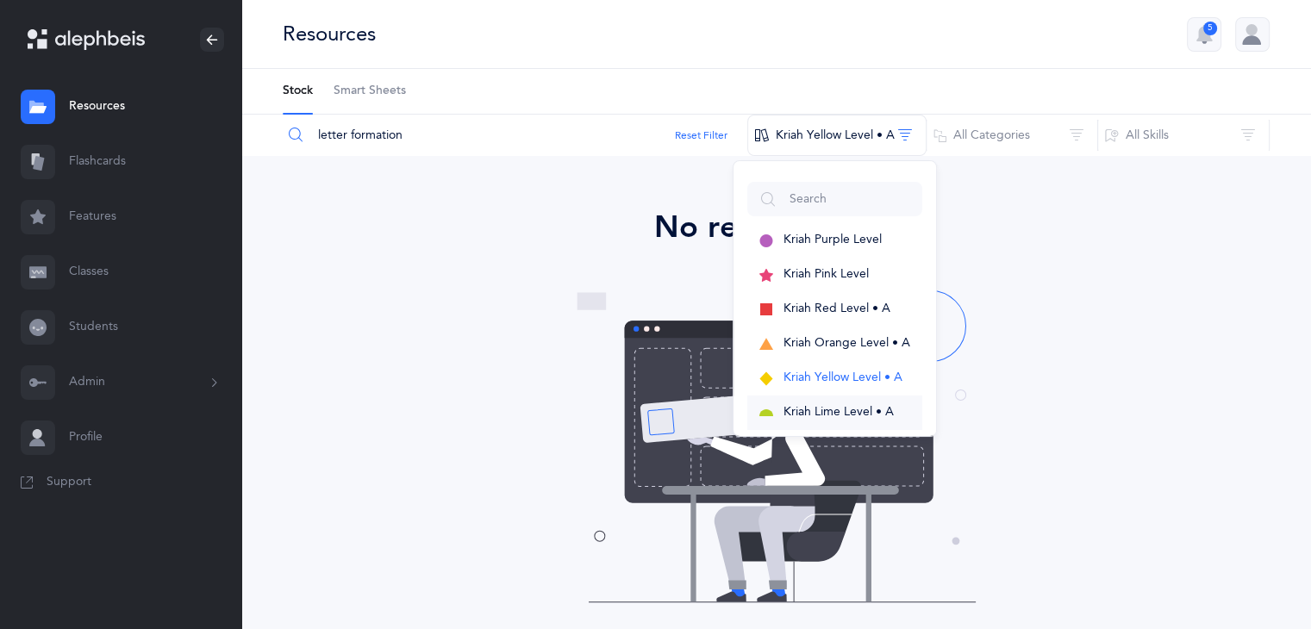
click at [847, 413] on span "Kriah Lime Level • A" at bounding box center [838, 412] width 110 height 14
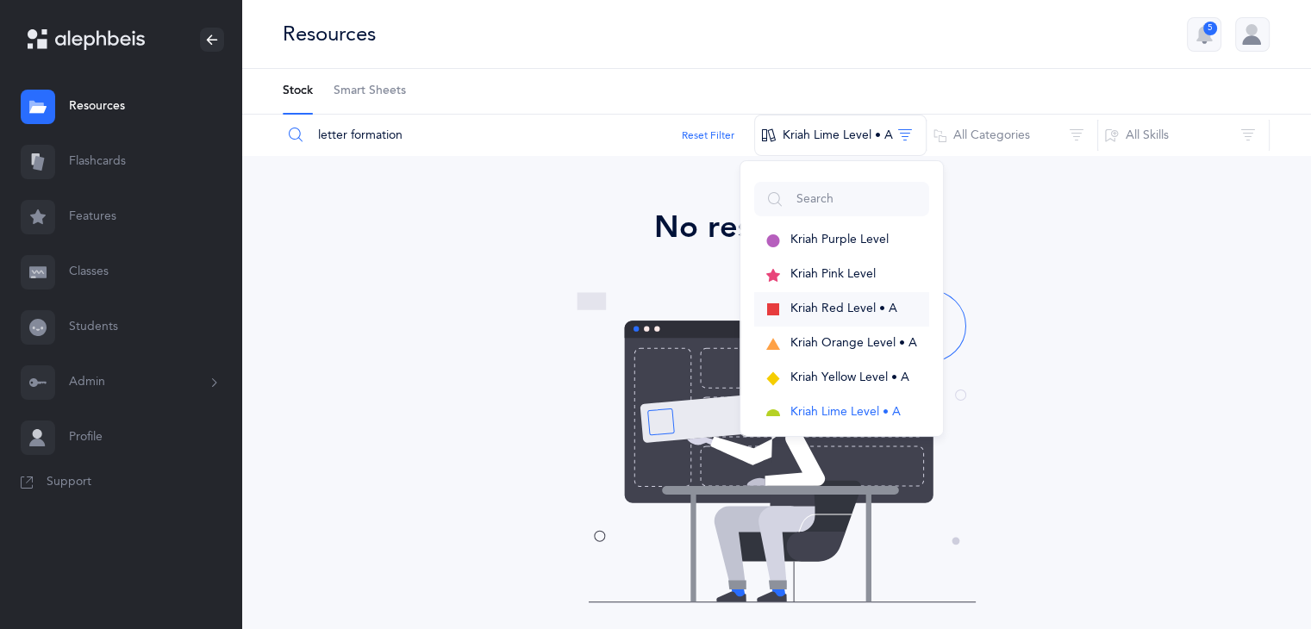
click at [806, 314] on span "Kriah Red Level • A" at bounding box center [843, 309] width 107 height 14
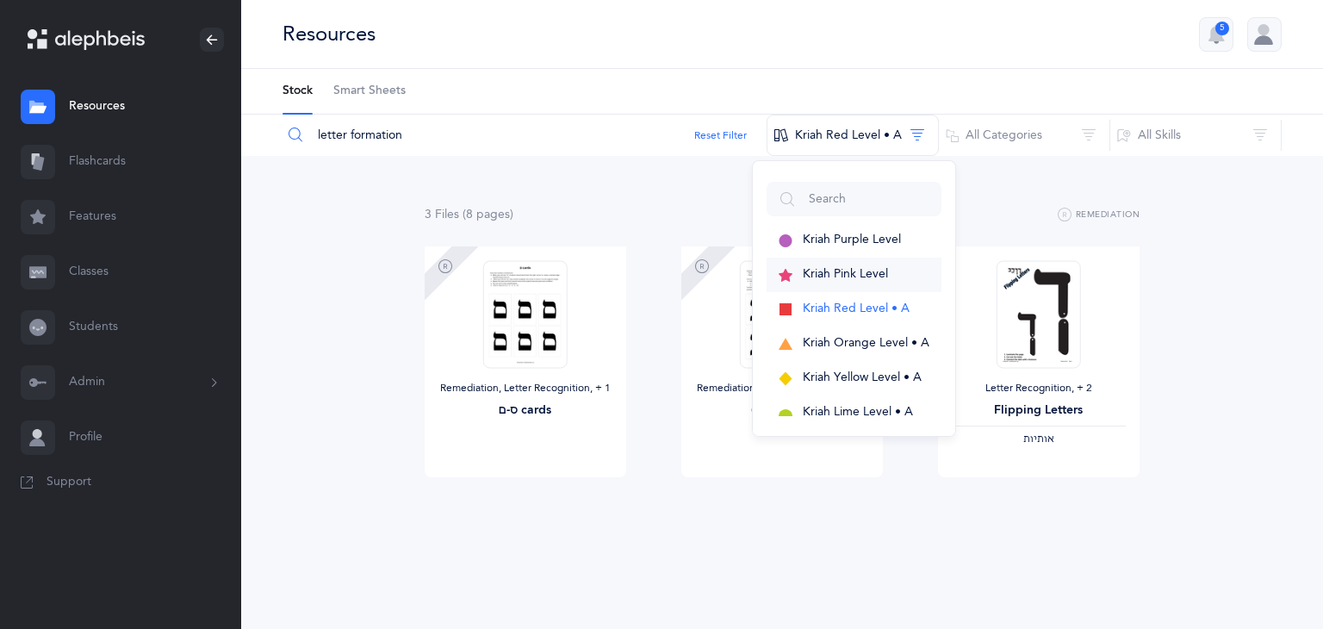
click at [816, 274] on span "Kriah Pink Level" at bounding box center [845, 274] width 85 height 14
click at [829, 239] on span "Kriah Purple Level" at bounding box center [852, 240] width 98 height 14
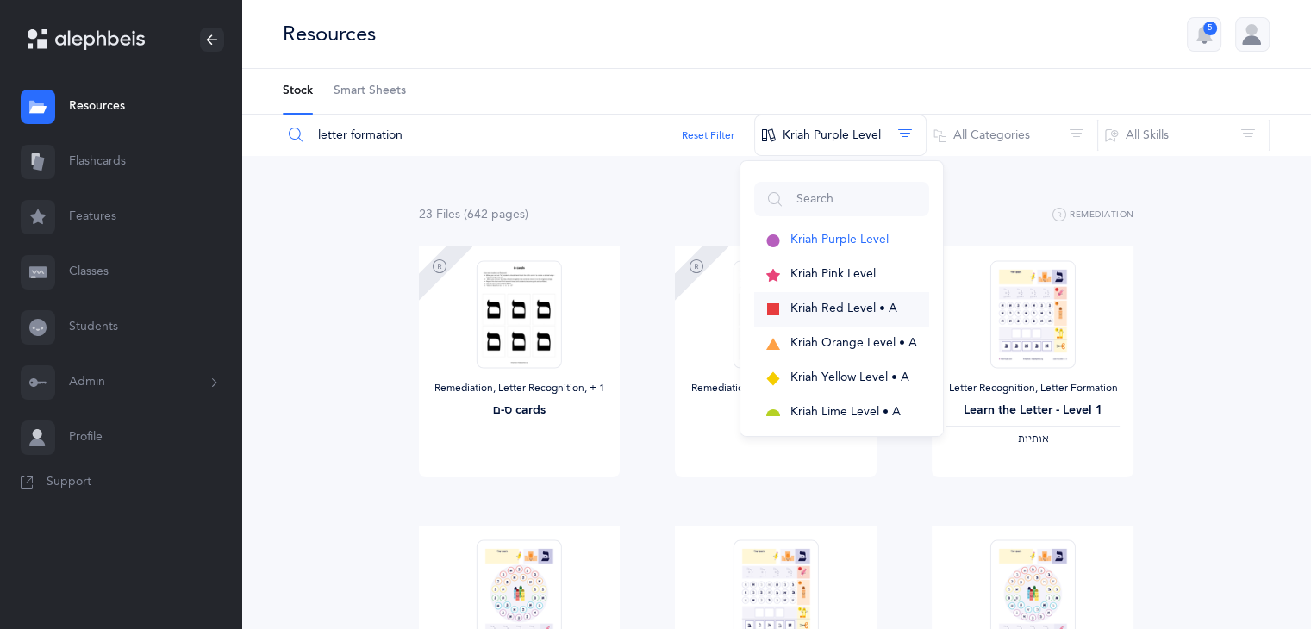
click at [829, 311] on span "Kriah Red Level • A" at bounding box center [843, 309] width 107 height 14
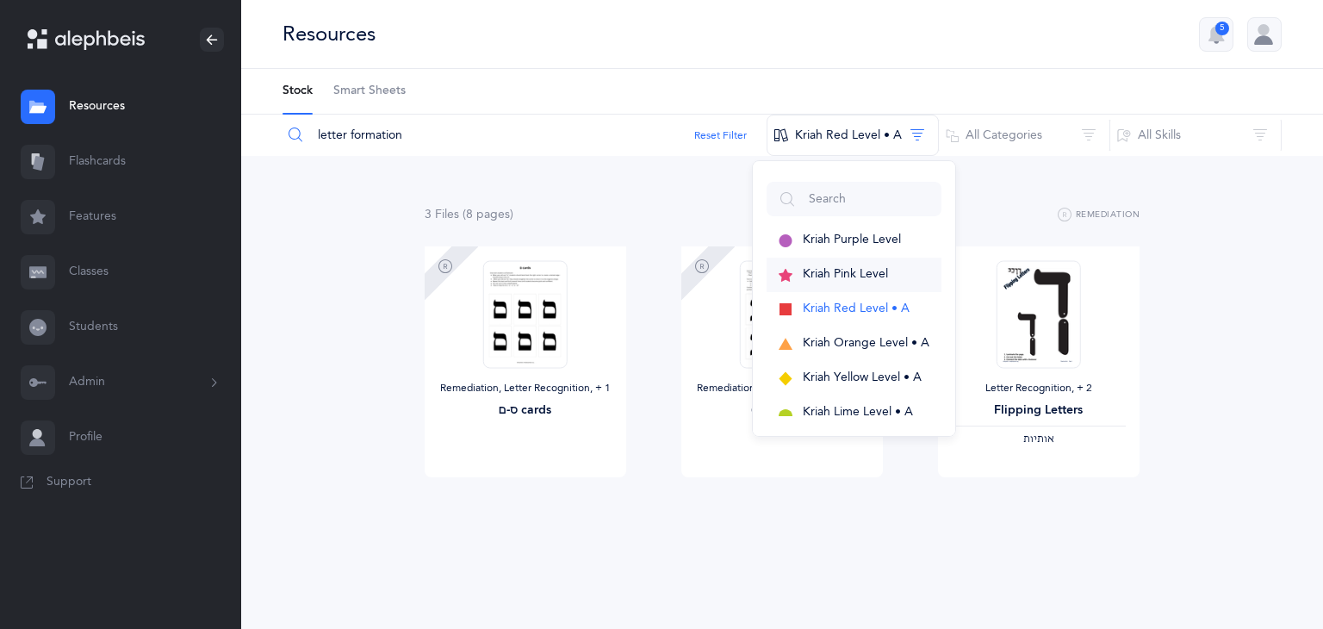
click at [833, 270] on span "Kriah Pink Level" at bounding box center [845, 274] width 85 height 14
click at [1213, 281] on div "3 File s (8 page s ) Remediation Remediation, Letter Recognition‪, + 1‬ ס-ם car…" at bounding box center [782, 375] width 1082 height 439
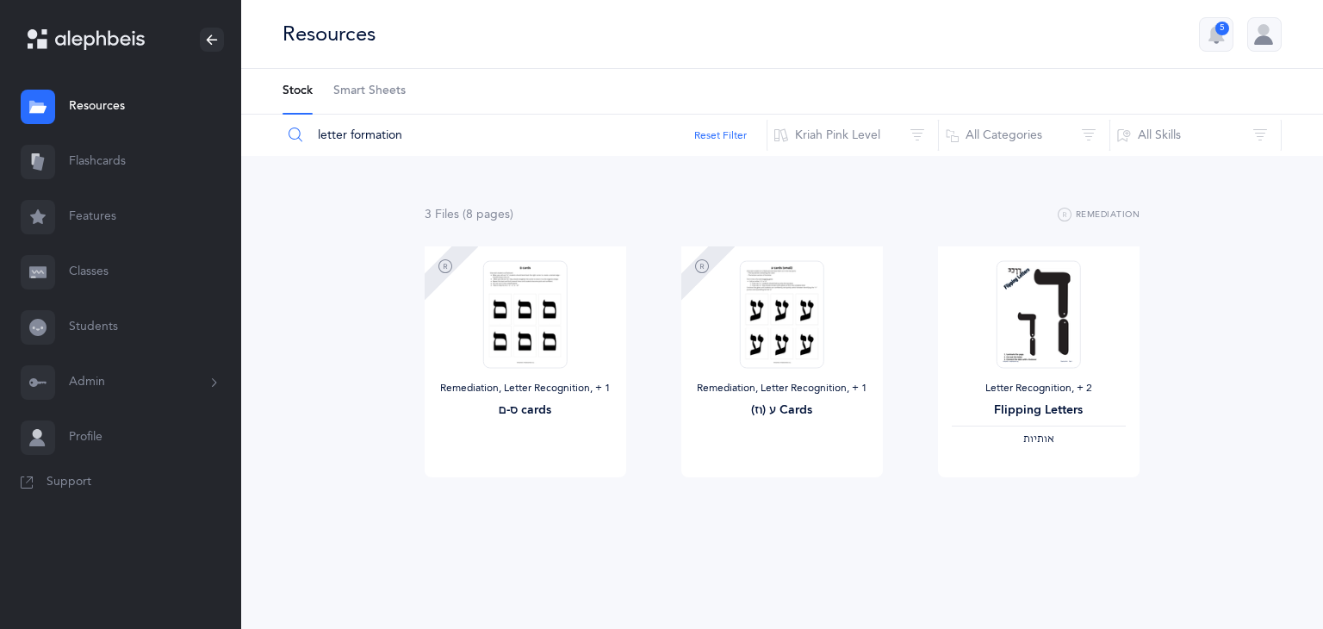
click at [121, 109] on link "Resources" at bounding box center [120, 106] width 241 height 55
click at [389, 95] on span "Smart Sheets" at bounding box center [369, 91] width 72 height 17
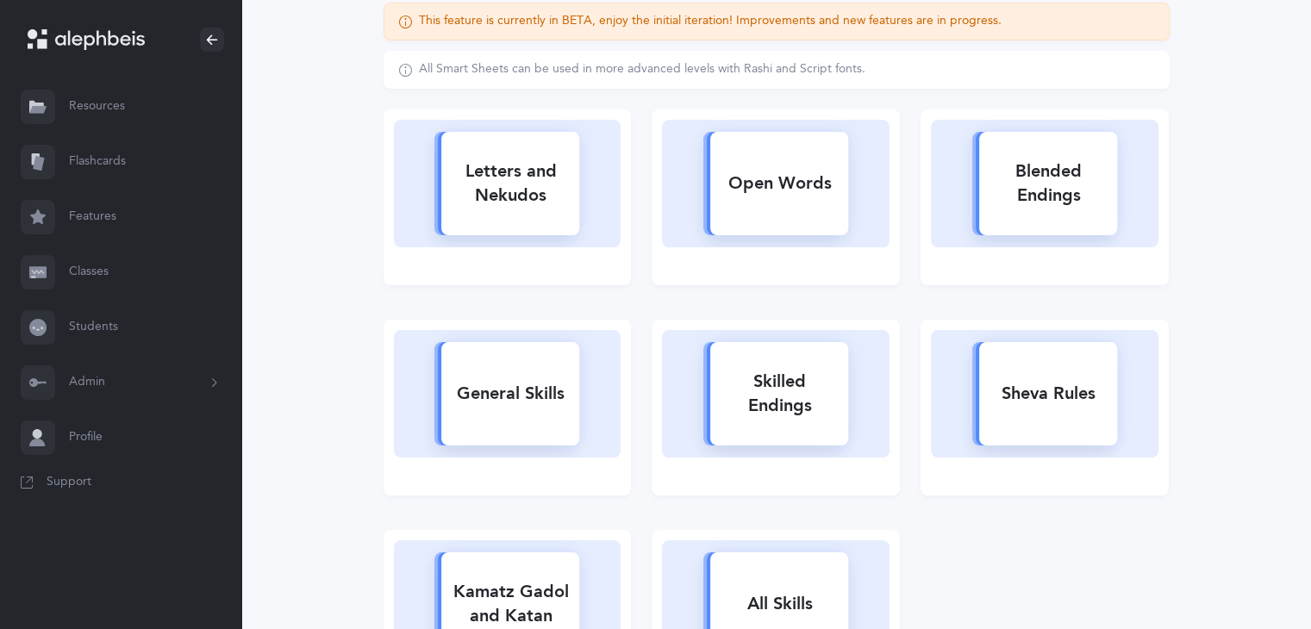
scroll to position [90, 0]
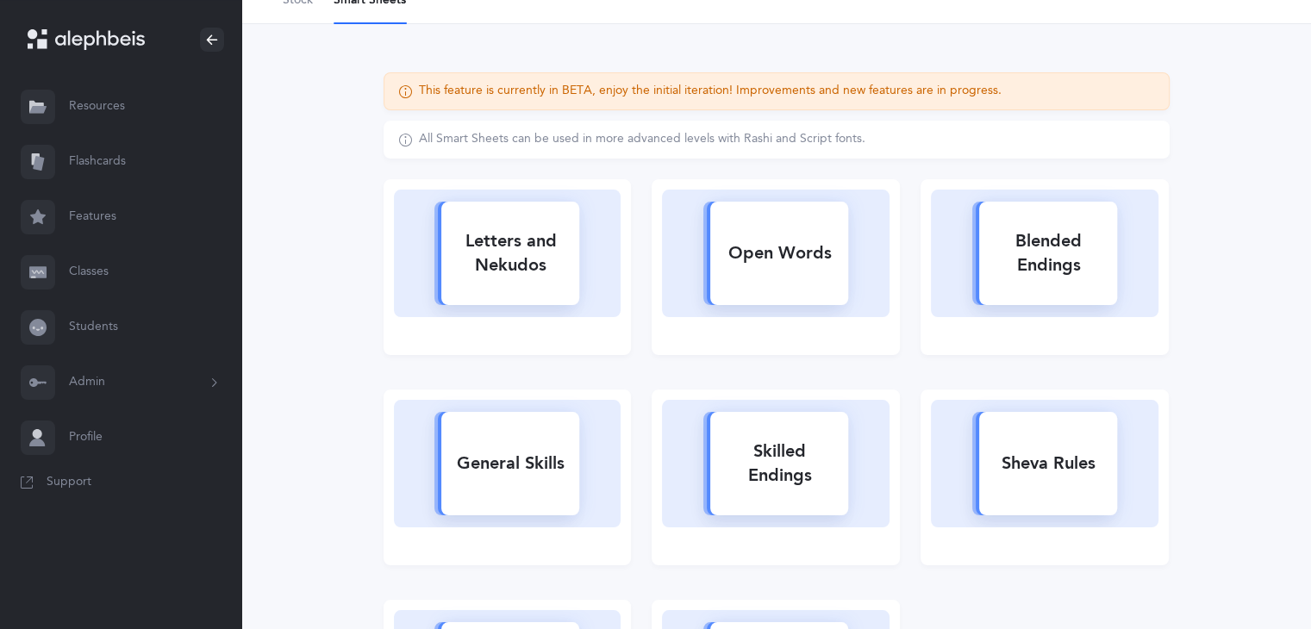
click at [500, 270] on div "Letters and Nekudos" at bounding box center [510, 253] width 138 height 69
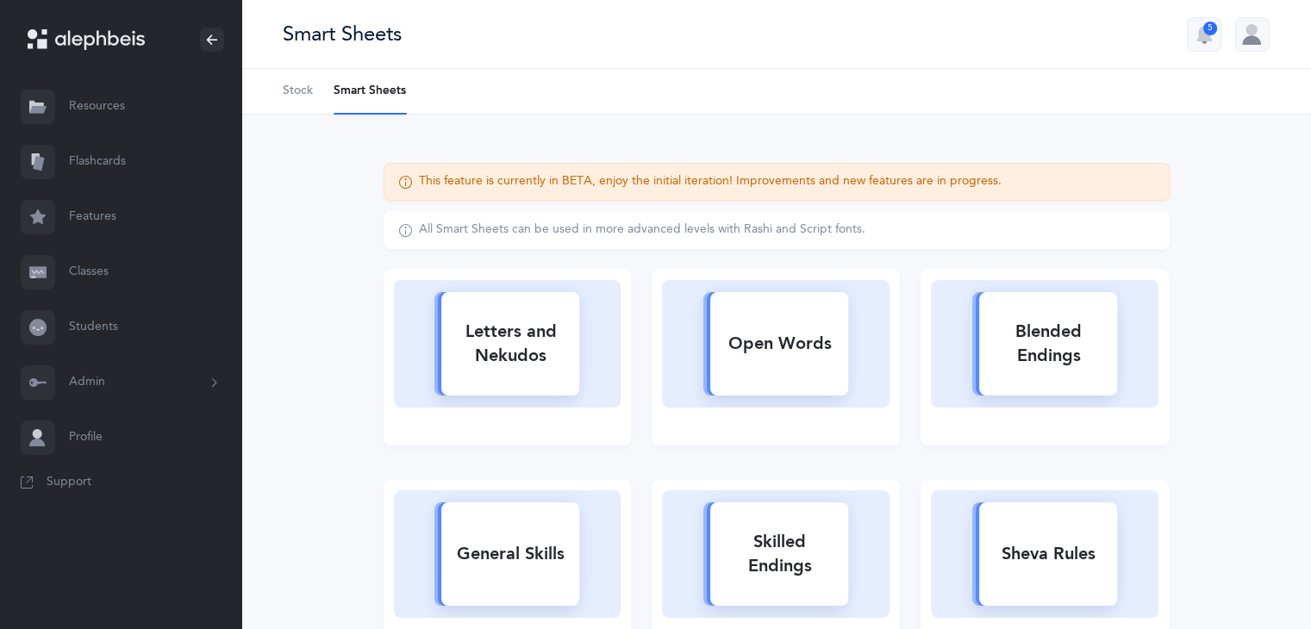
select select
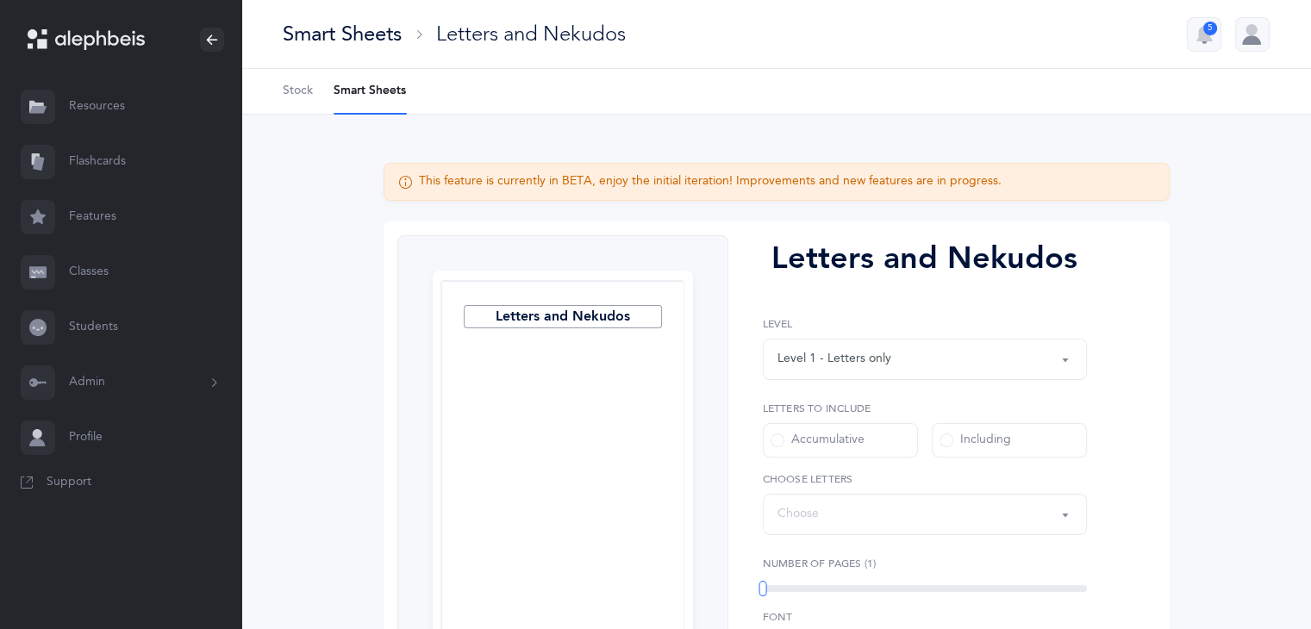
select select "27"
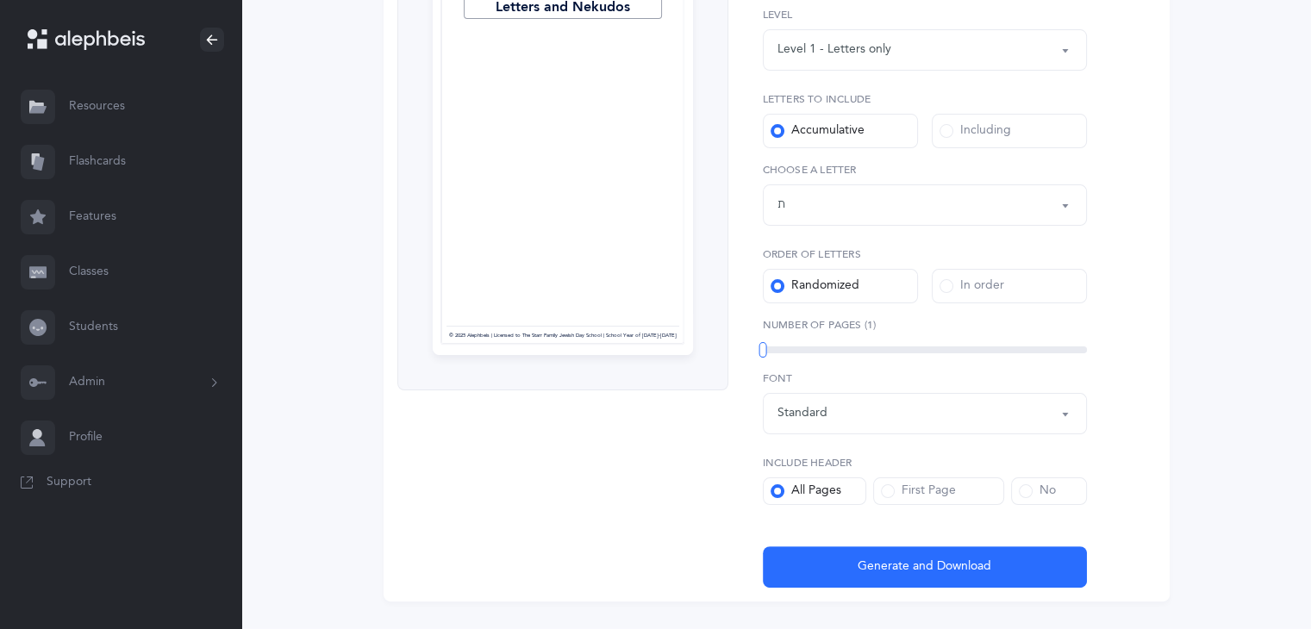
scroll to position [314, 0]
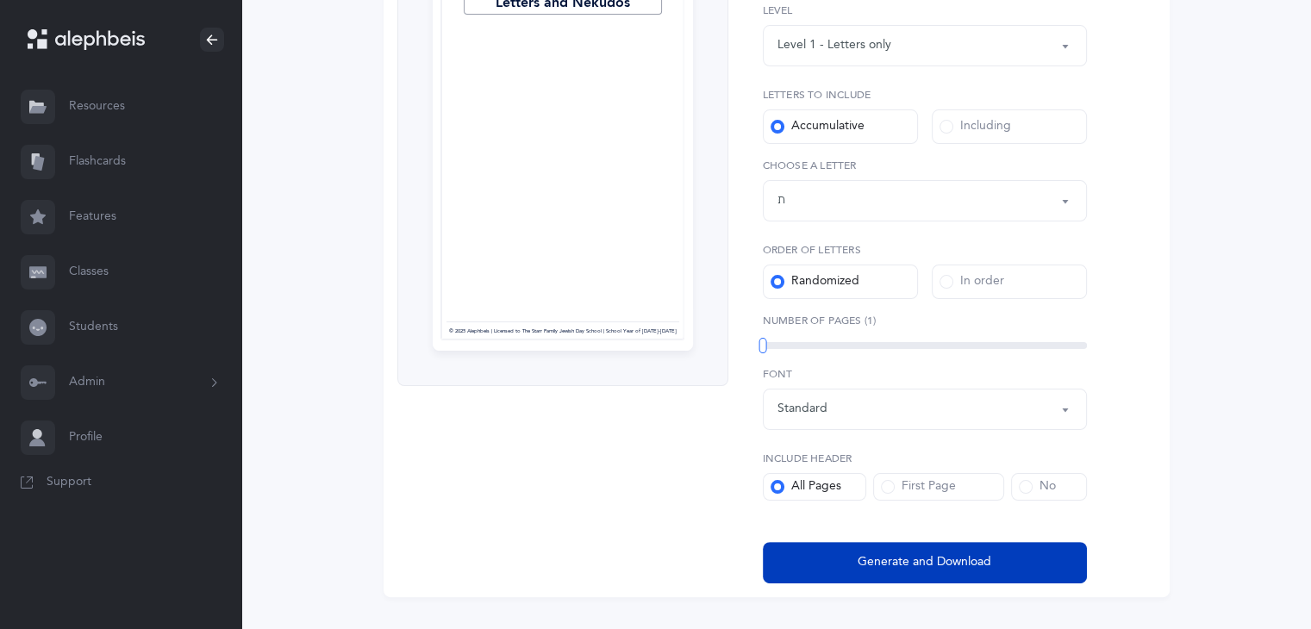
click at [980, 561] on span "Generate and Download" at bounding box center [924, 562] width 134 height 18
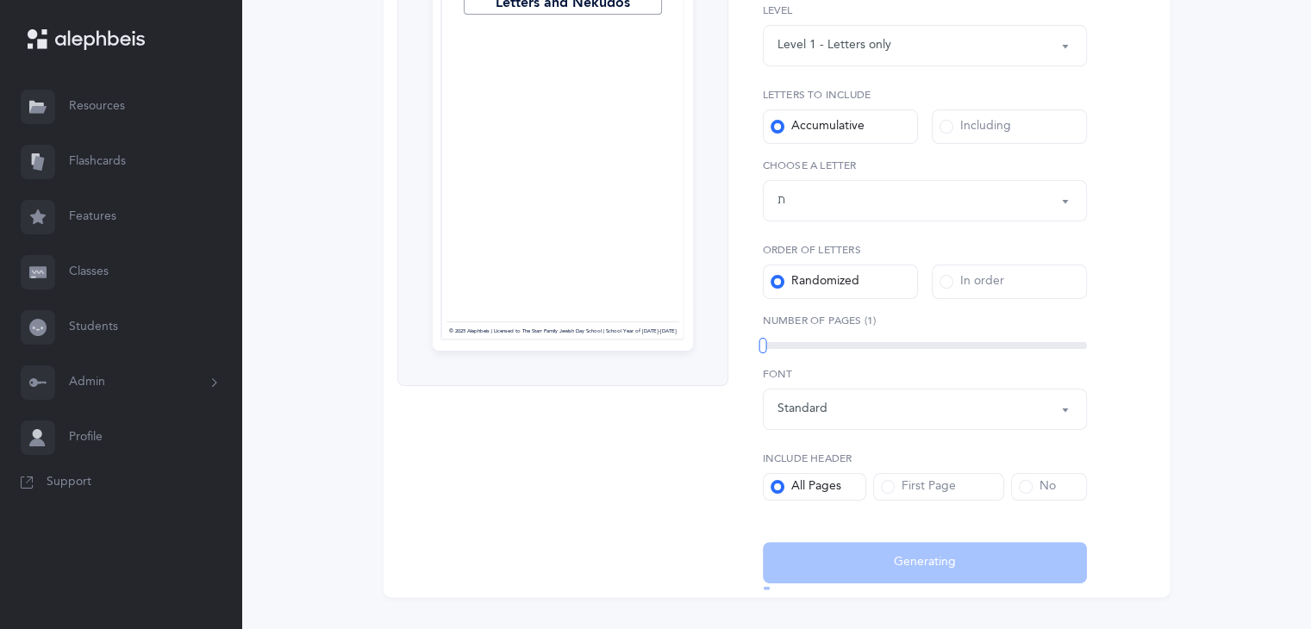
select select "27"
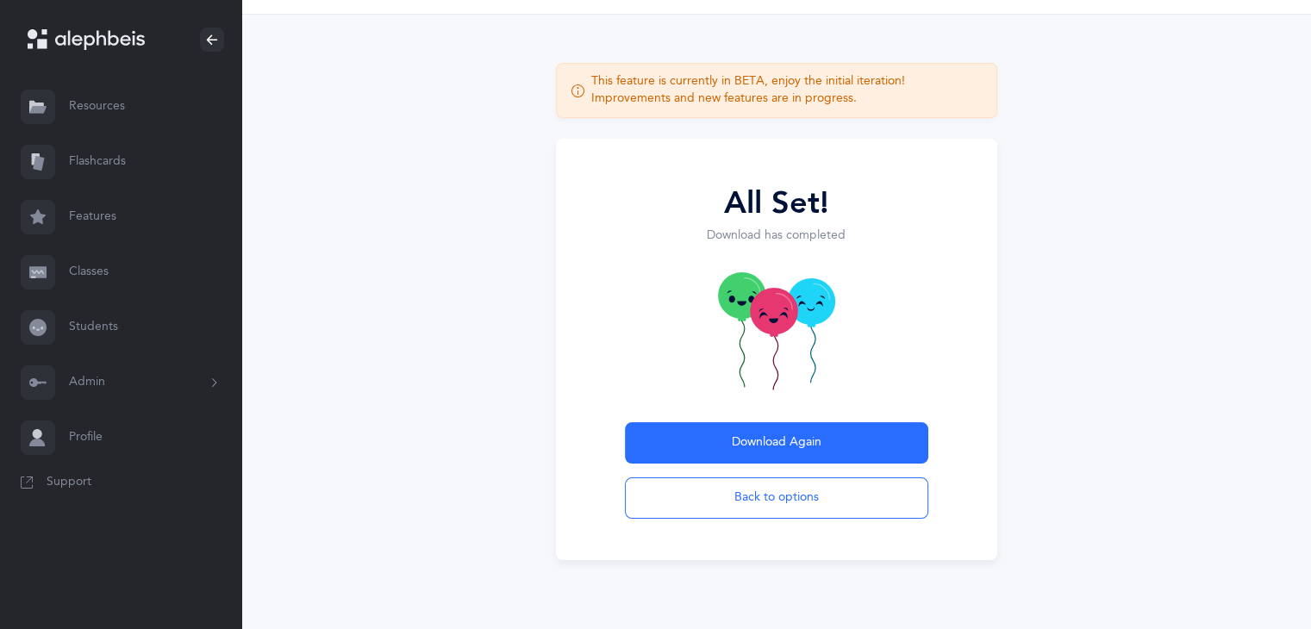
scroll to position [54, 0]
click at [106, 94] on link "Resources" at bounding box center [120, 106] width 241 height 55
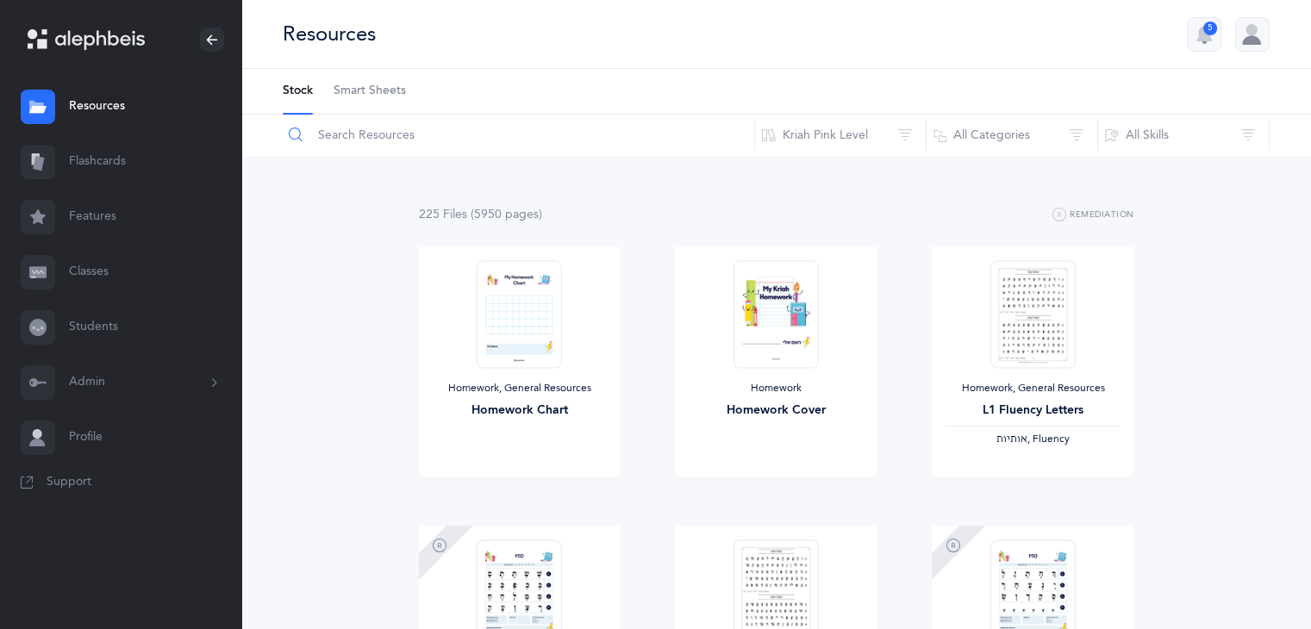
click at [372, 137] on input "text" at bounding box center [518, 135] width 473 height 41
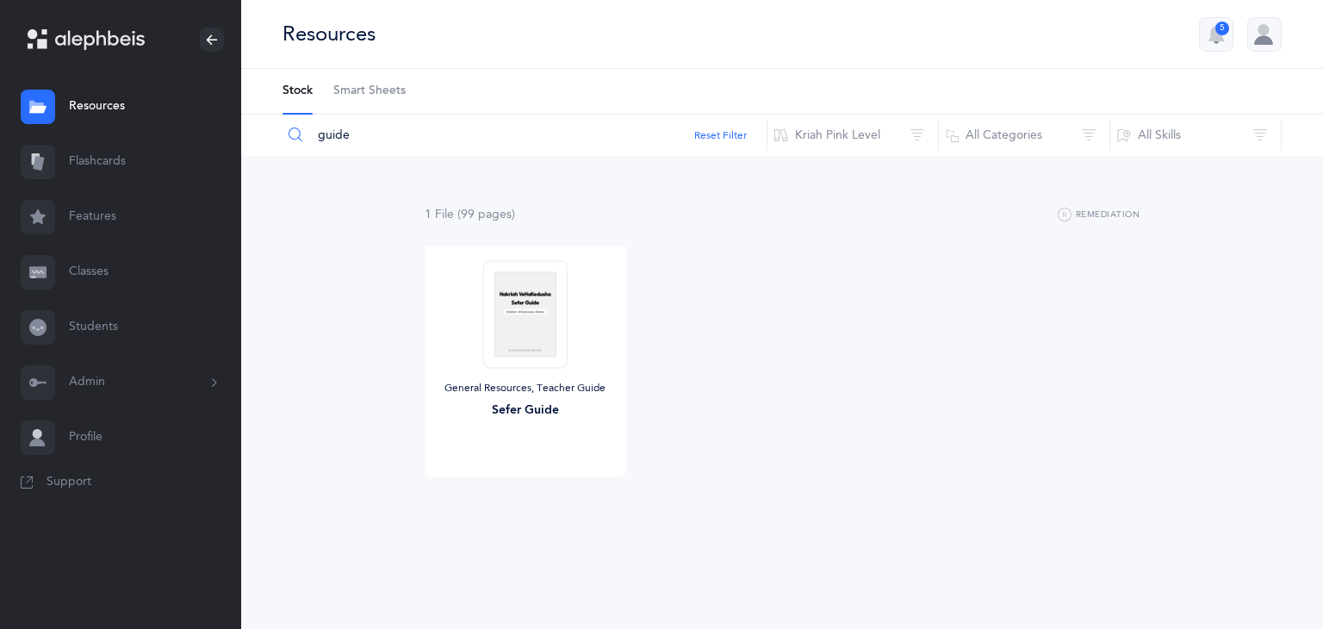
click at [521, 513] on div "General Resources, Teacher Guide Sefer Guide View" at bounding box center [525, 385] width 257 height 279
click at [520, 499] on span "View" at bounding box center [526, 495] width 28 height 16
drag, startPoint x: 377, startPoint y: 136, endPoint x: 247, endPoint y: 121, distance: 130.1
click at [247, 121] on div "guide Reset Filter Kriah Pink Level Kriah Purple Level Kriah Pink Level Kriah R…" at bounding box center [782, 135] width 1082 height 41
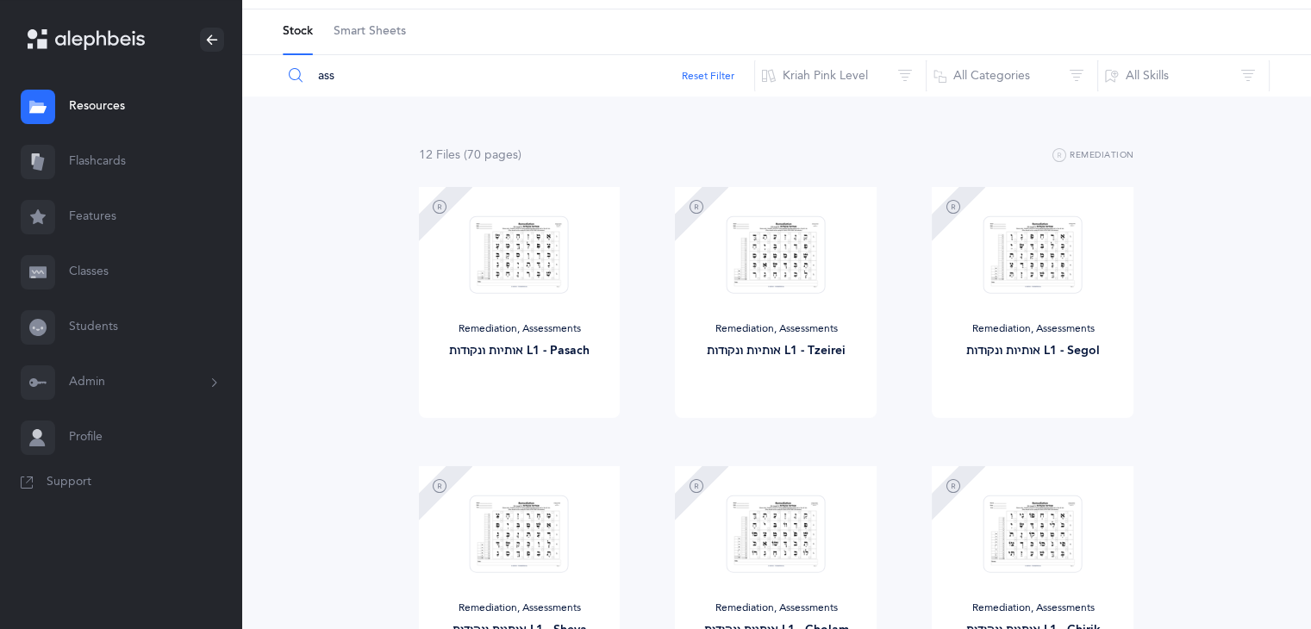
scroll to position [57, 0]
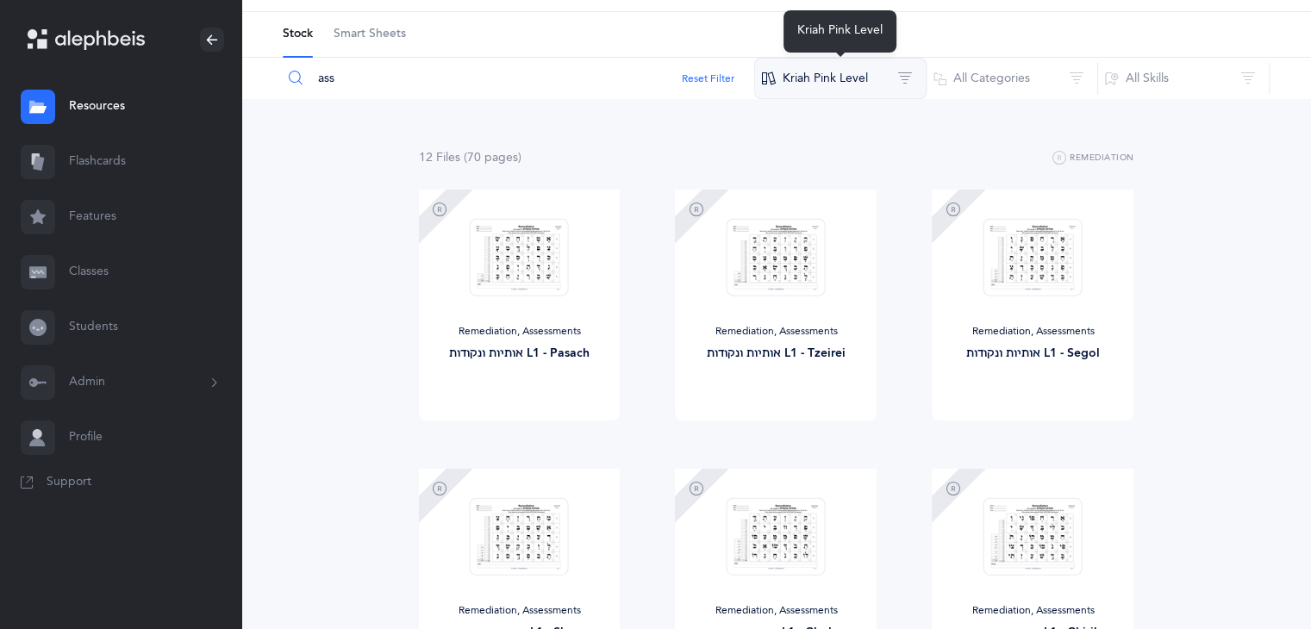
click at [833, 80] on button "Kriah Pink Level" at bounding box center [840, 78] width 172 height 41
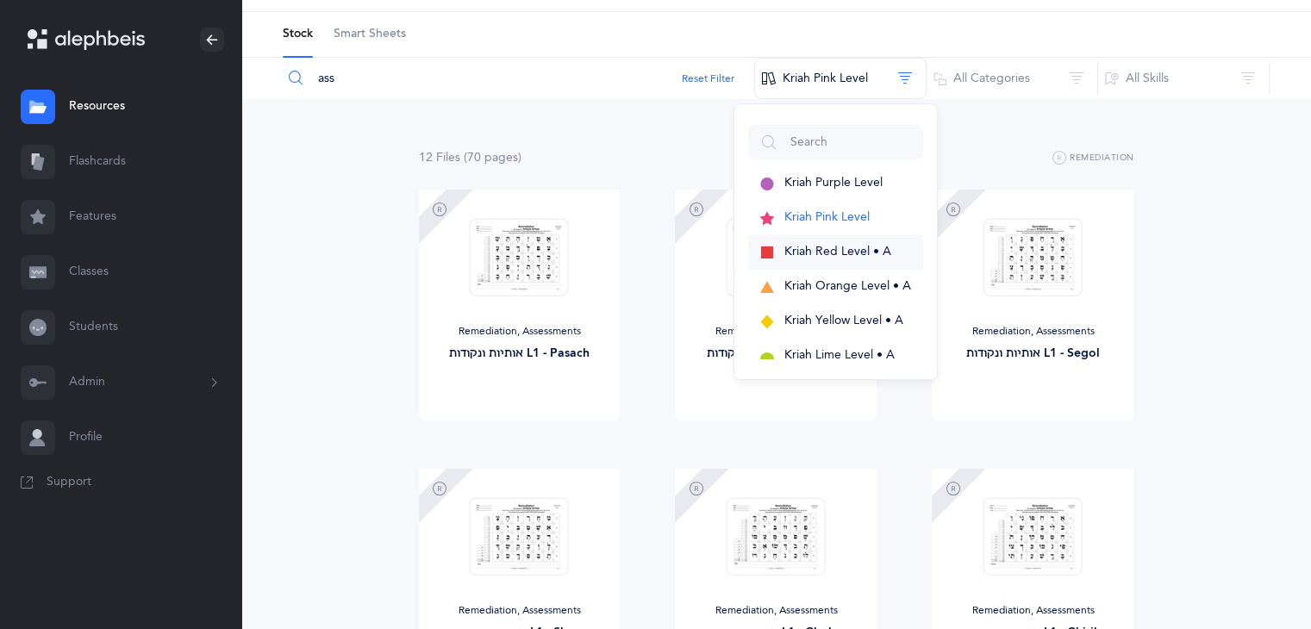
click at [838, 246] on span "Kriah Red Level • A" at bounding box center [837, 252] width 107 height 14
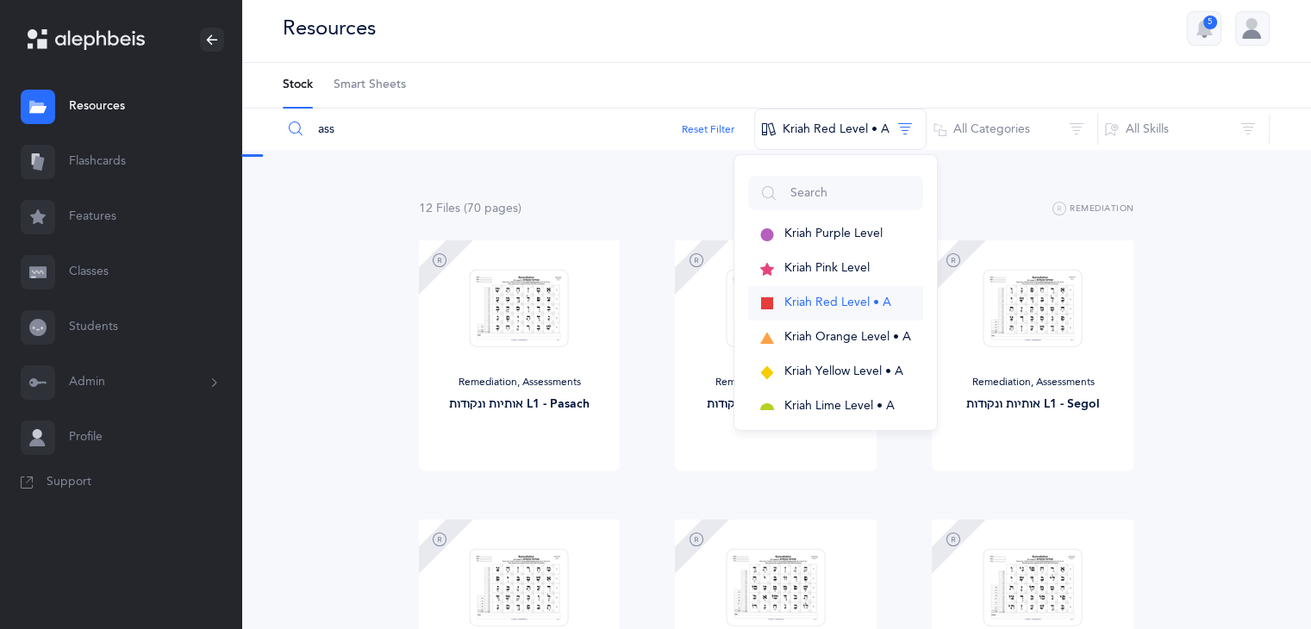
scroll to position [0, 0]
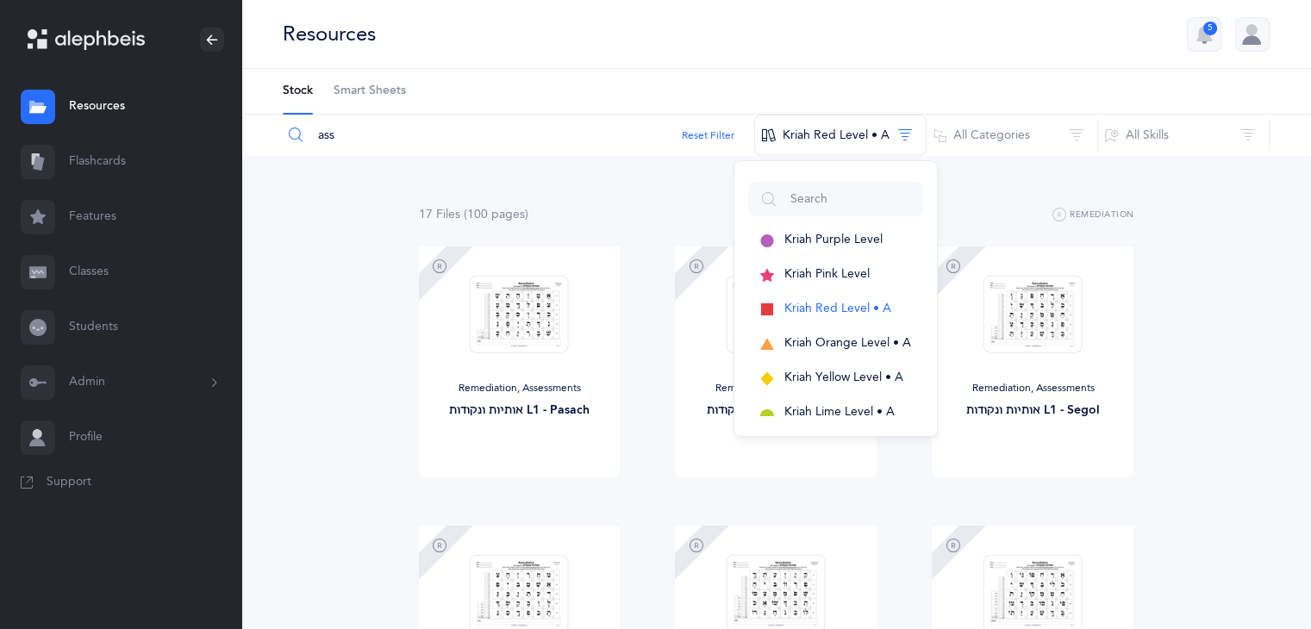
click at [341, 135] on input "ass" at bounding box center [518, 135] width 473 height 41
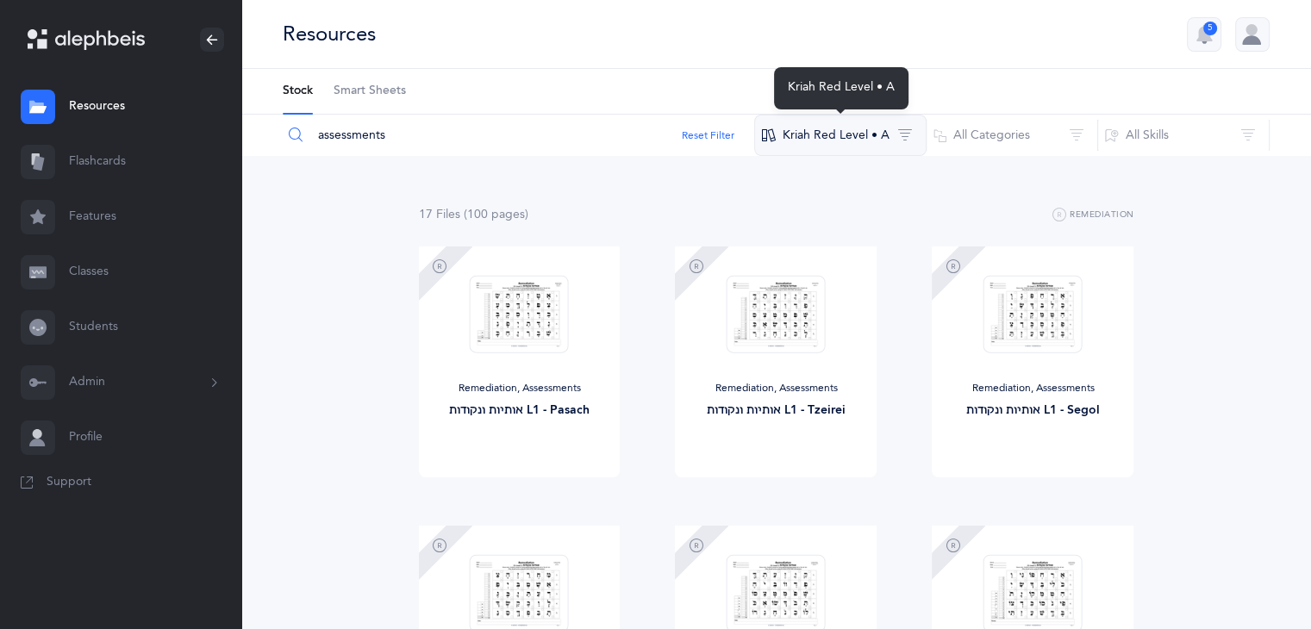
click at [866, 139] on button "Kriah Red Level • A" at bounding box center [840, 135] width 172 height 41
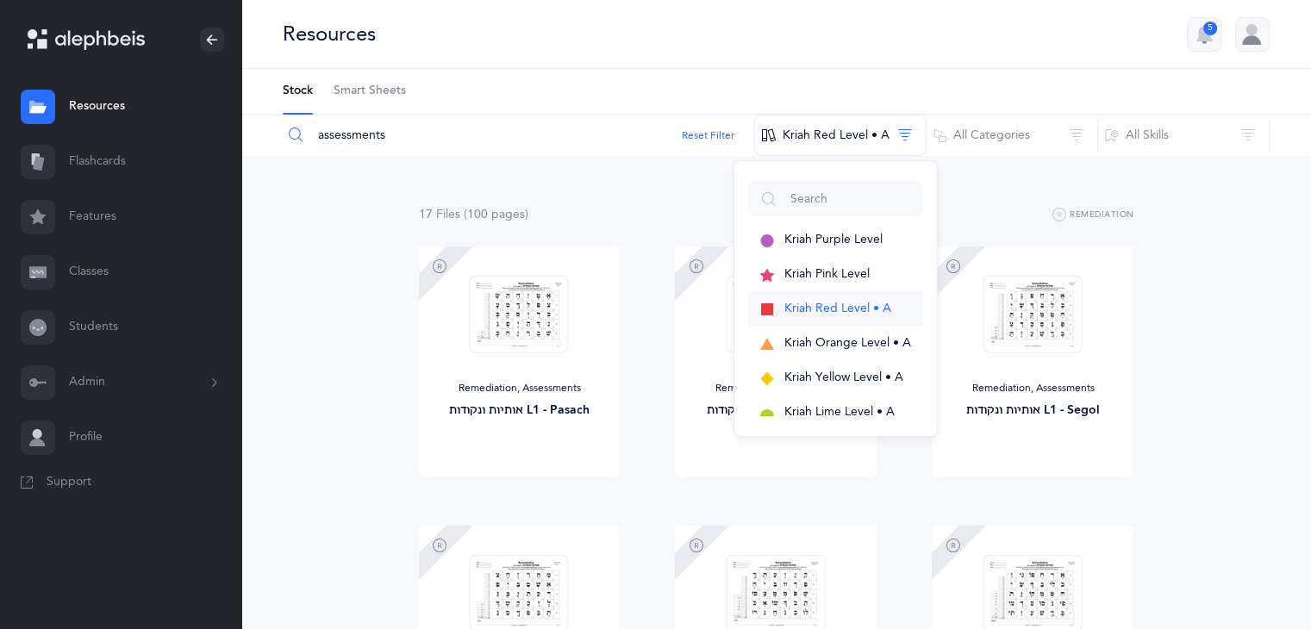
click at [846, 307] on span "Kriah Red Level • A" at bounding box center [837, 309] width 107 height 14
drag, startPoint x: 392, startPoint y: 127, endPoint x: 246, endPoint y: 159, distance: 150.1
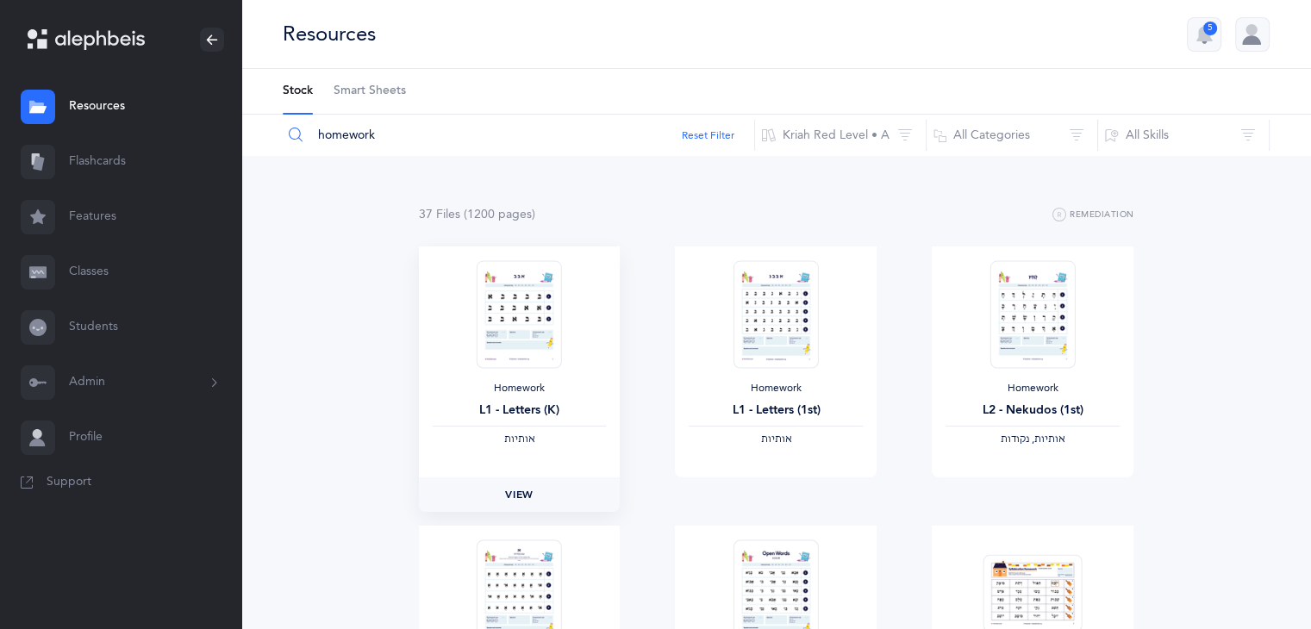
type input "homework"
click at [538, 479] on link "View" at bounding box center [520, 494] width 202 height 34
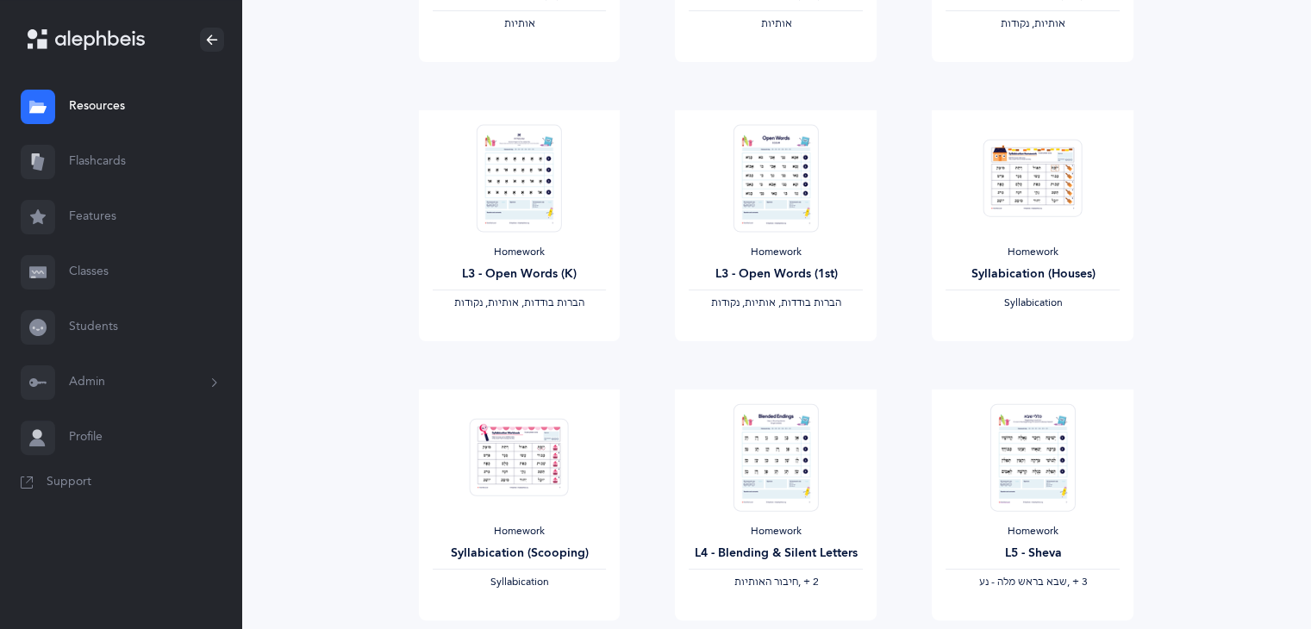
scroll to position [409, 0]
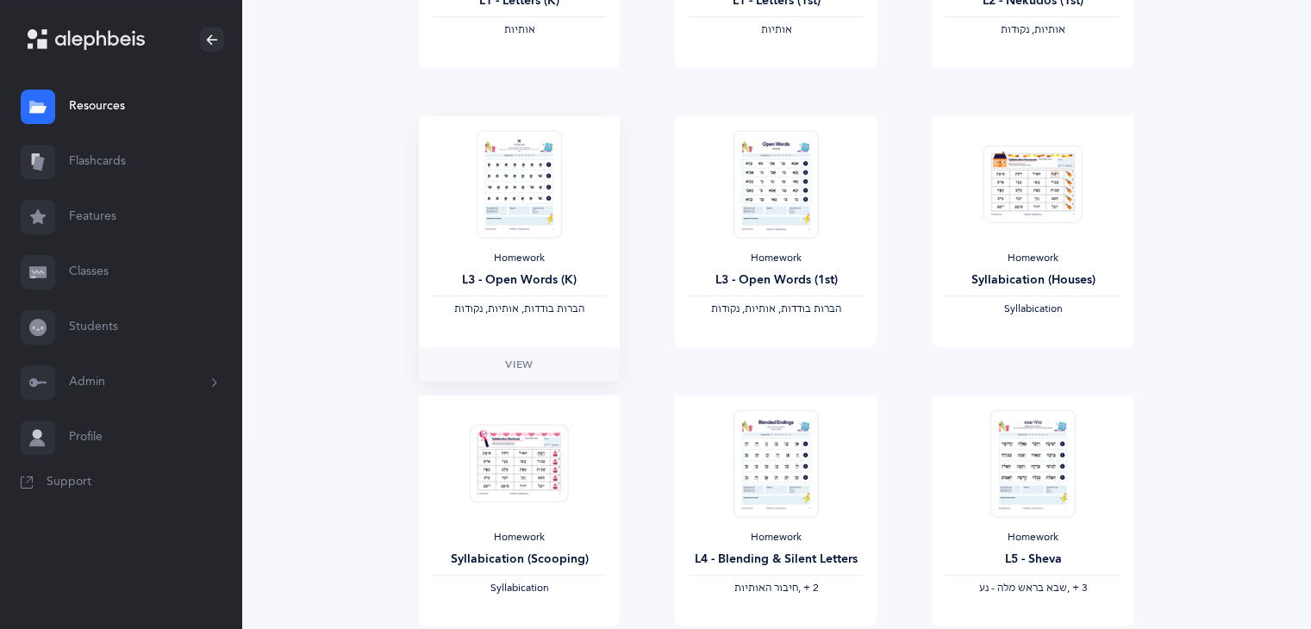
click at [531, 328] on div "Homework L3 - Open Words (K) ‫הברות בודדות, אותיות, נקודות‬" at bounding box center [520, 231] width 202 height 231
click at [545, 371] on link "View" at bounding box center [520, 364] width 202 height 34
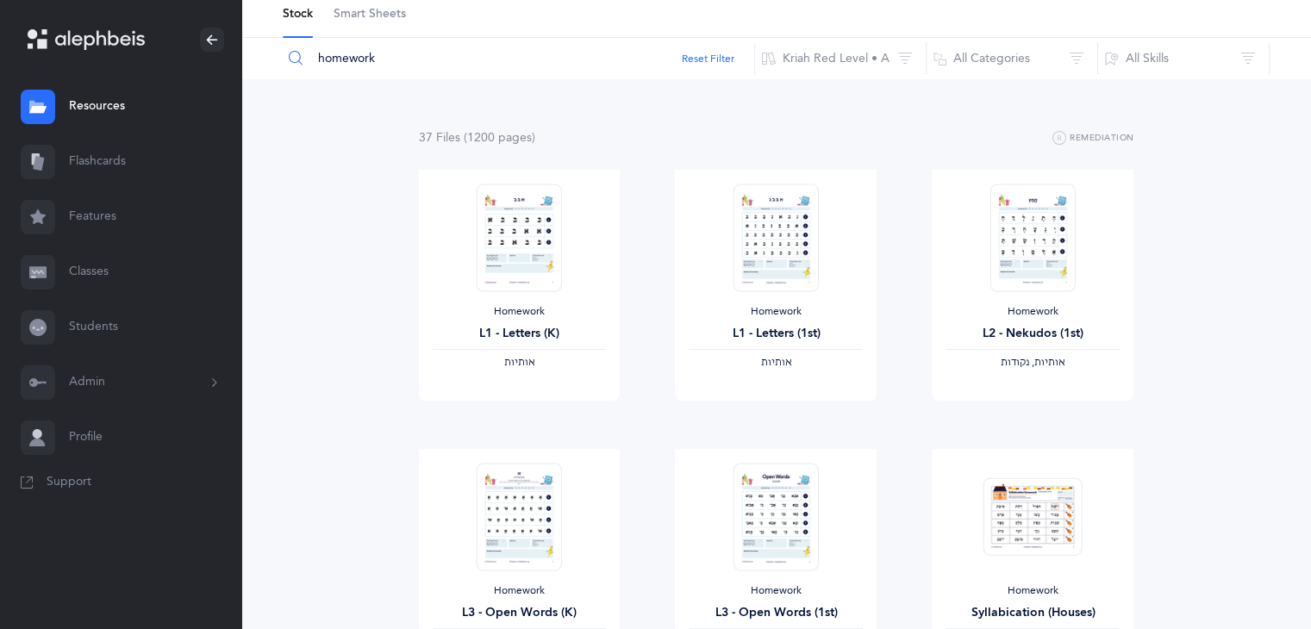
scroll to position [0, 0]
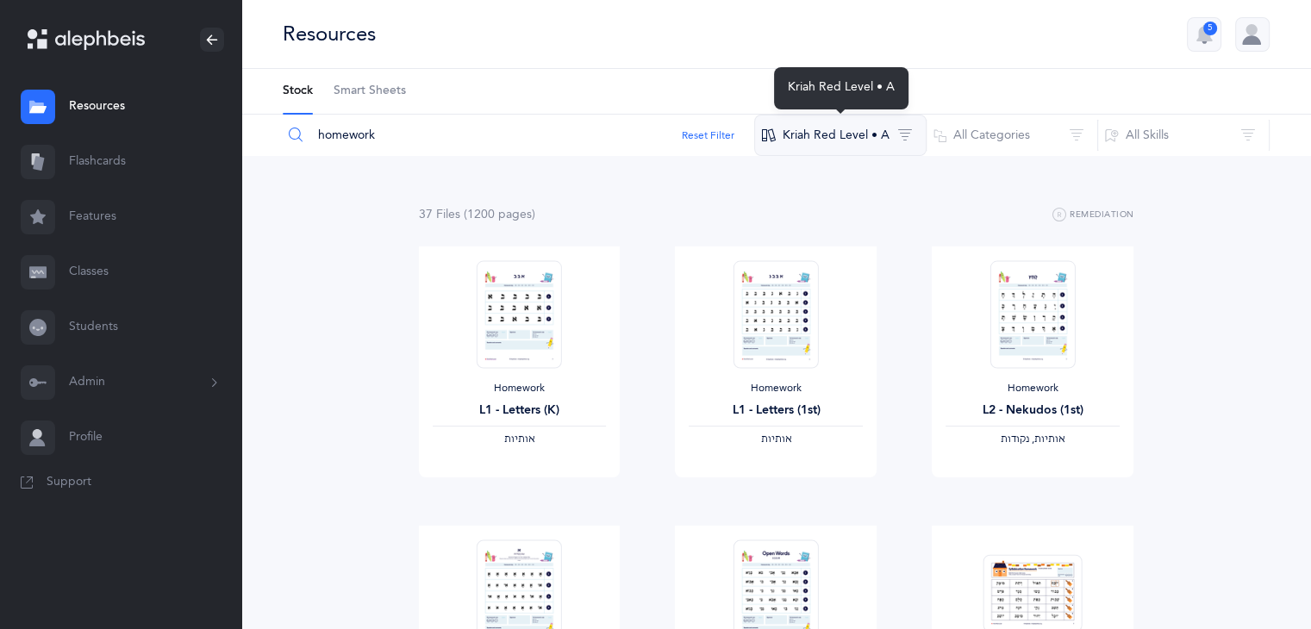
click at [851, 140] on button "Kriah Red Level • A" at bounding box center [840, 135] width 172 height 41
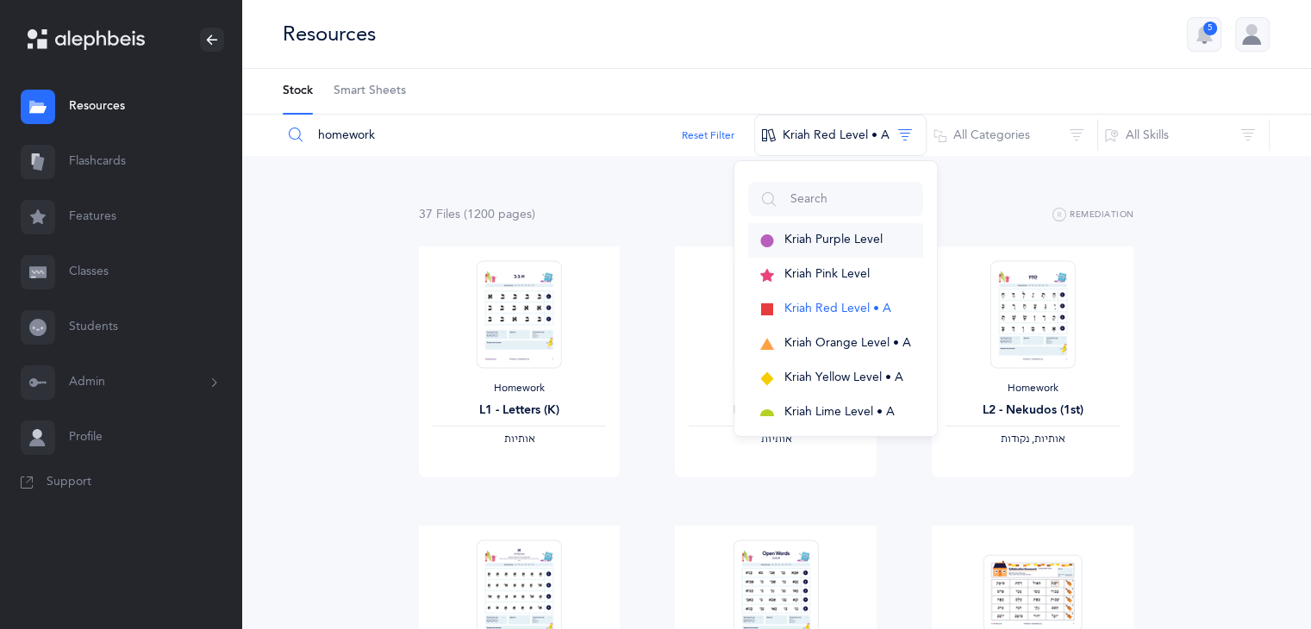
click at [857, 249] on button "Kriah Purple Level" at bounding box center [835, 240] width 175 height 34
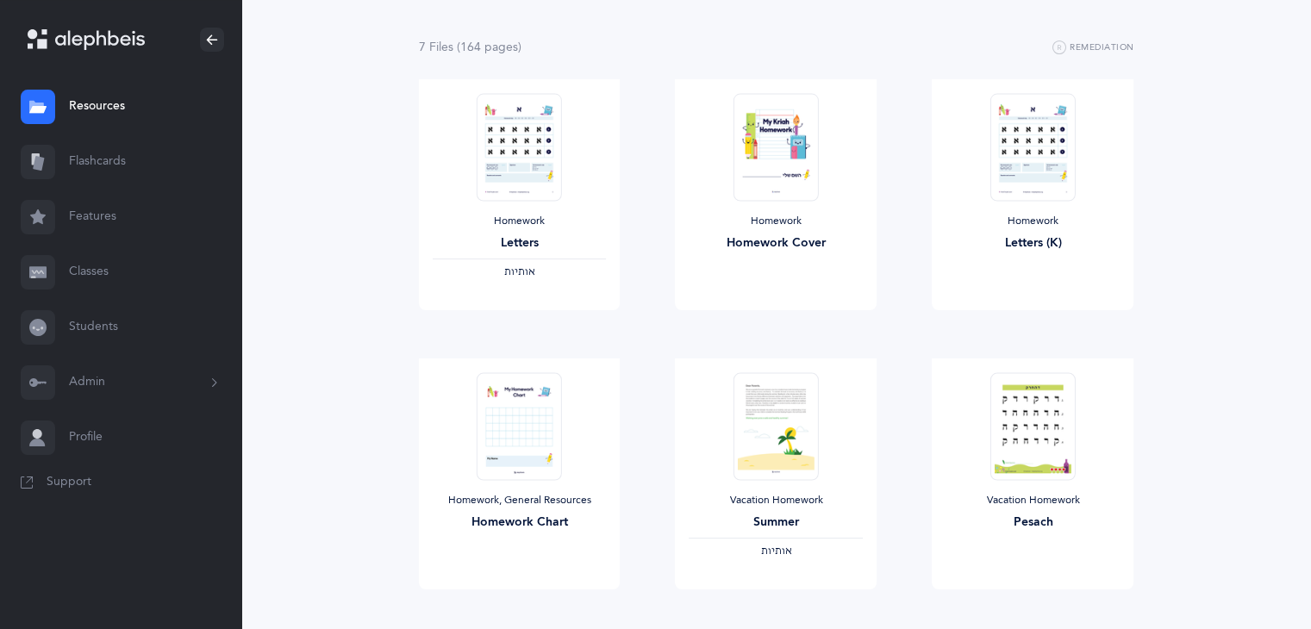
scroll to position [165, 0]
click at [520, 330] on span "View" at bounding box center [519, 329] width 28 height 16
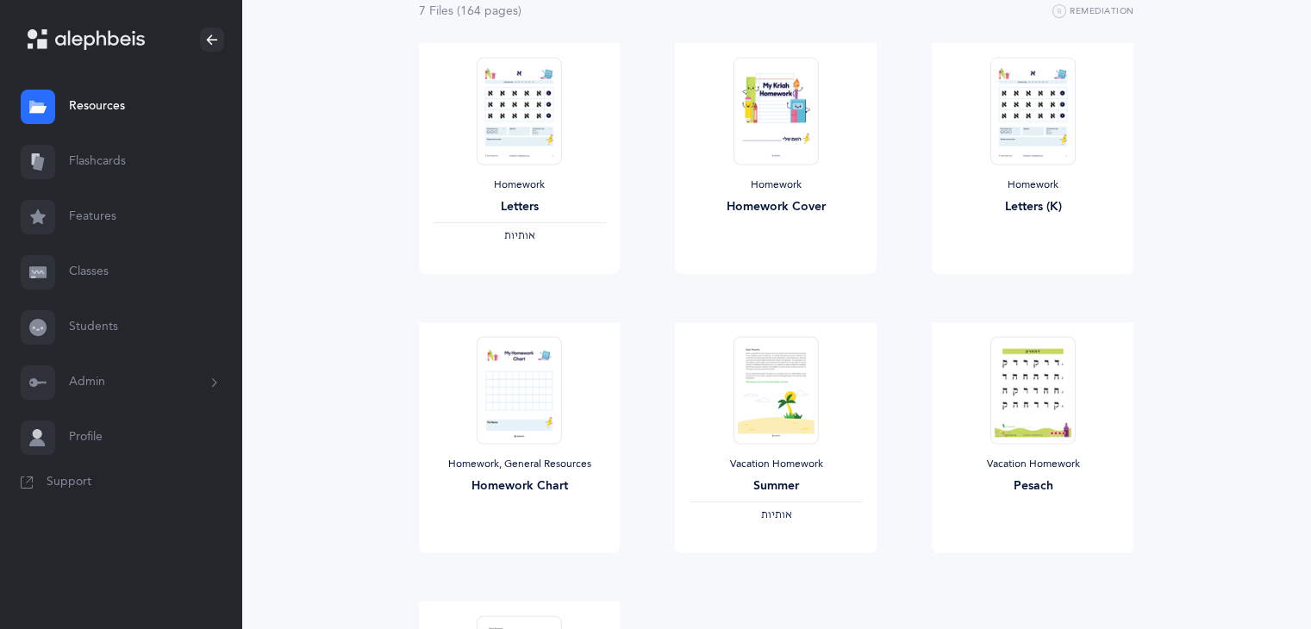
scroll to position [195, 0]
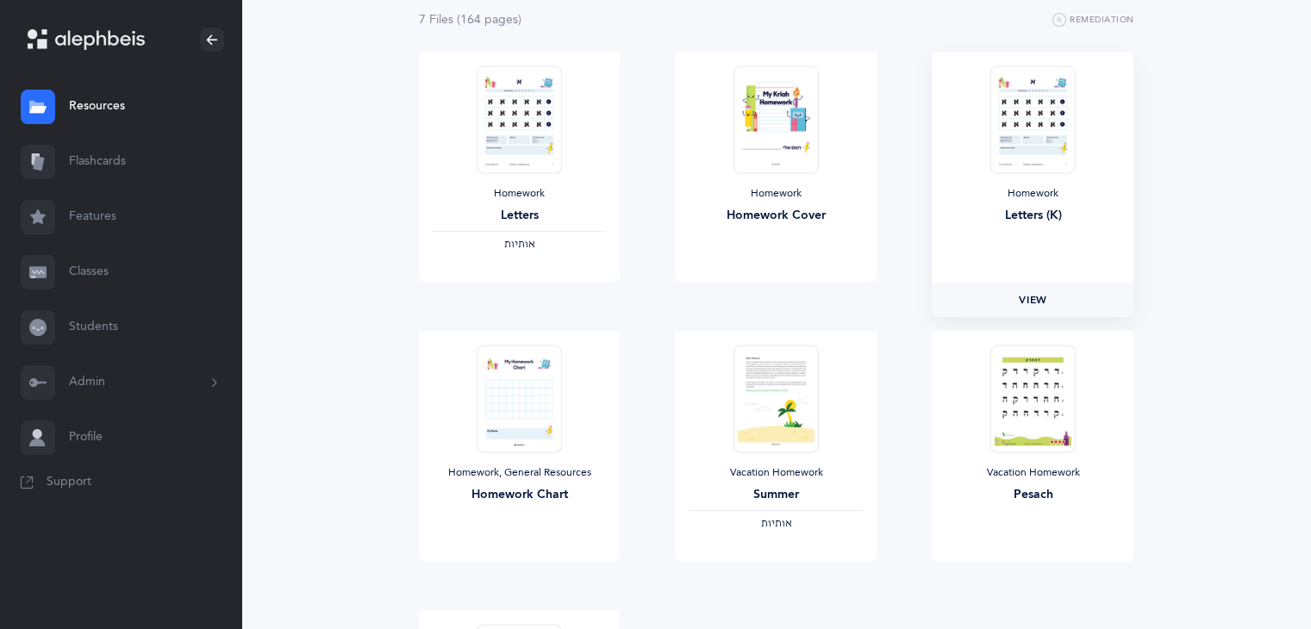
click at [1034, 296] on span "View" at bounding box center [1032, 300] width 28 height 16
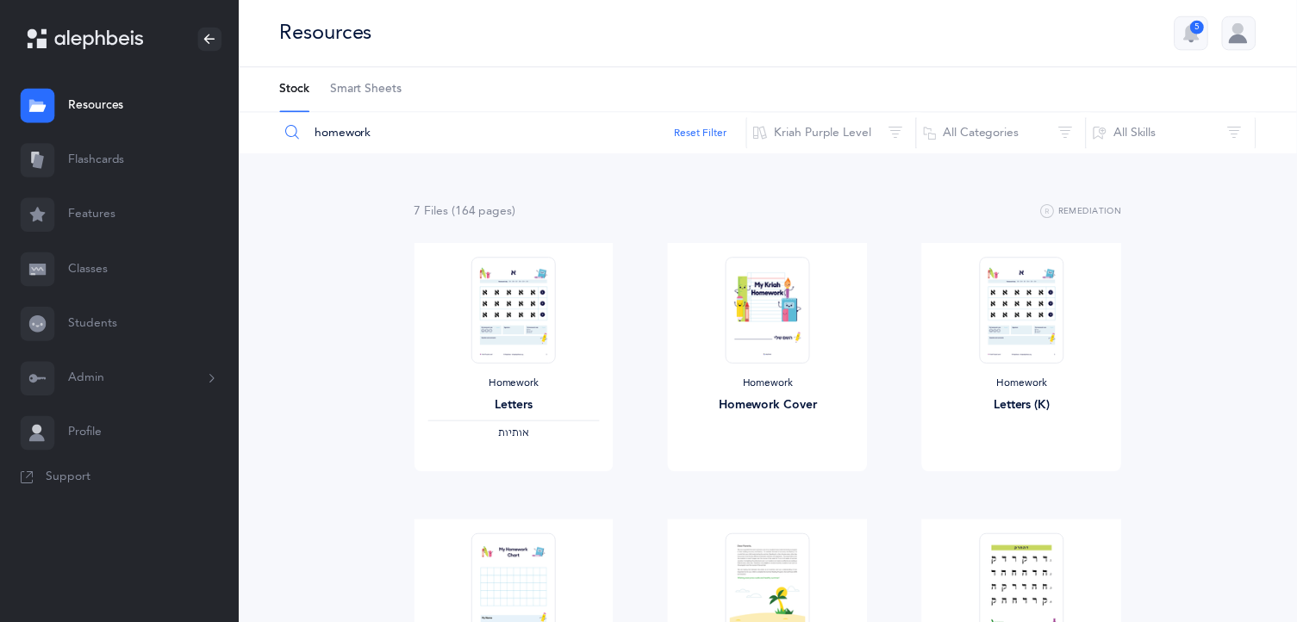
scroll to position [0, 0]
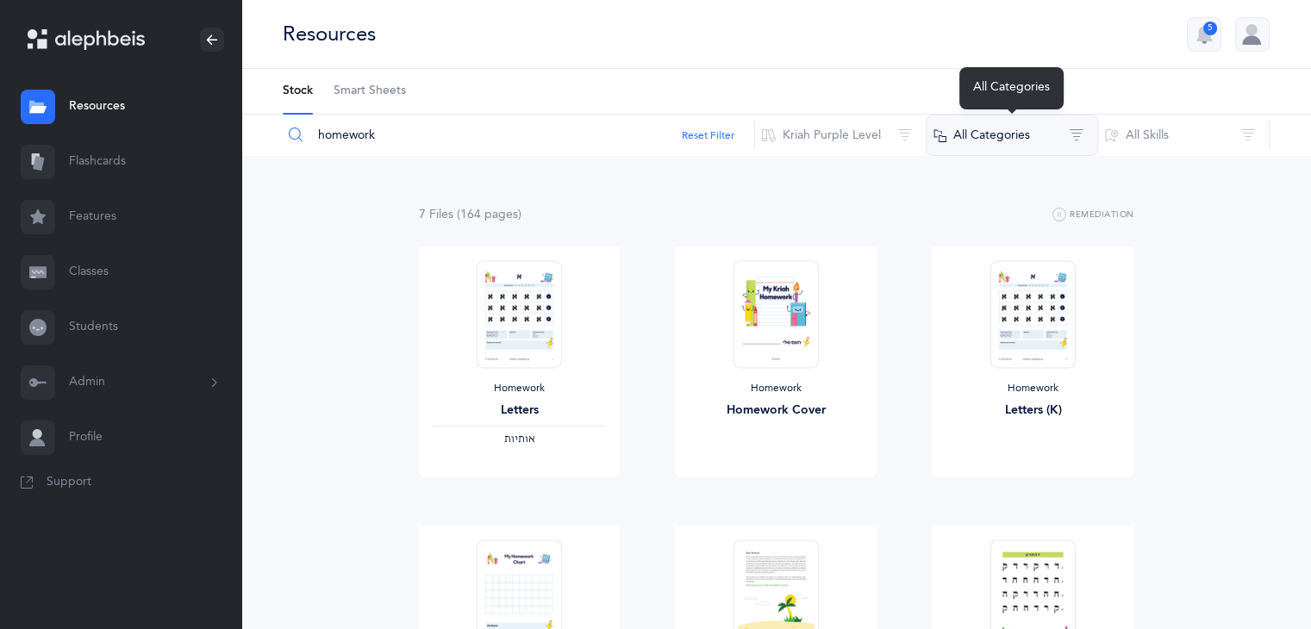
click at [993, 129] on button "All Categories" at bounding box center [1011, 135] width 172 height 41
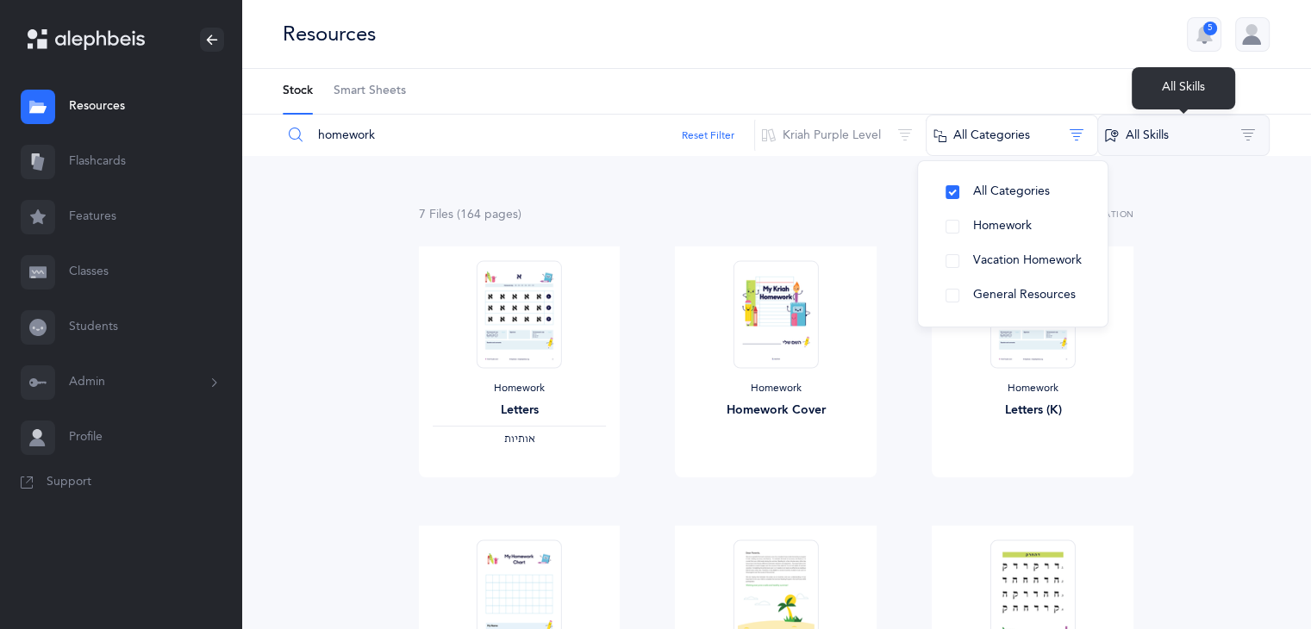
click at [1125, 131] on button "All Skills" at bounding box center [1183, 135] width 172 height 41
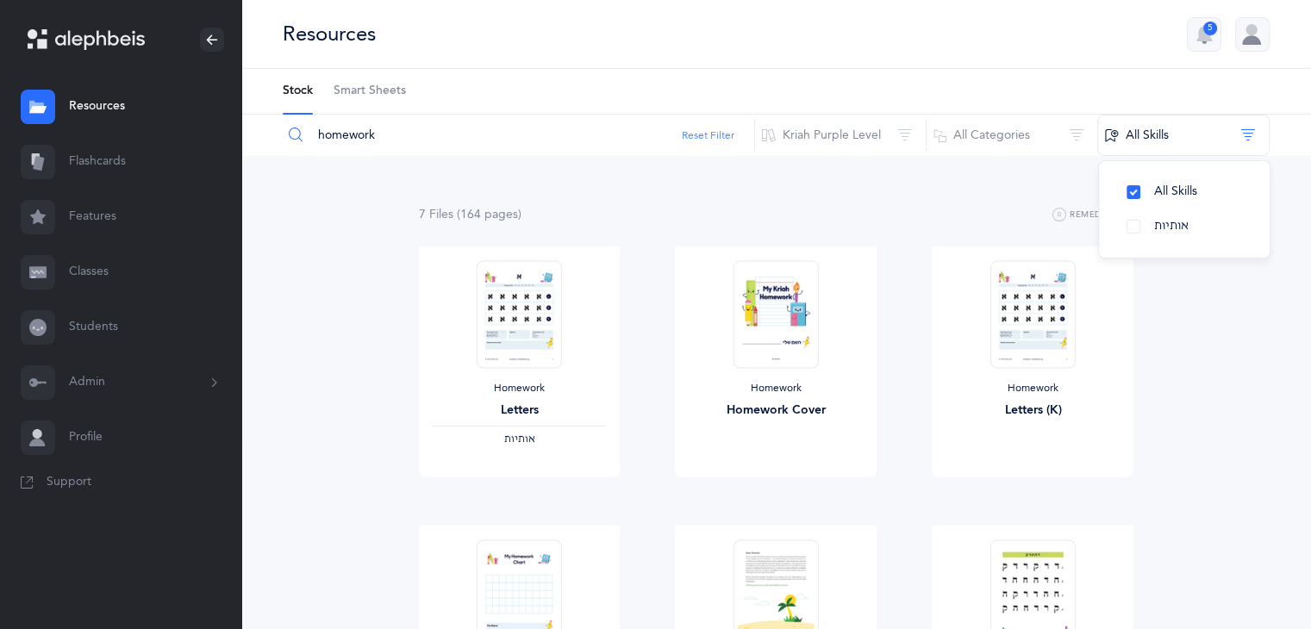
click at [707, 137] on button "Reset Filter" at bounding box center [708, 136] width 53 height 16
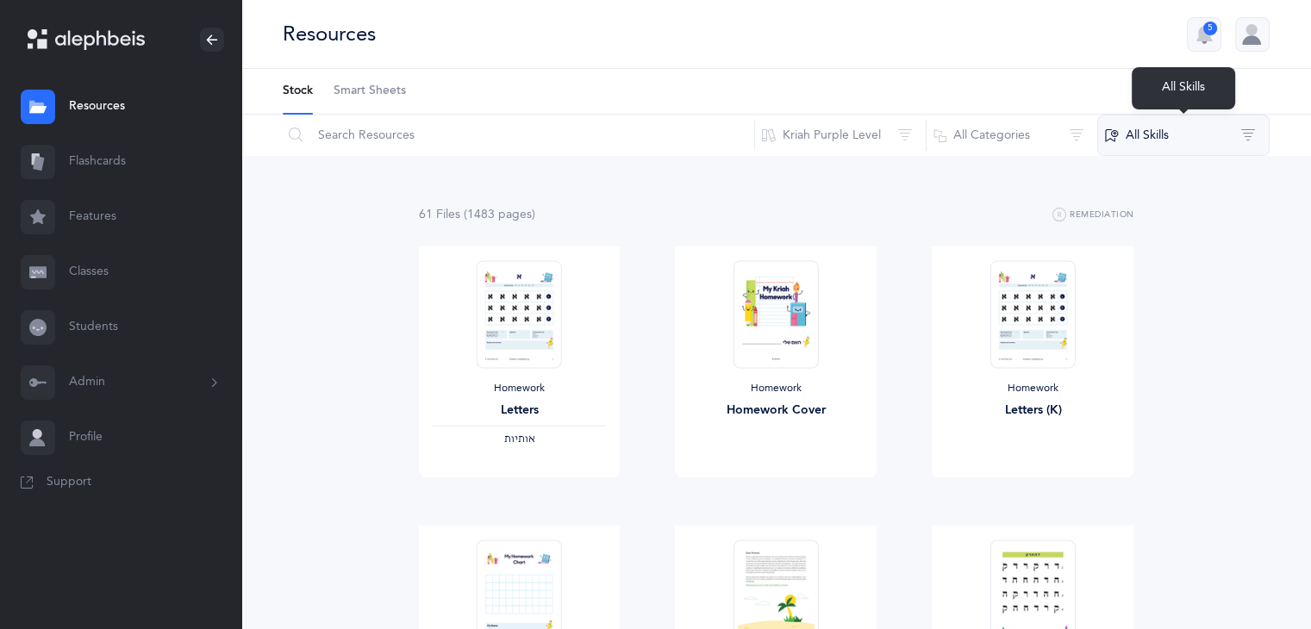
click at [1246, 134] on button "All Skills" at bounding box center [1183, 135] width 172 height 41
